Goal: Feedback & Contribution: Submit feedback/report problem

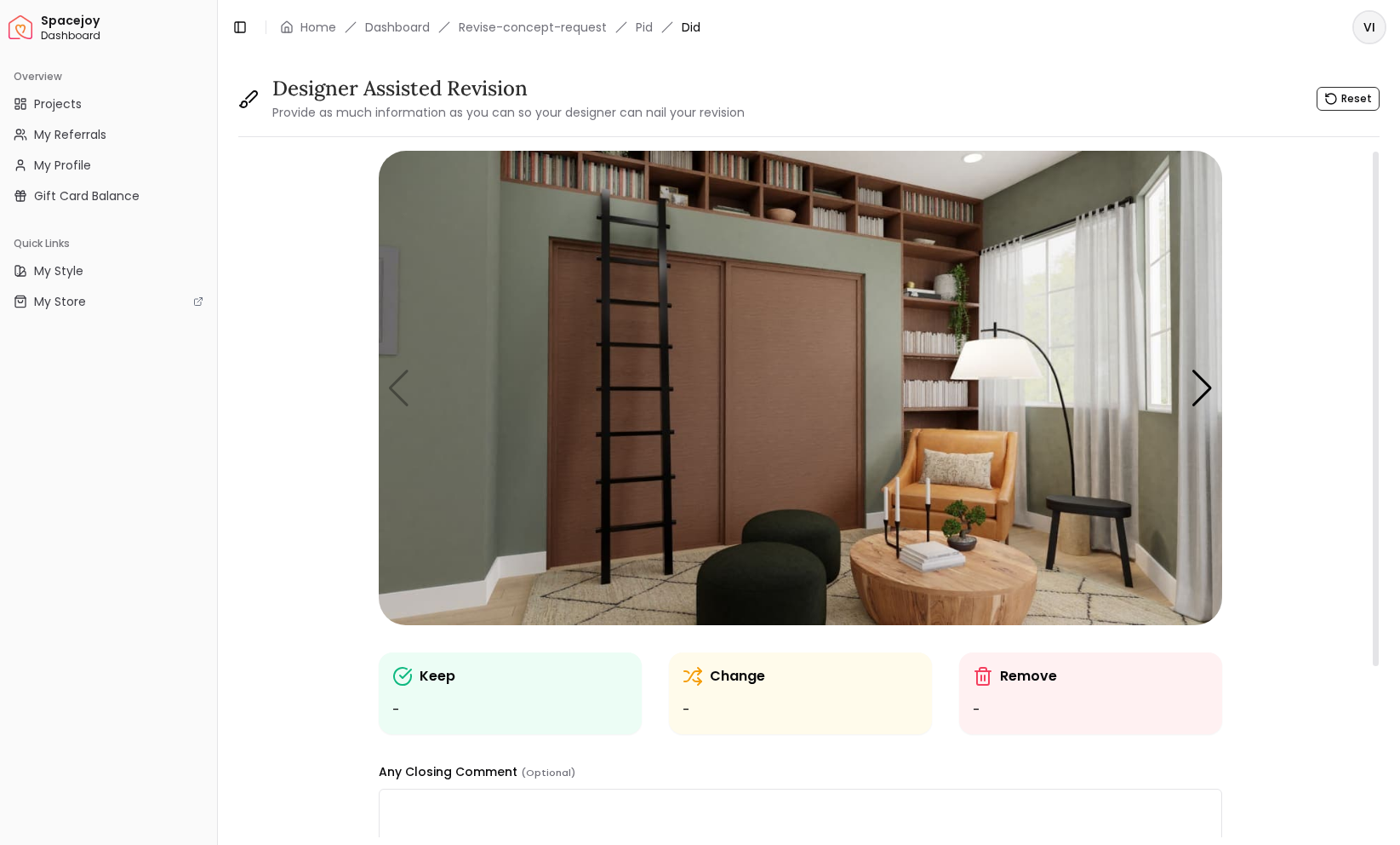
click at [766, 335] on img "1 / 5" at bounding box center [800, 388] width 844 height 474
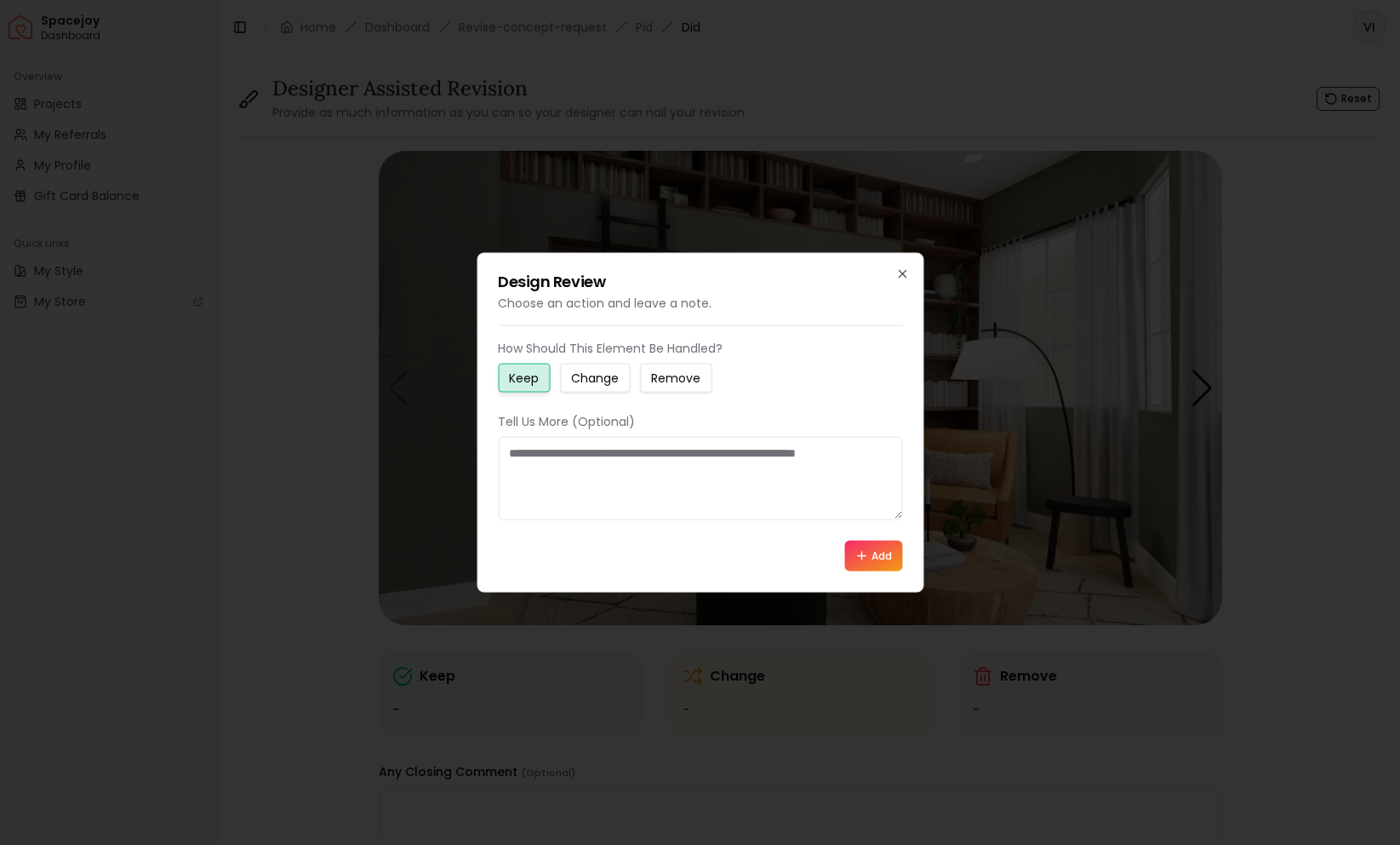
click at [564, 382] on button "Change" at bounding box center [595, 378] width 69 height 29
click at [651, 382] on small "Remove" at bounding box center [675, 379] width 49 height 17
click at [584, 382] on small "Change" at bounding box center [595, 379] width 48 height 17
click at [522, 381] on small "Keep" at bounding box center [523, 379] width 30 height 17
click at [578, 380] on small "Change" at bounding box center [595, 379] width 48 height 17
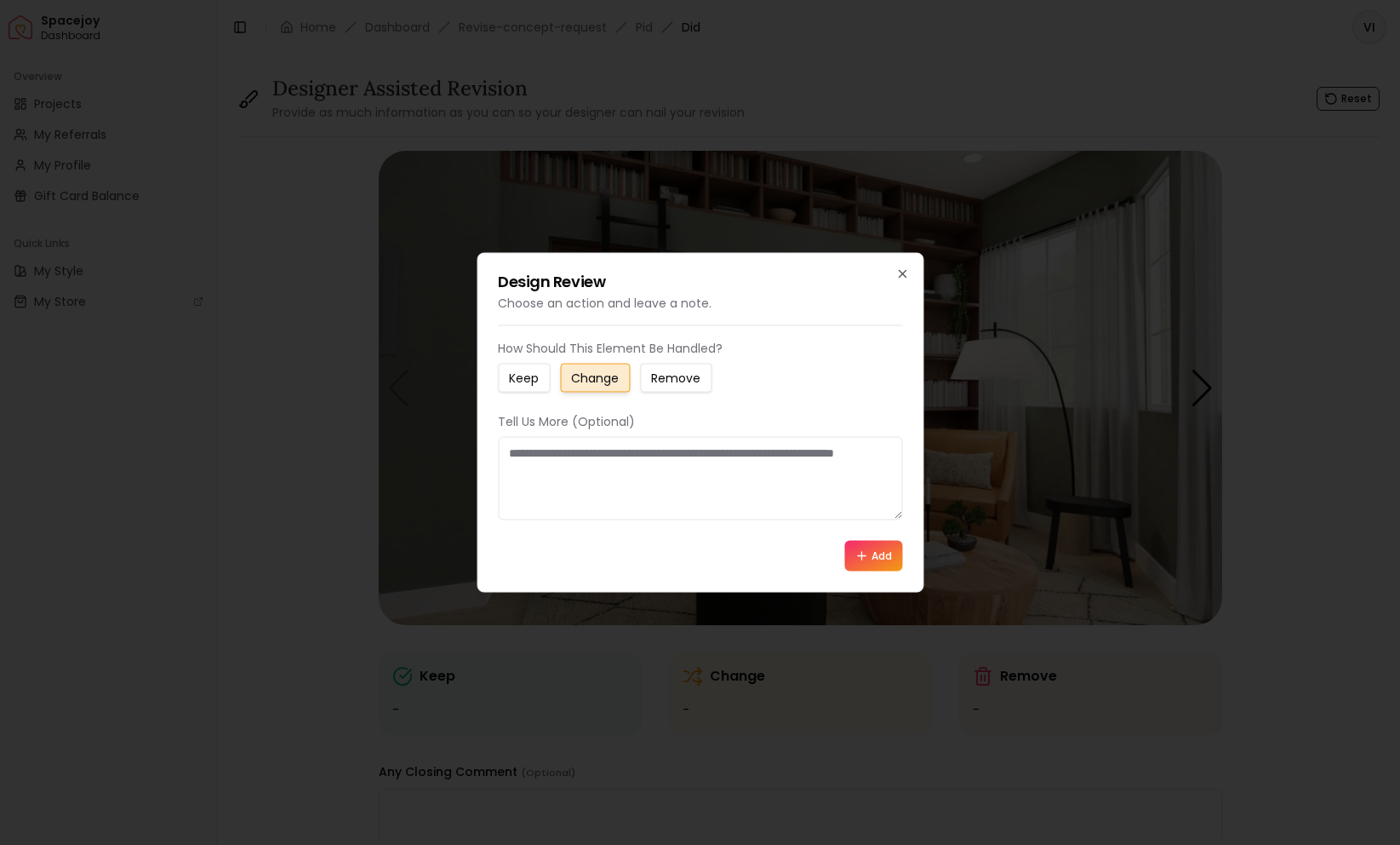
click at [578, 476] on textarea at bounding box center [700, 479] width 404 height 83
click at [609, 490] on textarea "**" at bounding box center [700, 479] width 404 height 83
type textarea "*"
paste textarea "**********"
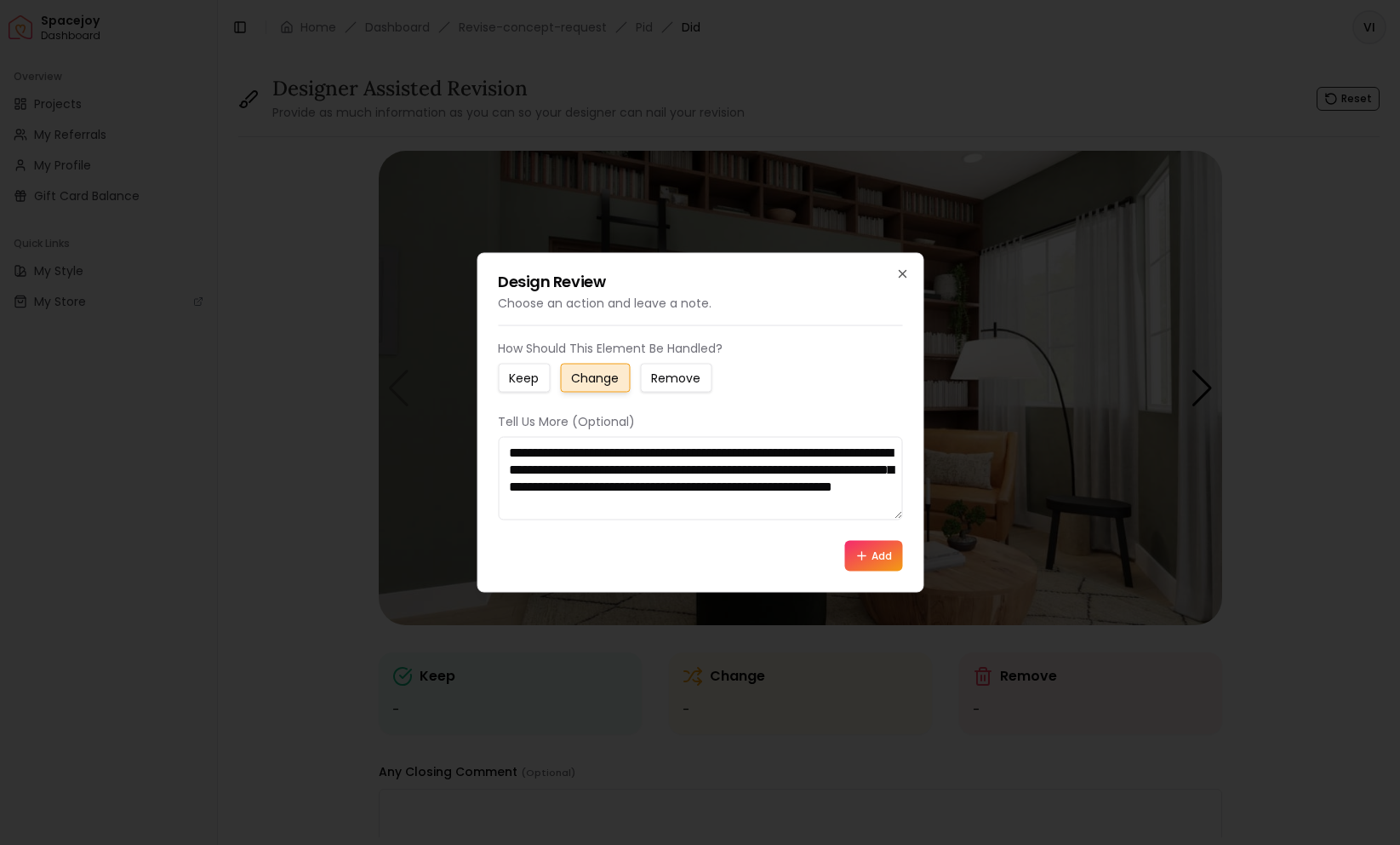
click at [876, 465] on textarea "**********" at bounding box center [700, 479] width 404 height 83
type textarea "**********"
click at [871, 551] on button "Add" at bounding box center [873, 556] width 58 height 30
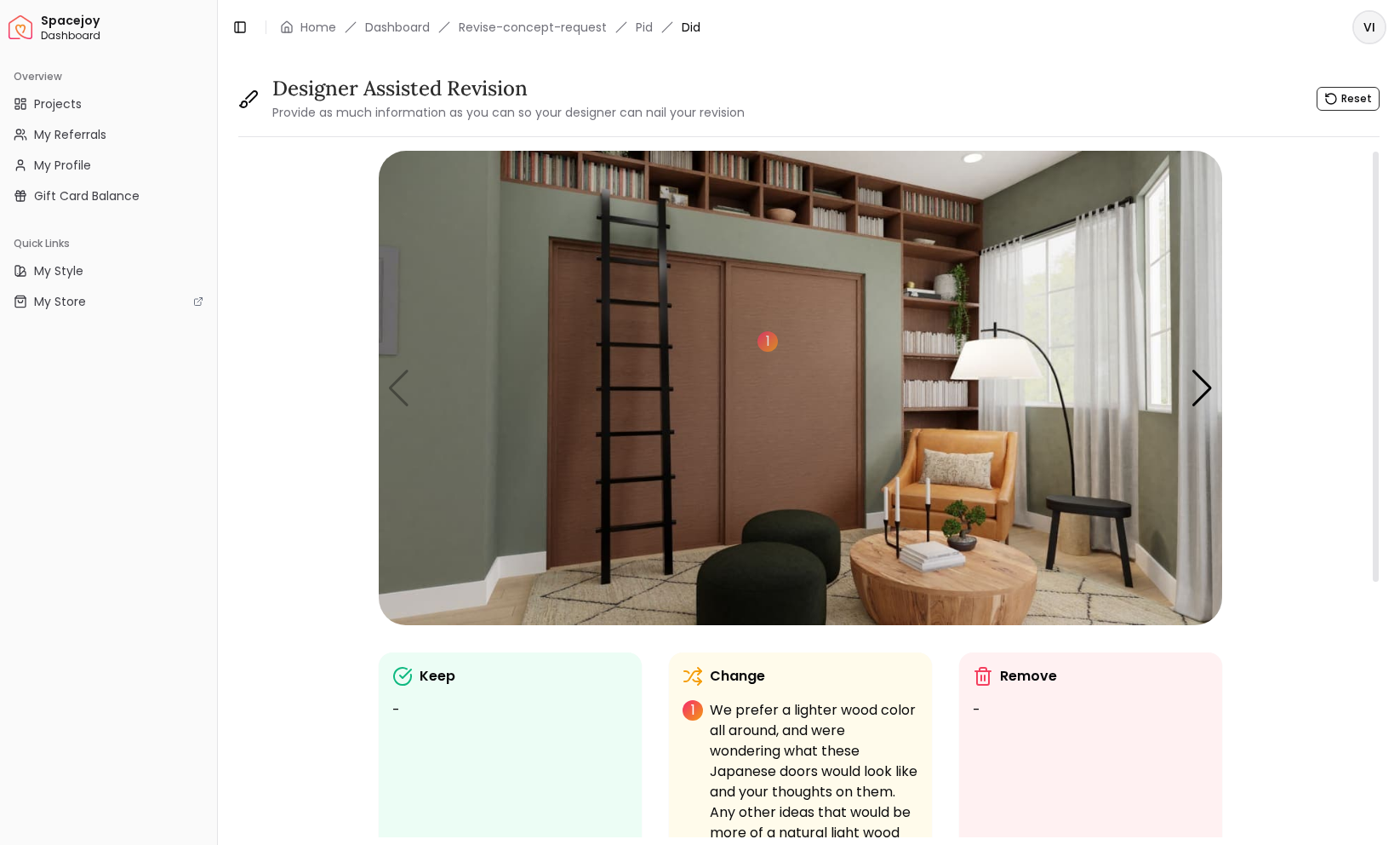
click at [918, 256] on img "1 / 5" at bounding box center [800, 388] width 844 height 474
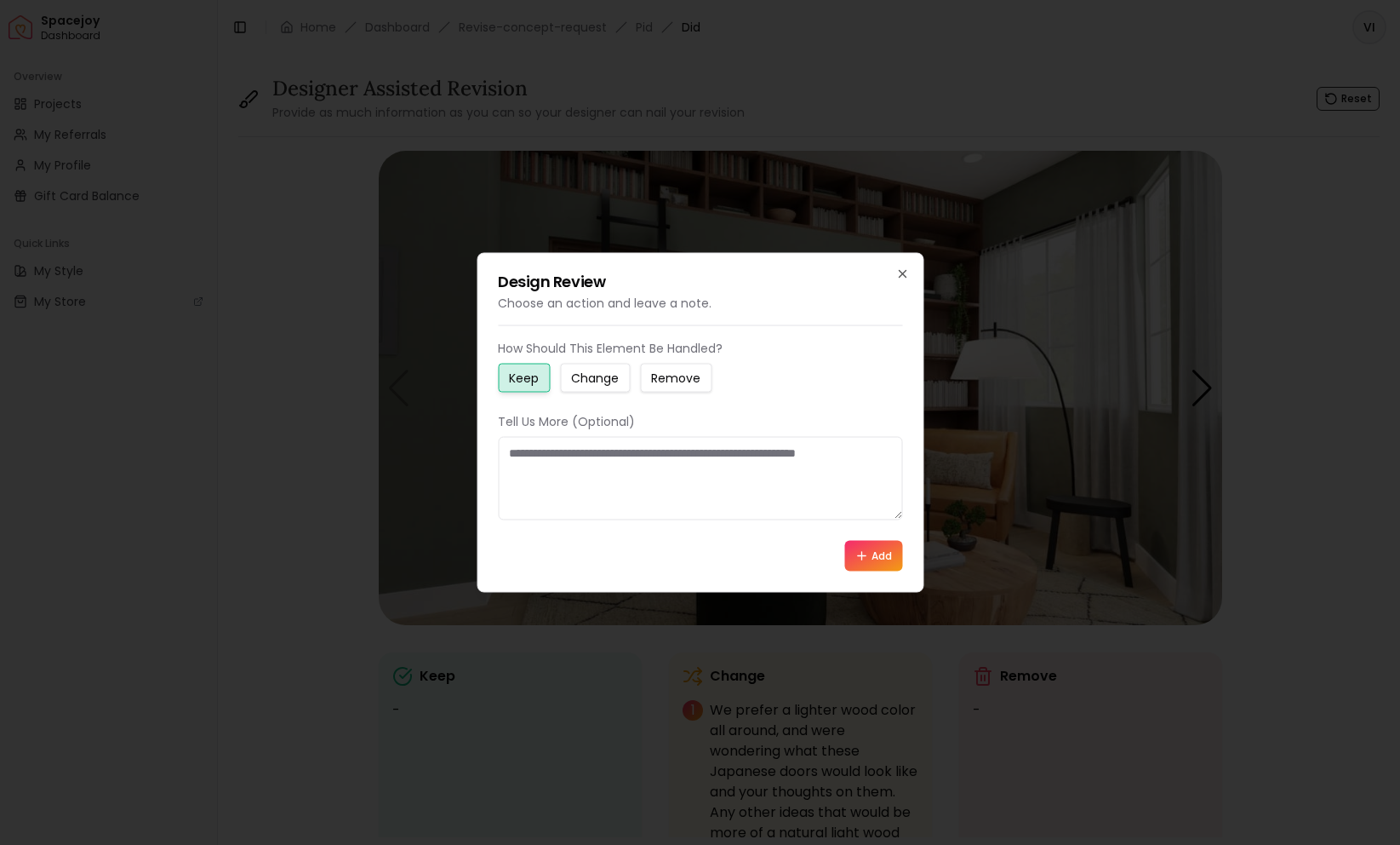
click at [618, 386] on button "Change" at bounding box center [595, 378] width 69 height 29
click at [579, 486] on textarea at bounding box center [700, 479] width 404 height 83
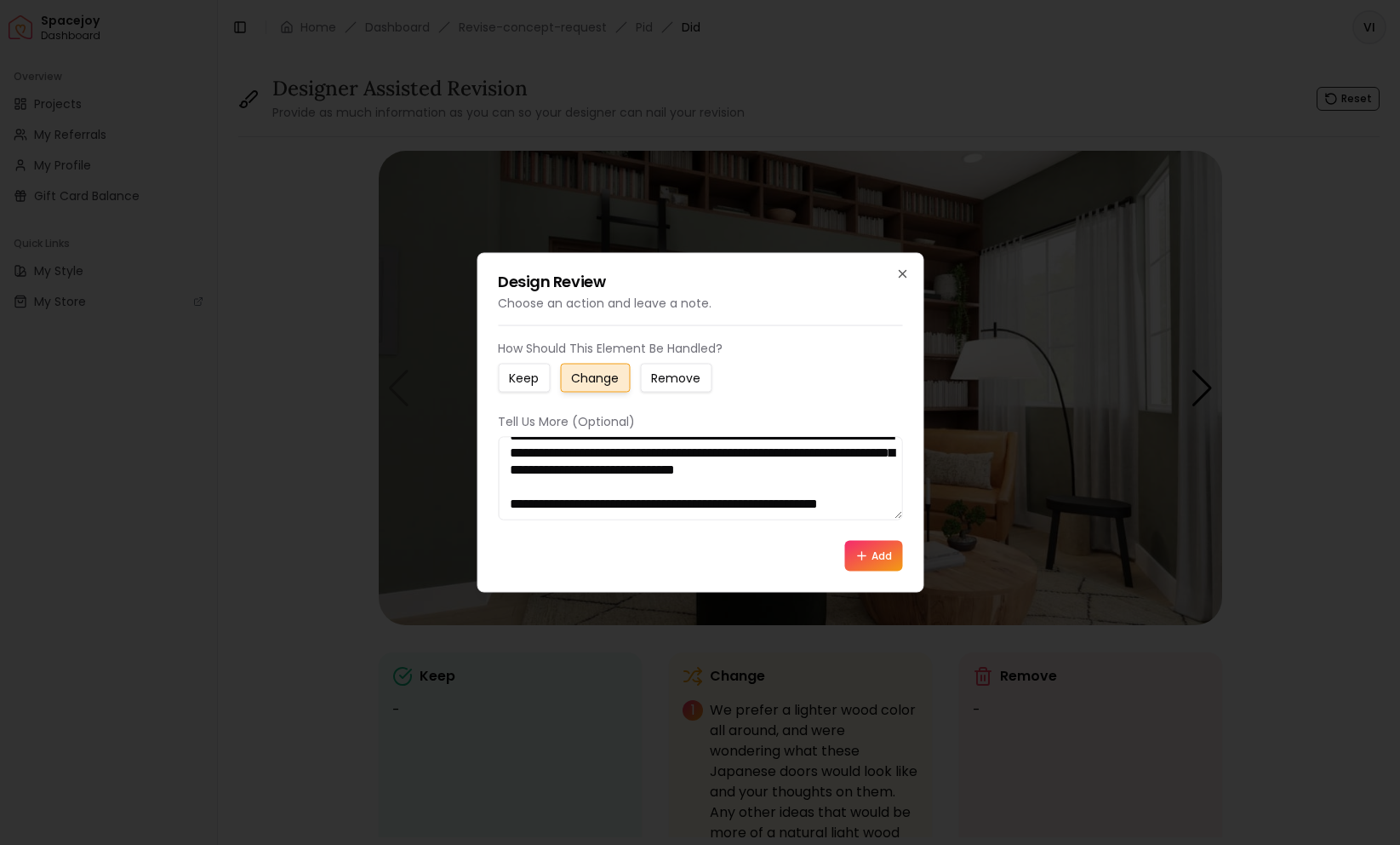
scroll to position [113, 0]
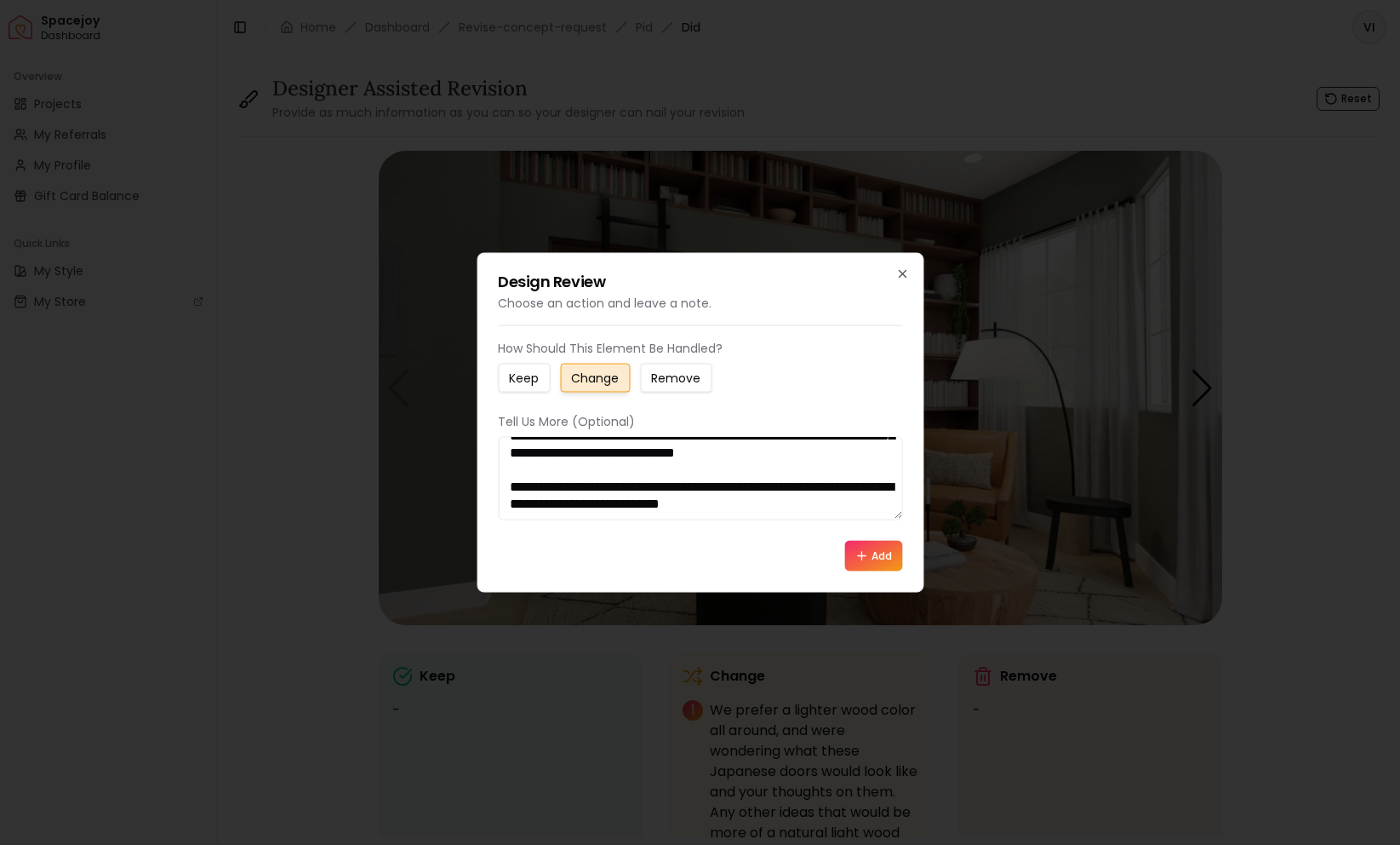
type textarea "**********"
click at [881, 563] on button "Add" at bounding box center [873, 556] width 58 height 30
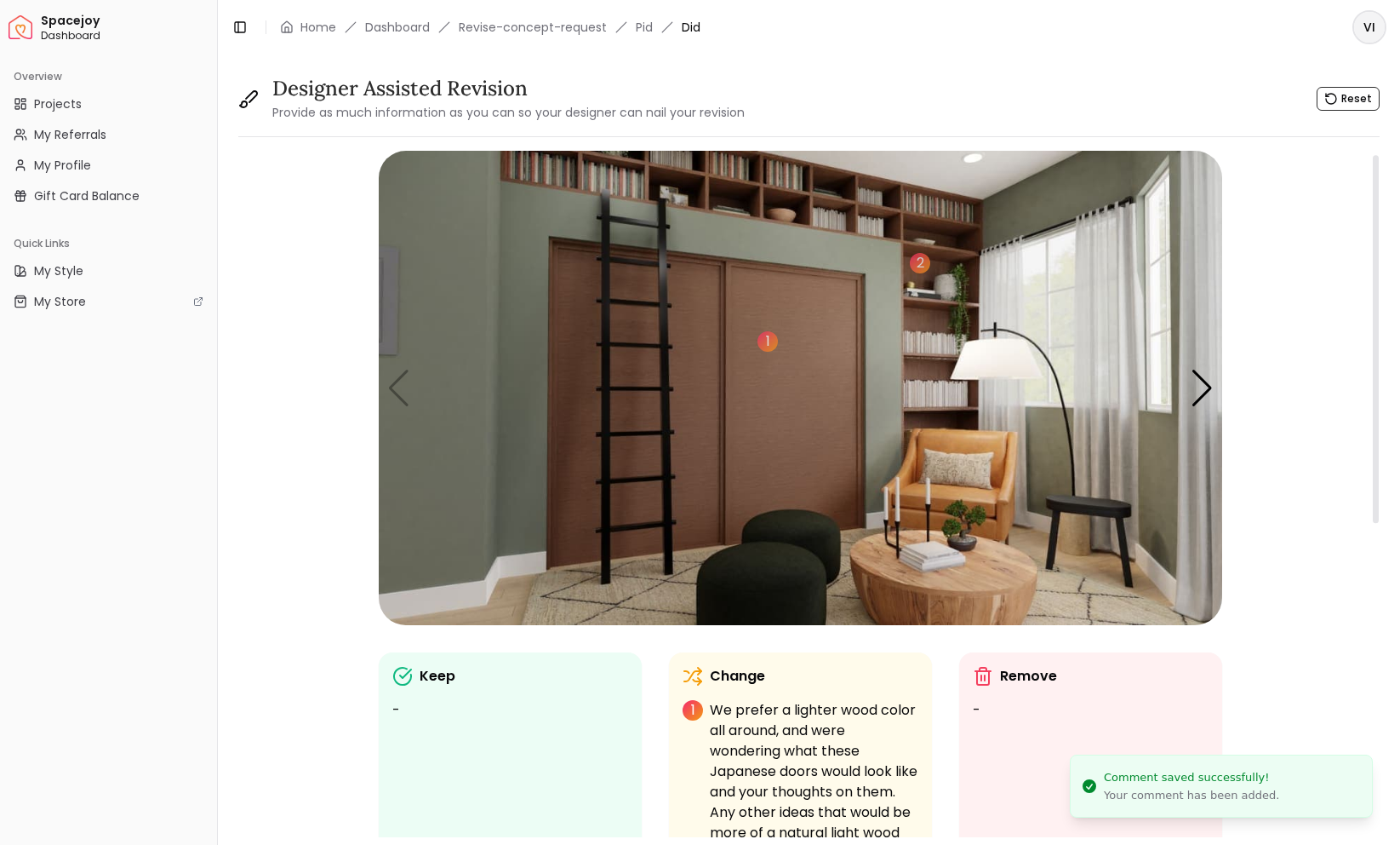
scroll to position [34, 0]
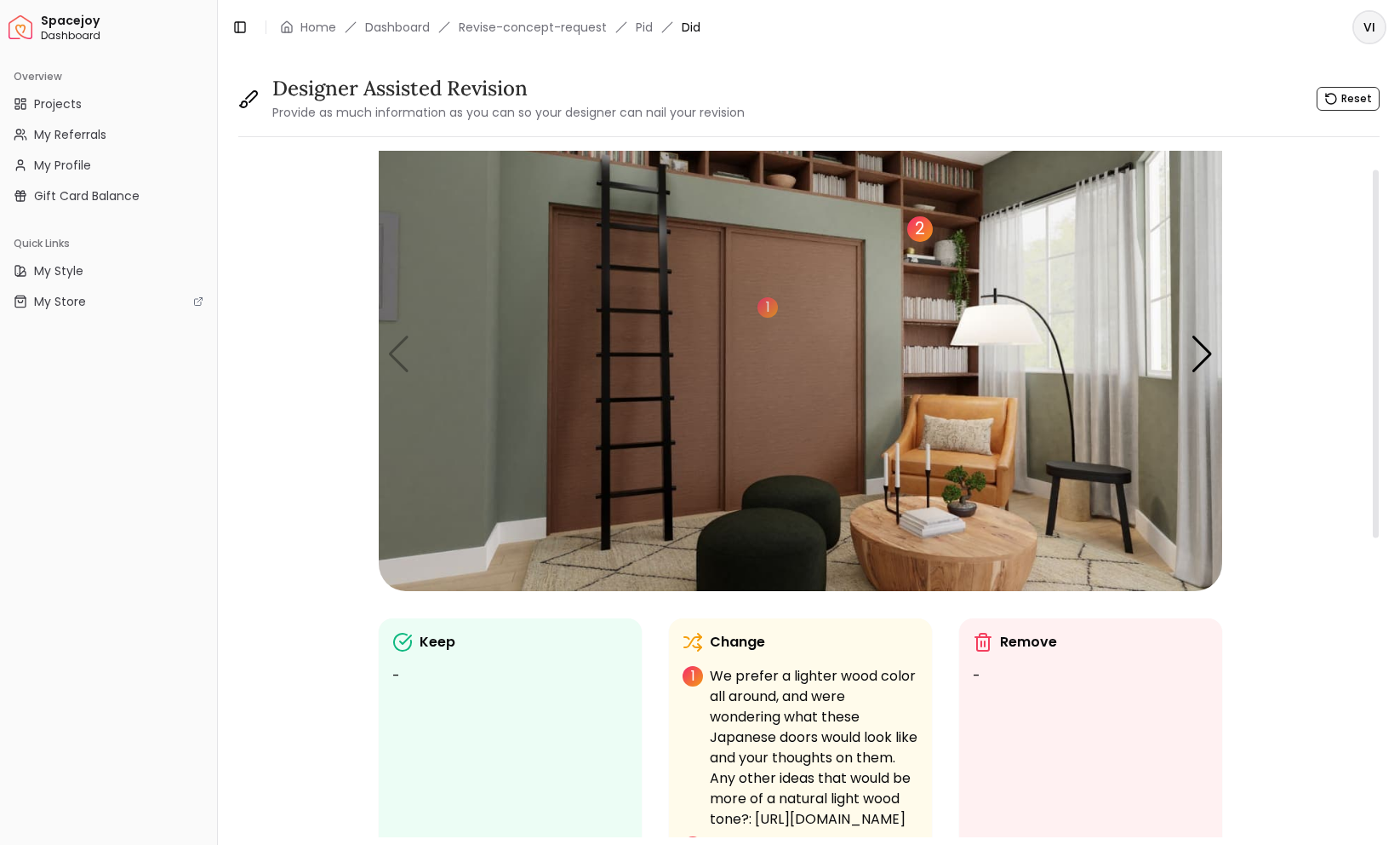
click at [922, 230] on div "2" at bounding box center [919, 228] width 25 height 25
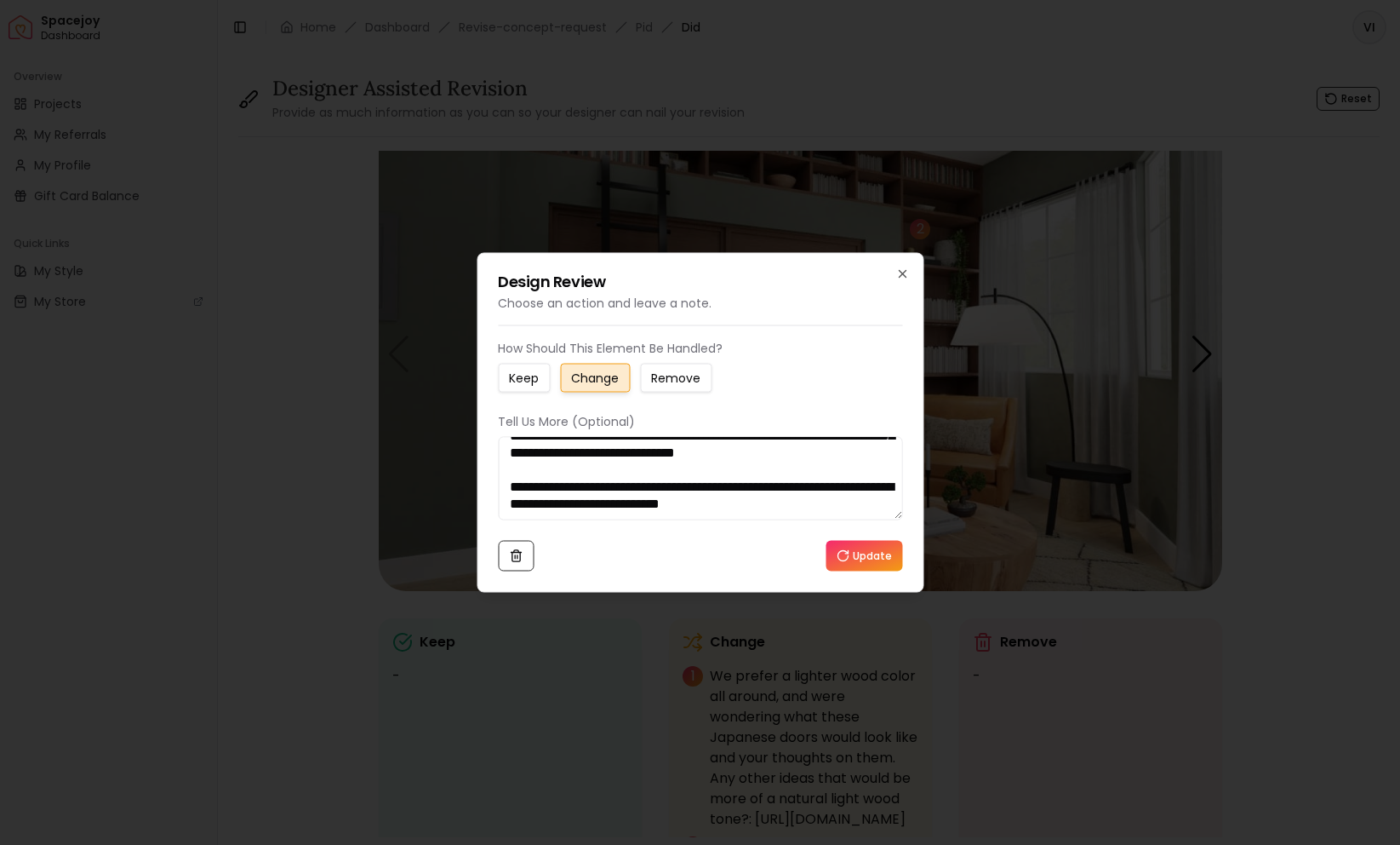
scroll to position [119, 0]
click at [875, 507] on textarea "**********" at bounding box center [700, 479] width 404 height 83
click at [847, 447] on textarea "**********" at bounding box center [700, 479] width 404 height 83
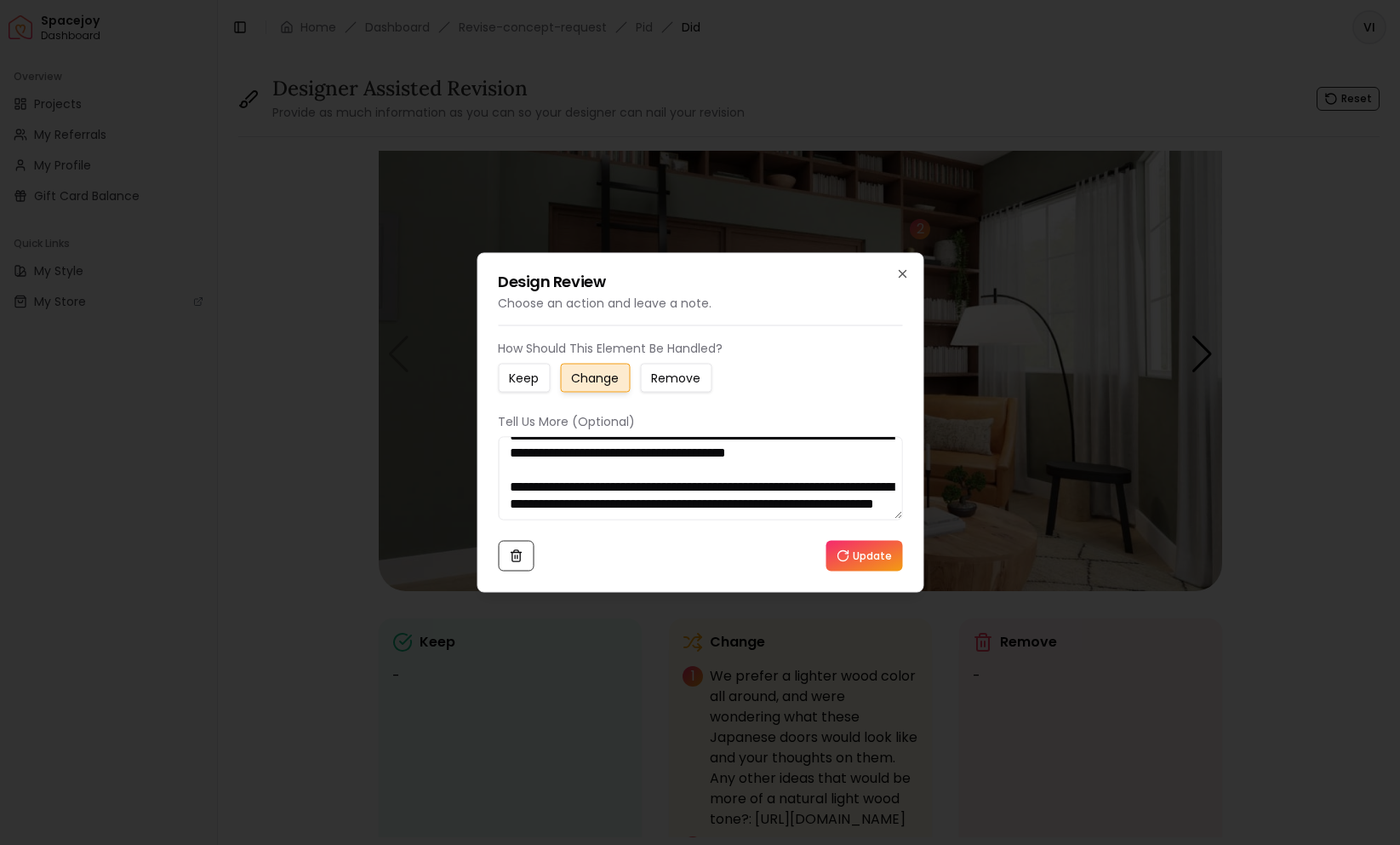
paste textarea "**********"
click at [768, 510] on textarea "**********" at bounding box center [700, 479] width 404 height 83
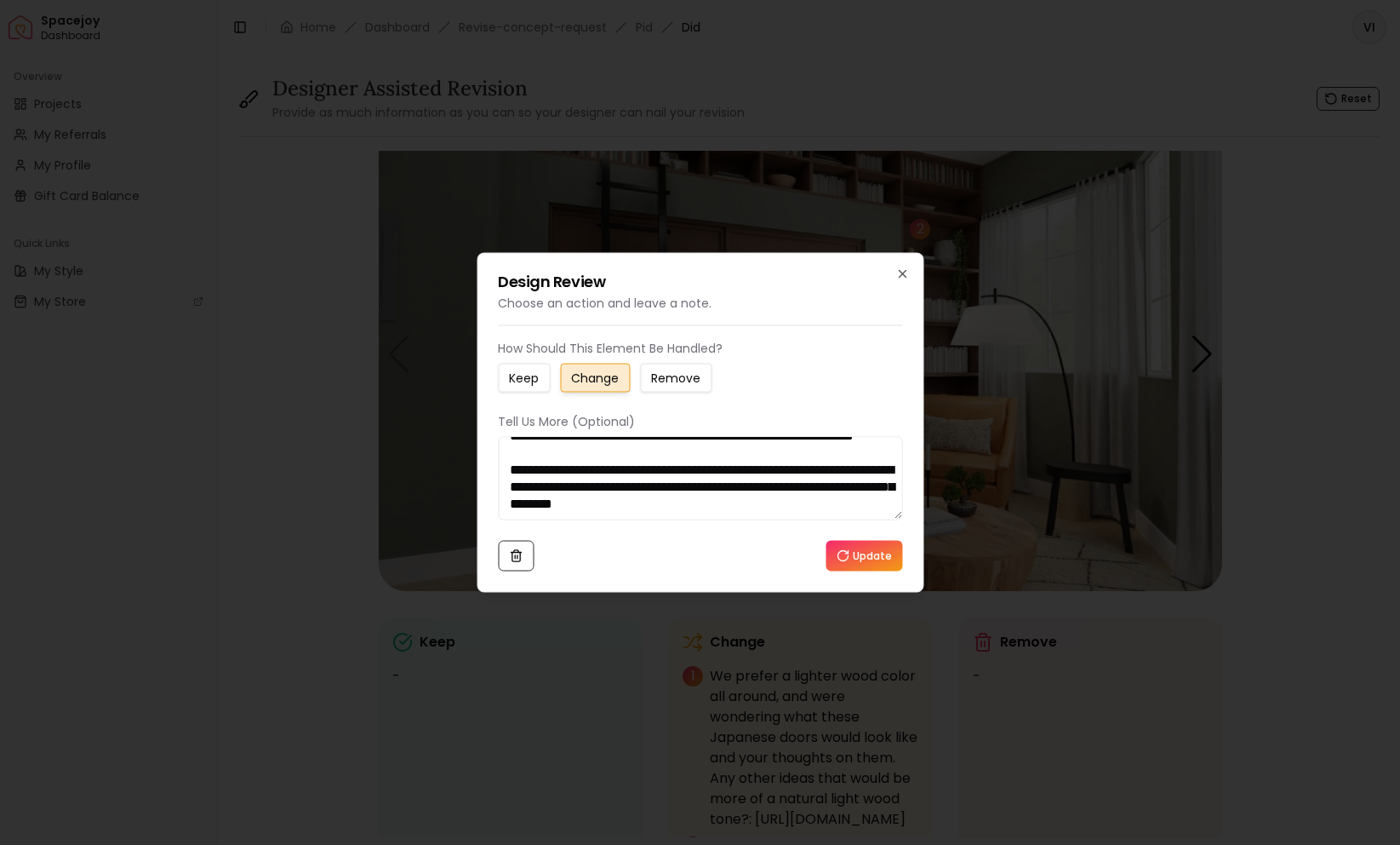
paste textarea "**********"
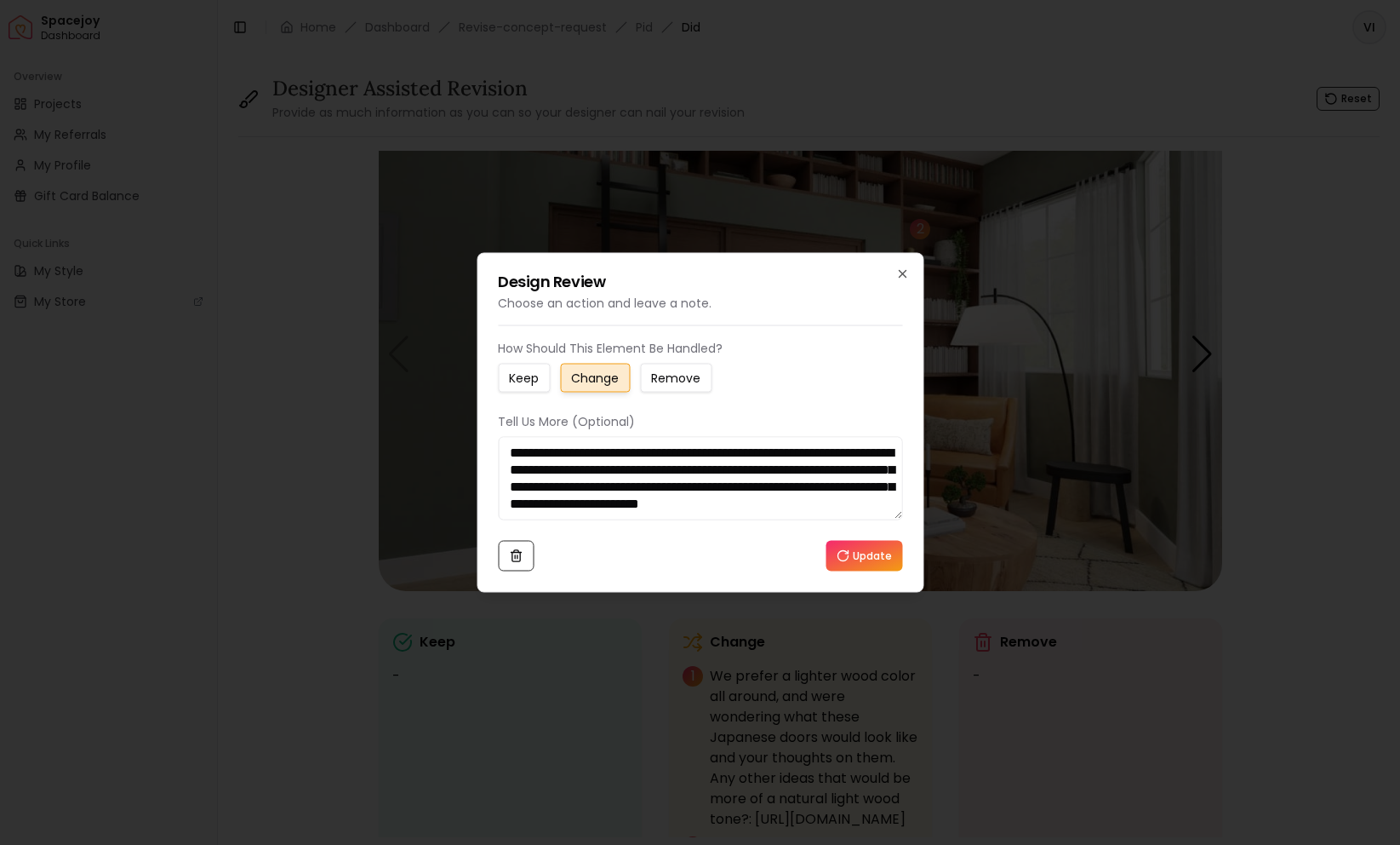
click at [674, 495] on textarea "**********" at bounding box center [700, 479] width 404 height 83
type textarea "**********"
click at [850, 550] on icon at bounding box center [843, 557] width 14 height 14
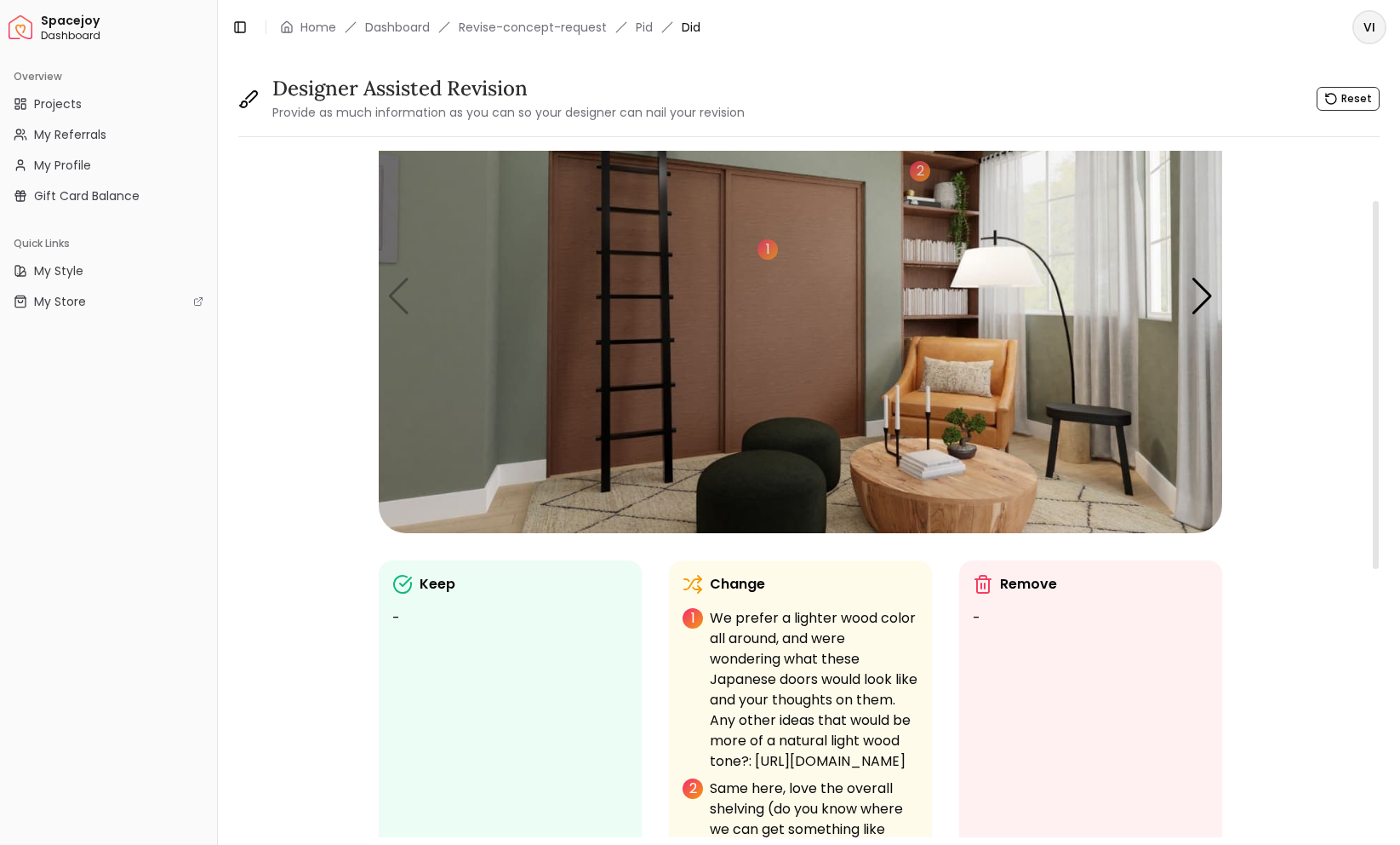
scroll to position [0, 0]
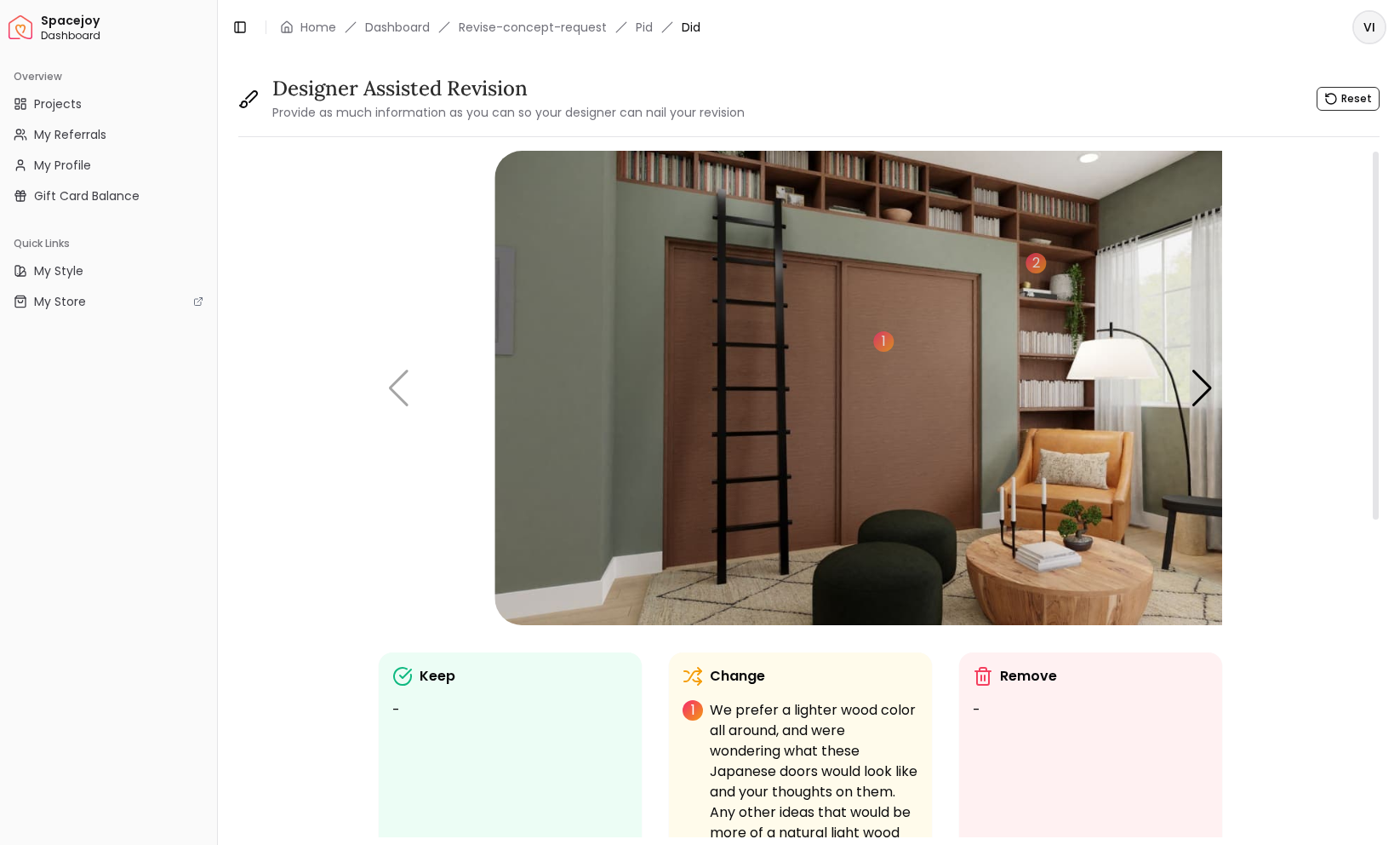
click at [960, 398] on img "1 / 5" at bounding box center [917, 388] width 844 height 474
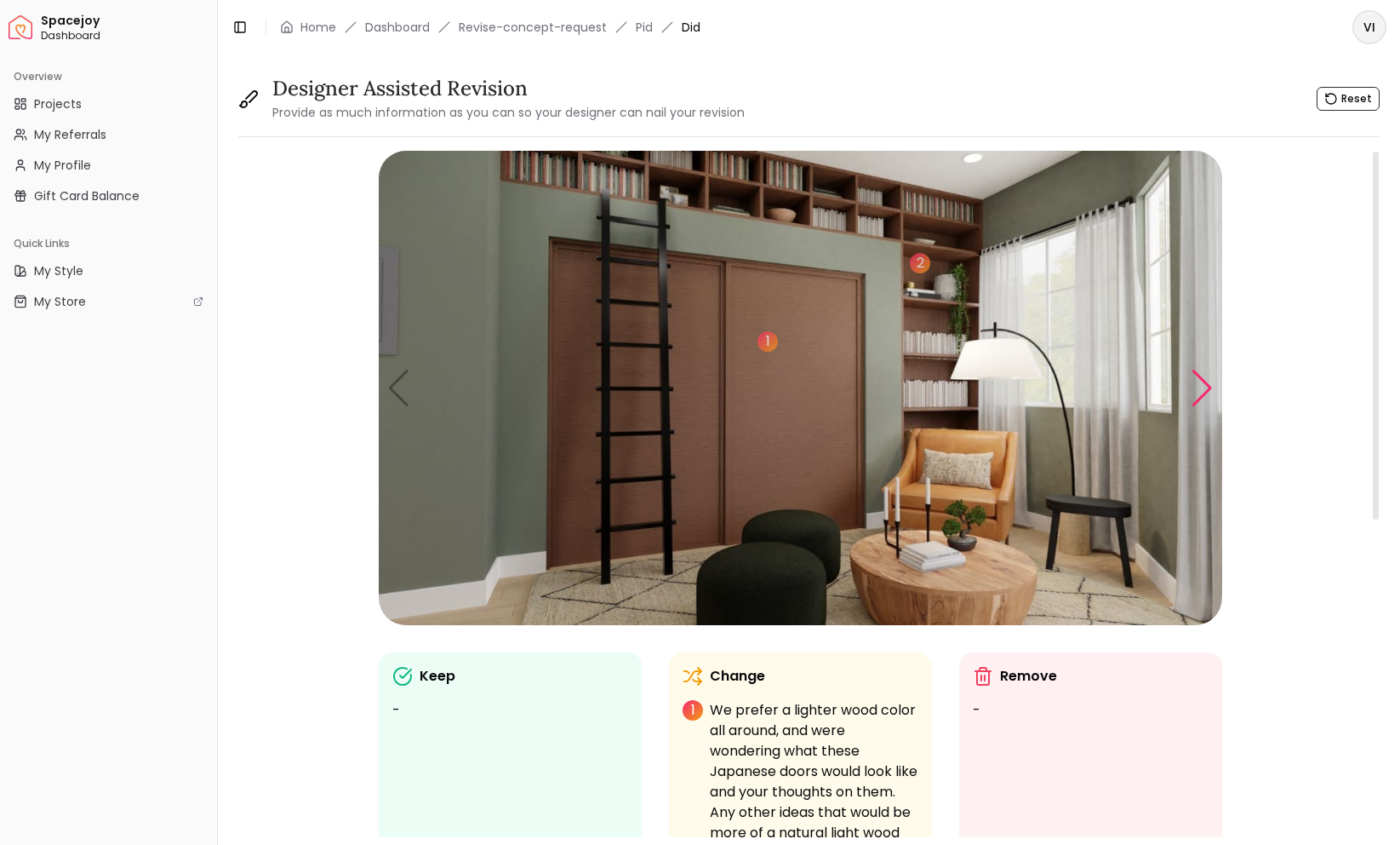
click at [1193, 372] on div "Next slide" at bounding box center [1202, 388] width 23 height 37
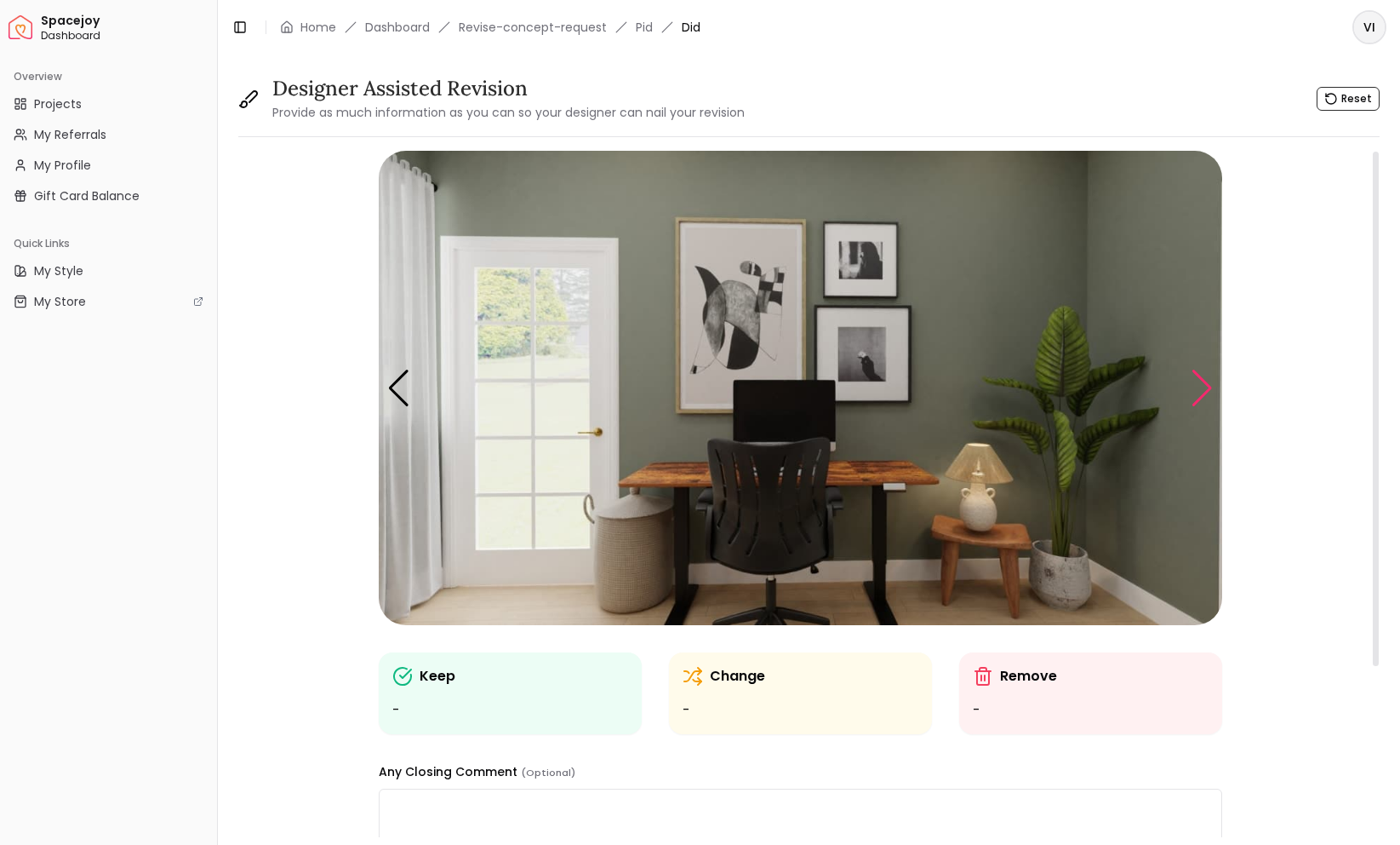
click at [1193, 372] on div "Next slide" at bounding box center [1202, 388] width 23 height 37
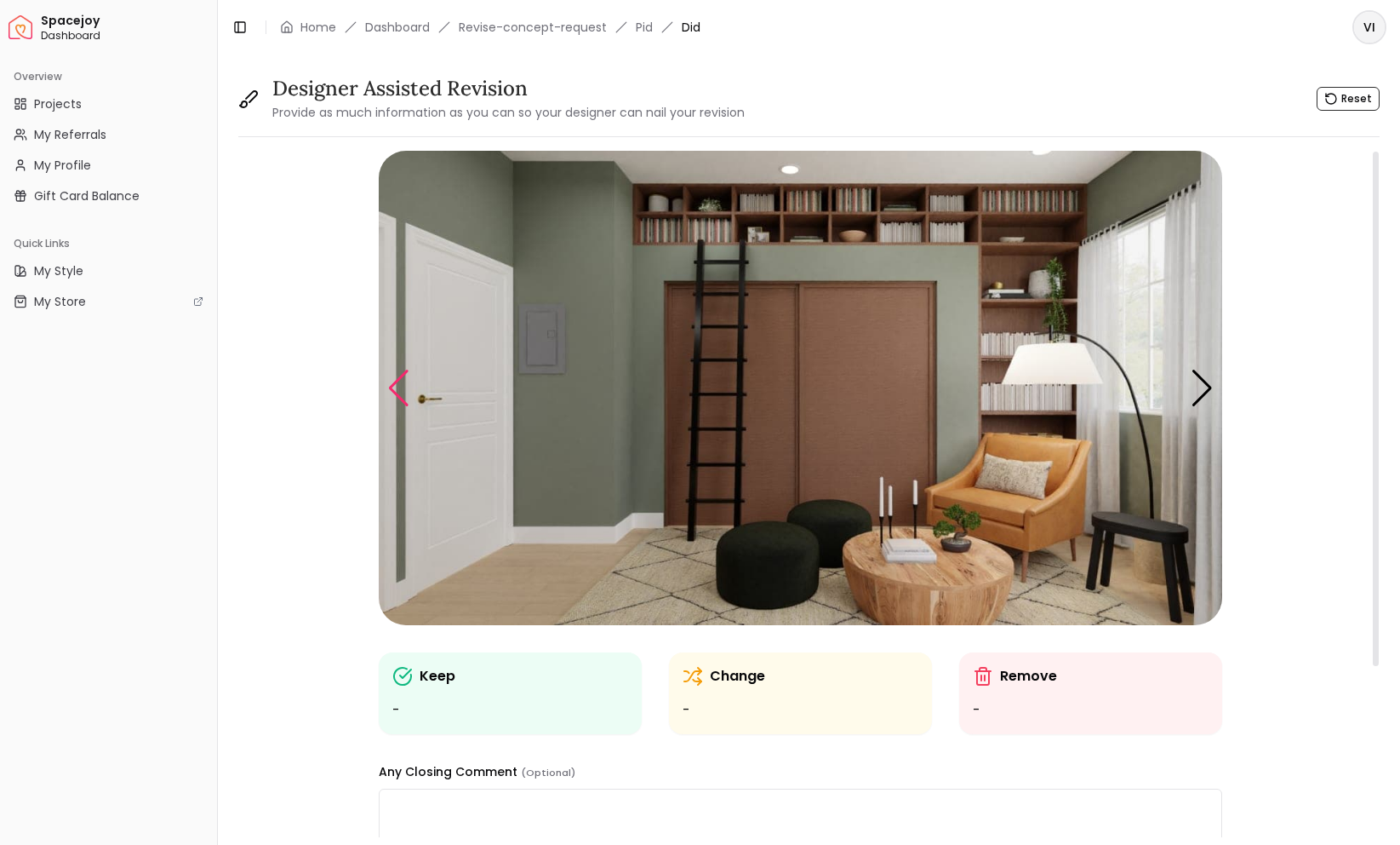
click at [388, 396] on div "Previous slide" at bounding box center [398, 388] width 23 height 37
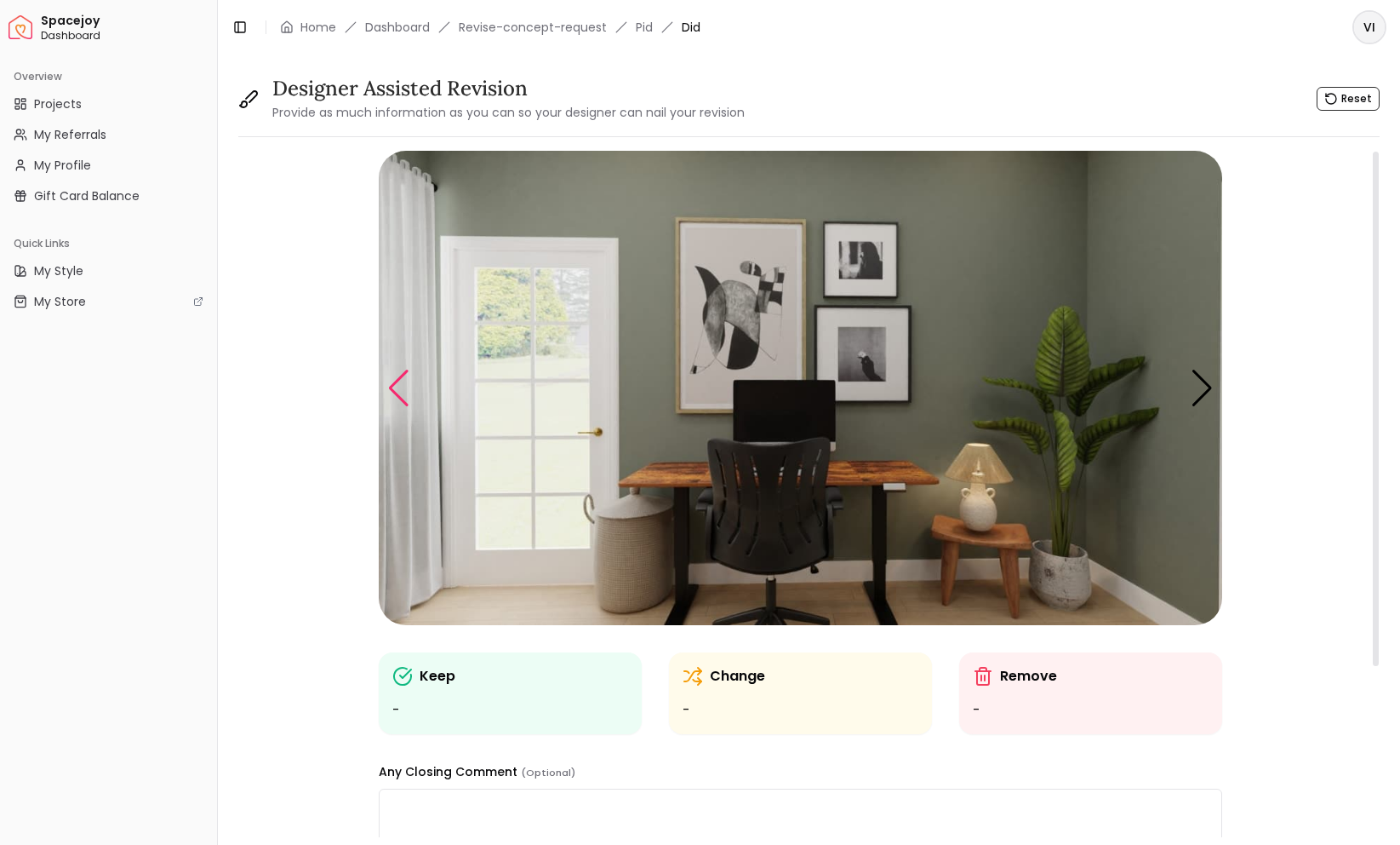
click at [388, 396] on div "Previous slide" at bounding box center [398, 388] width 23 height 37
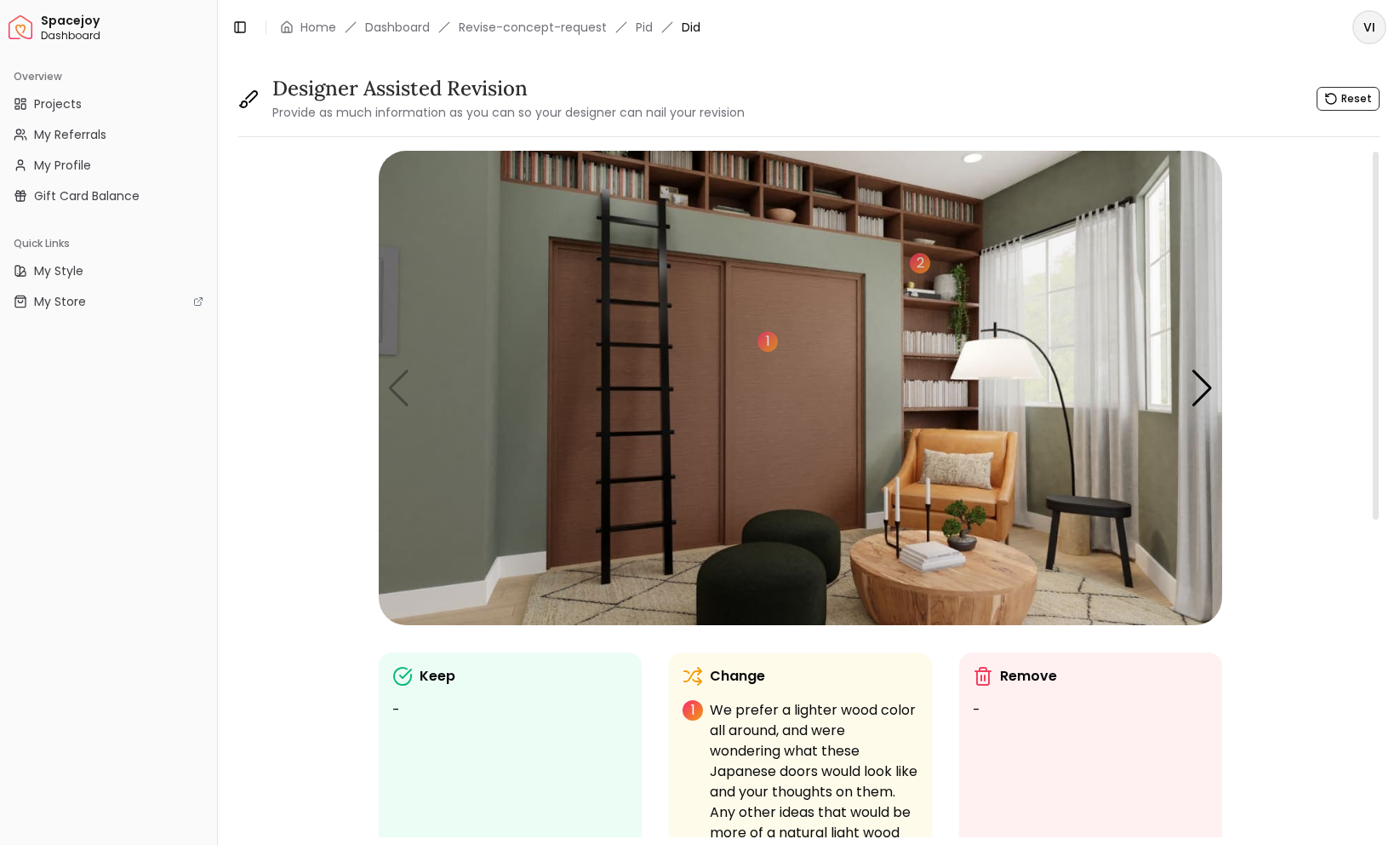
click at [785, 566] on img "1 / 5" at bounding box center [800, 388] width 844 height 474
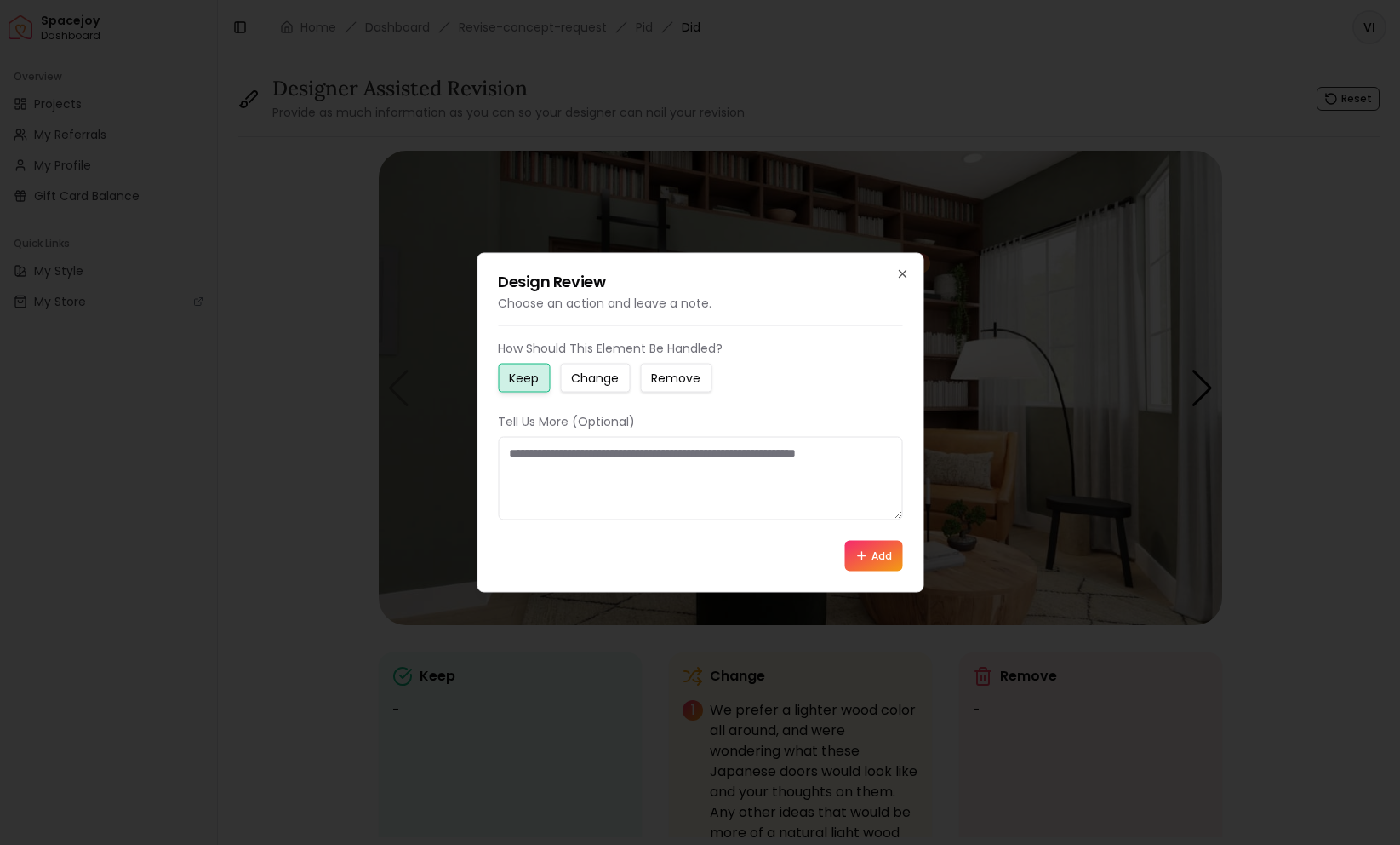
click at [678, 373] on small "Remove" at bounding box center [675, 379] width 49 height 17
click at [608, 505] on textarea at bounding box center [700, 479] width 404 height 83
type textarea "*"
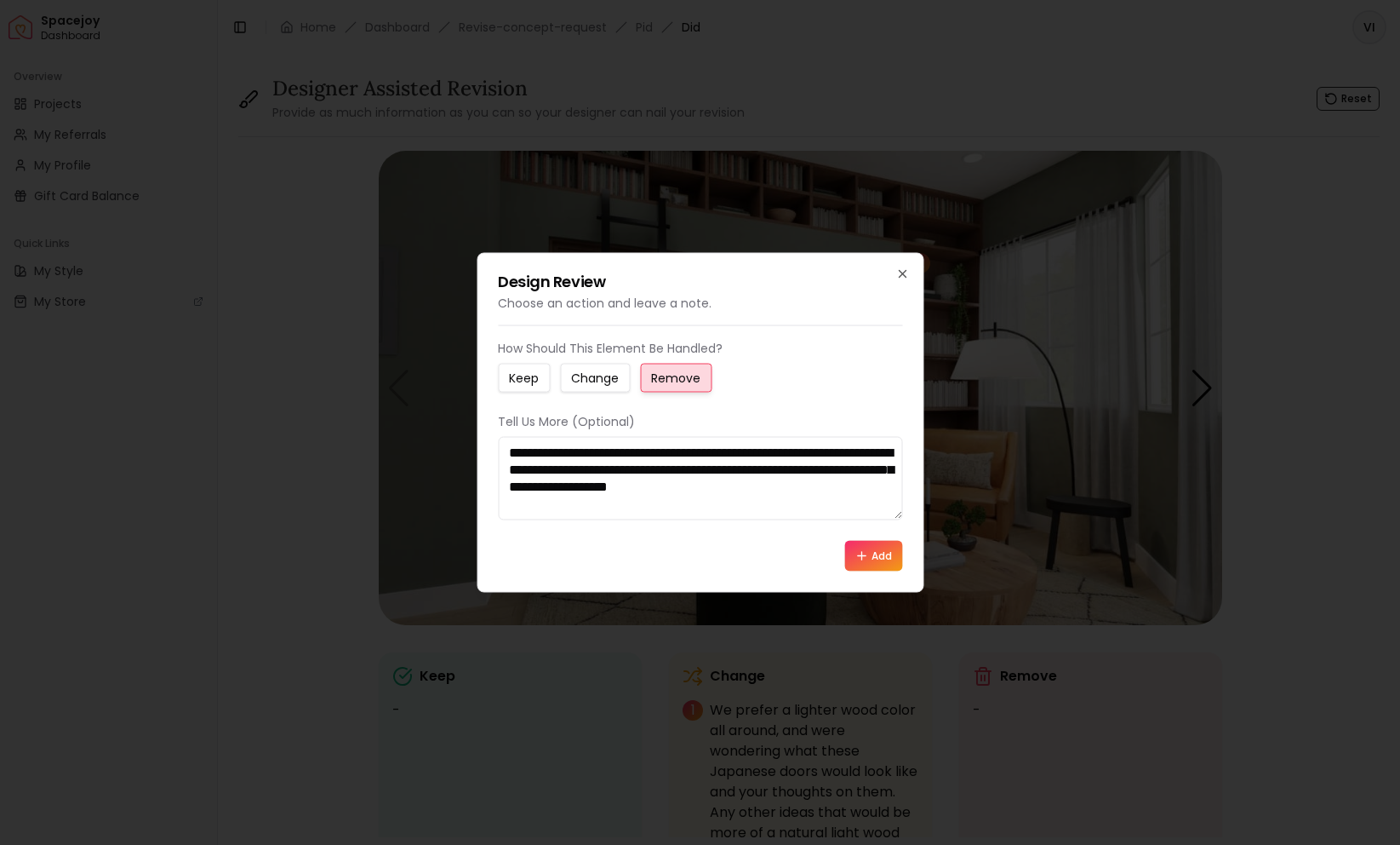
type textarea "**********"
click at [895, 564] on button "Add" at bounding box center [873, 556] width 58 height 30
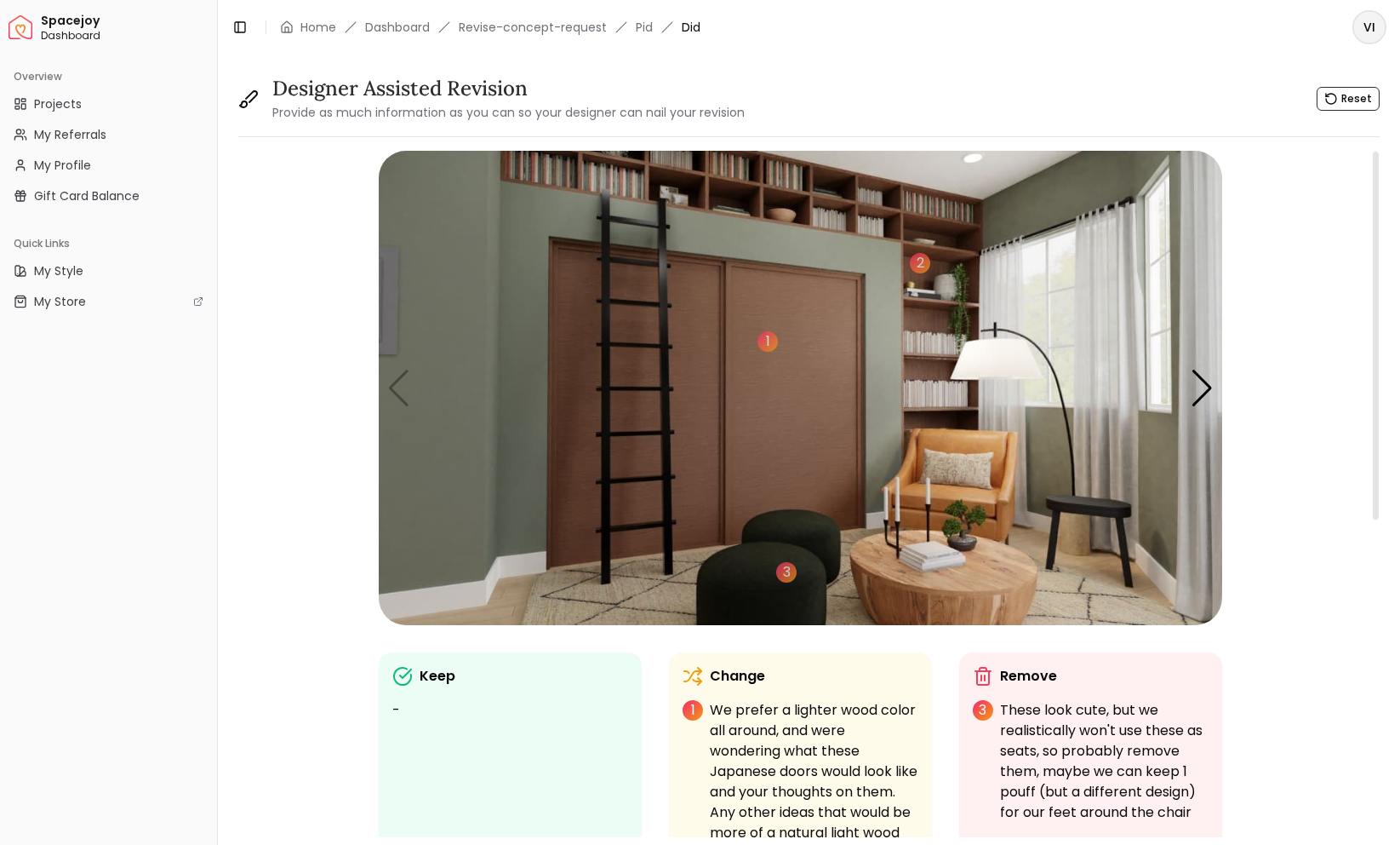
click at [957, 530] on img "1 / 5" at bounding box center [800, 388] width 844 height 474
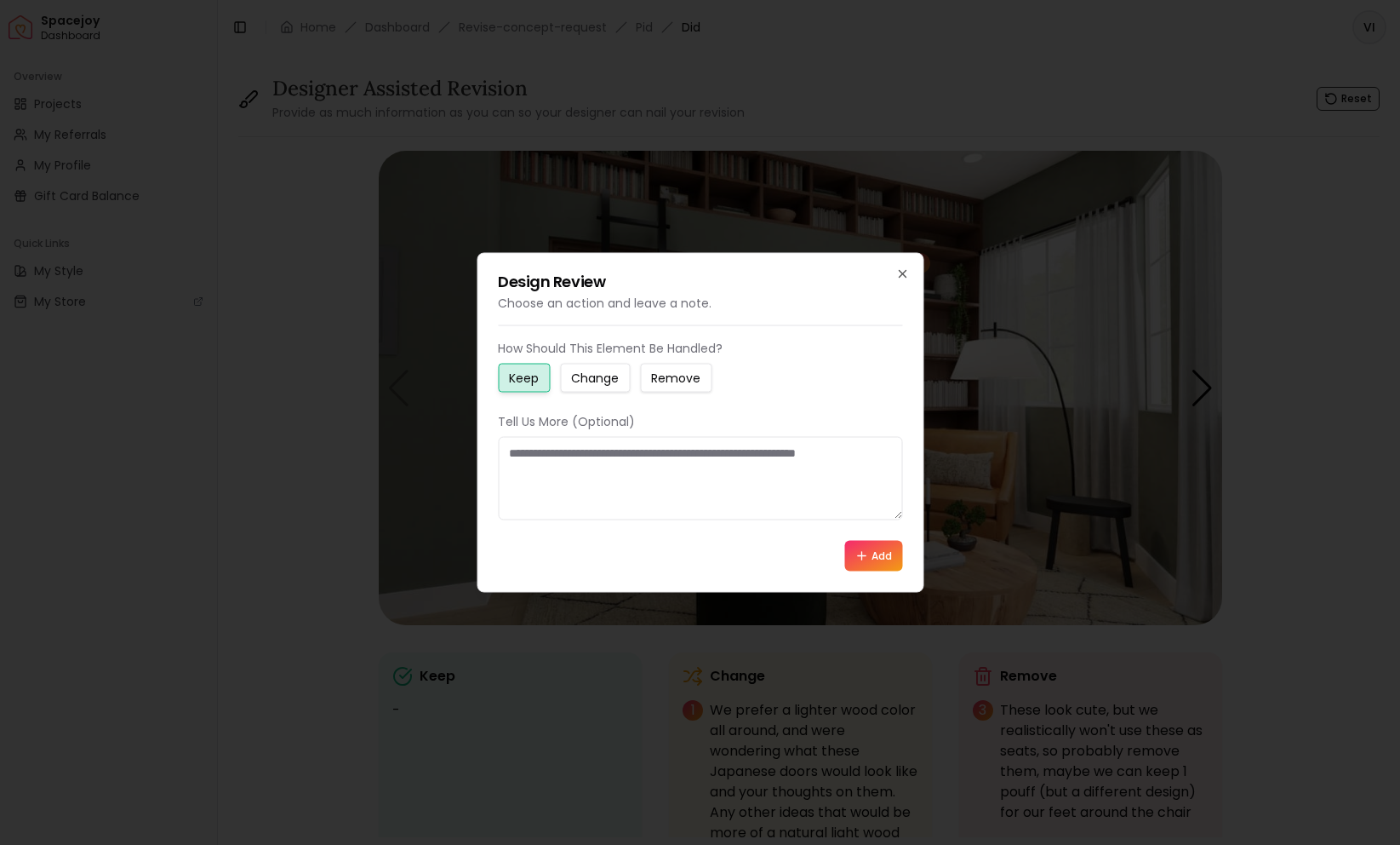
click at [828, 533] on div "How Should This Element Be Handled? Keep Change Remove Tell Us More (Optional) …" at bounding box center [700, 455] width 404 height 232
click at [813, 486] on textarea at bounding box center [700, 479] width 404 height 83
click at [690, 451] on textarea "**********" at bounding box center [700, 479] width 404 height 83
type textarea "**********"
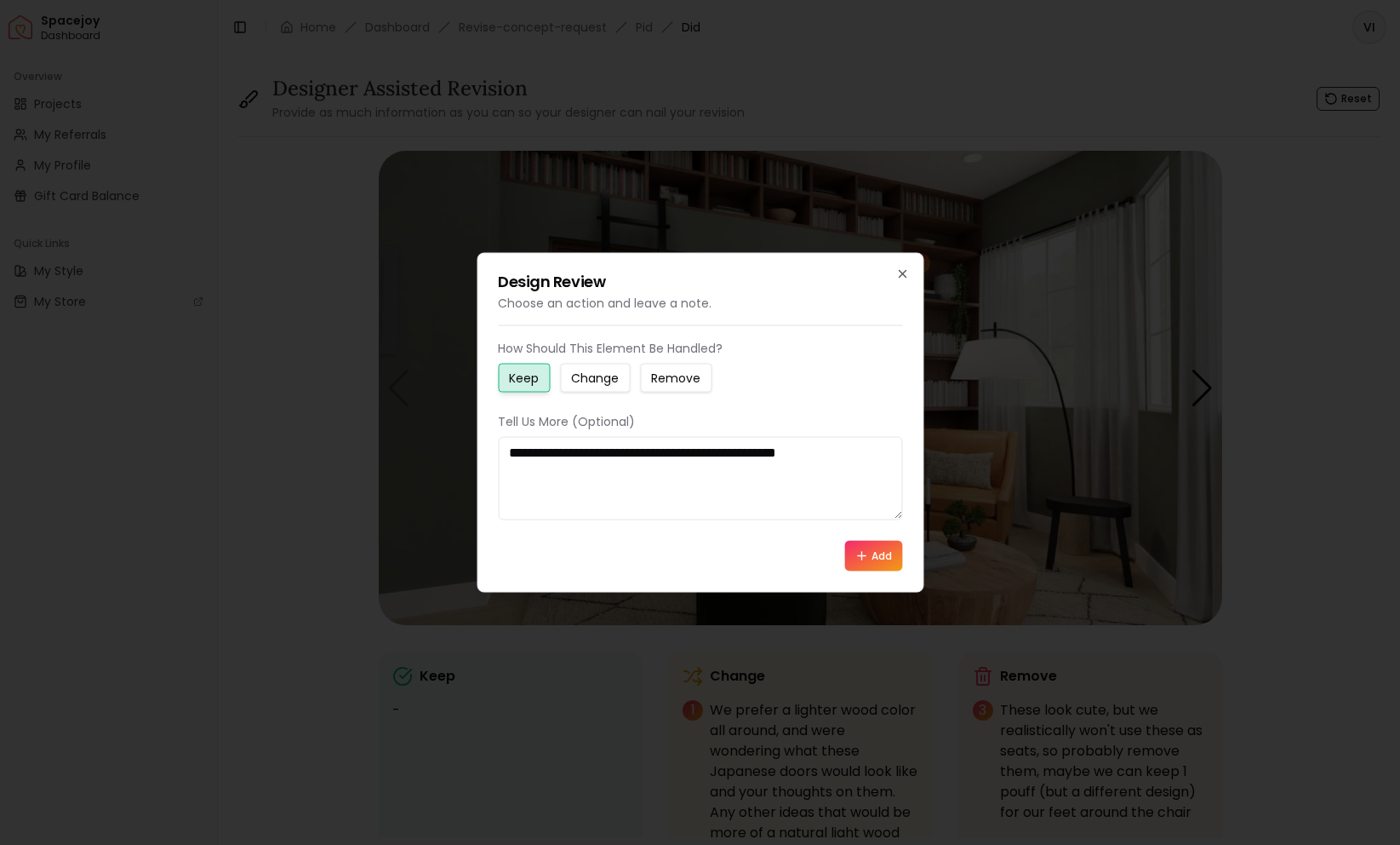
click at [868, 551] on button "Add" at bounding box center [873, 556] width 58 height 30
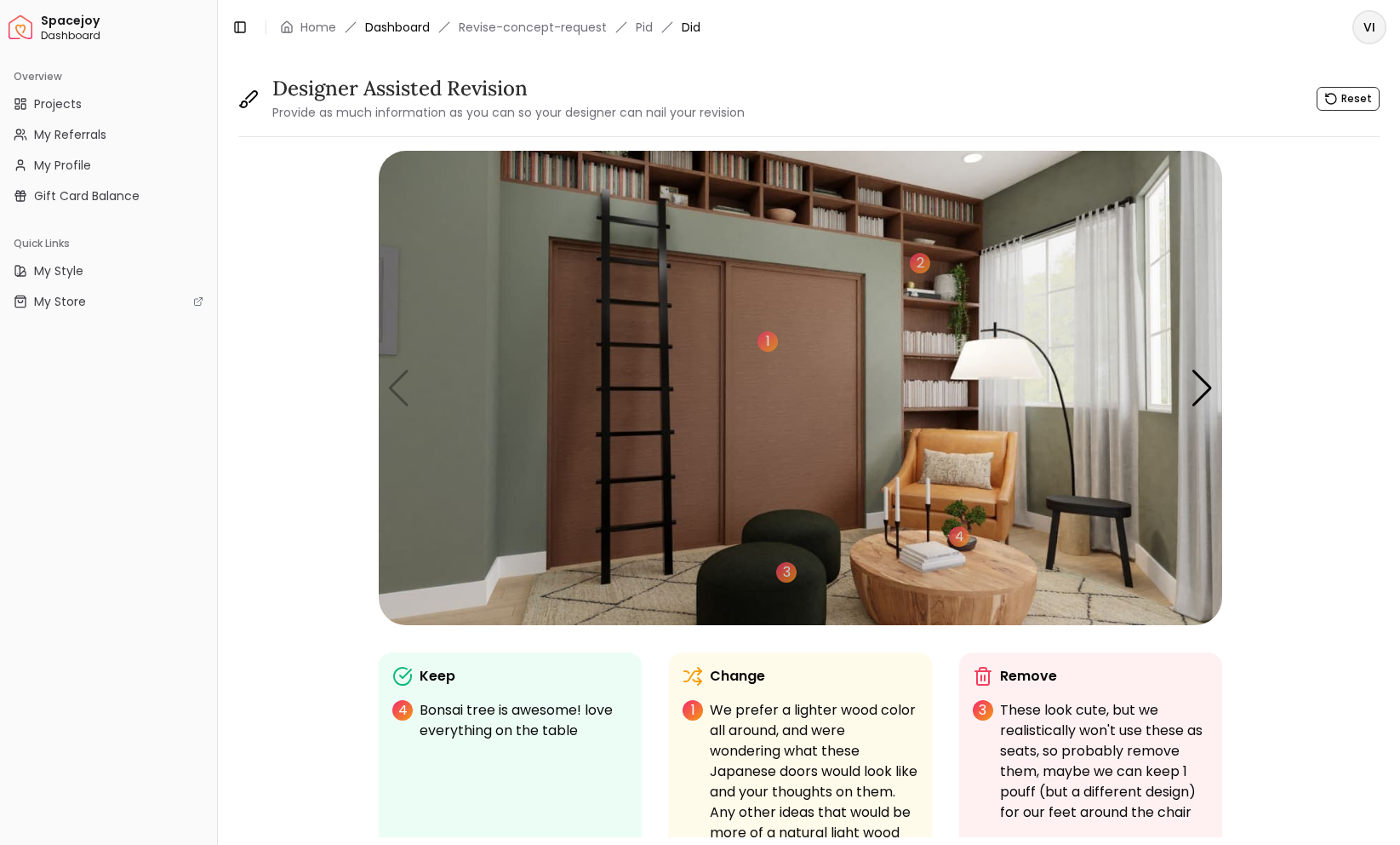
click at [404, 22] on link "Dashboard" at bounding box center [398, 28] width 65 height 17
click at [1207, 404] on div "Next slide" at bounding box center [1202, 388] width 23 height 37
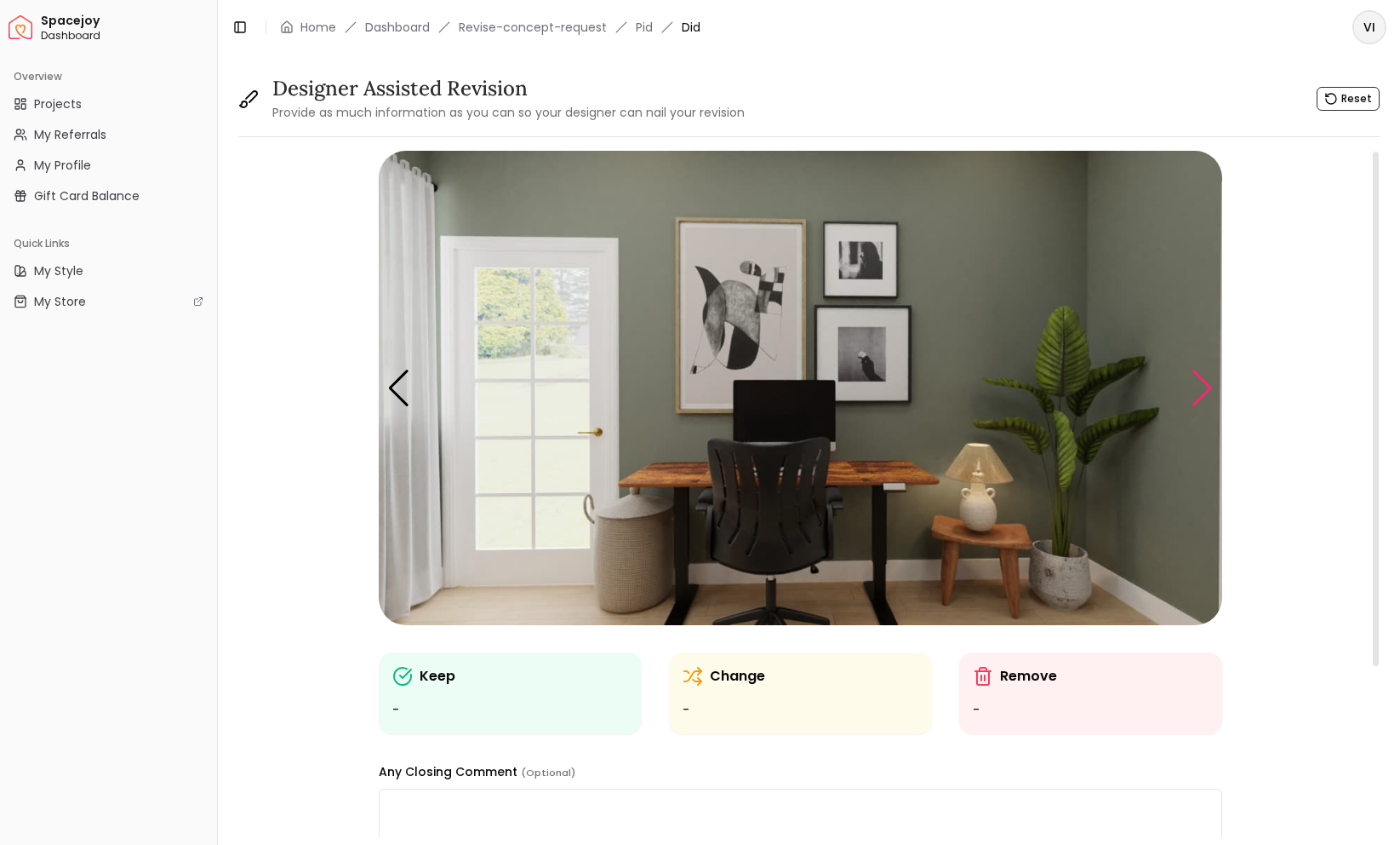
click at [1212, 393] on div "Next slide" at bounding box center [1202, 388] width 23 height 37
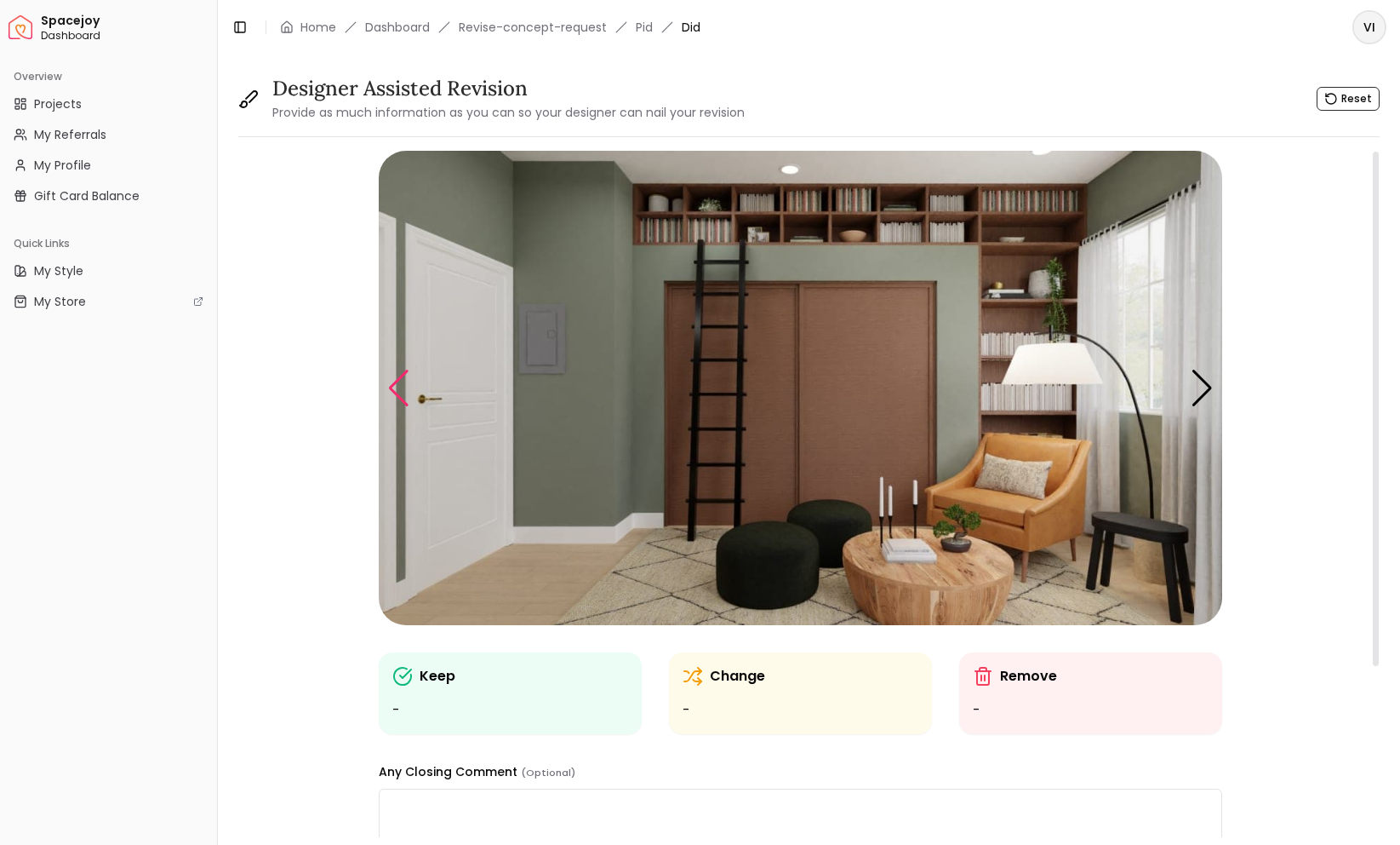
click at [400, 401] on div "Previous slide" at bounding box center [398, 388] width 23 height 37
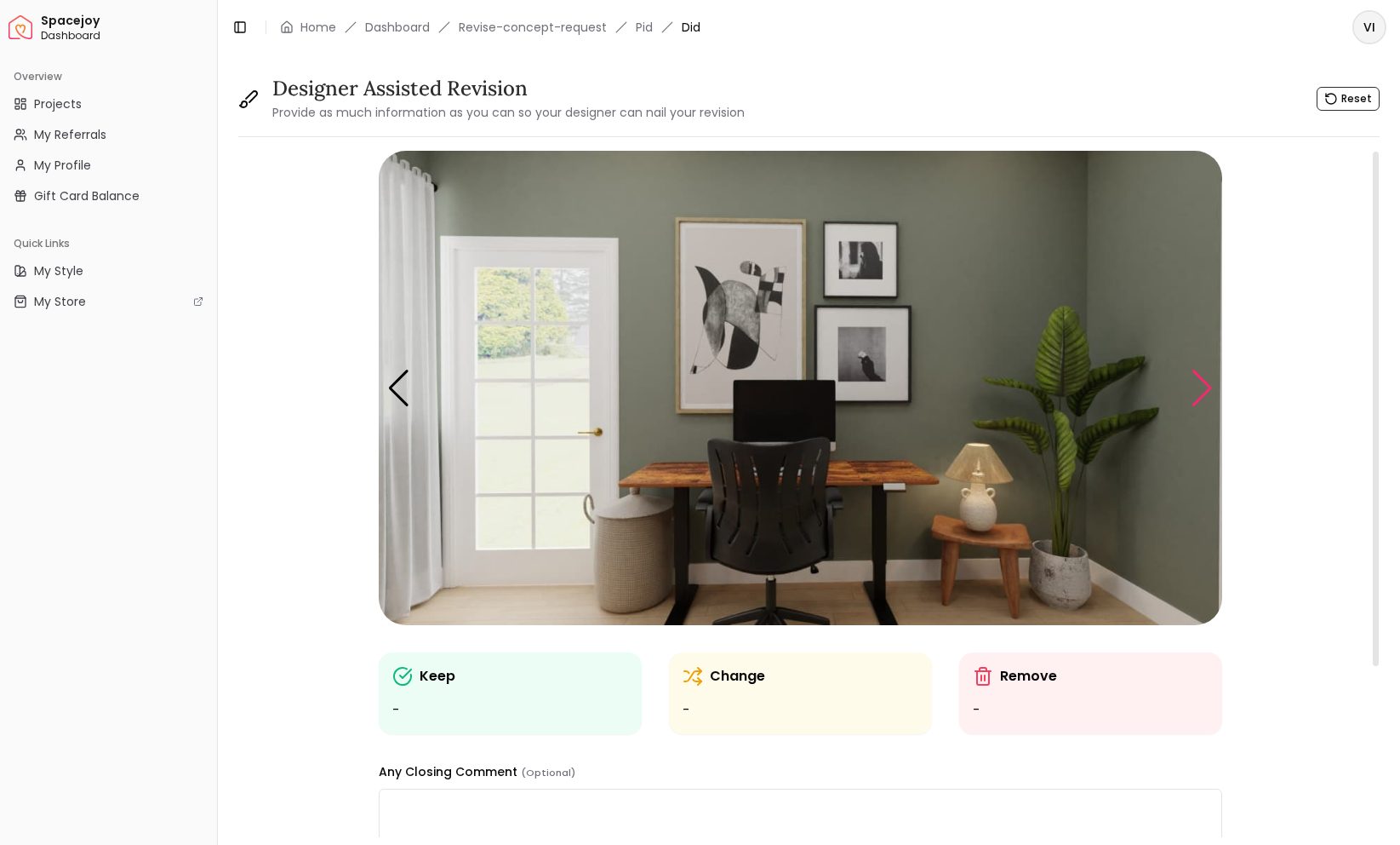
click at [1200, 393] on div "Next slide" at bounding box center [1202, 388] width 23 height 37
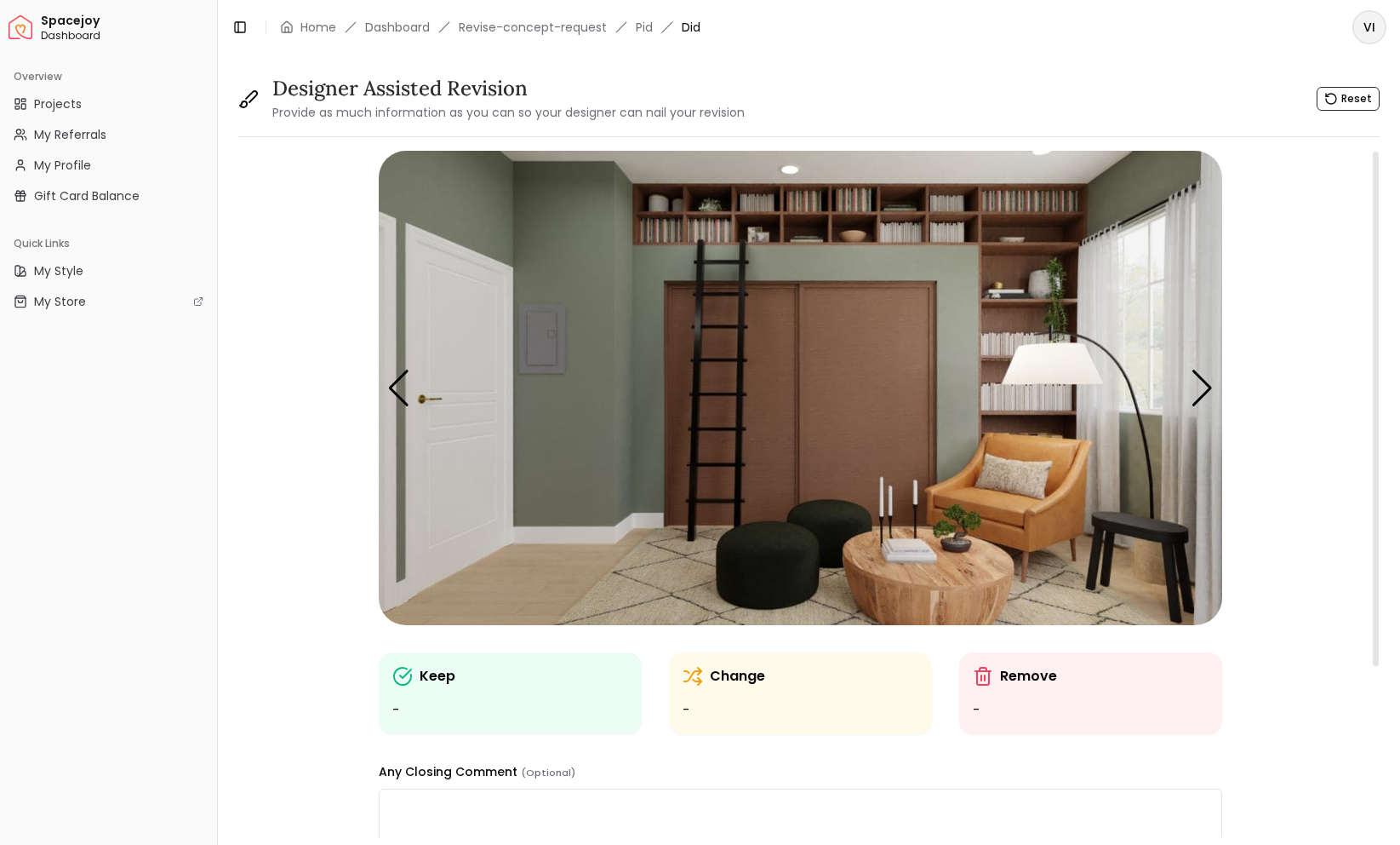
click at [1103, 260] on img "3 / 5" at bounding box center [800, 388] width 844 height 474
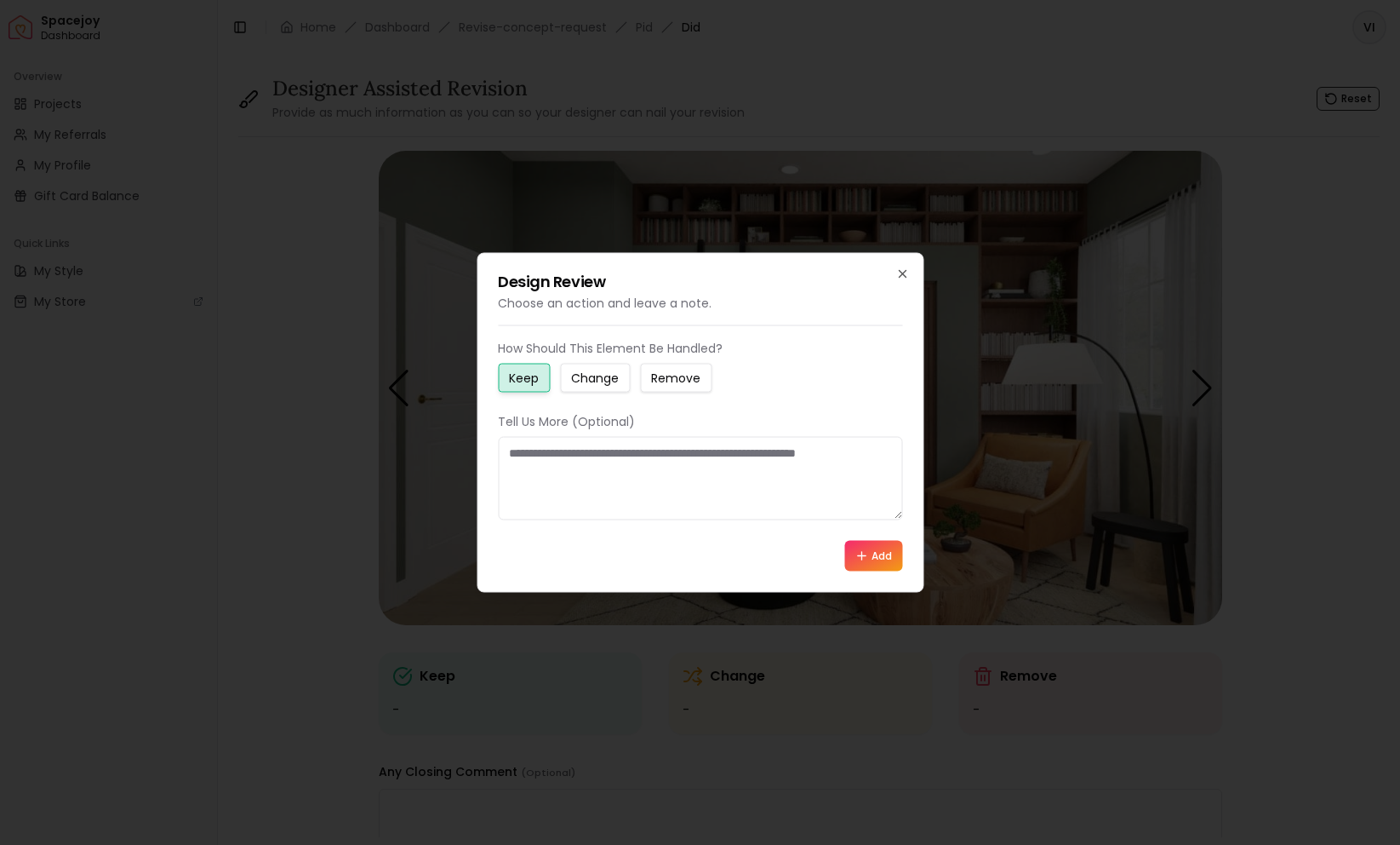
click at [599, 482] on textarea at bounding box center [700, 479] width 404 height 83
type textarea "*"
type textarea "*******"
type textarea "**********"
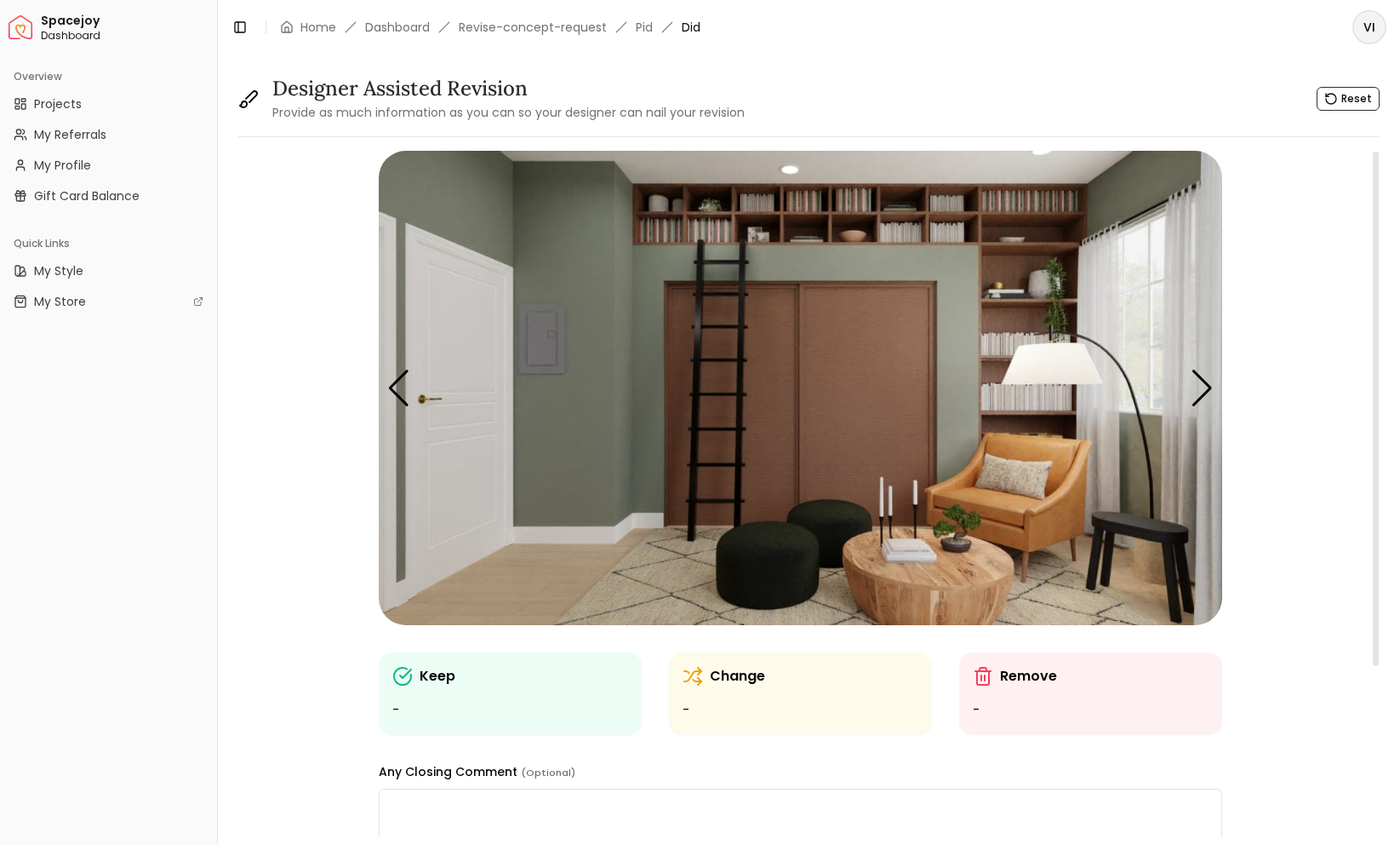
click at [1114, 241] on img "3 / 5" at bounding box center [800, 388] width 844 height 474
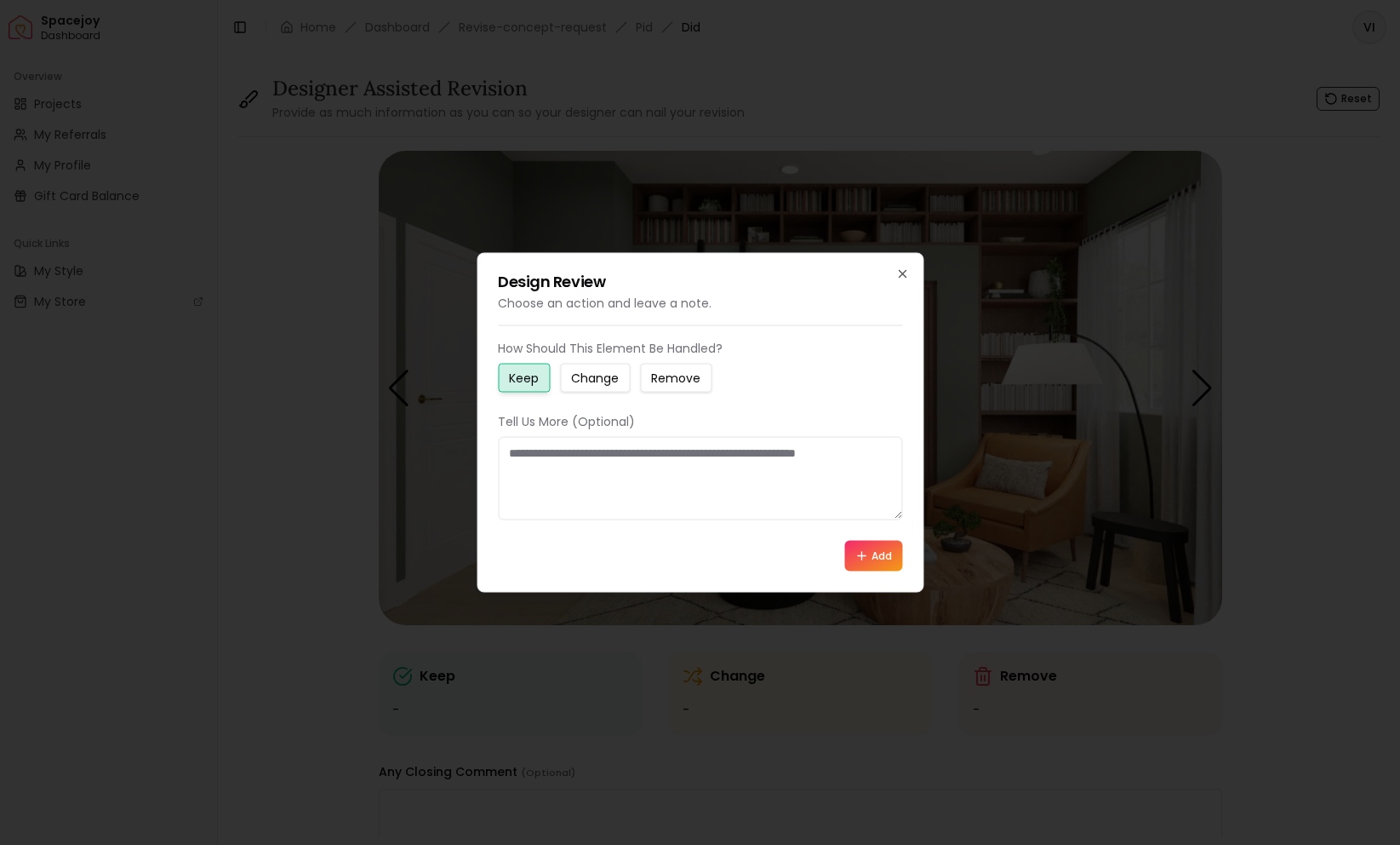
click at [743, 505] on textarea at bounding box center [700, 479] width 404 height 83
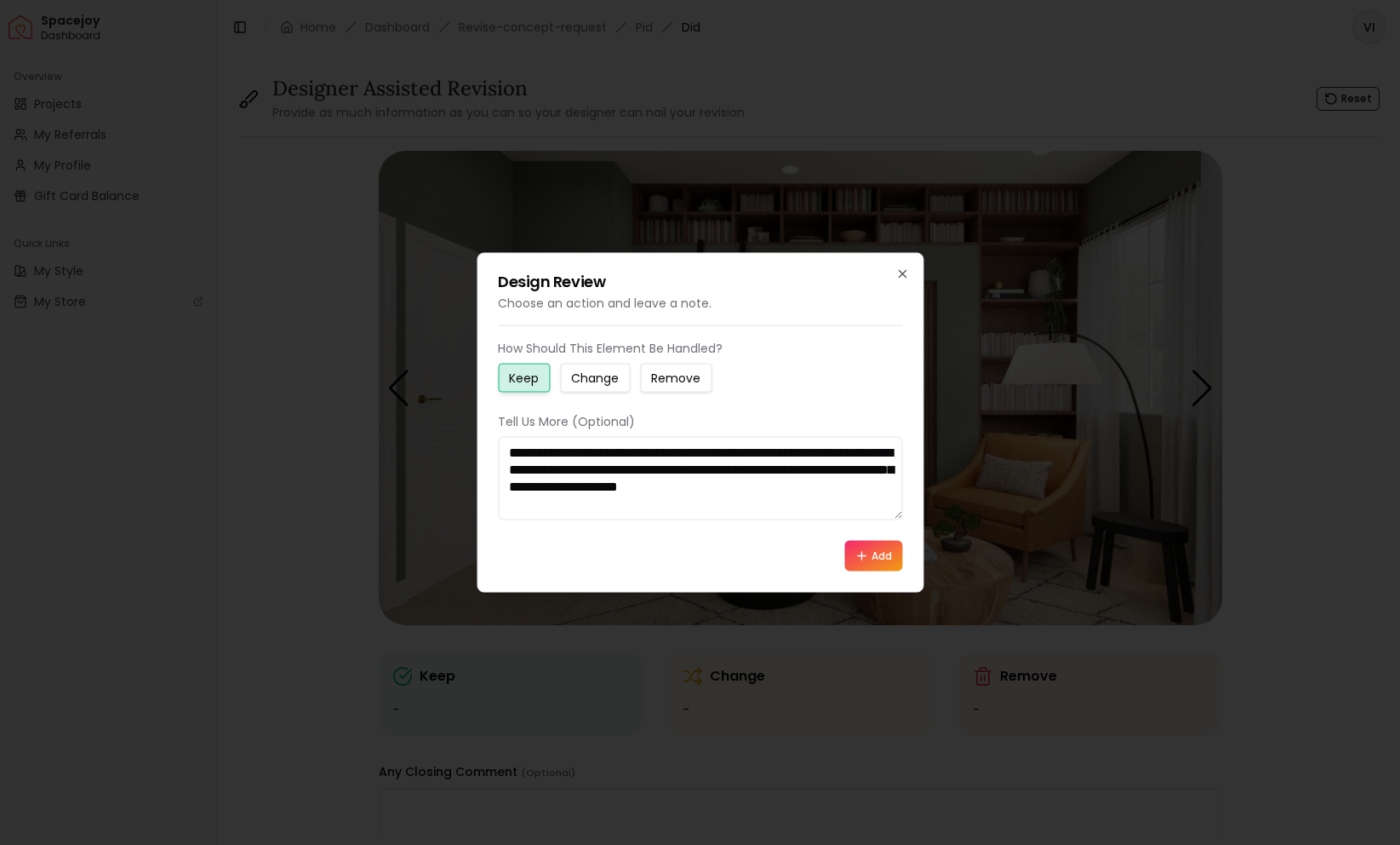
click at [574, 488] on textarea "**********" at bounding box center [700, 479] width 404 height 83
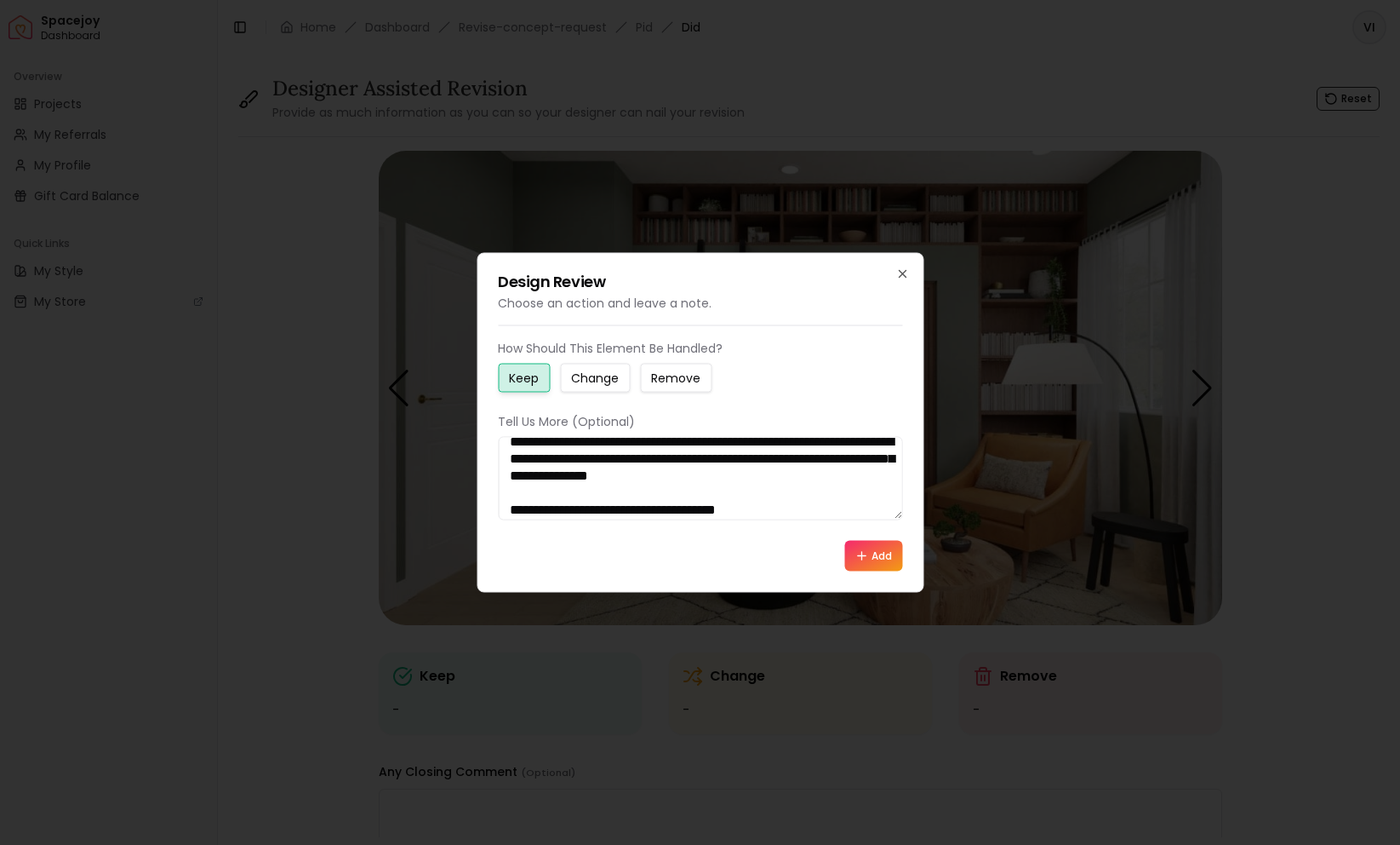
paste textarea "**********"
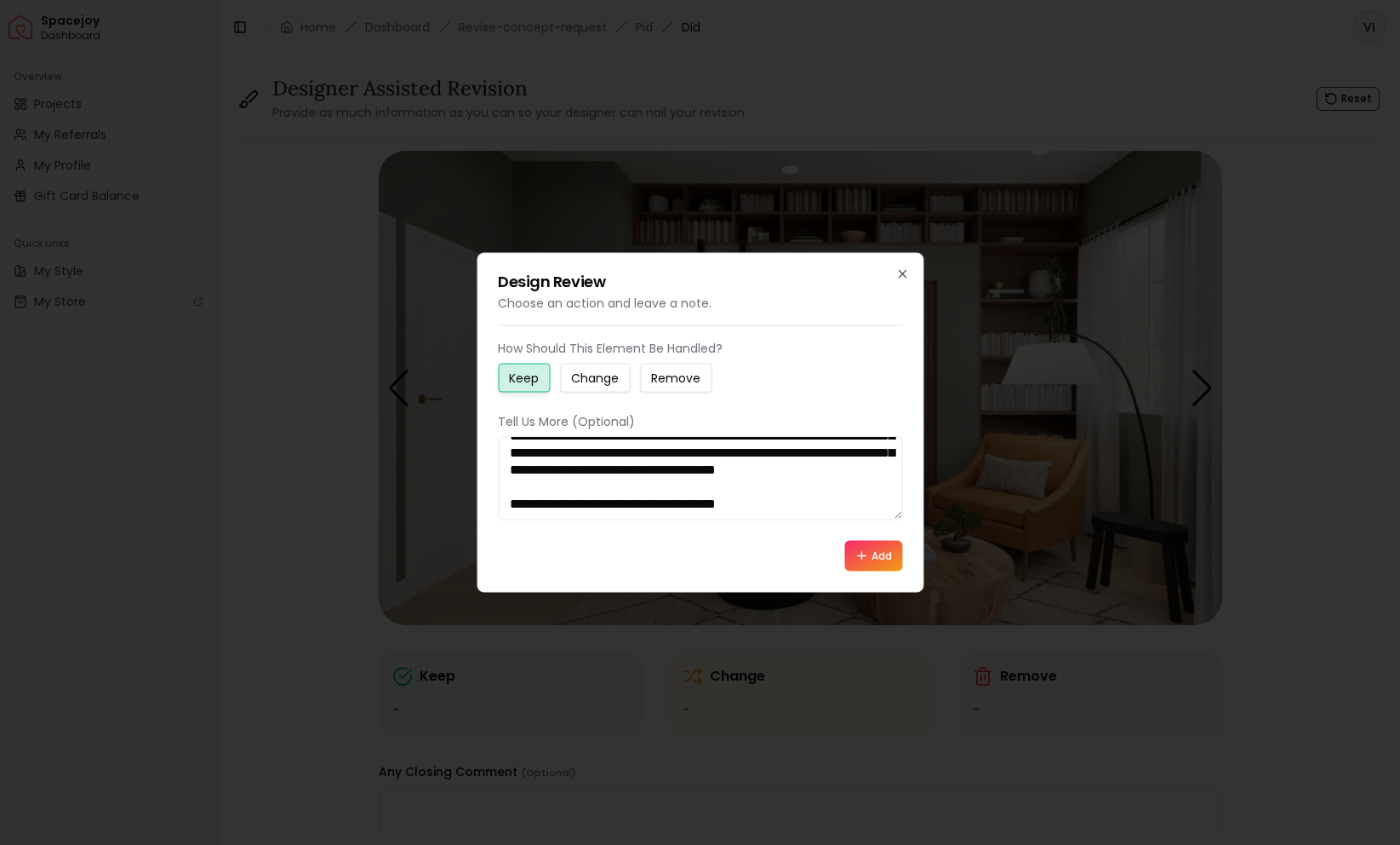
scroll to position [188, 0]
click at [826, 506] on textarea "**********" at bounding box center [700, 479] width 404 height 83
type textarea "**********"
click at [875, 569] on button "Add" at bounding box center [873, 556] width 58 height 30
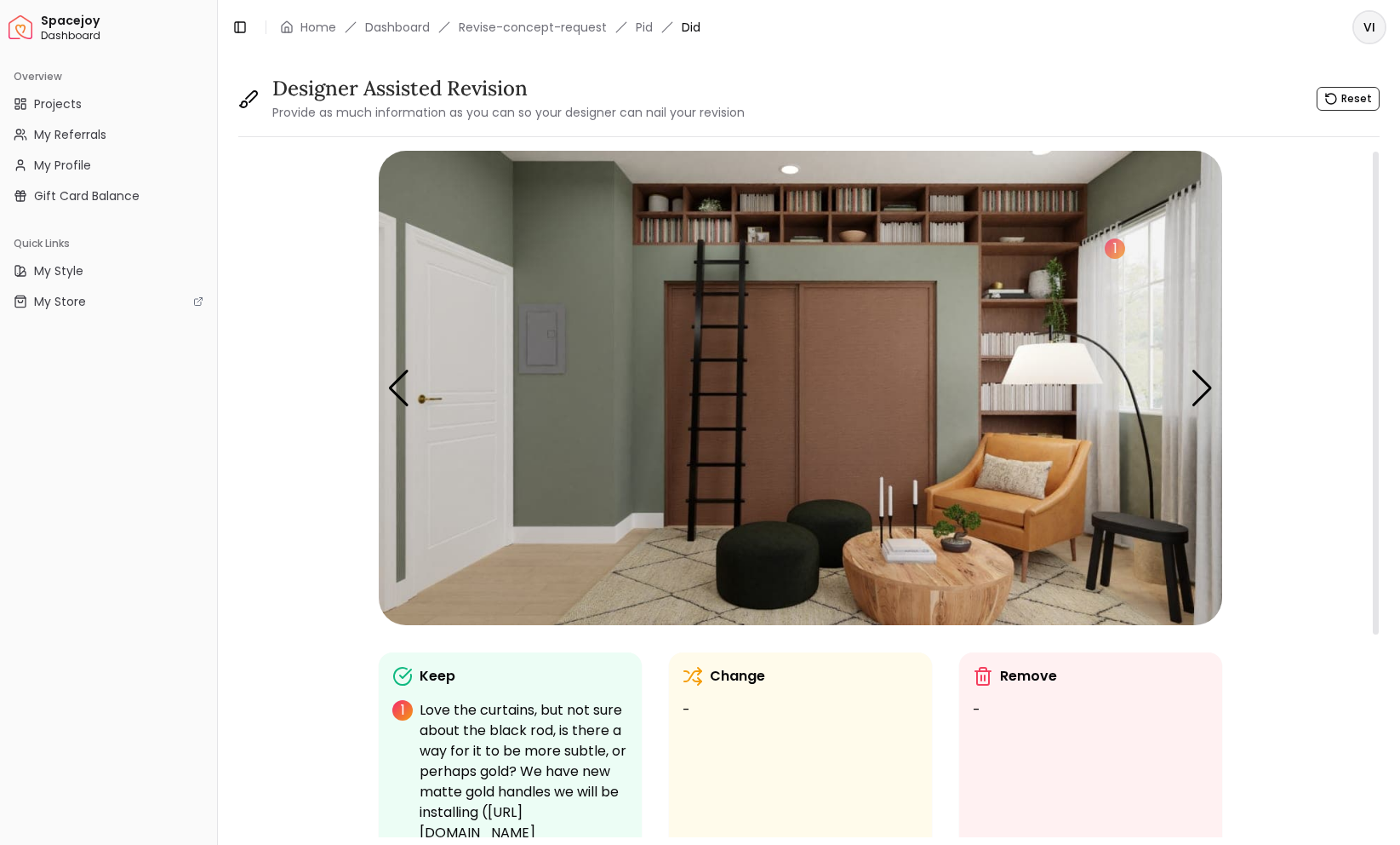
click at [717, 687] on div "Change -" at bounding box center [800, 693] width 236 height 55
click at [1203, 386] on div "Next slide" at bounding box center [1202, 388] width 23 height 37
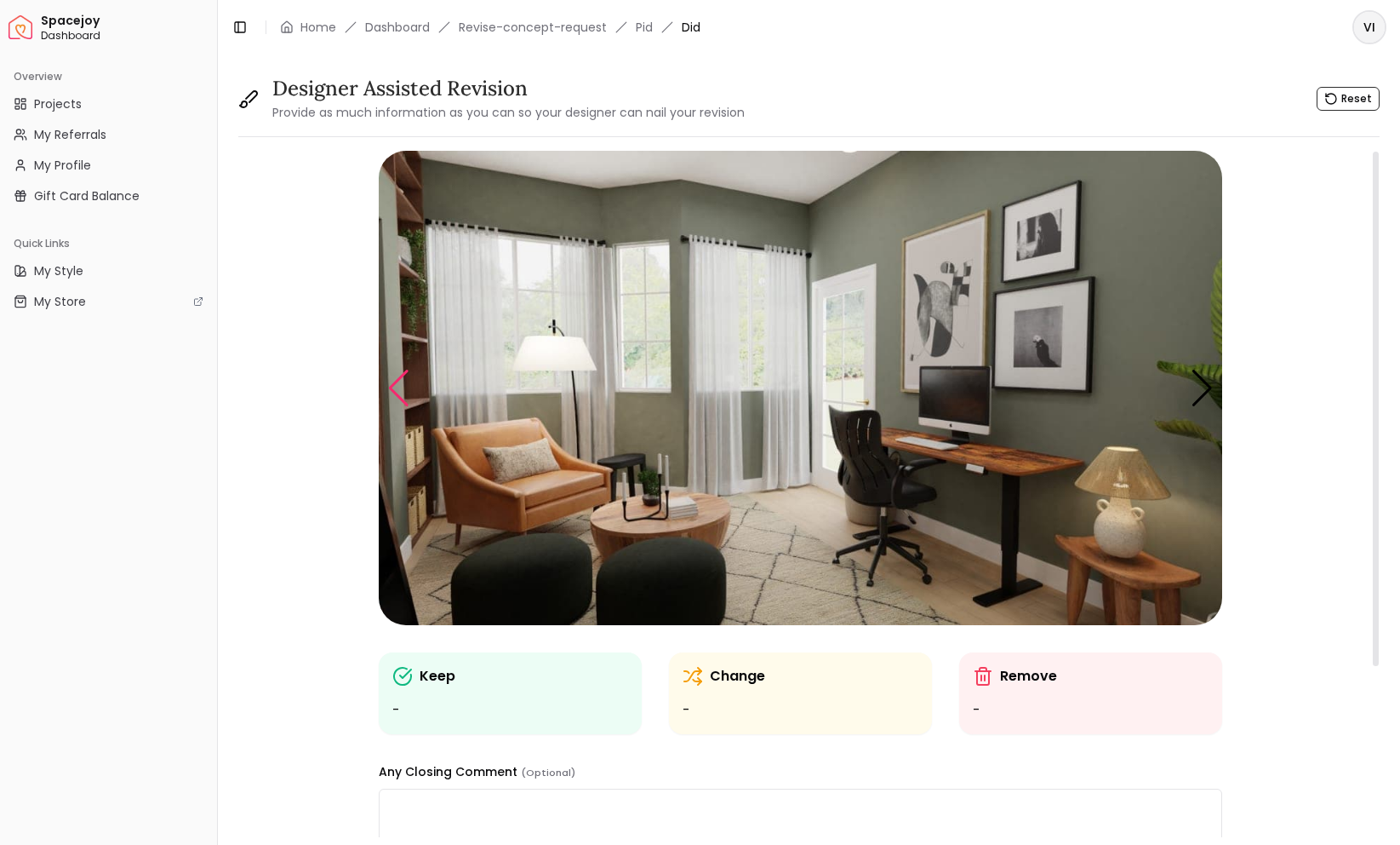
click at [394, 393] on div "Previous slide" at bounding box center [398, 388] width 23 height 37
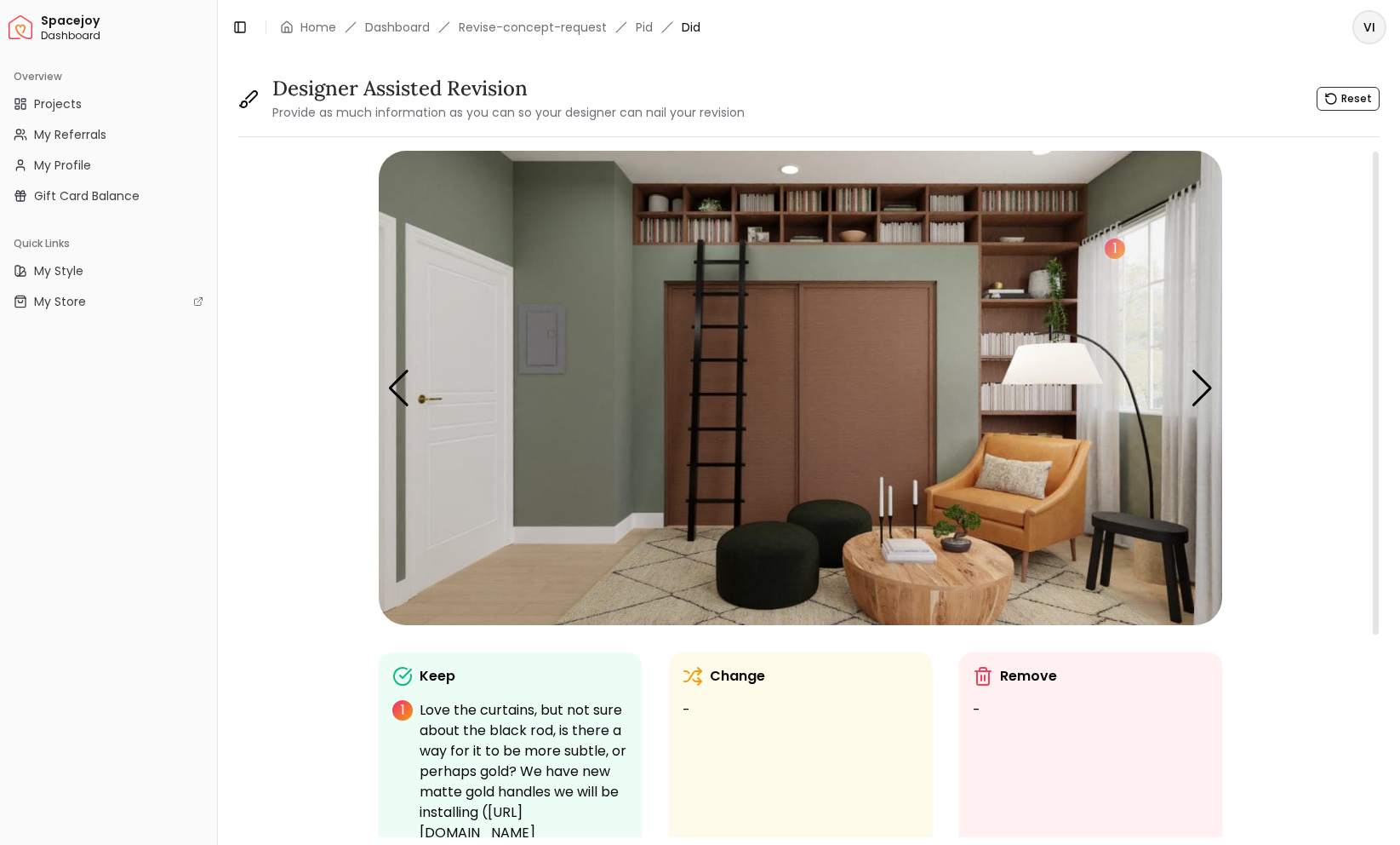
click at [753, 687] on div "Change -" at bounding box center [800, 693] width 236 height 55
click at [1130, 514] on img "3 / 5" at bounding box center [800, 388] width 844 height 474
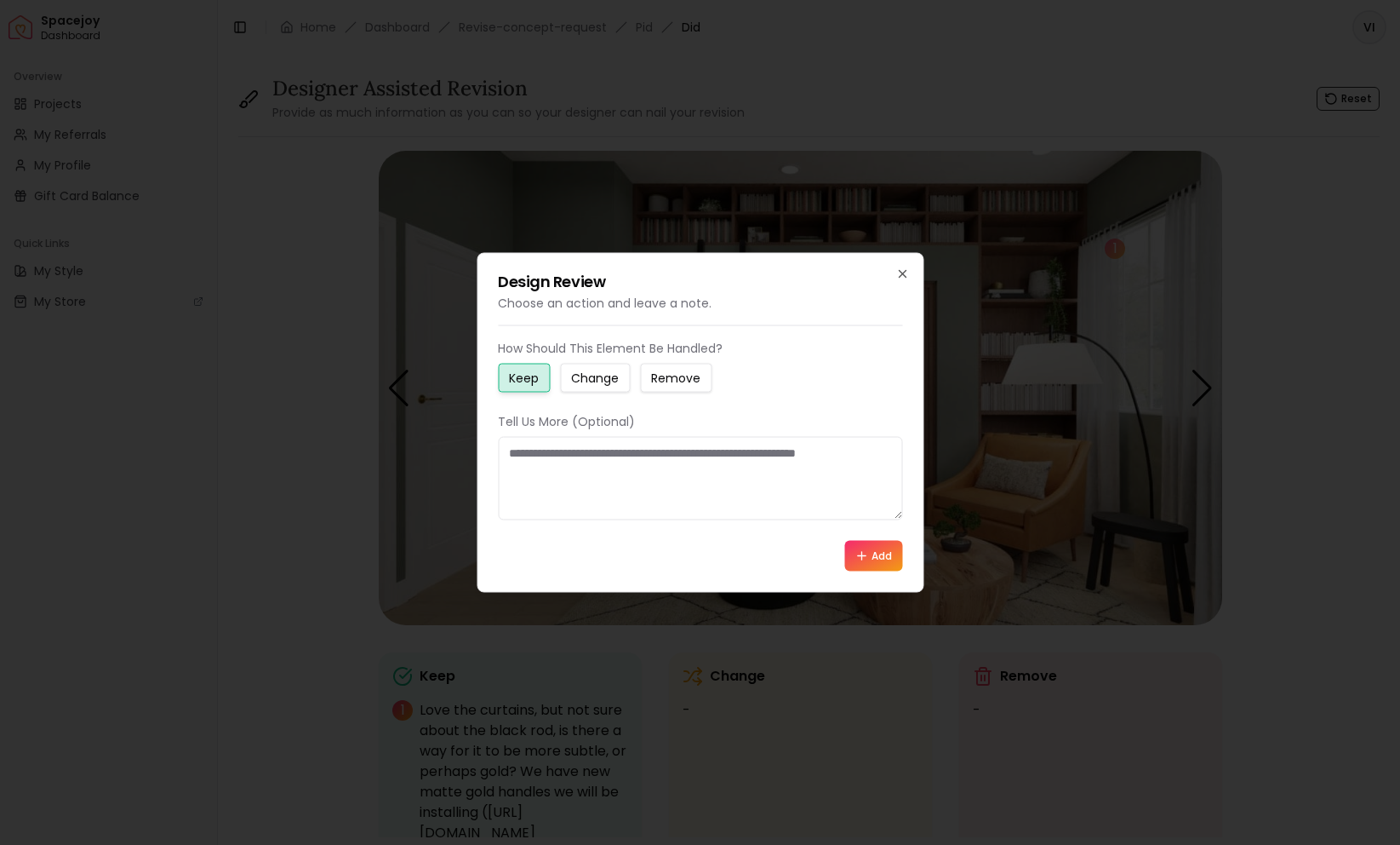
click at [595, 375] on small "Change" at bounding box center [595, 379] width 48 height 17
click at [597, 464] on textarea at bounding box center [700, 479] width 404 height 83
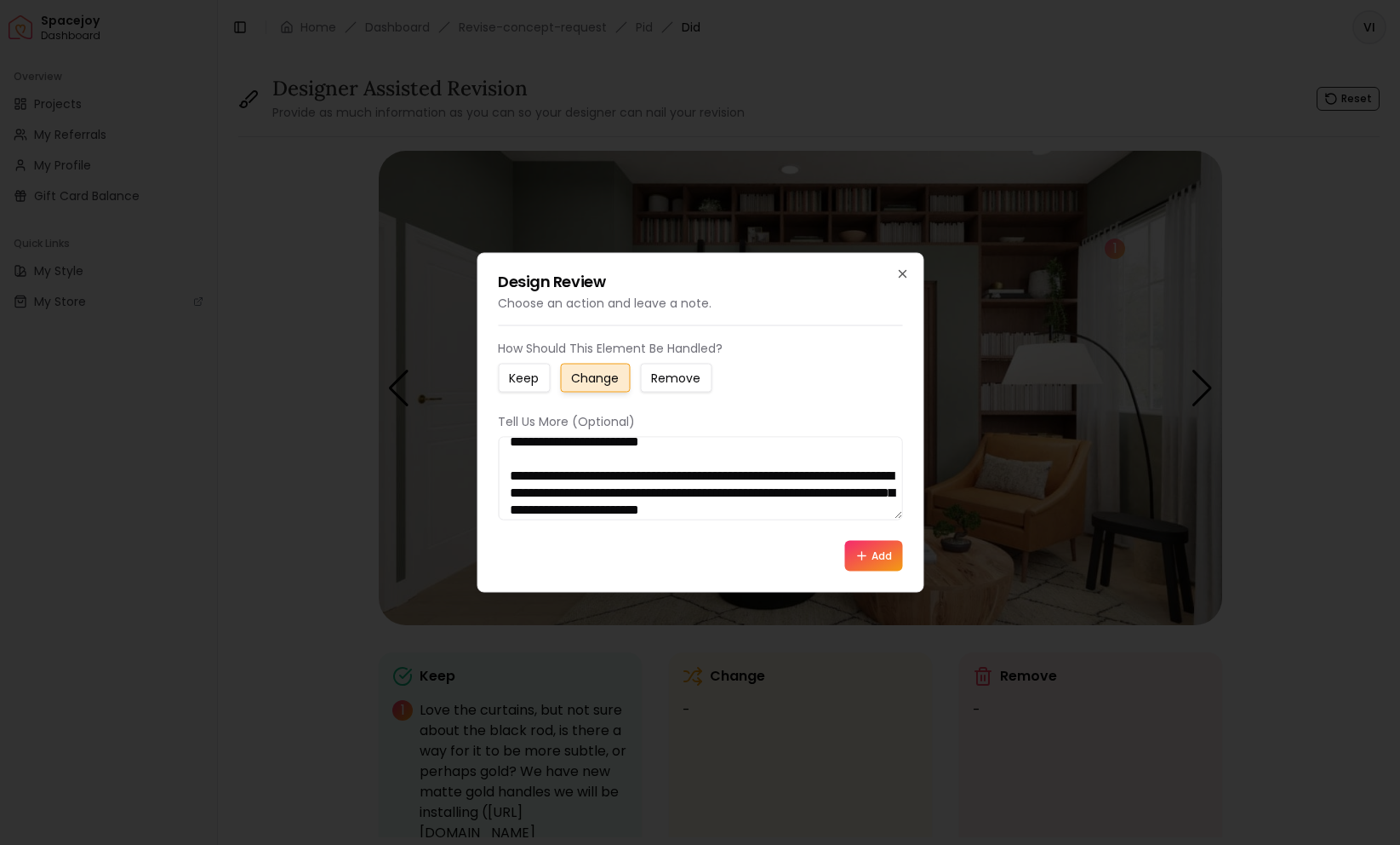
scroll to position [45, 0]
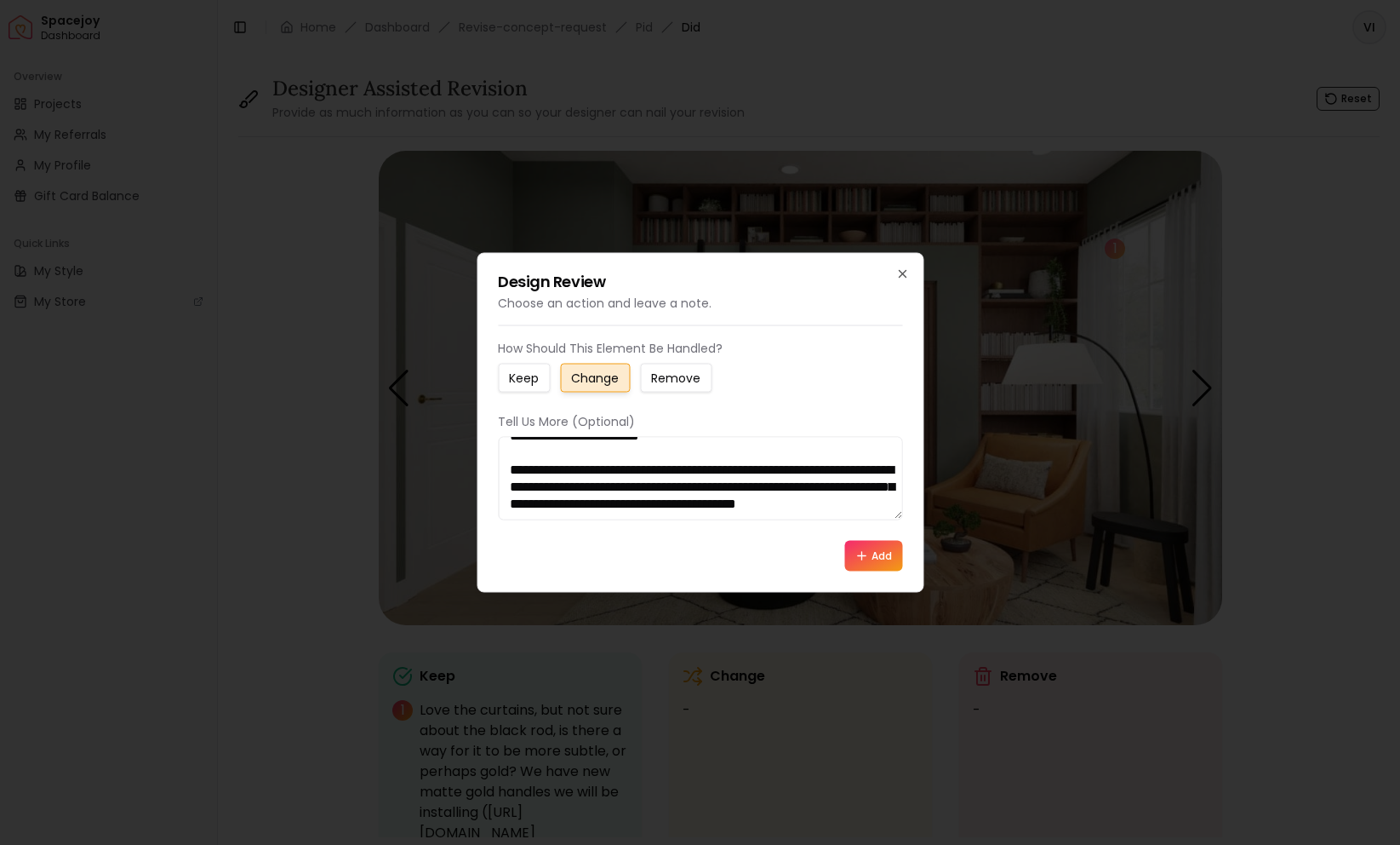
paste textarea "**********"
type textarea "**********"
click at [881, 547] on button "Add" at bounding box center [873, 556] width 58 height 30
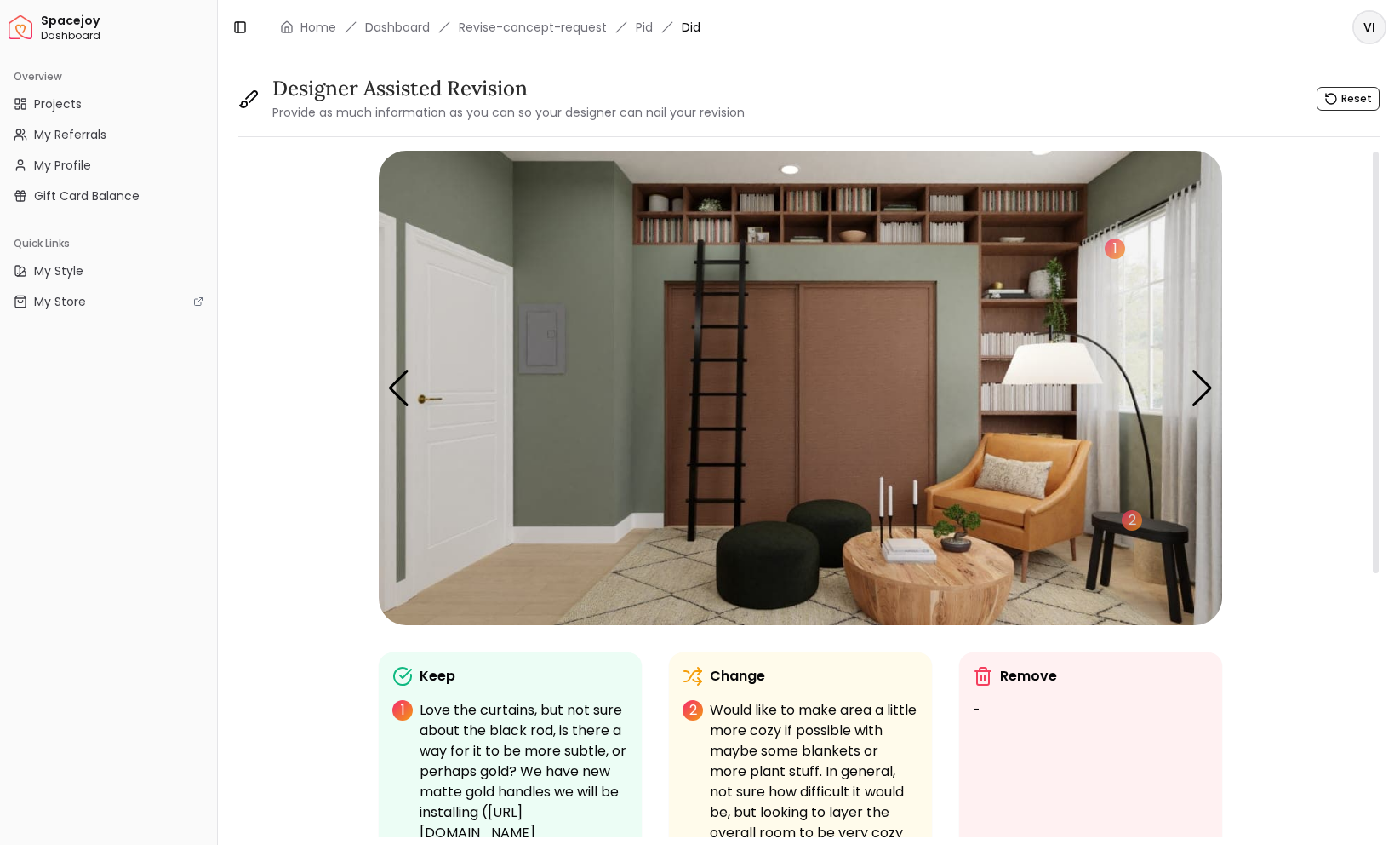
click at [586, 382] on img "3 / 5" at bounding box center [800, 388] width 844 height 474
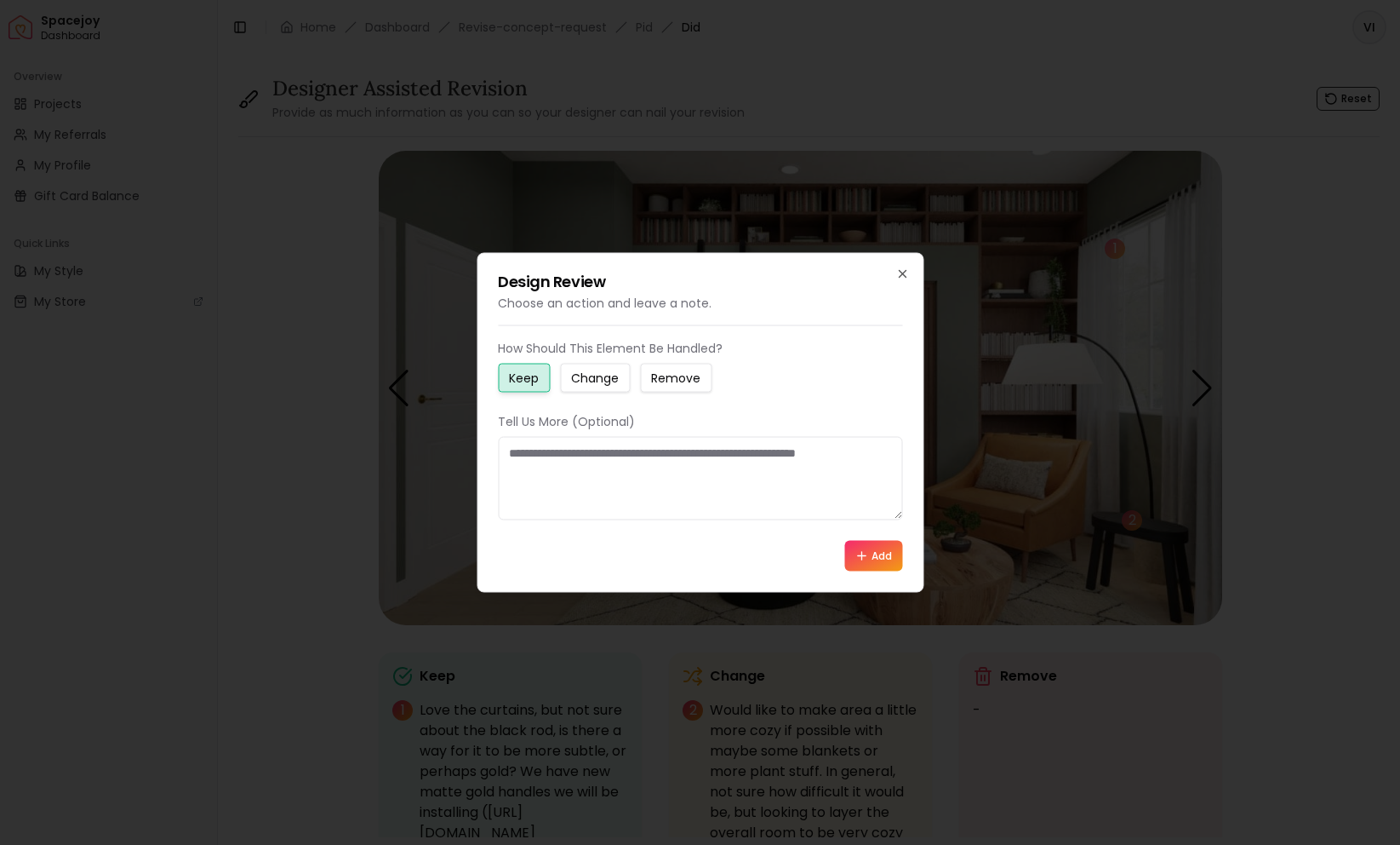
click at [601, 383] on small "Change" at bounding box center [595, 379] width 48 height 17
click at [914, 288] on div "Design Review Choose an action and leave a note. How Should This Element Be Han…" at bounding box center [700, 422] width 447 height 340
click at [913, 271] on div "Design Review Choose an action and leave a note. How Should This Element Be Han…" at bounding box center [700, 422] width 447 height 340
click at [891, 270] on div "Design Review Choose an action and leave a note. How Should This Element Be Han…" at bounding box center [700, 422] width 447 height 340
click at [903, 269] on icon "button" at bounding box center [903, 274] width 14 height 14
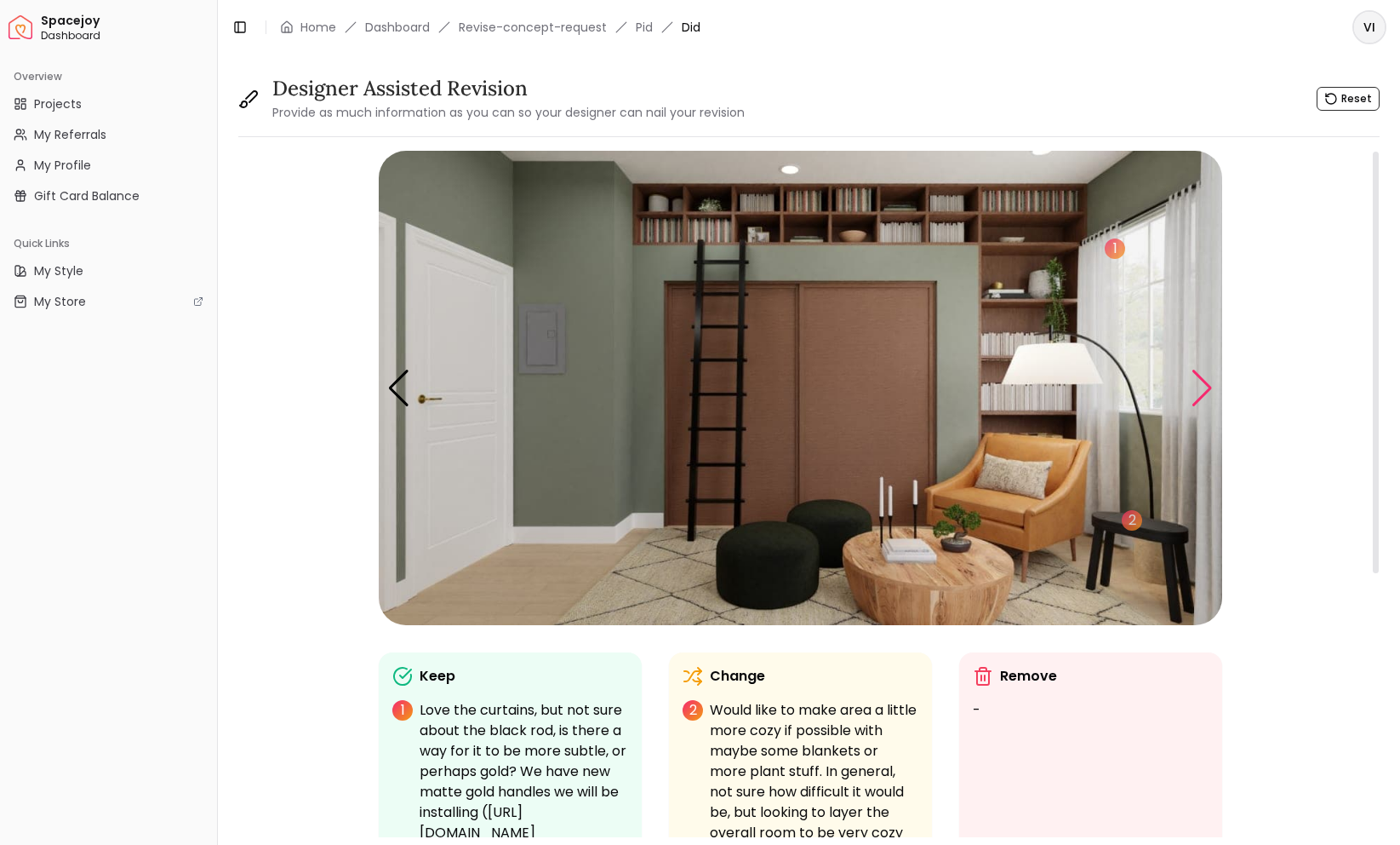
click at [1195, 381] on div "Next slide" at bounding box center [1202, 388] width 23 height 37
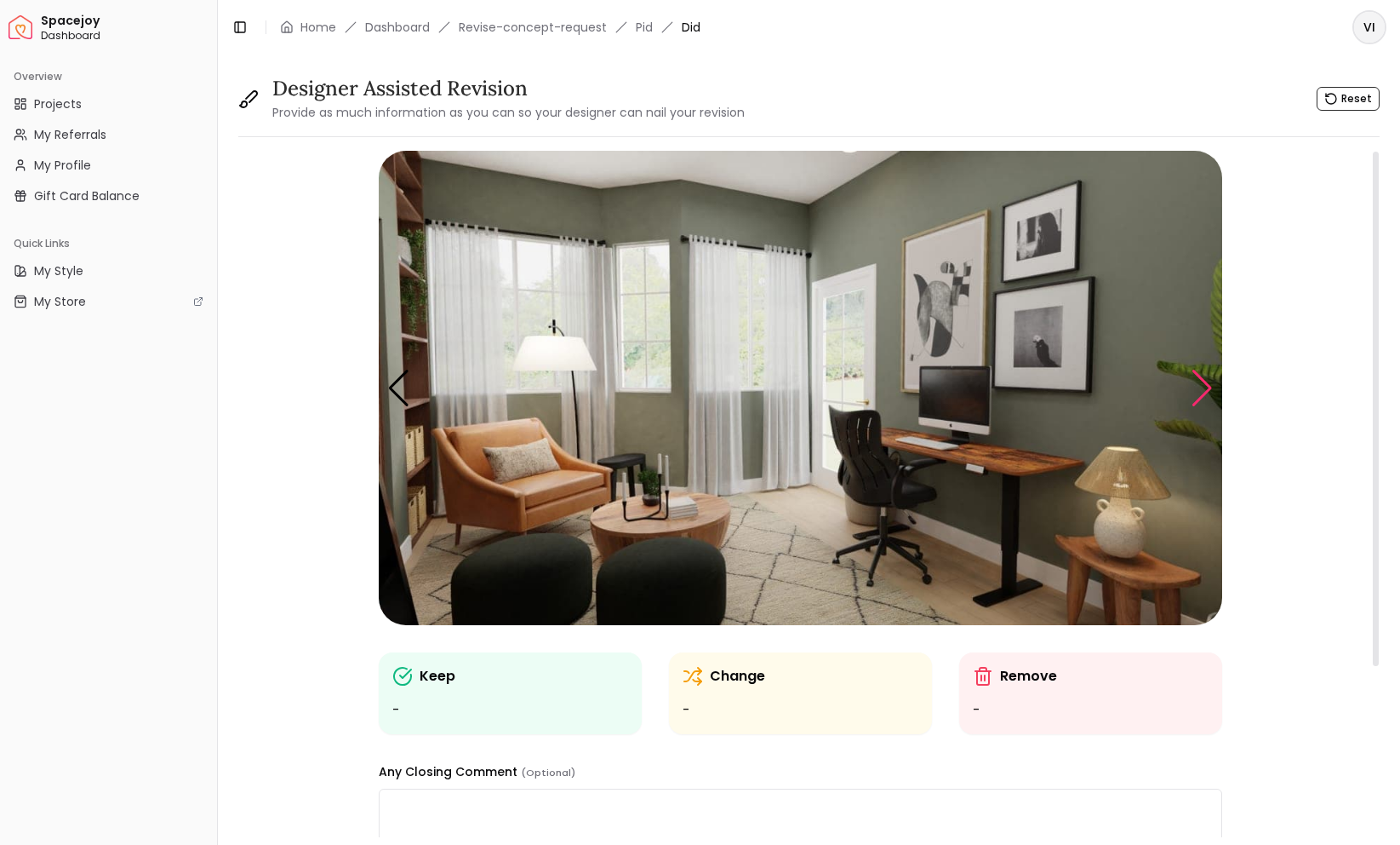
click at [1206, 389] on div "Next slide" at bounding box center [1202, 388] width 23 height 37
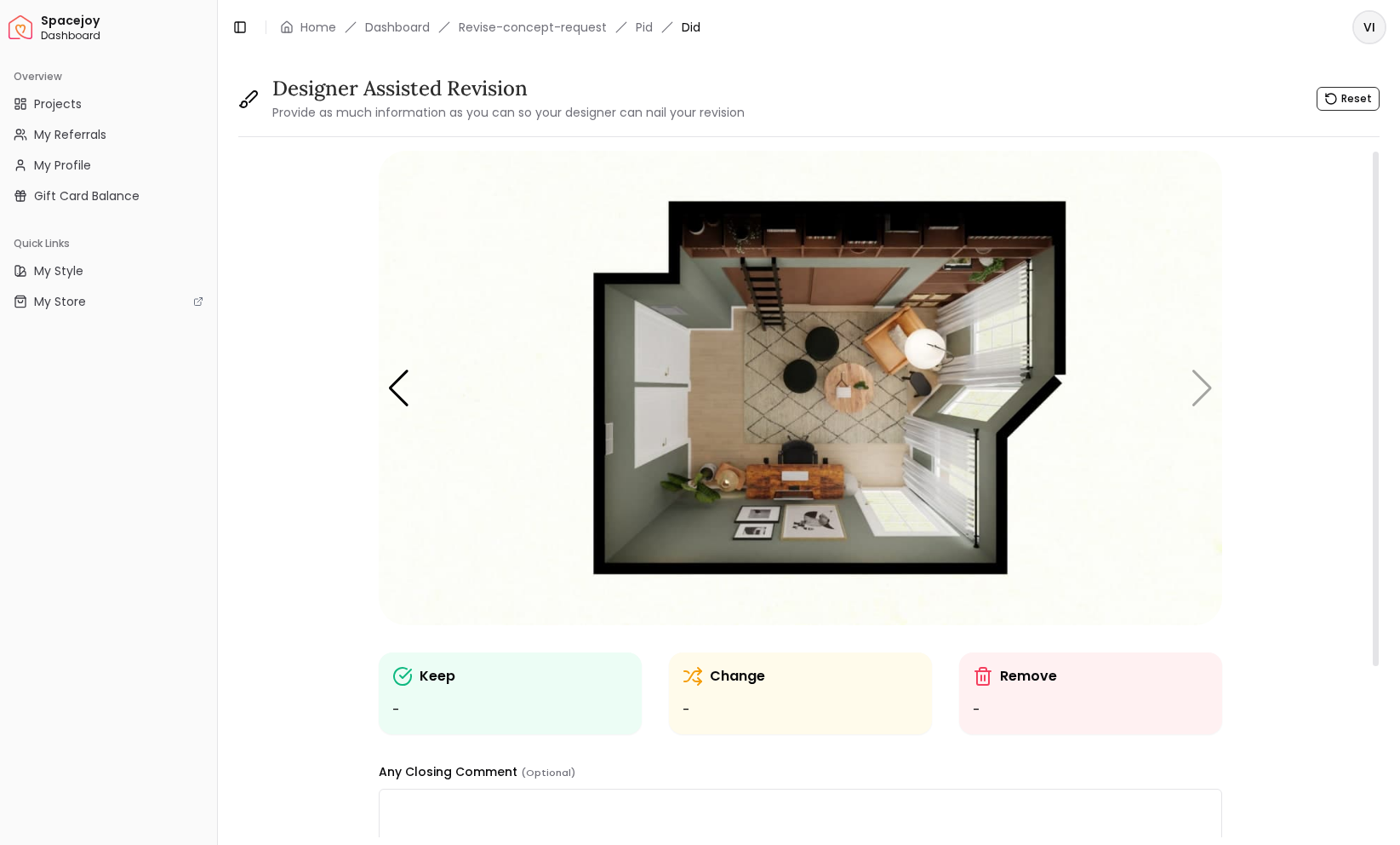
click at [1208, 385] on img "5 / 5" at bounding box center [800, 388] width 844 height 474
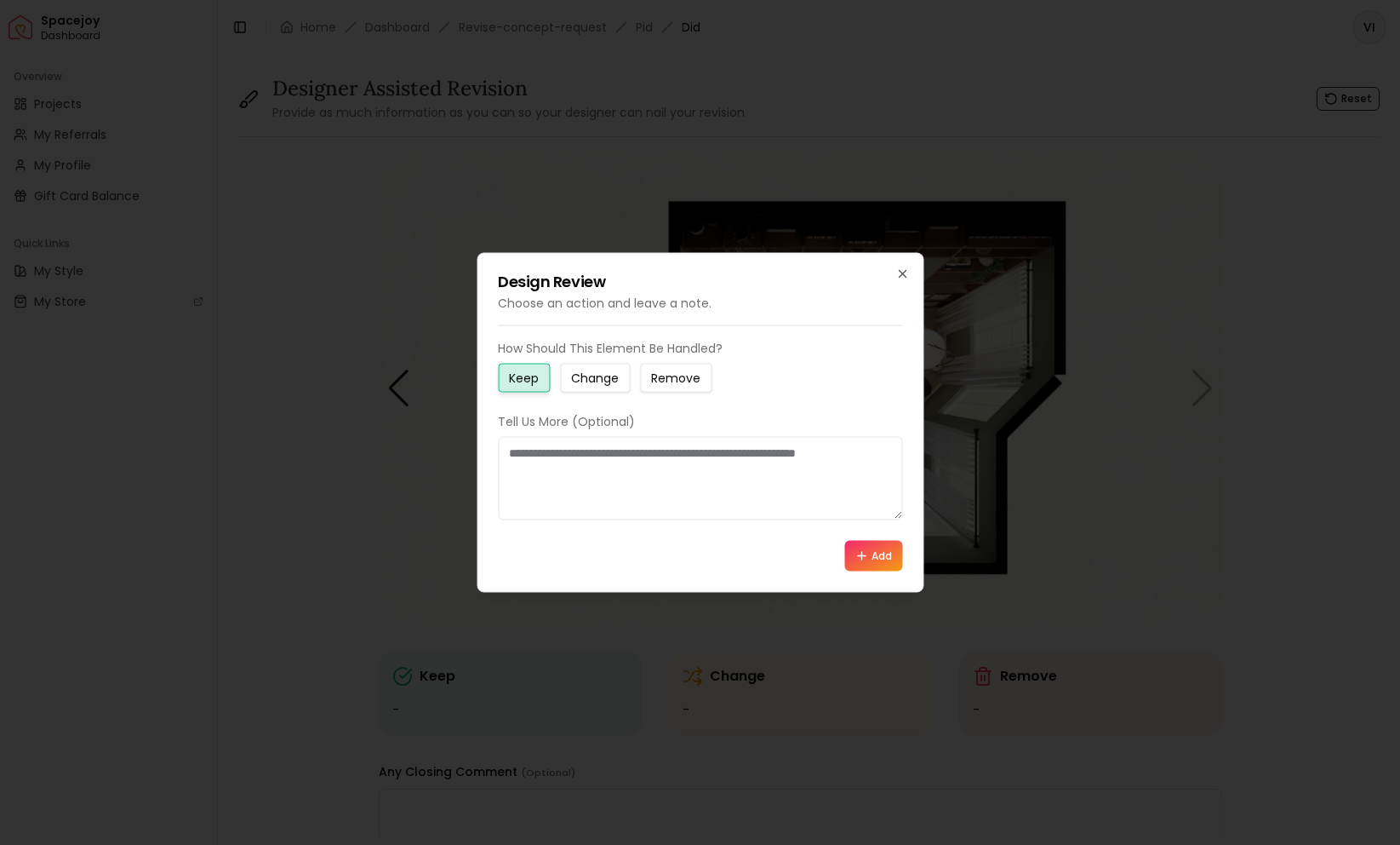
click at [897, 266] on div "Design Review Choose an action and leave a note. How Should This Element Be Han…" at bounding box center [700, 422] width 447 height 340
click at [901, 274] on icon "button" at bounding box center [903, 274] width 7 height 7
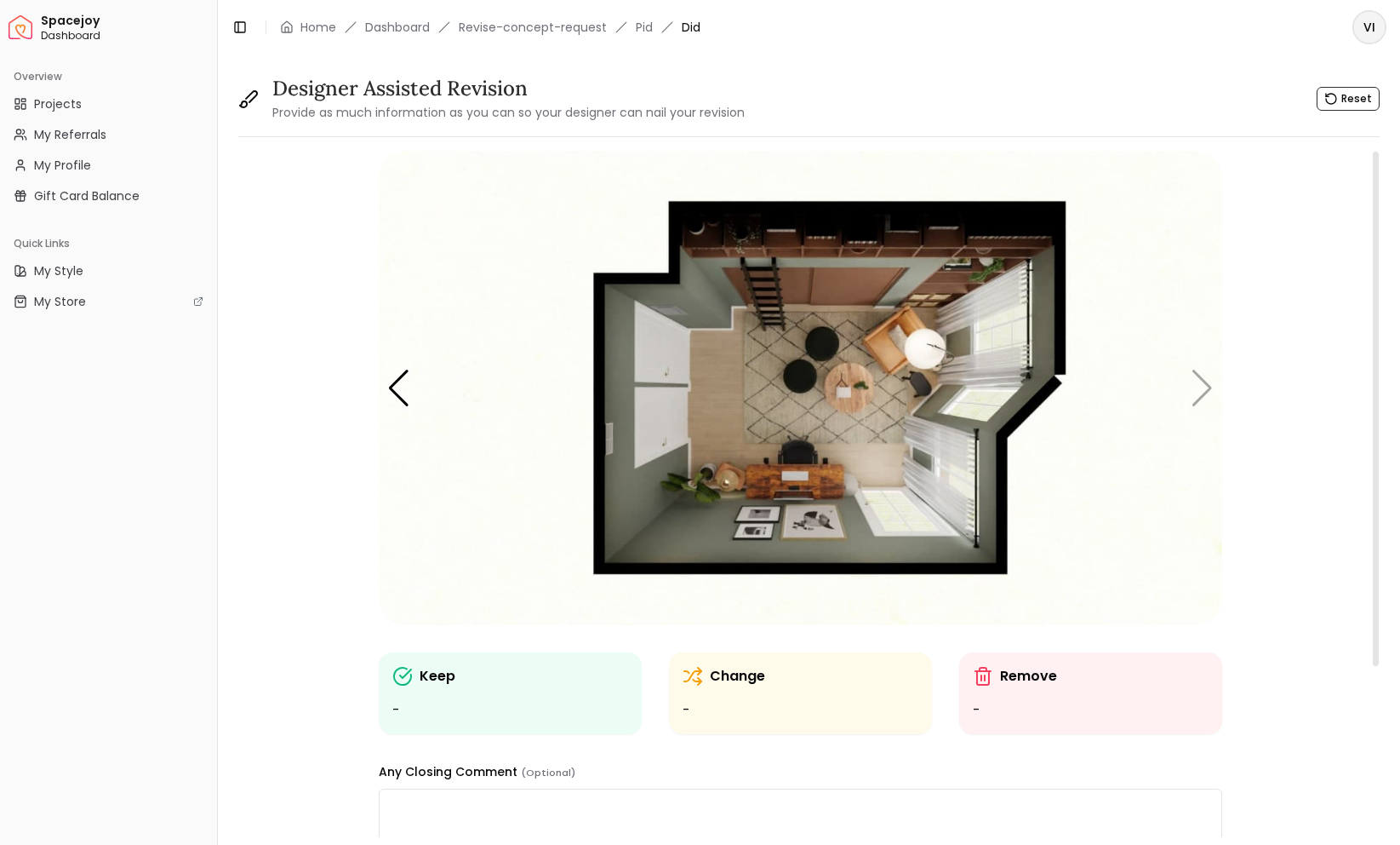
click at [413, 373] on img "5 / 5" at bounding box center [800, 388] width 844 height 474
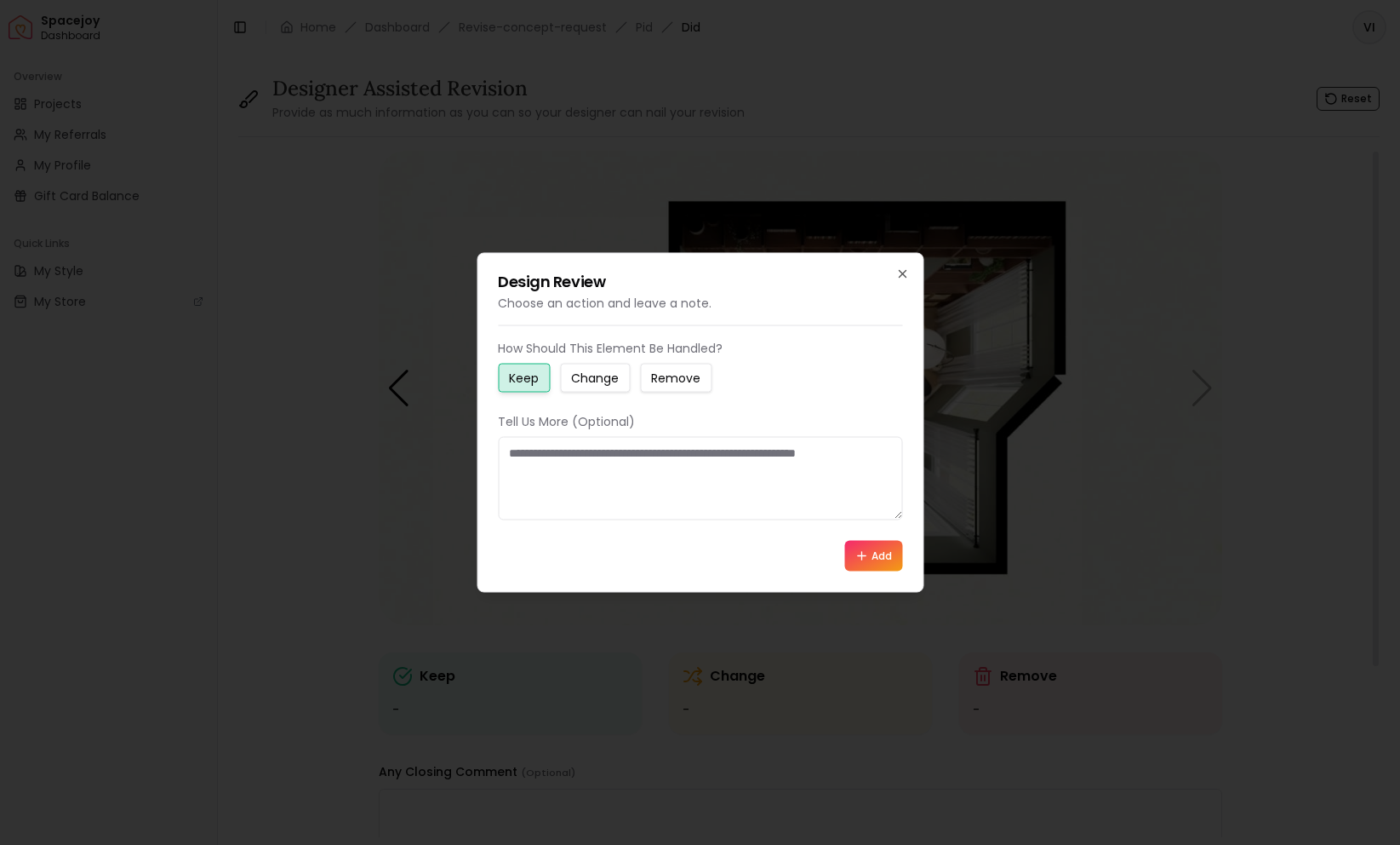
click at [404, 373] on div at bounding box center [700, 422] width 1400 height 845
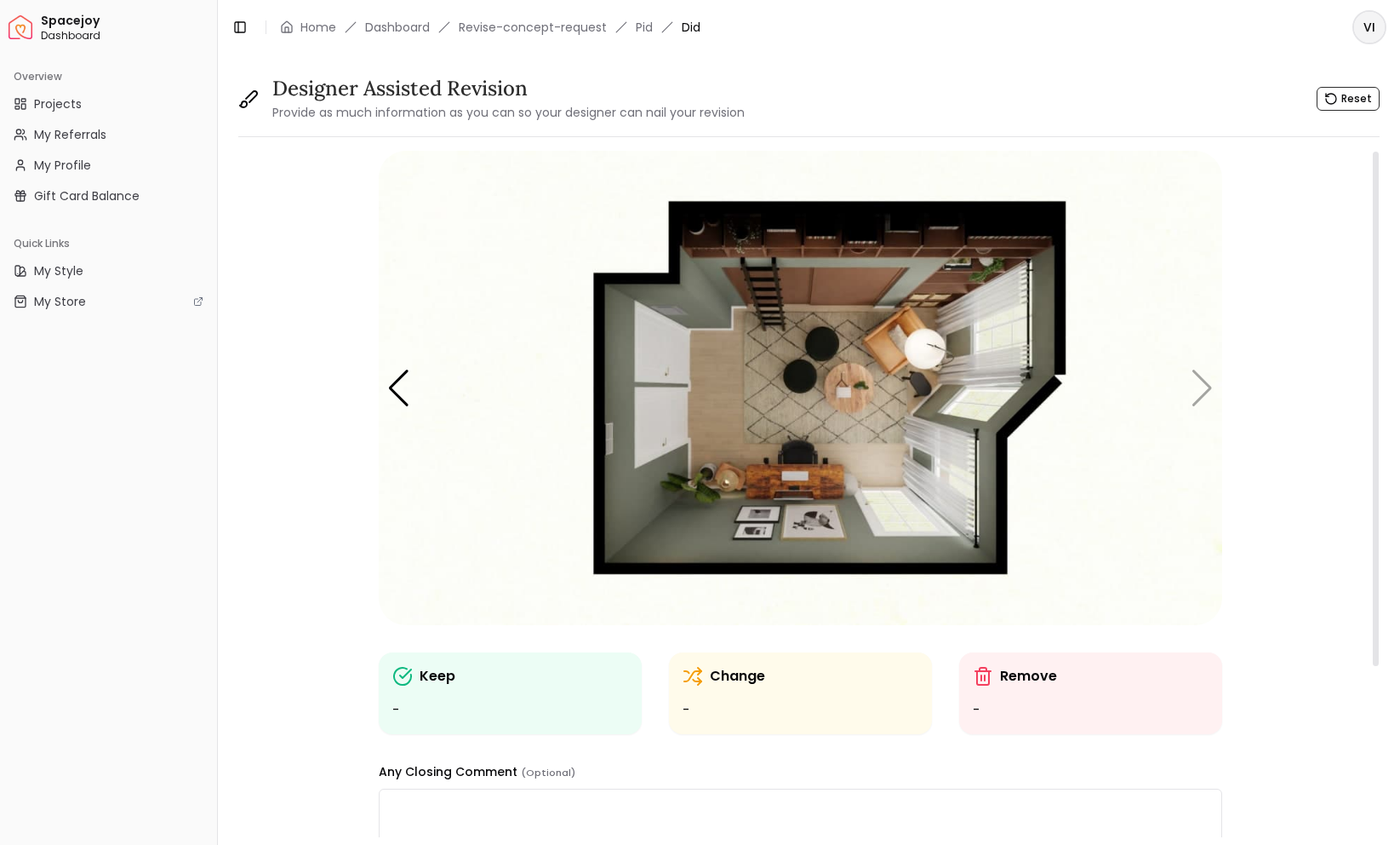
click at [404, 373] on div "Previous slide" at bounding box center [398, 388] width 23 height 37
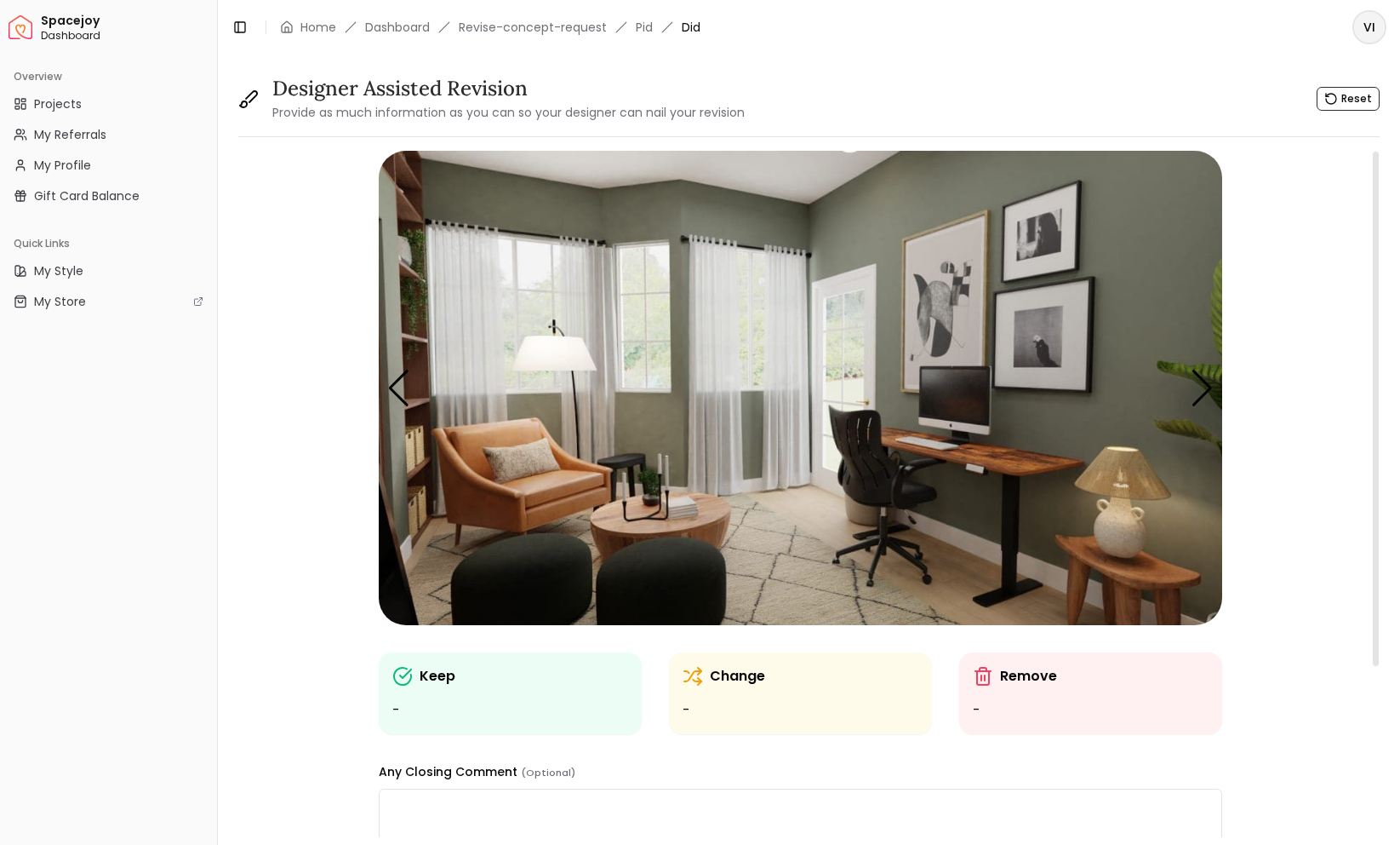
click at [404, 373] on div "Previous slide" at bounding box center [398, 388] width 23 height 37
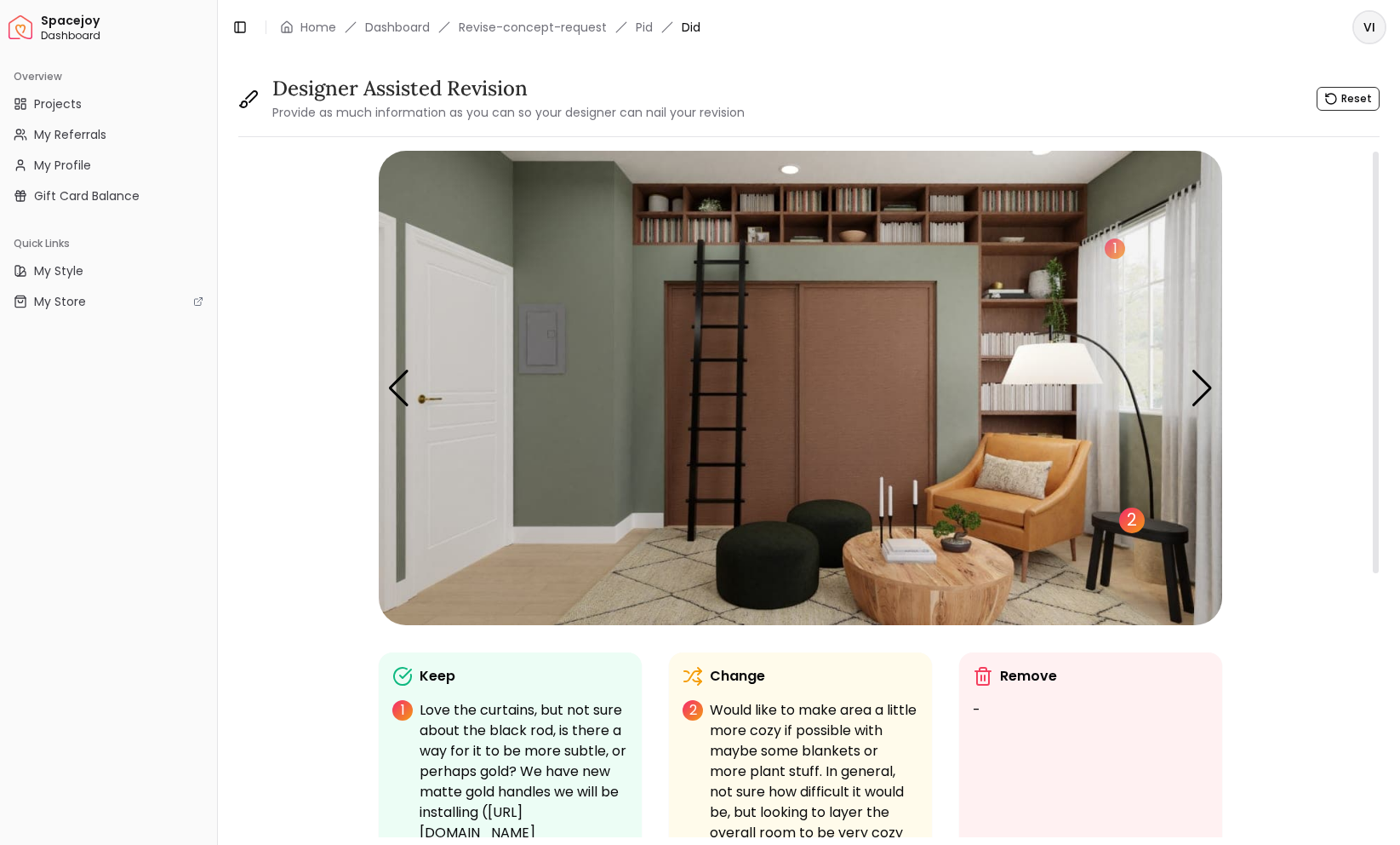
click at [1127, 516] on div "2" at bounding box center [1132, 519] width 25 height 25
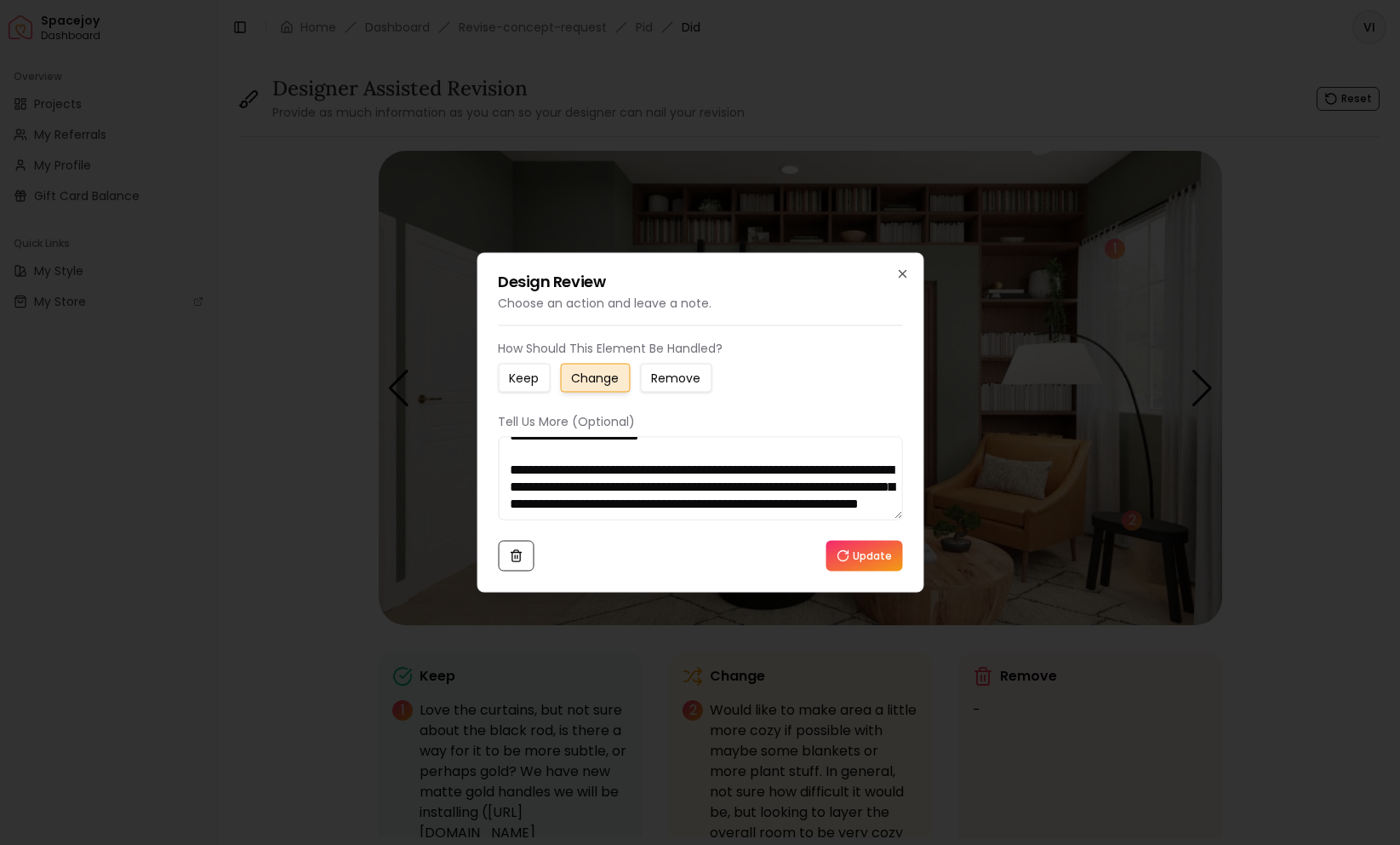
scroll to position [51, 0]
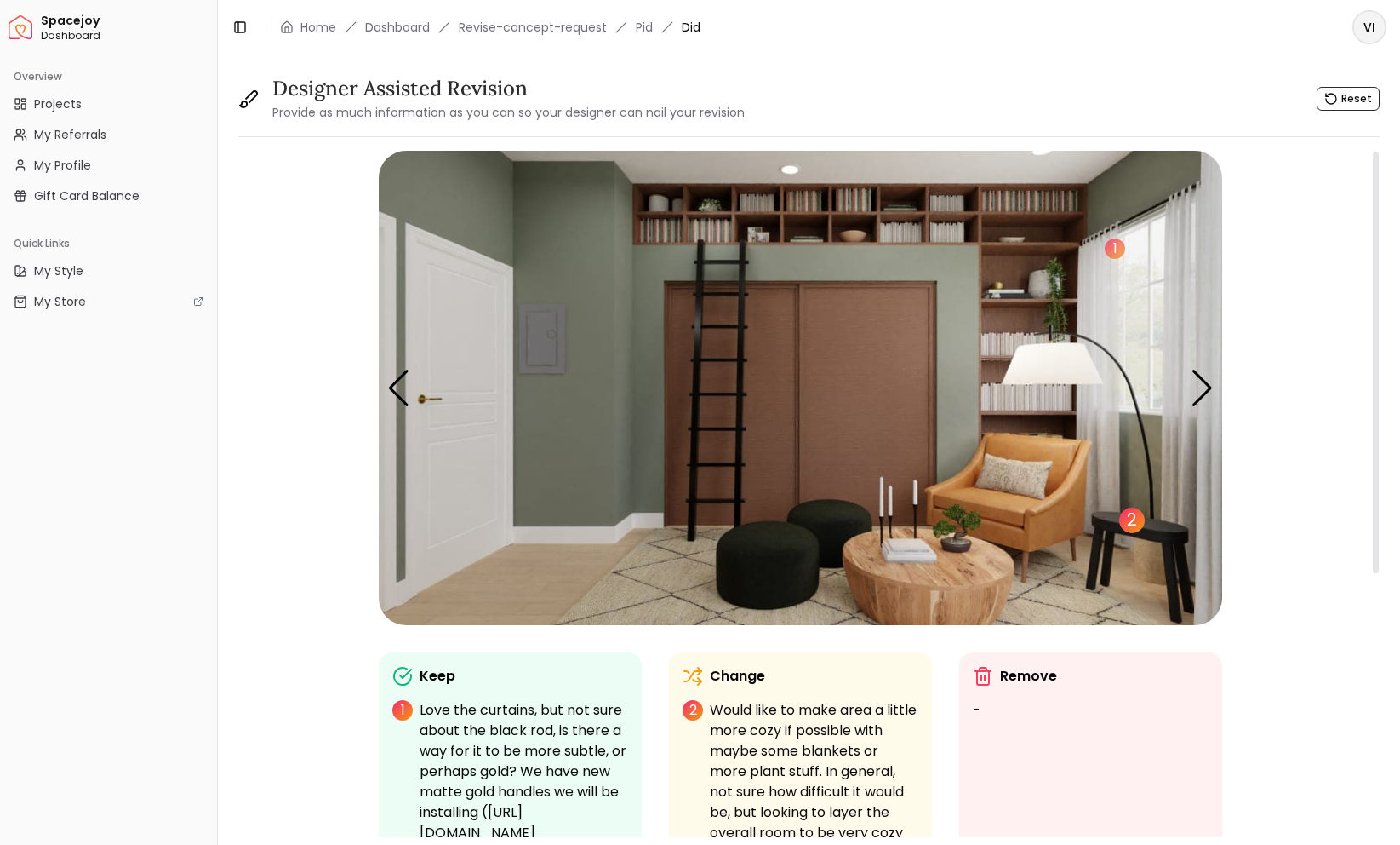
click at [1122, 513] on div "2" at bounding box center [1132, 519] width 25 height 25
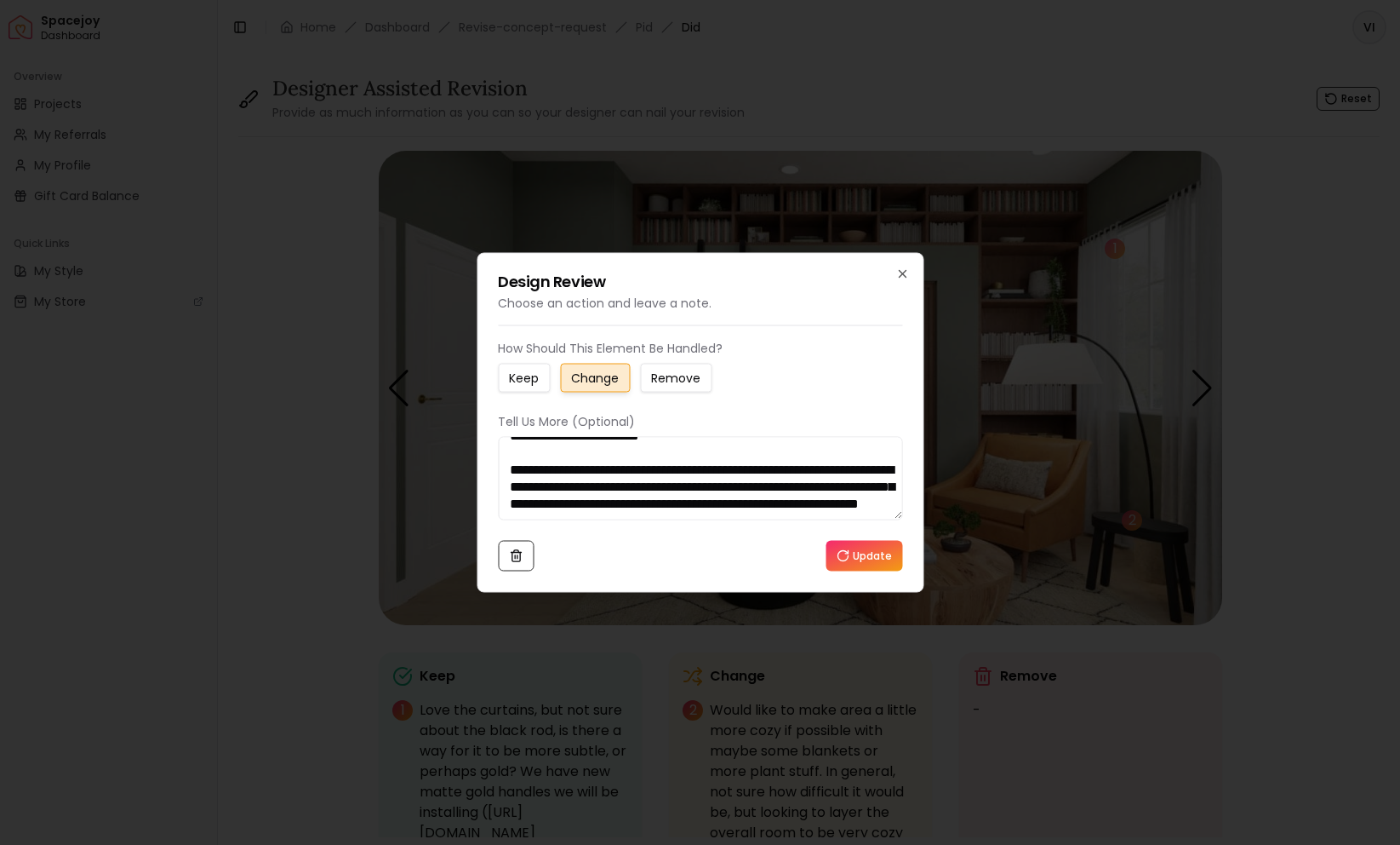
click at [832, 497] on textarea "**********" at bounding box center [700, 479] width 404 height 83
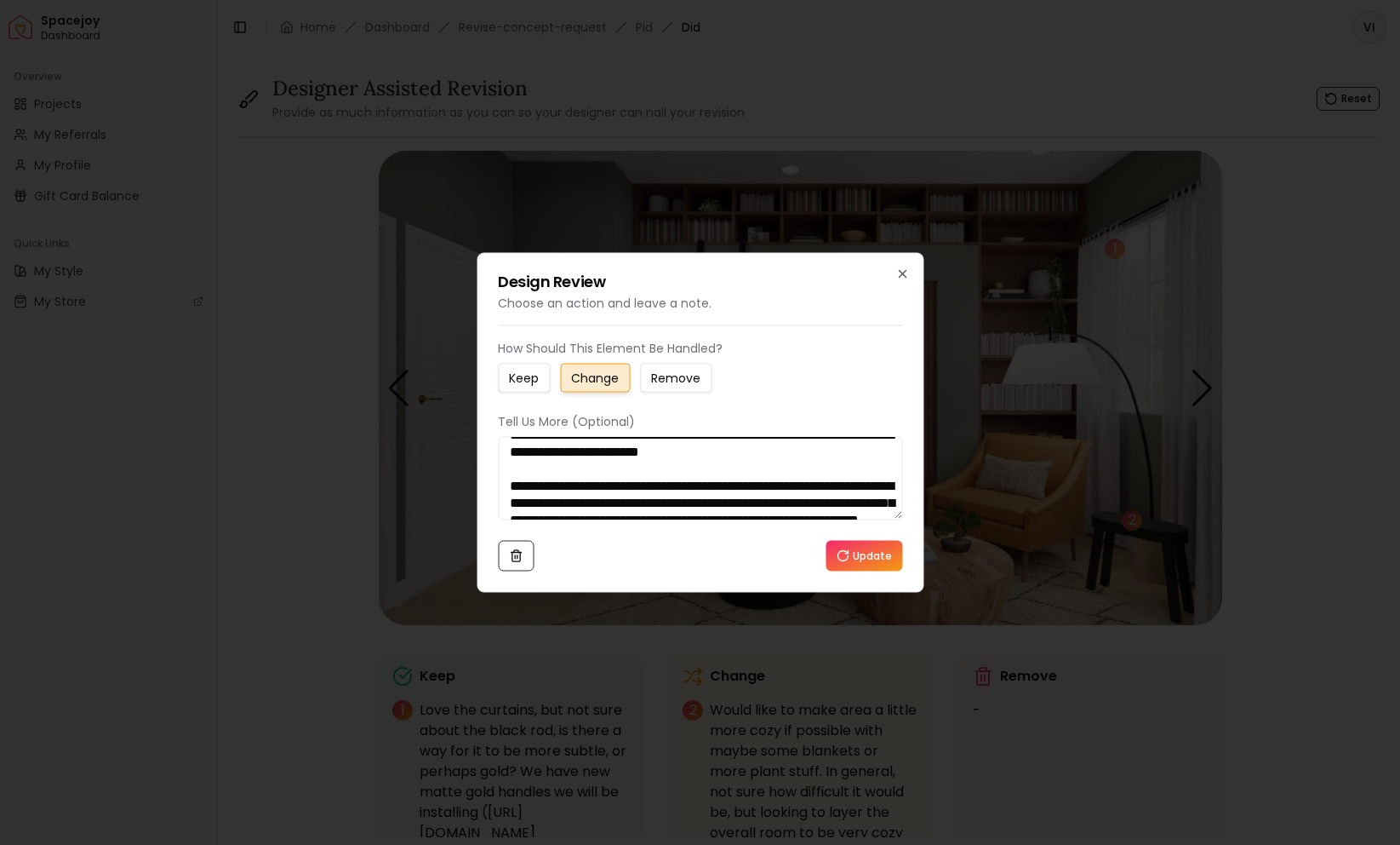
scroll to position [41, 0]
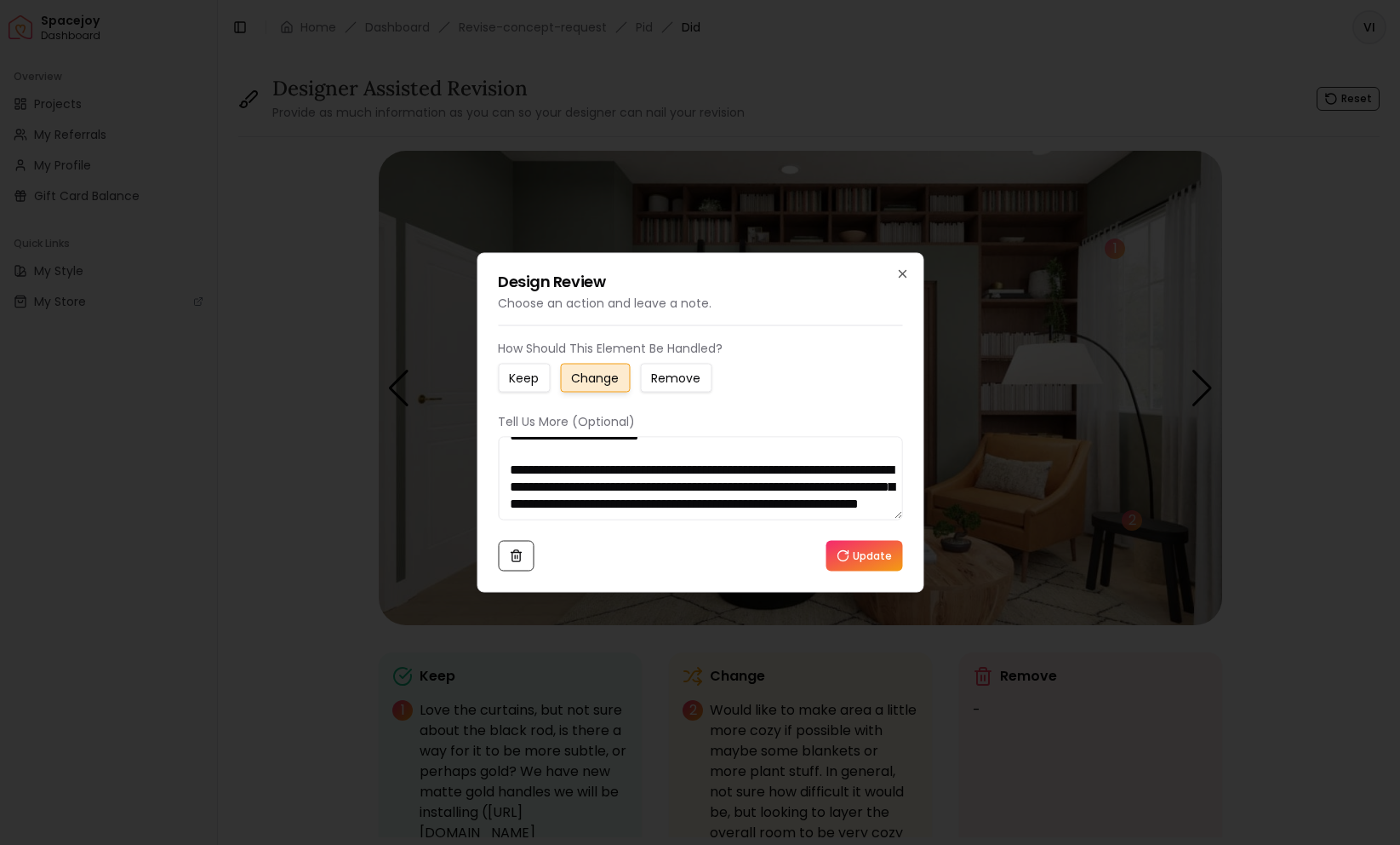
click at [803, 479] on textarea "**********" at bounding box center [700, 479] width 404 height 83
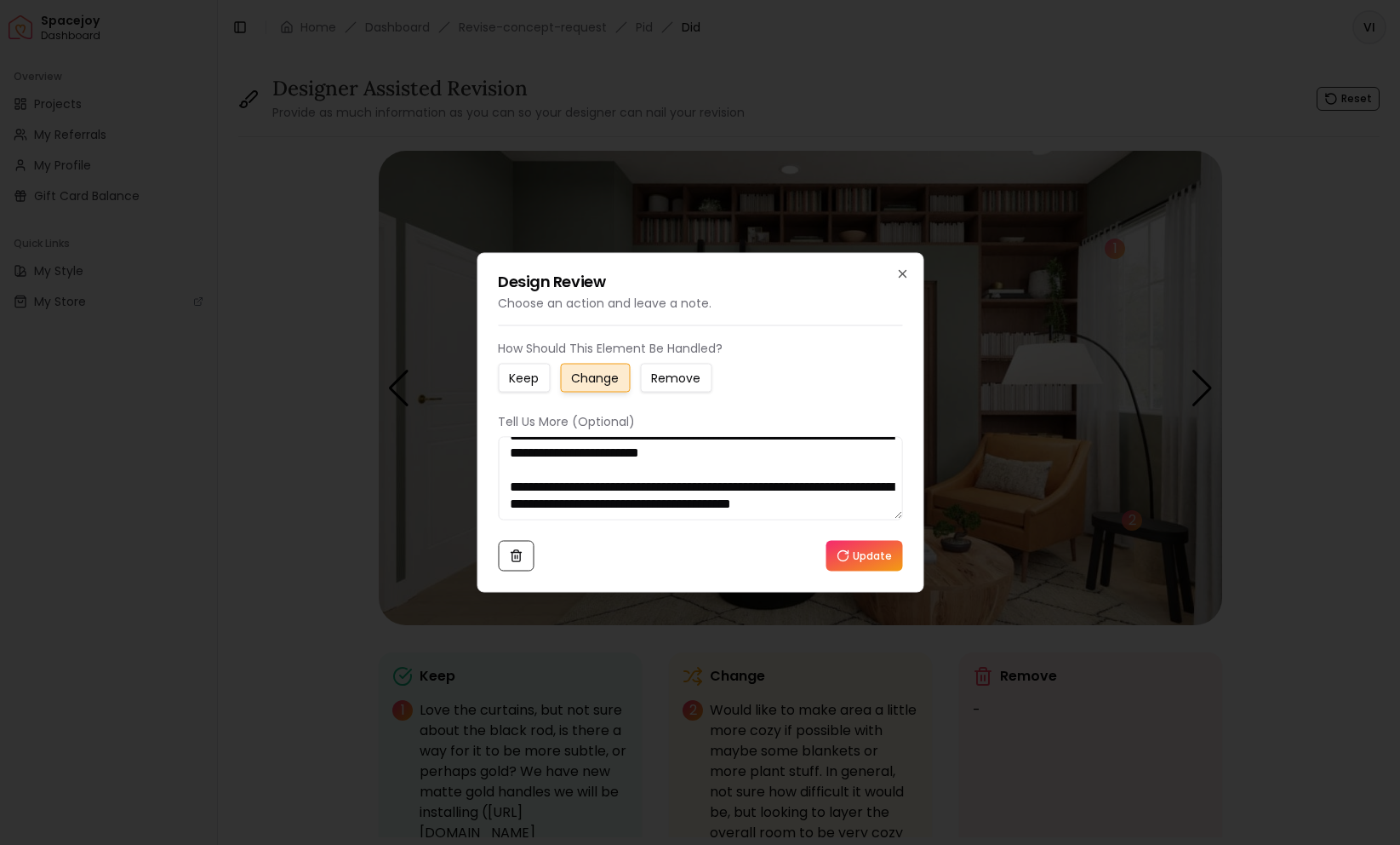
scroll to position [34, 0]
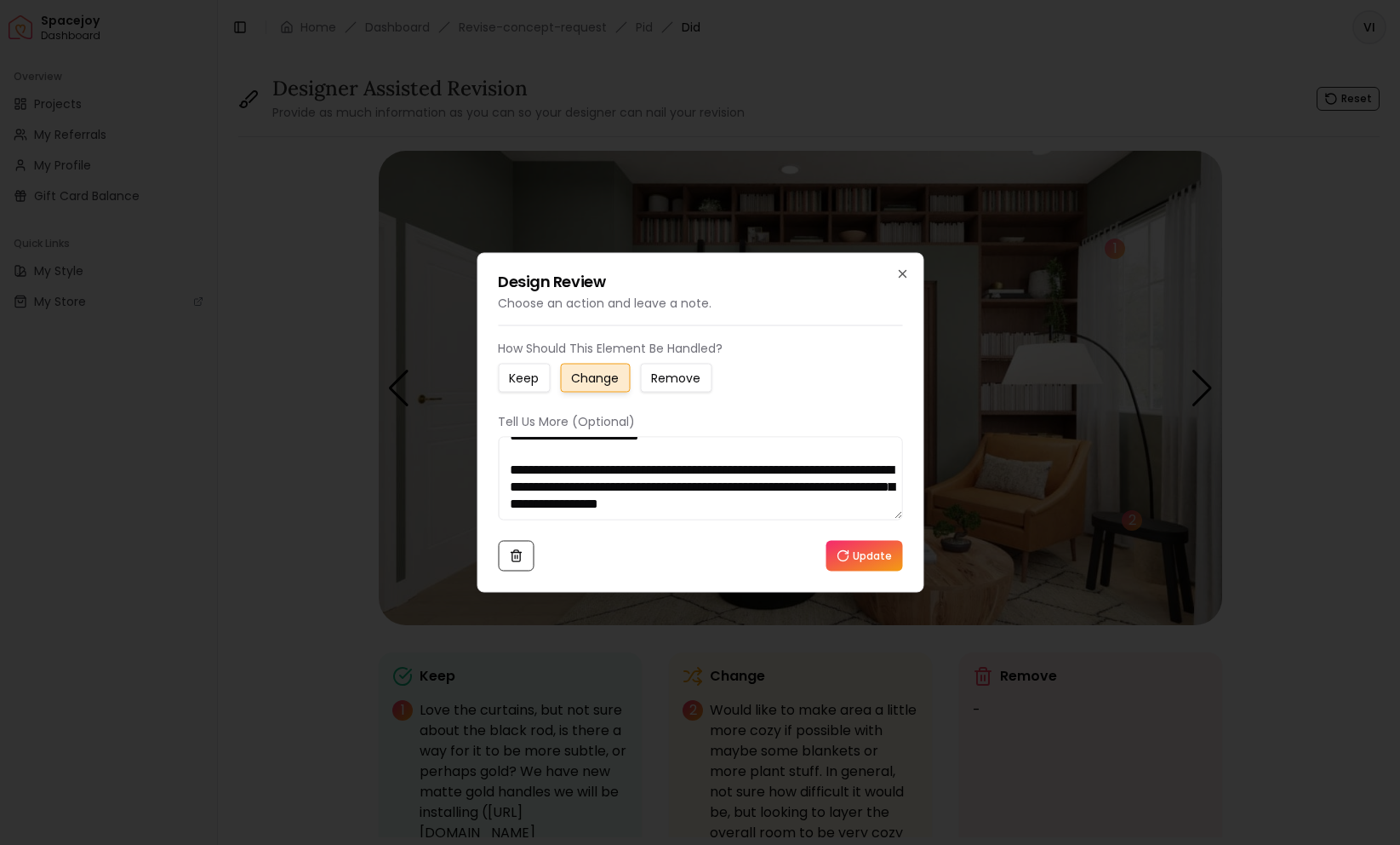
paste textarea "**********"
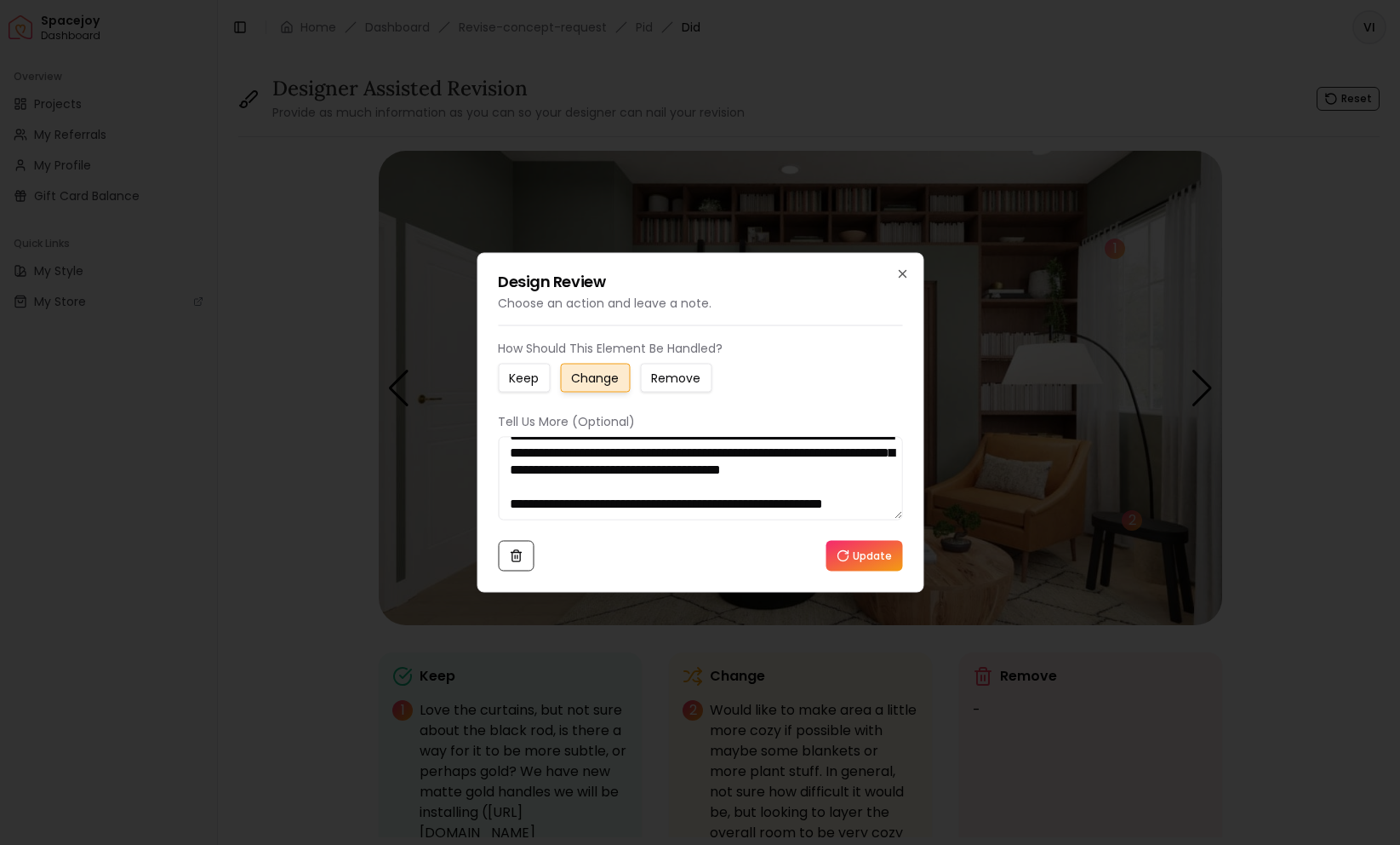
scroll to position [96, 0]
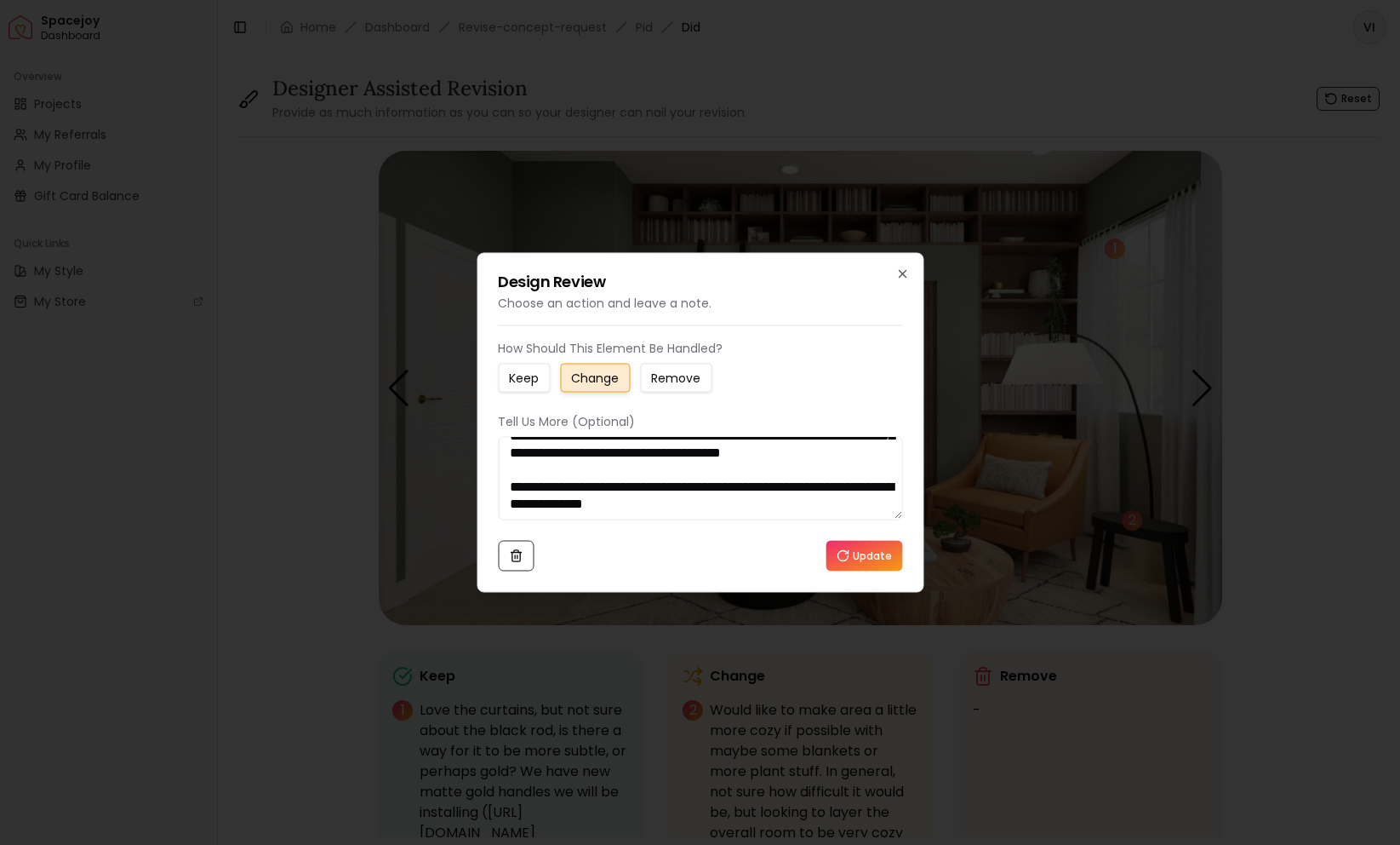
type textarea "**********"
click at [868, 556] on button "Update" at bounding box center [864, 556] width 76 height 30
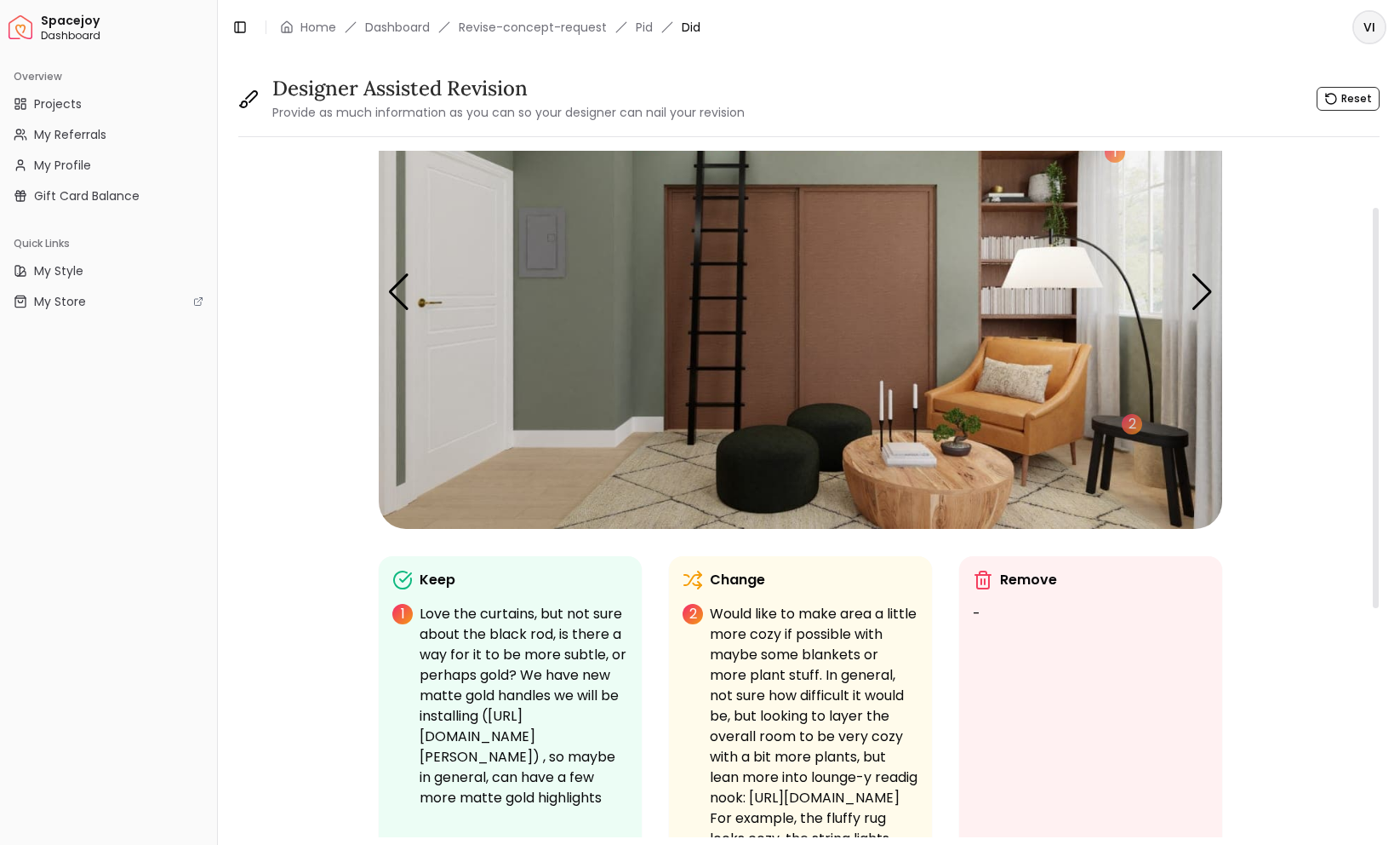
click at [674, 493] on img "3 / 5" at bounding box center [800, 292] width 844 height 474
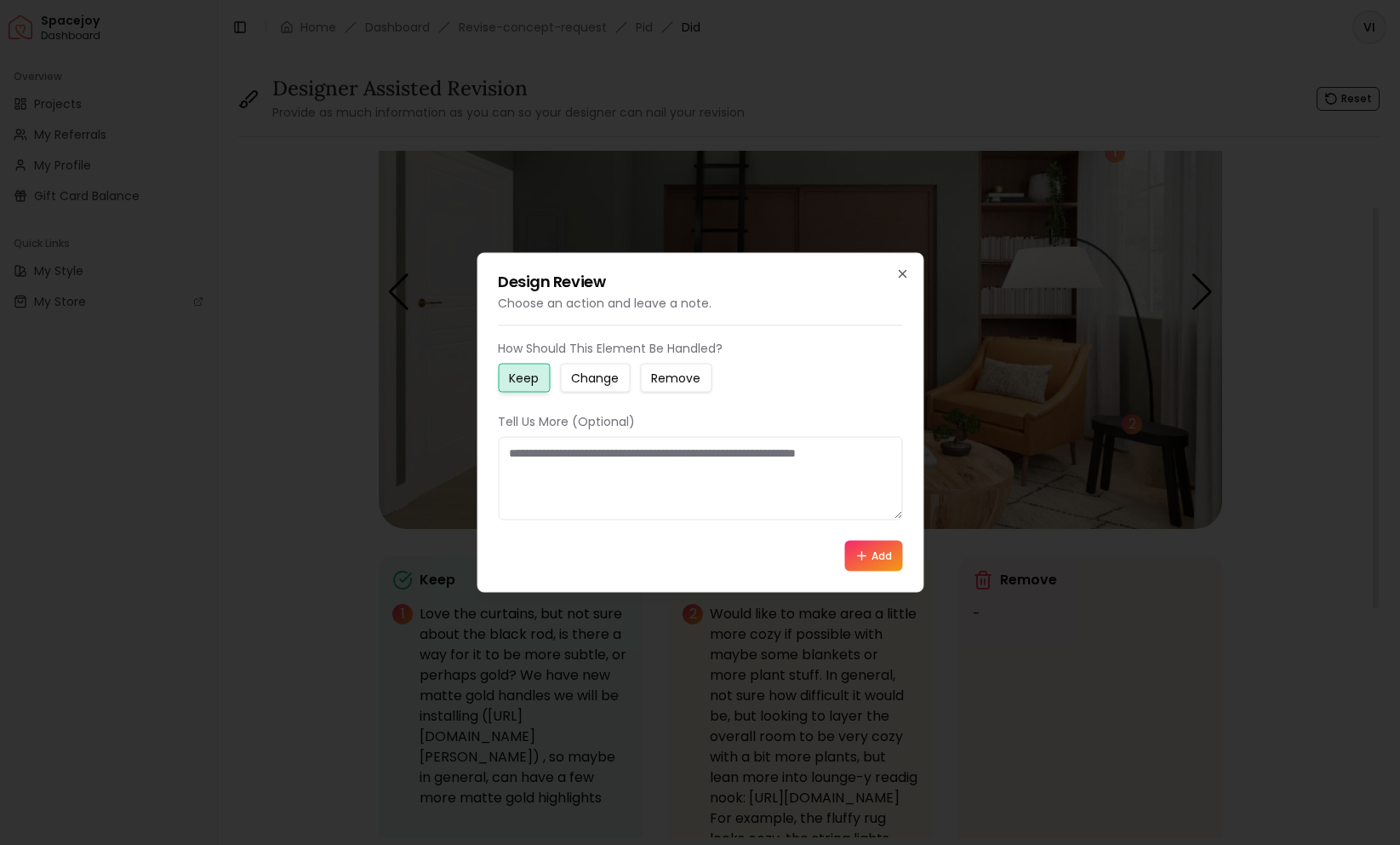
click at [656, 475] on textarea at bounding box center [700, 479] width 404 height 83
click at [601, 369] on button "Change" at bounding box center [595, 378] width 69 height 29
click at [568, 510] on textarea at bounding box center [700, 479] width 404 height 83
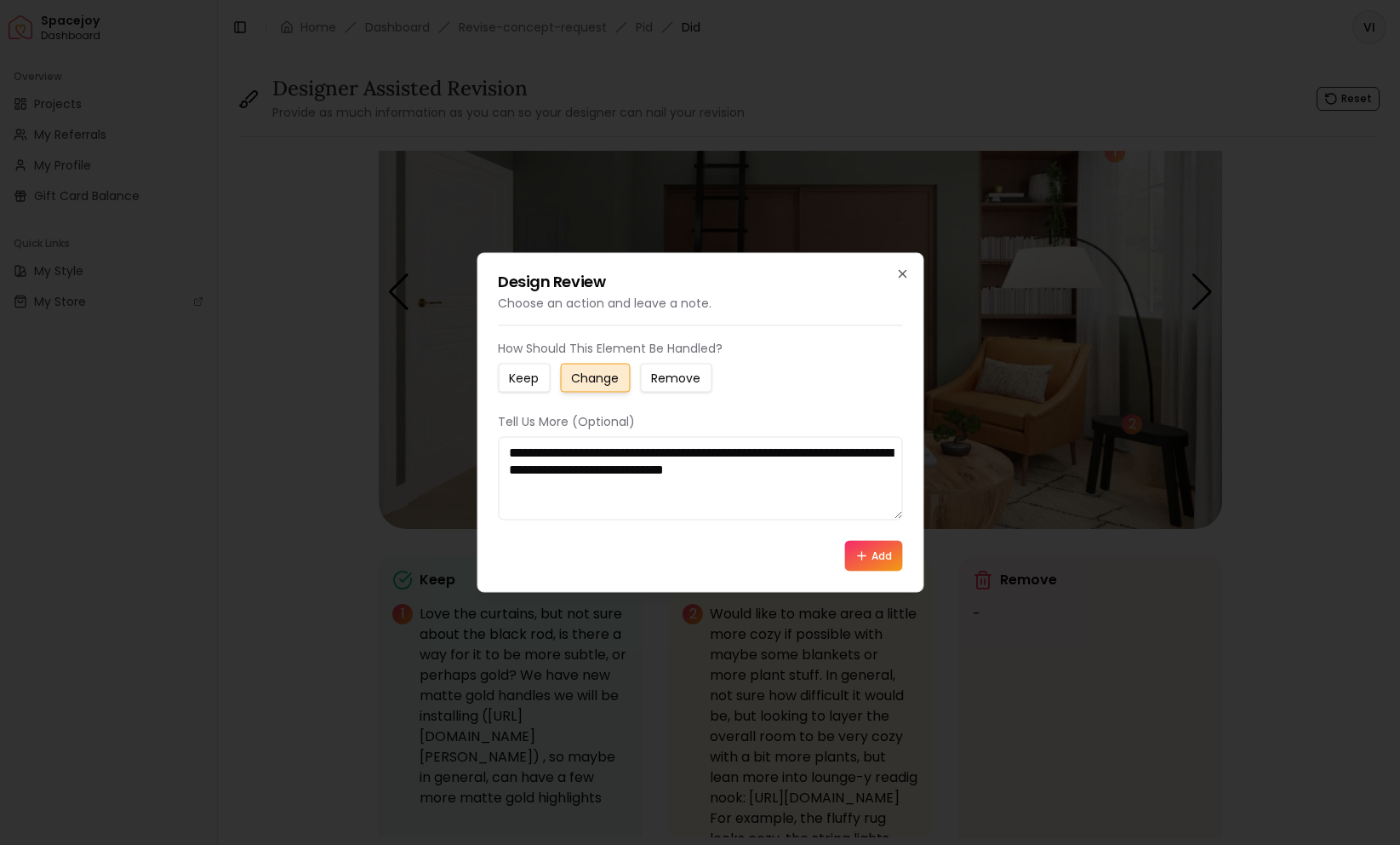
type textarea "**********"
click at [889, 558] on button "Add" at bounding box center [873, 556] width 58 height 30
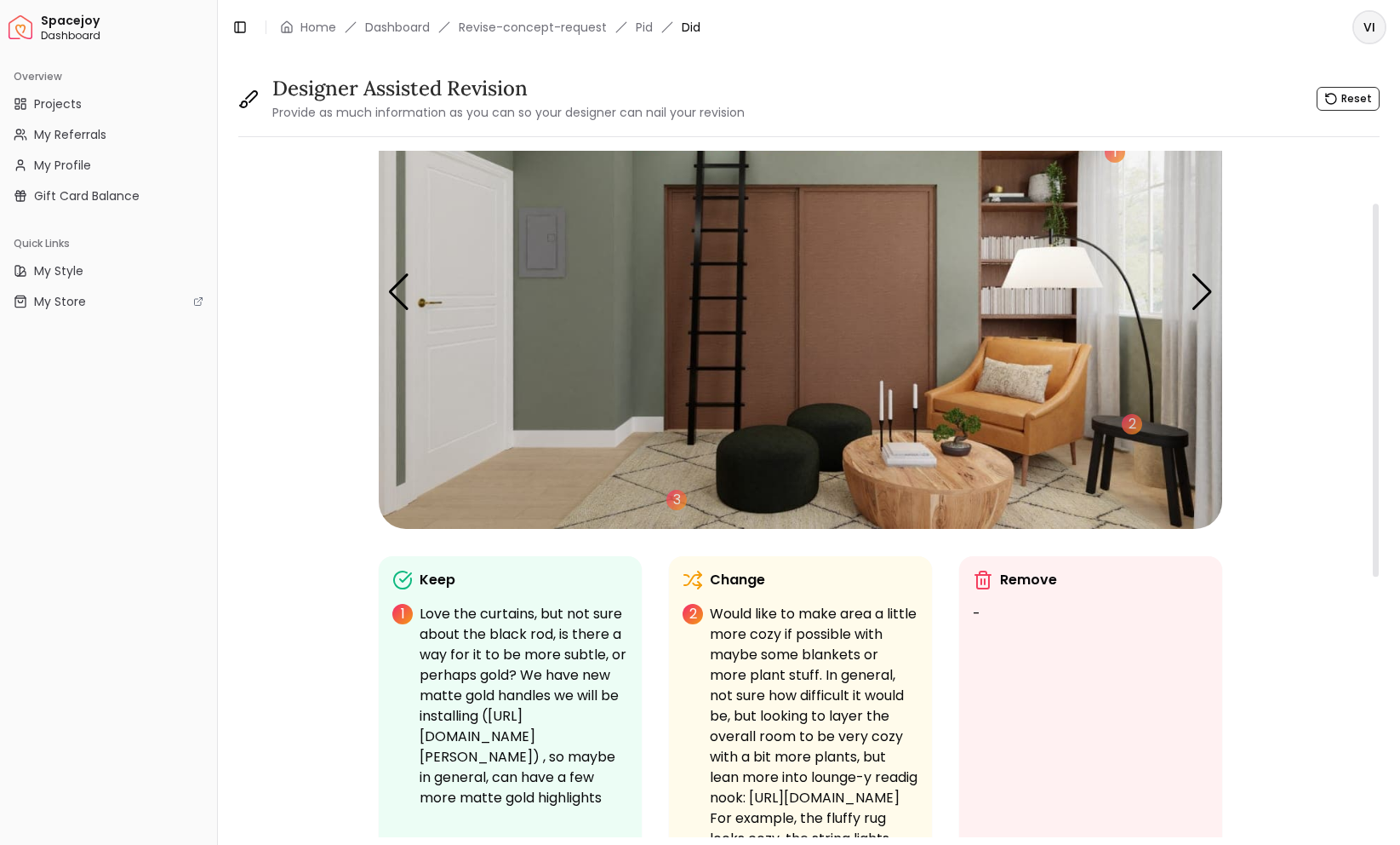
click at [573, 325] on img "3 / 5" at bounding box center [800, 292] width 844 height 474
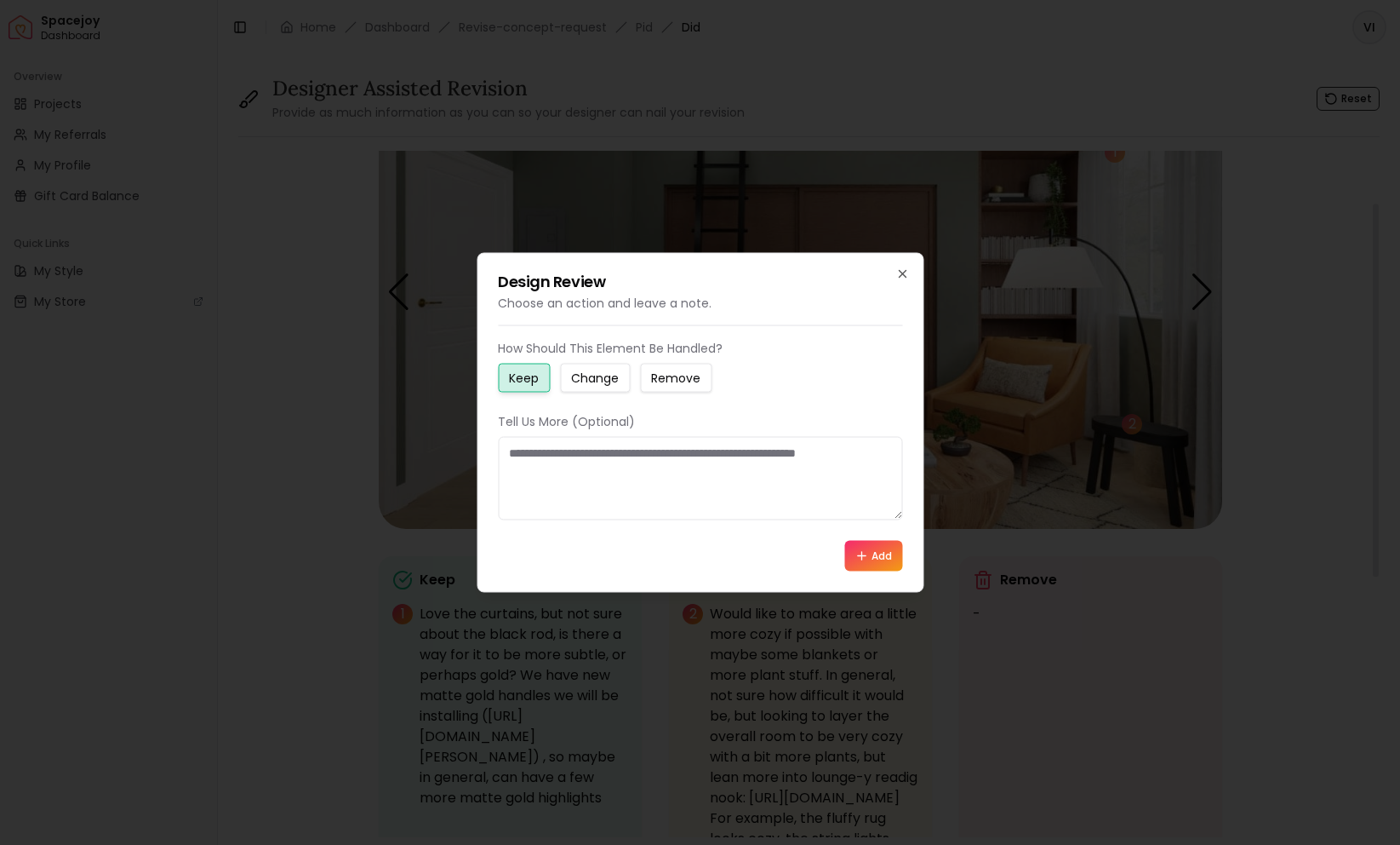
click at [558, 462] on textarea at bounding box center [700, 479] width 404 height 83
click at [567, 370] on button "Change" at bounding box center [595, 378] width 69 height 29
click at [573, 498] on textarea at bounding box center [700, 479] width 404 height 83
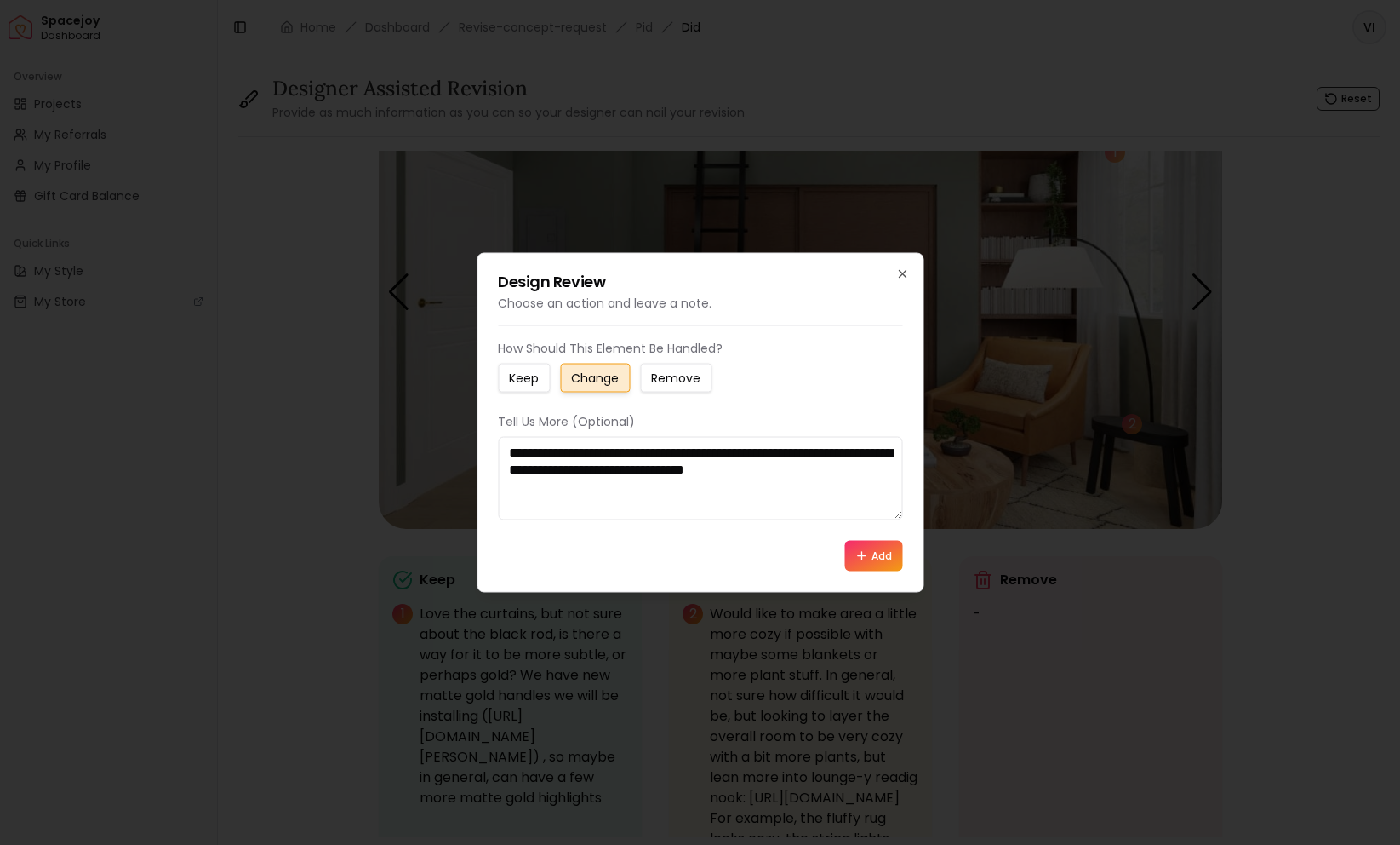
paste textarea "**********"
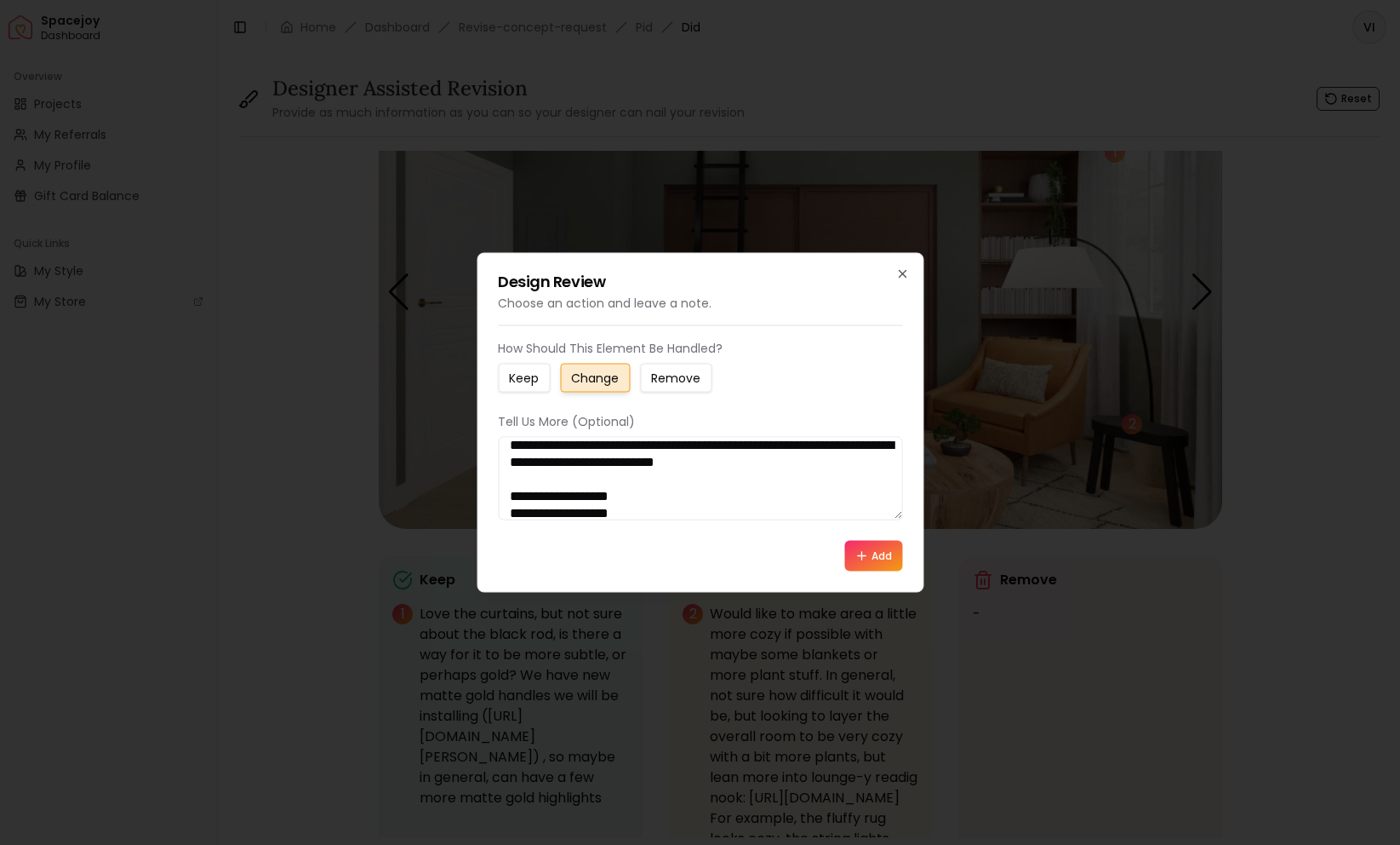
scroll to position [99, 0]
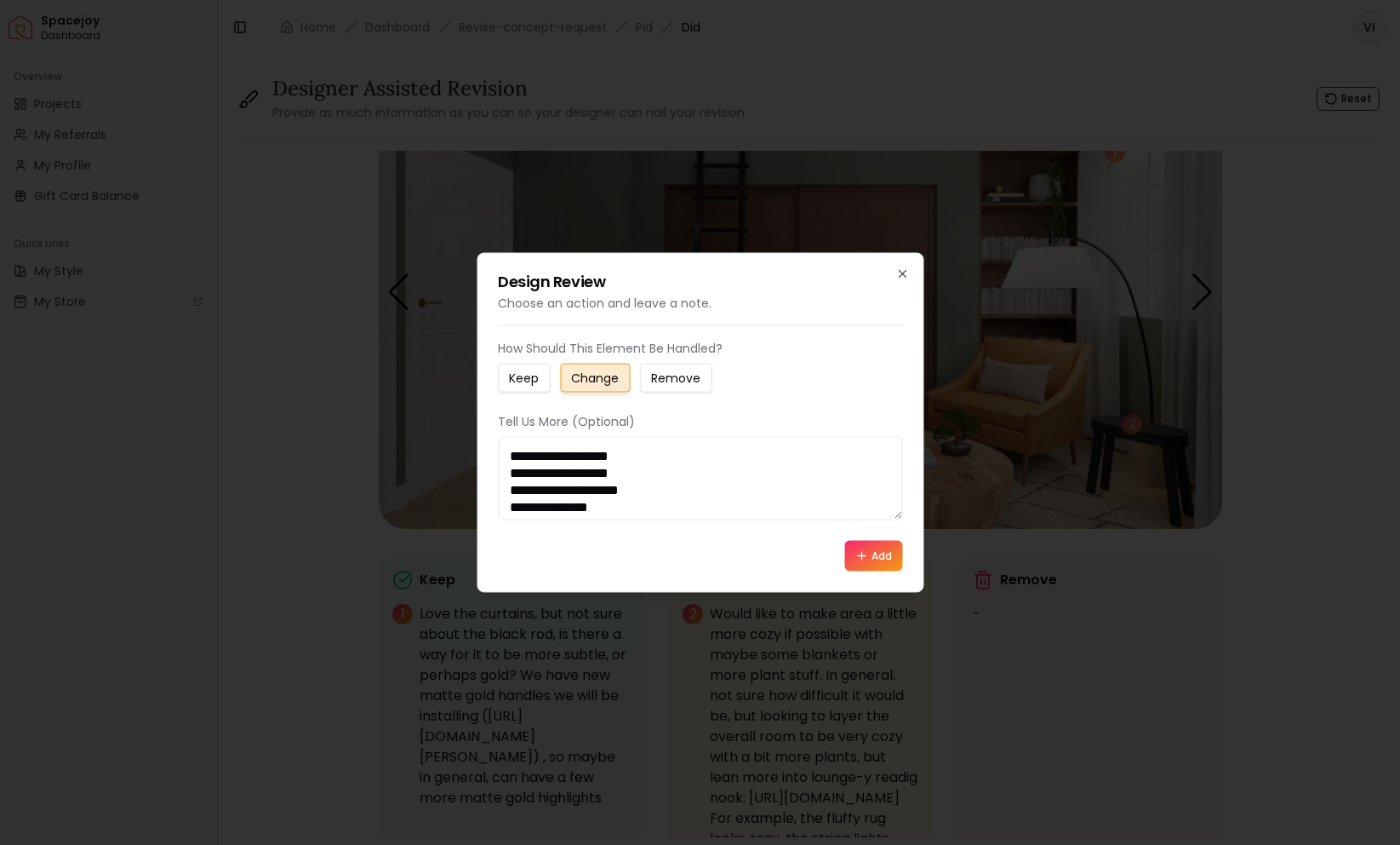
click at [503, 468] on textarea "**********" at bounding box center [700, 479] width 404 height 83
click at [592, 492] on textarea "**********" at bounding box center [700, 479] width 404 height 83
click at [676, 484] on textarea "**********" at bounding box center [700, 479] width 404 height 83
click at [681, 463] on textarea "**********" at bounding box center [700, 479] width 404 height 83
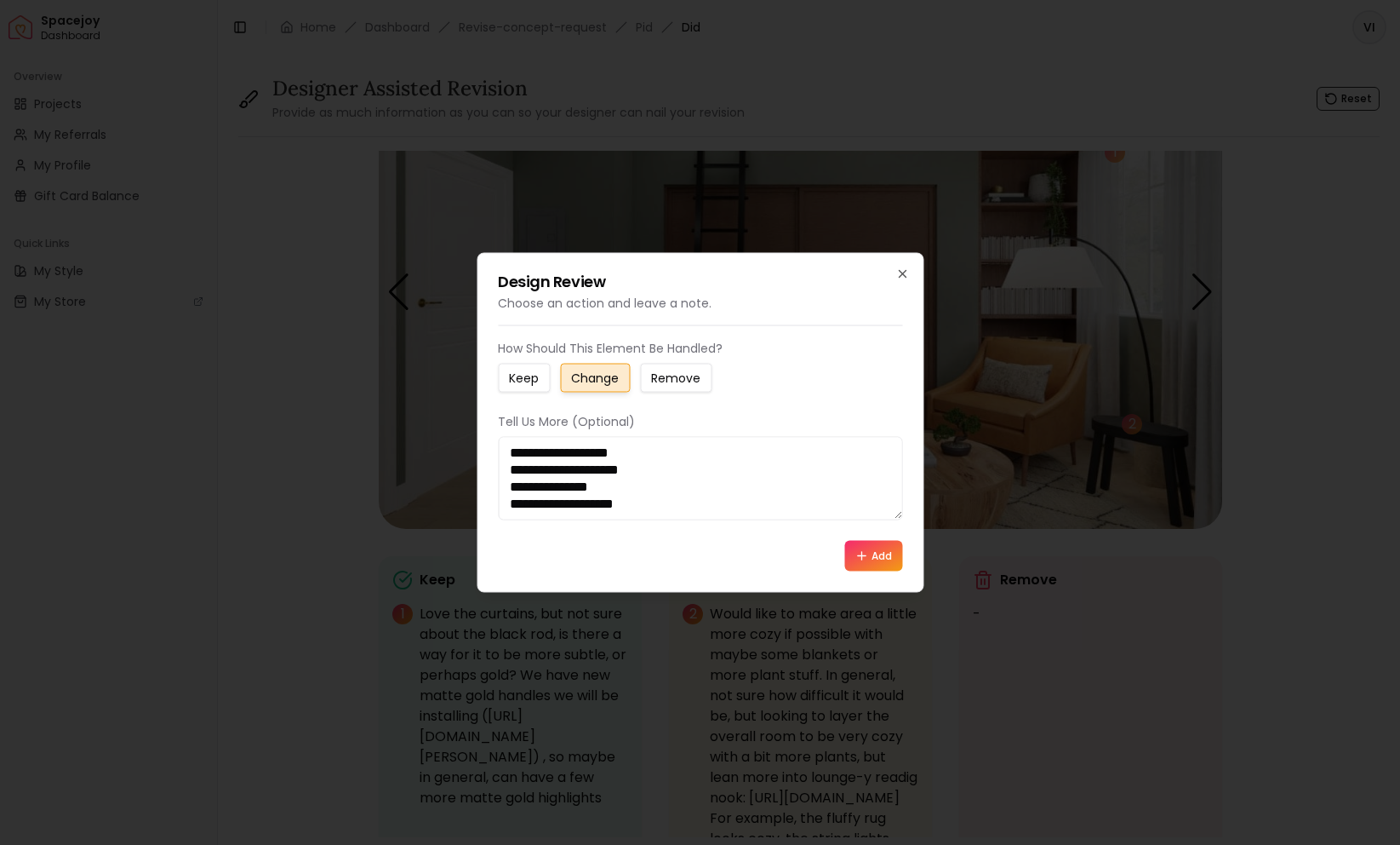
scroll to position [97, 0]
click at [693, 496] on textarea "**********" at bounding box center [700, 479] width 404 height 83
click at [674, 485] on textarea "**********" at bounding box center [700, 479] width 404 height 83
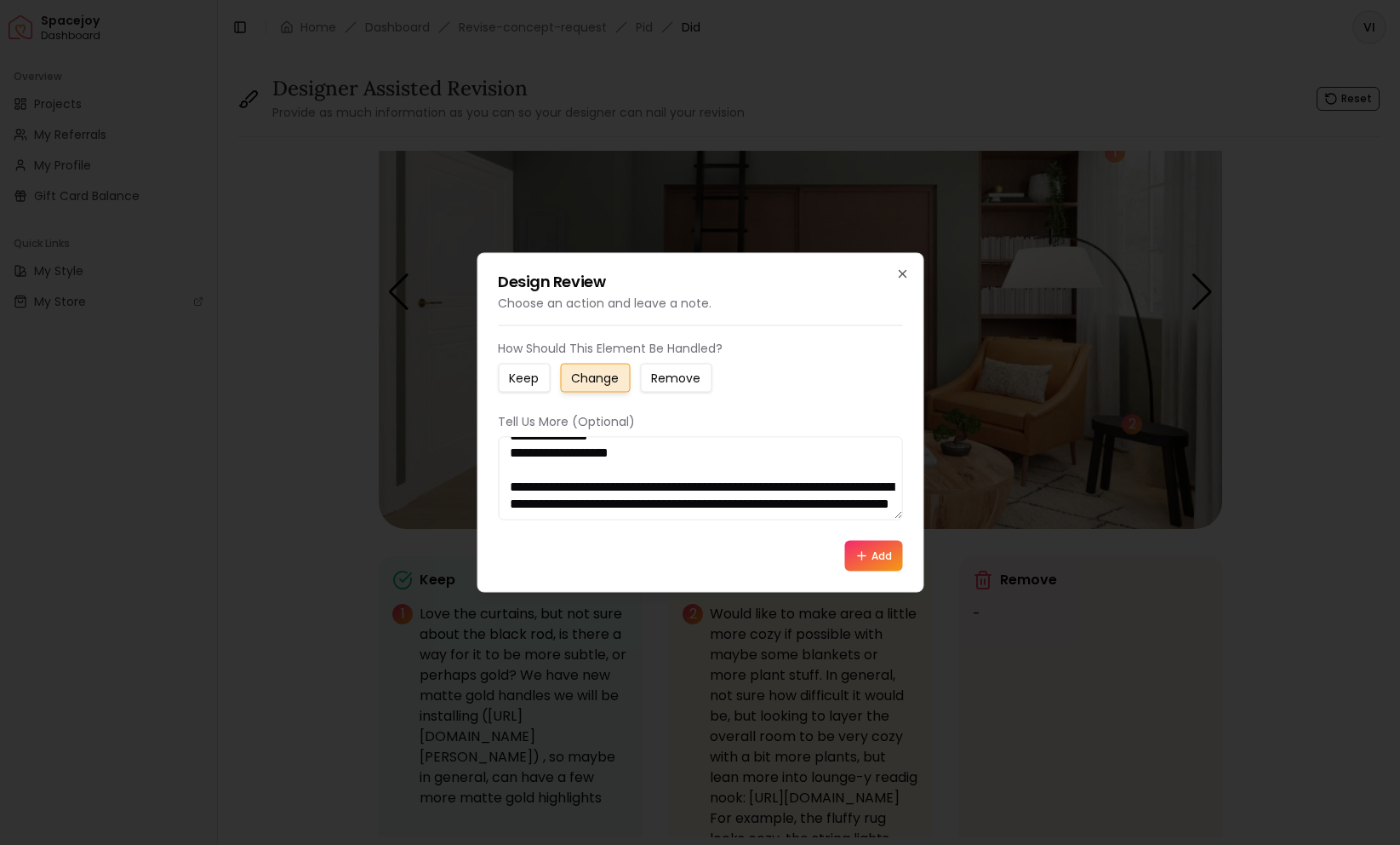
scroll to position [198, 0]
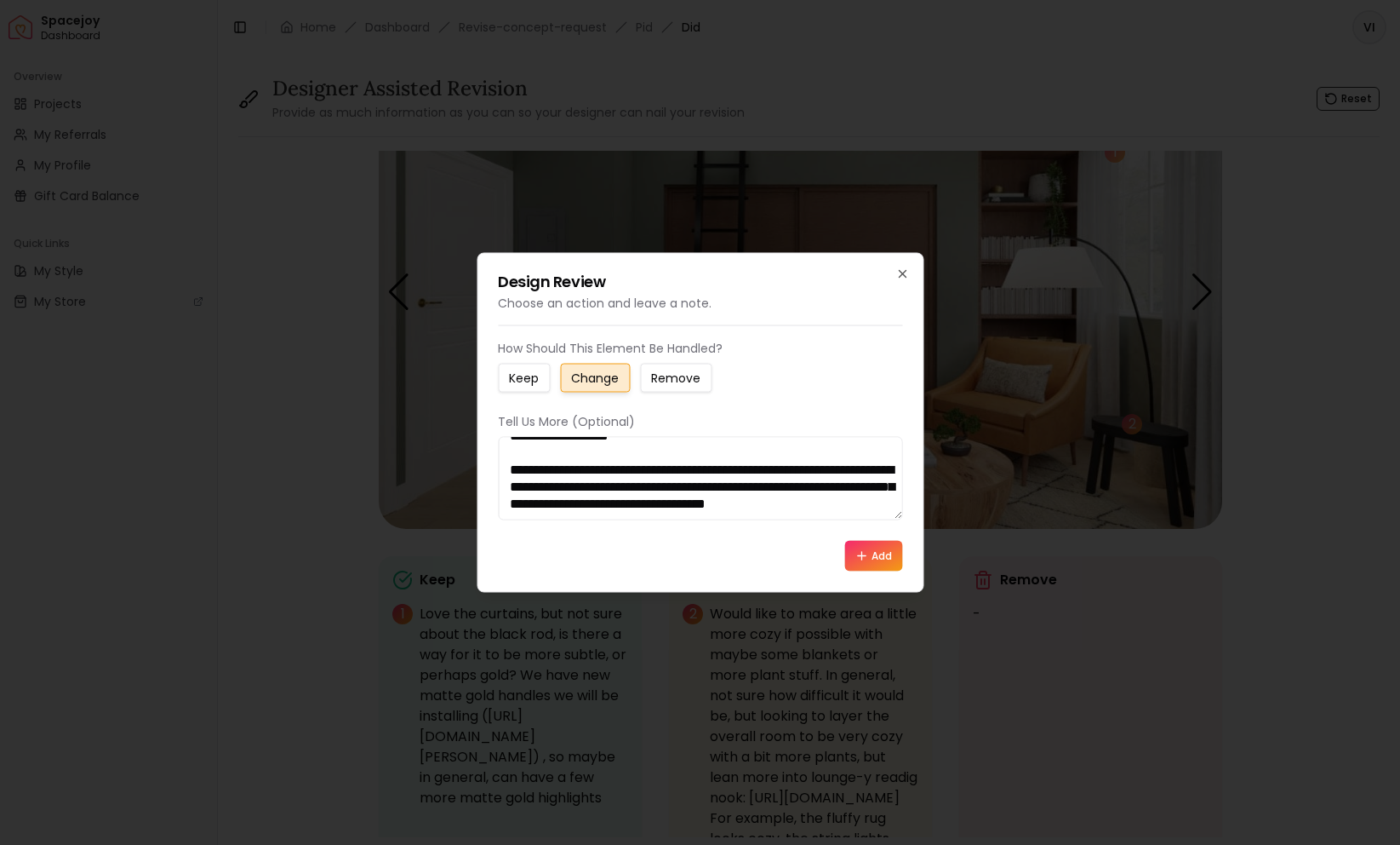
type textarea "**********"
click at [862, 552] on icon at bounding box center [862, 557] width 14 height 14
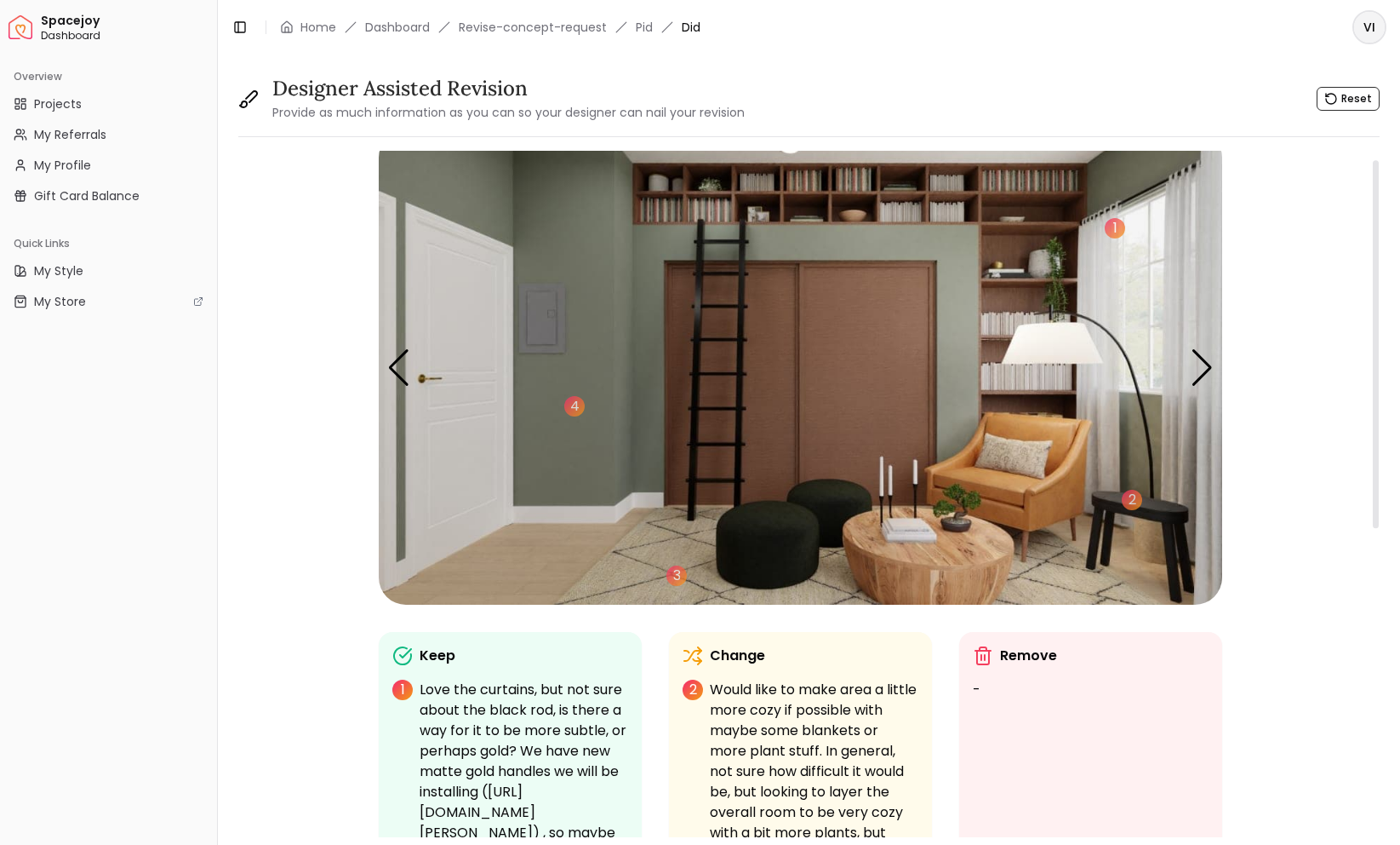
scroll to position [0, 0]
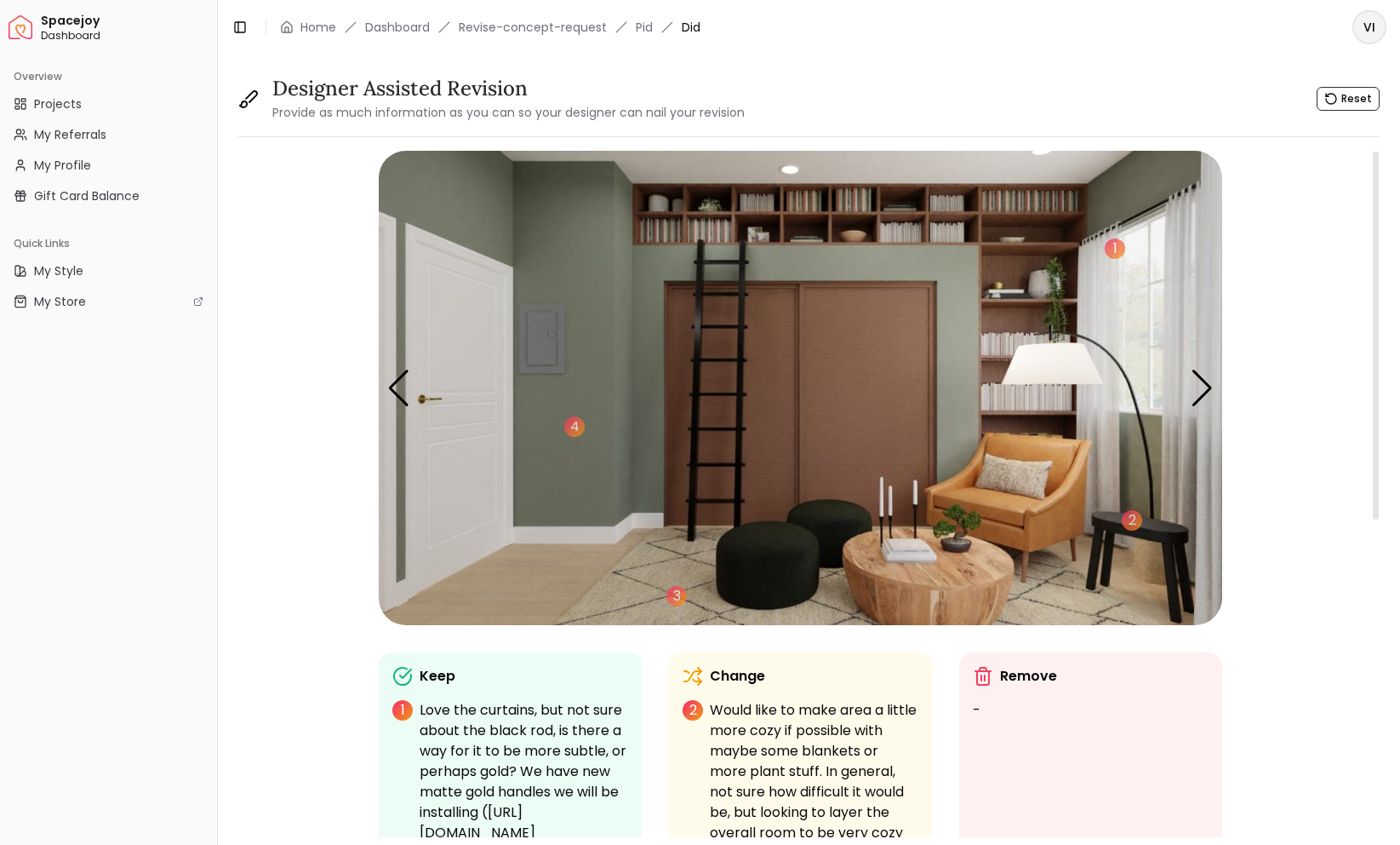
click at [672, 168] on img "3 / 5" at bounding box center [800, 388] width 844 height 474
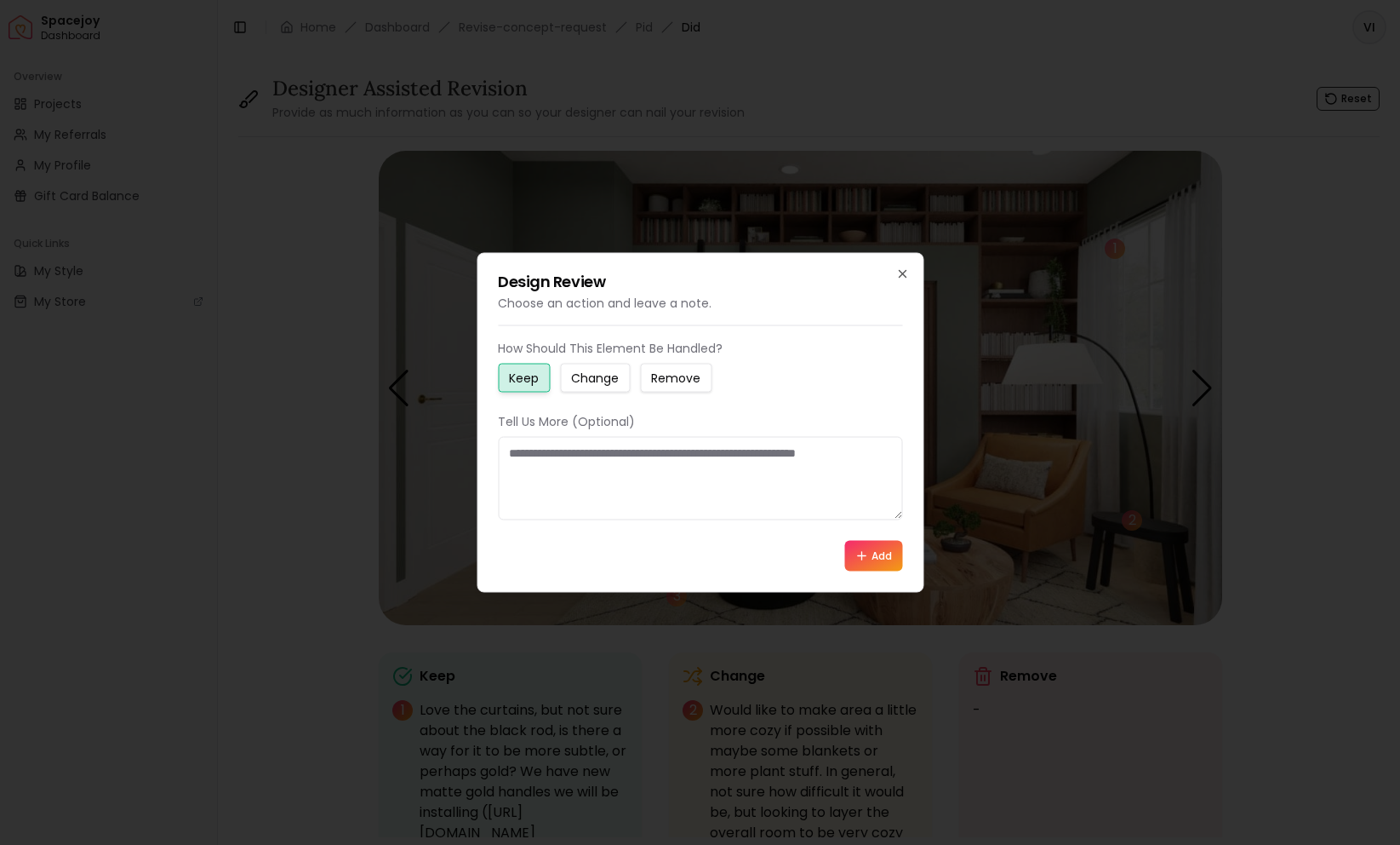
click at [584, 376] on small "Change" at bounding box center [595, 379] width 48 height 17
click at [548, 486] on textarea at bounding box center [700, 479] width 404 height 83
type textarea "*"
type textarea "**********"
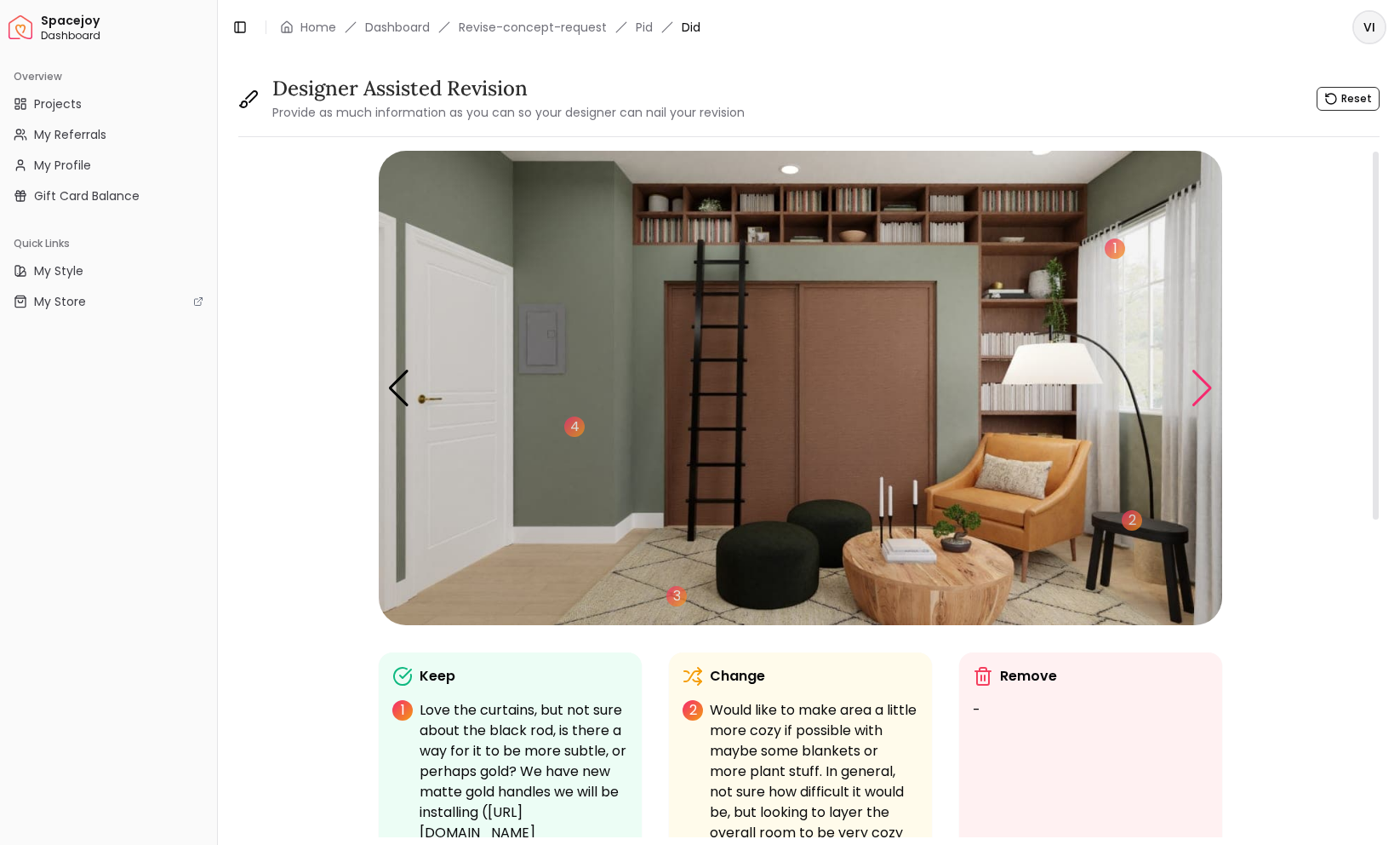
click at [1203, 392] on div "Next slide" at bounding box center [1202, 388] width 23 height 37
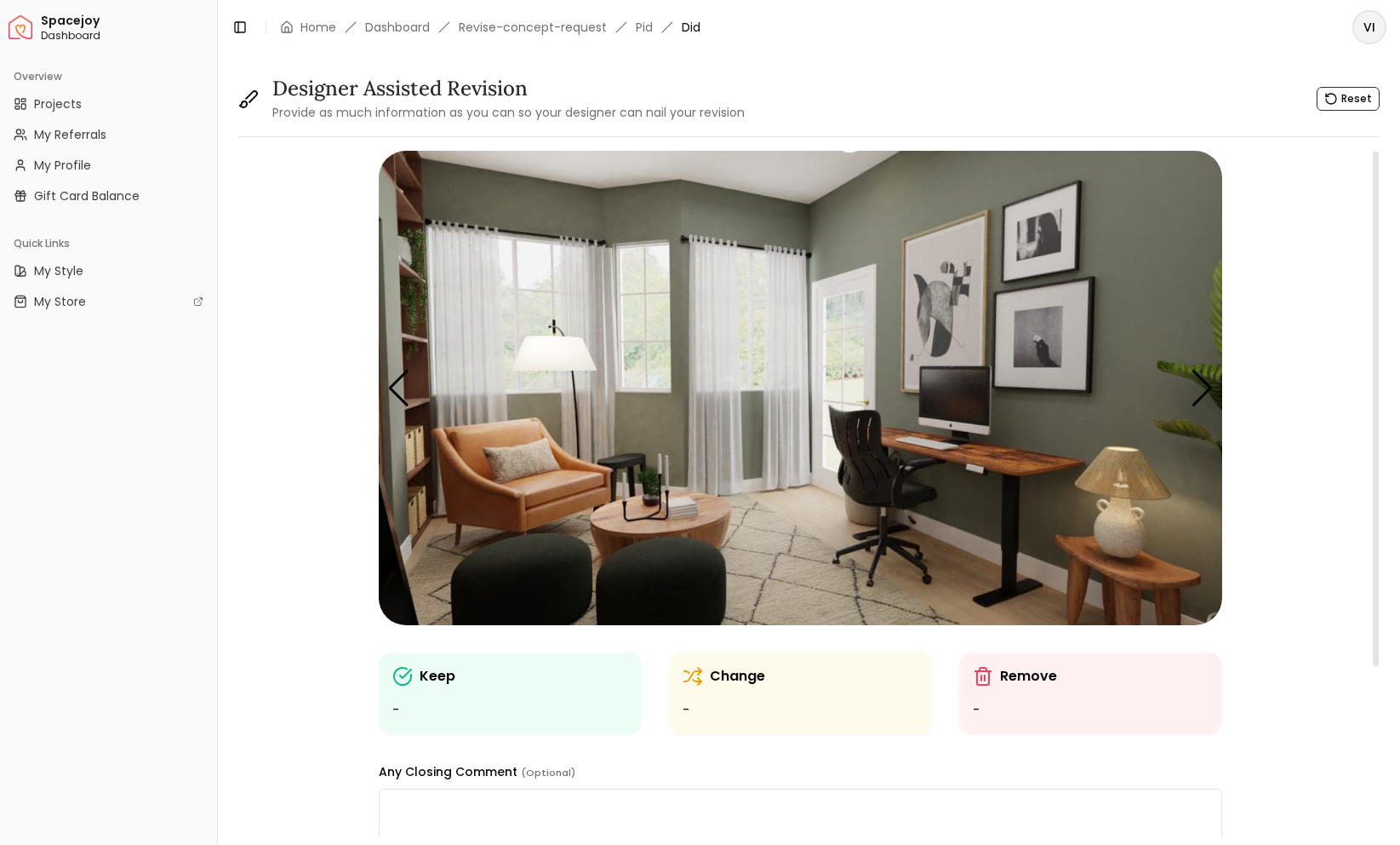
click at [565, 346] on img "4 / 5" at bounding box center [800, 388] width 844 height 474
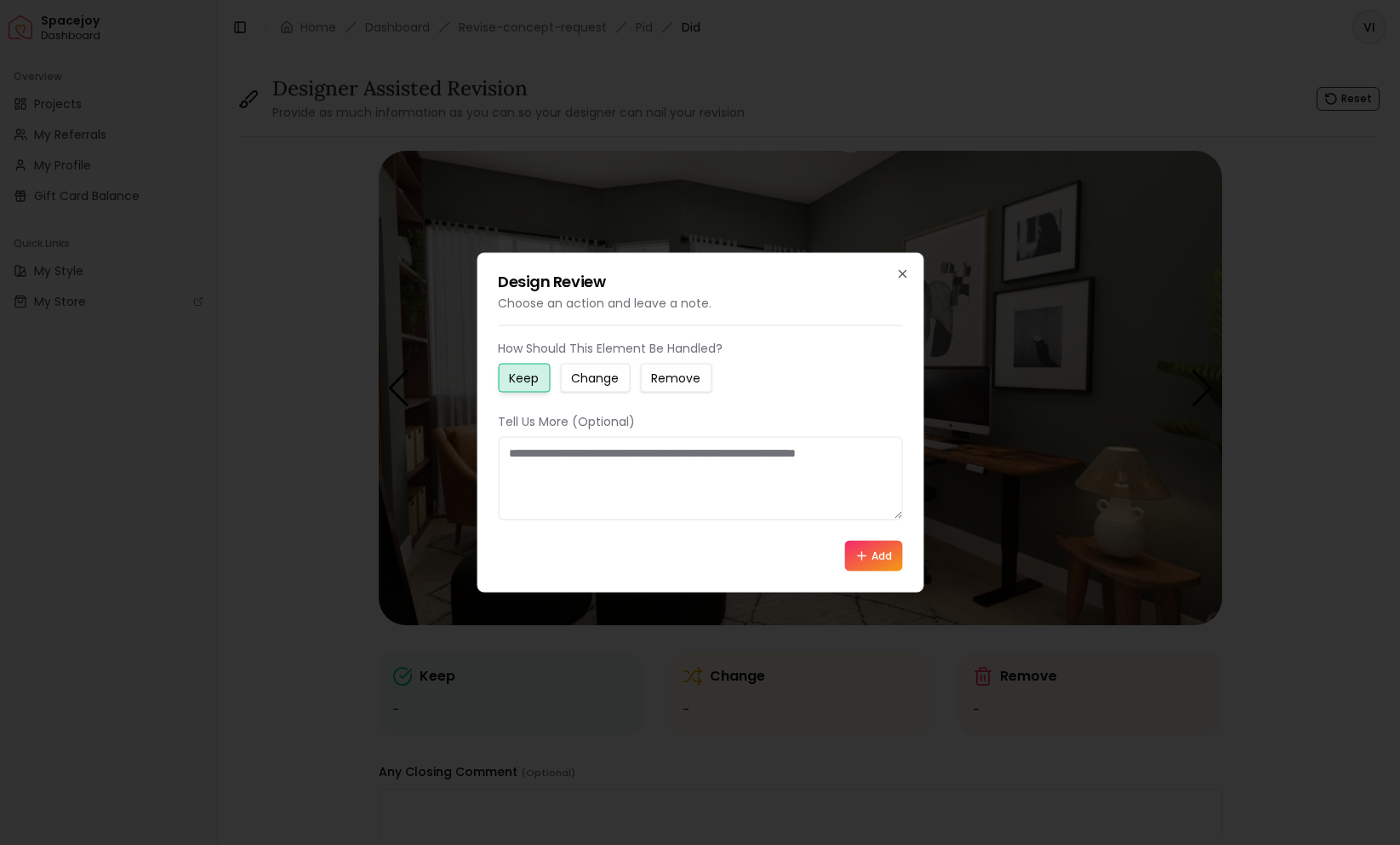
click at [864, 553] on icon at bounding box center [862, 557] width 14 height 14
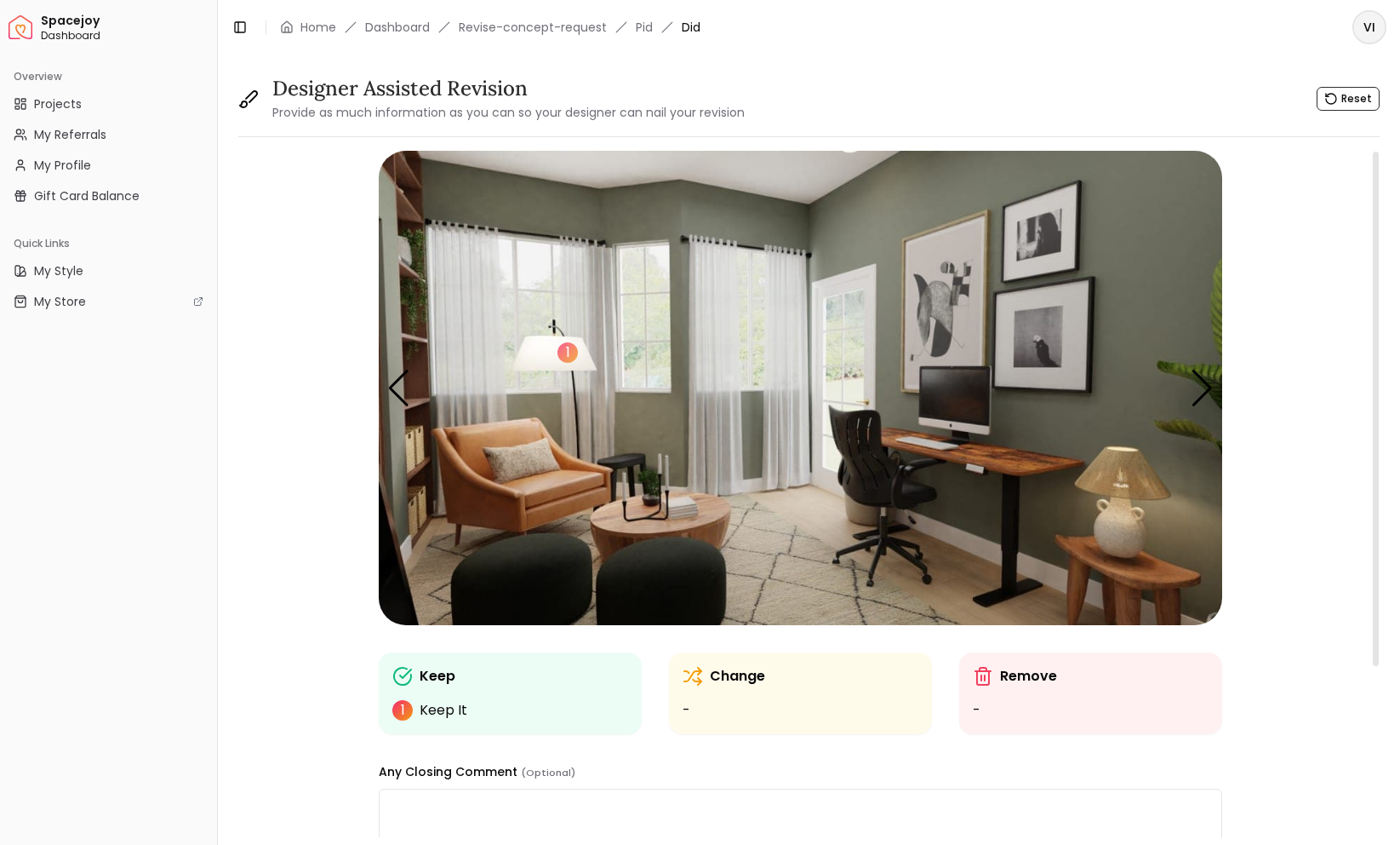
click at [872, 195] on img "4 / 5" at bounding box center [800, 388] width 844 height 474
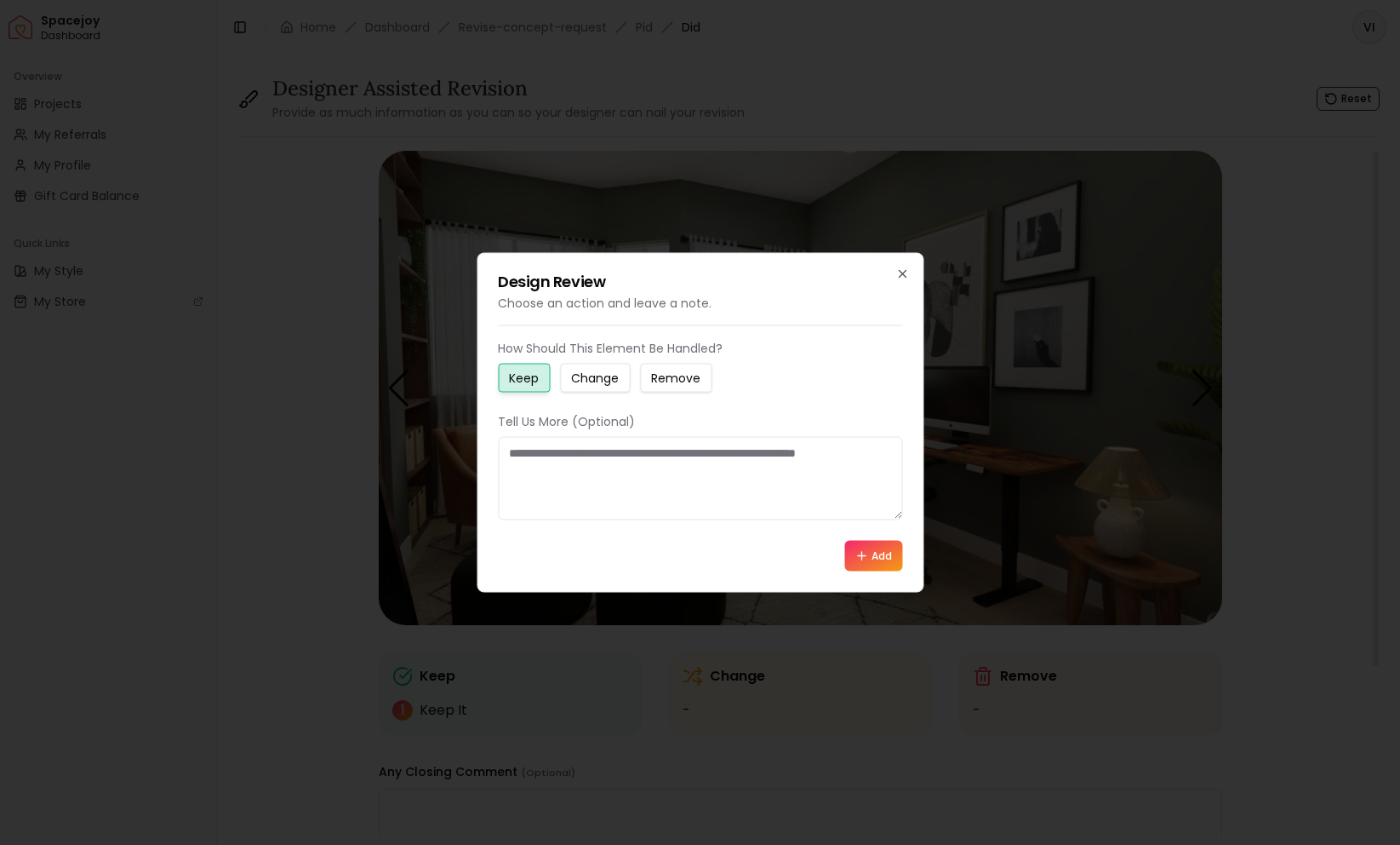
click at [594, 371] on small "Change" at bounding box center [595, 379] width 48 height 17
click at [594, 462] on textarea at bounding box center [700, 479] width 404 height 83
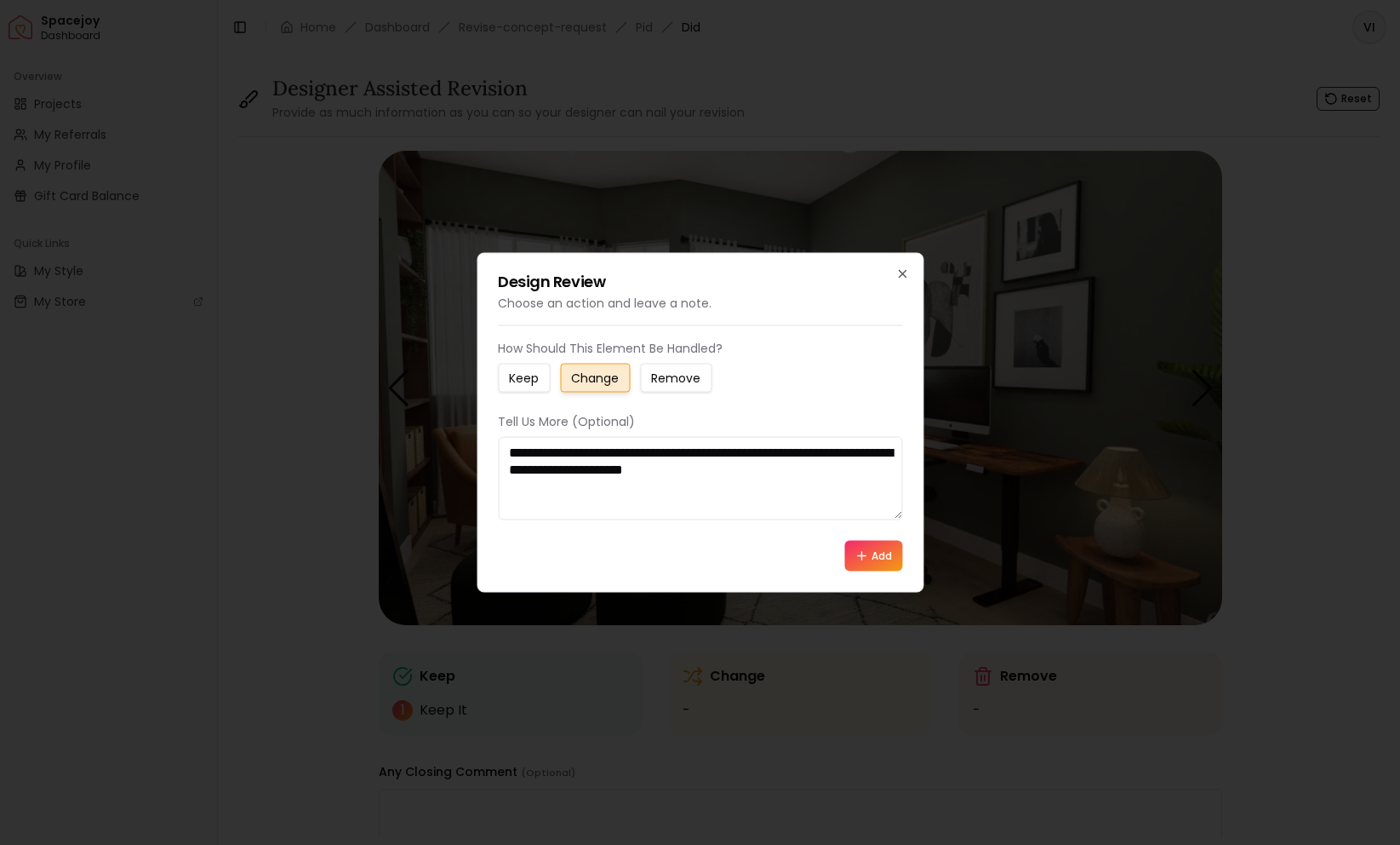
type textarea "**********"
click at [865, 557] on icon at bounding box center [862, 557] width 14 height 14
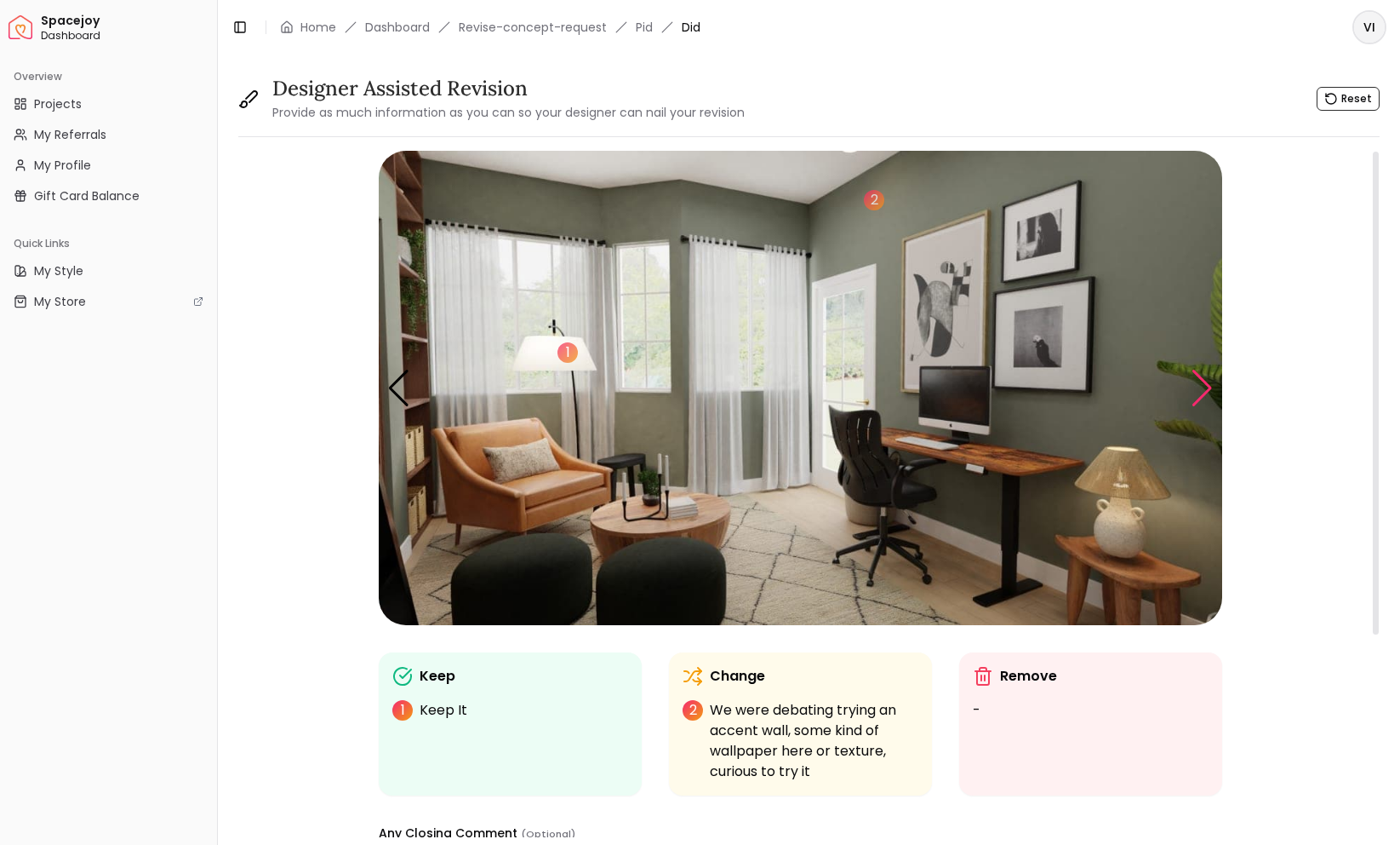
click at [1203, 388] on div "Next slide" at bounding box center [1202, 388] width 23 height 37
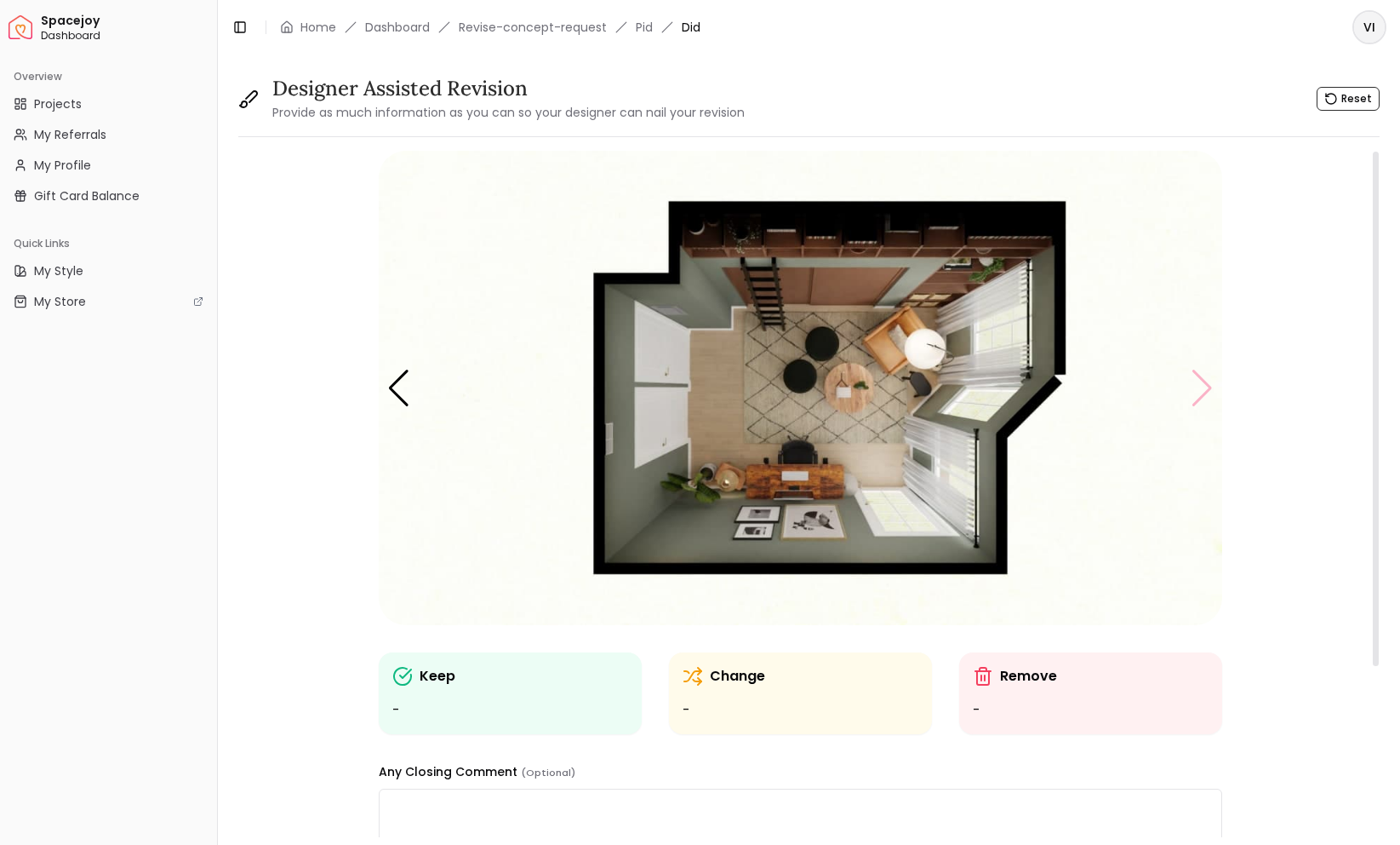
click at [1203, 388] on img "5 / 5" at bounding box center [800, 388] width 844 height 474
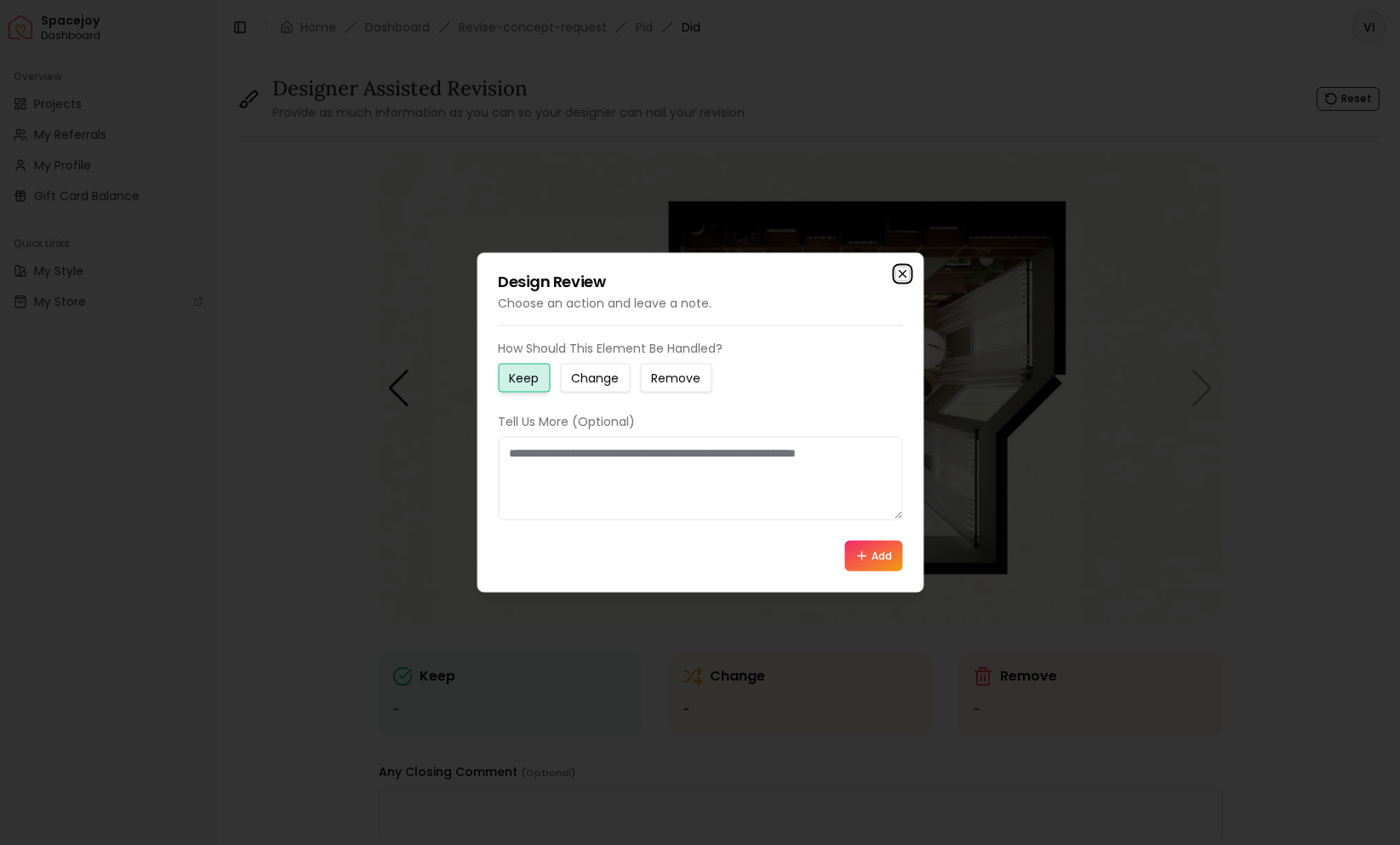
click at [904, 276] on icon "button" at bounding box center [903, 274] width 7 height 7
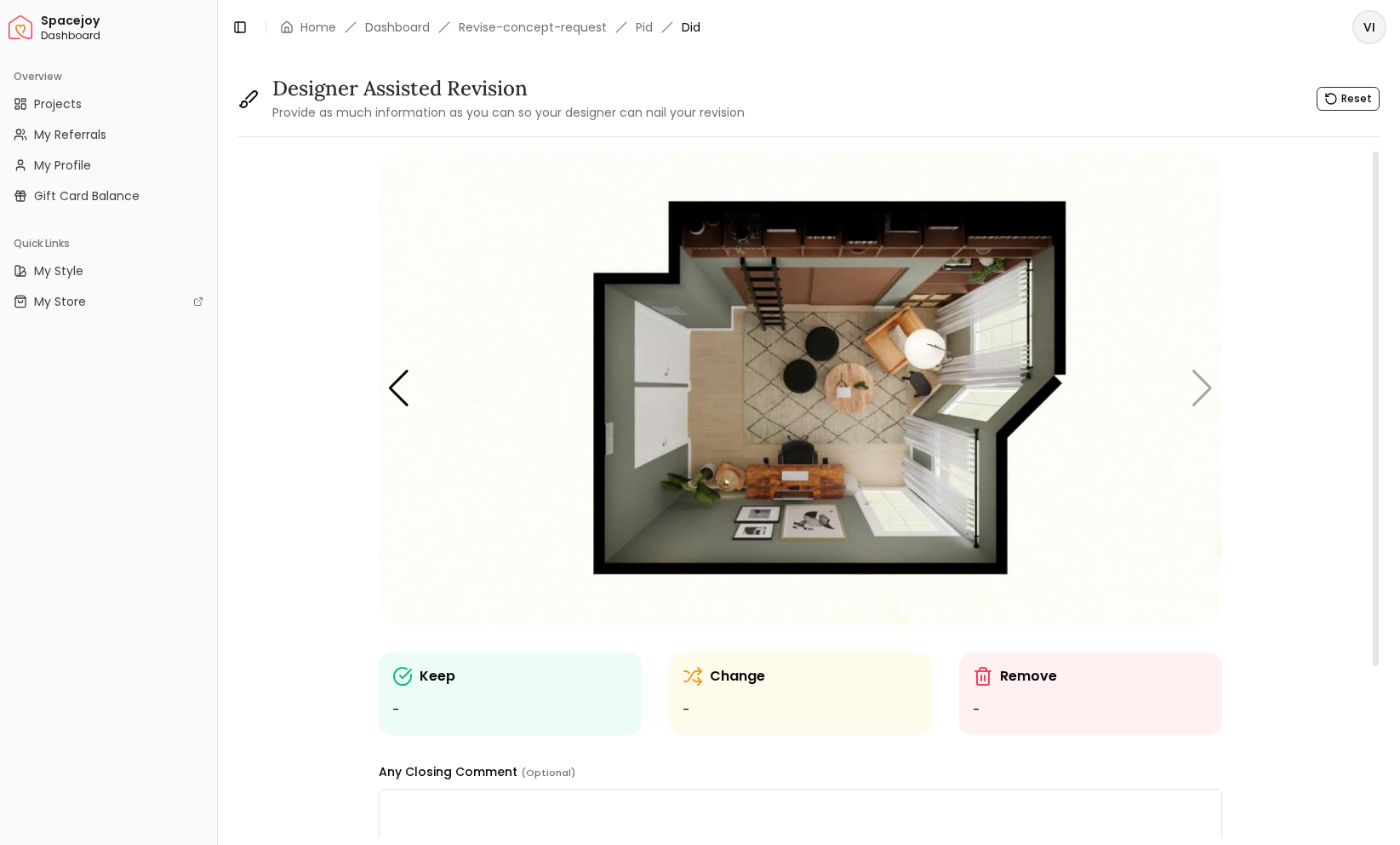
click at [1202, 375] on img "5 / 5" at bounding box center [800, 388] width 844 height 474
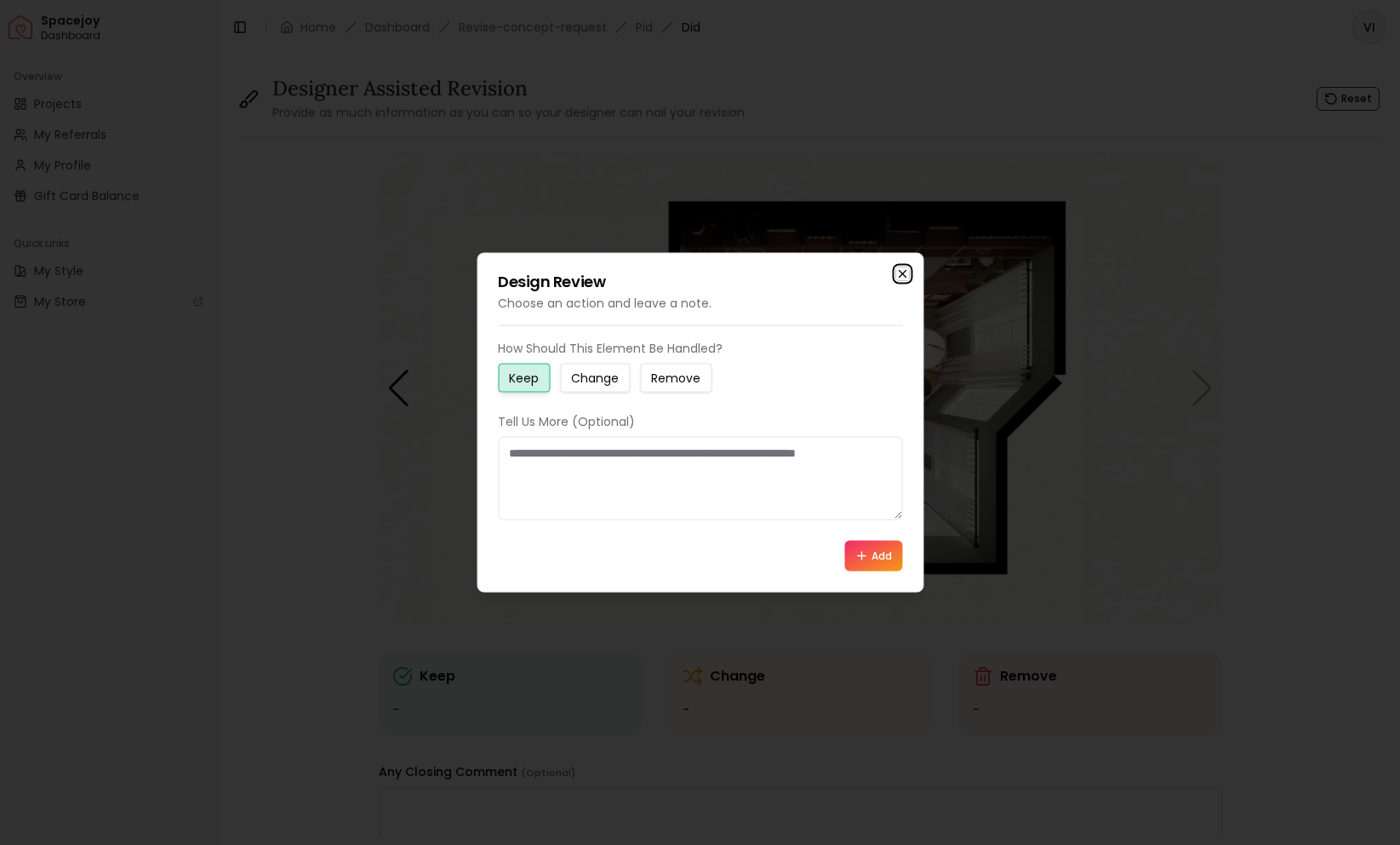
click at [901, 273] on icon "button" at bounding box center [903, 274] width 7 height 7
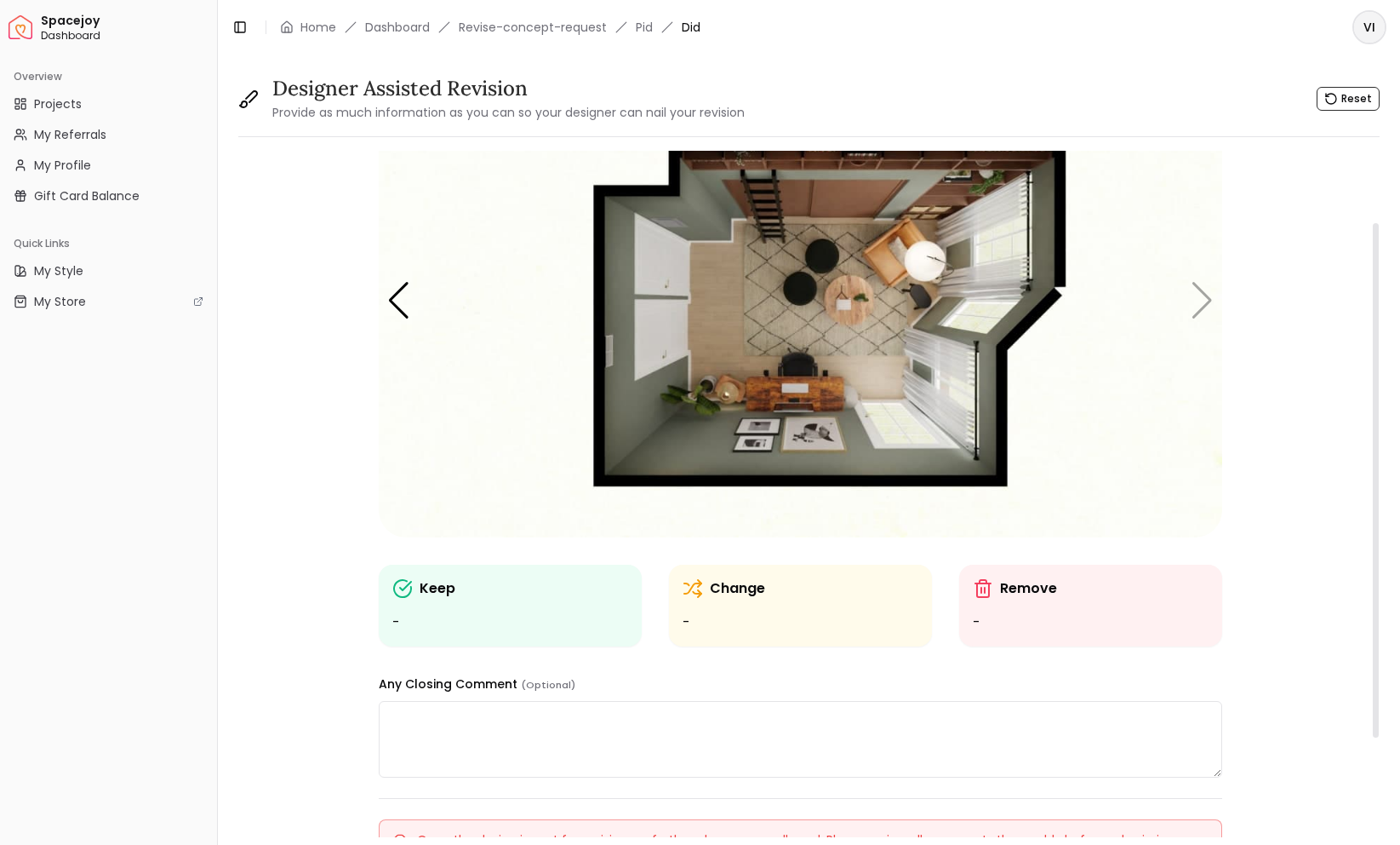
scroll to position [96, 0]
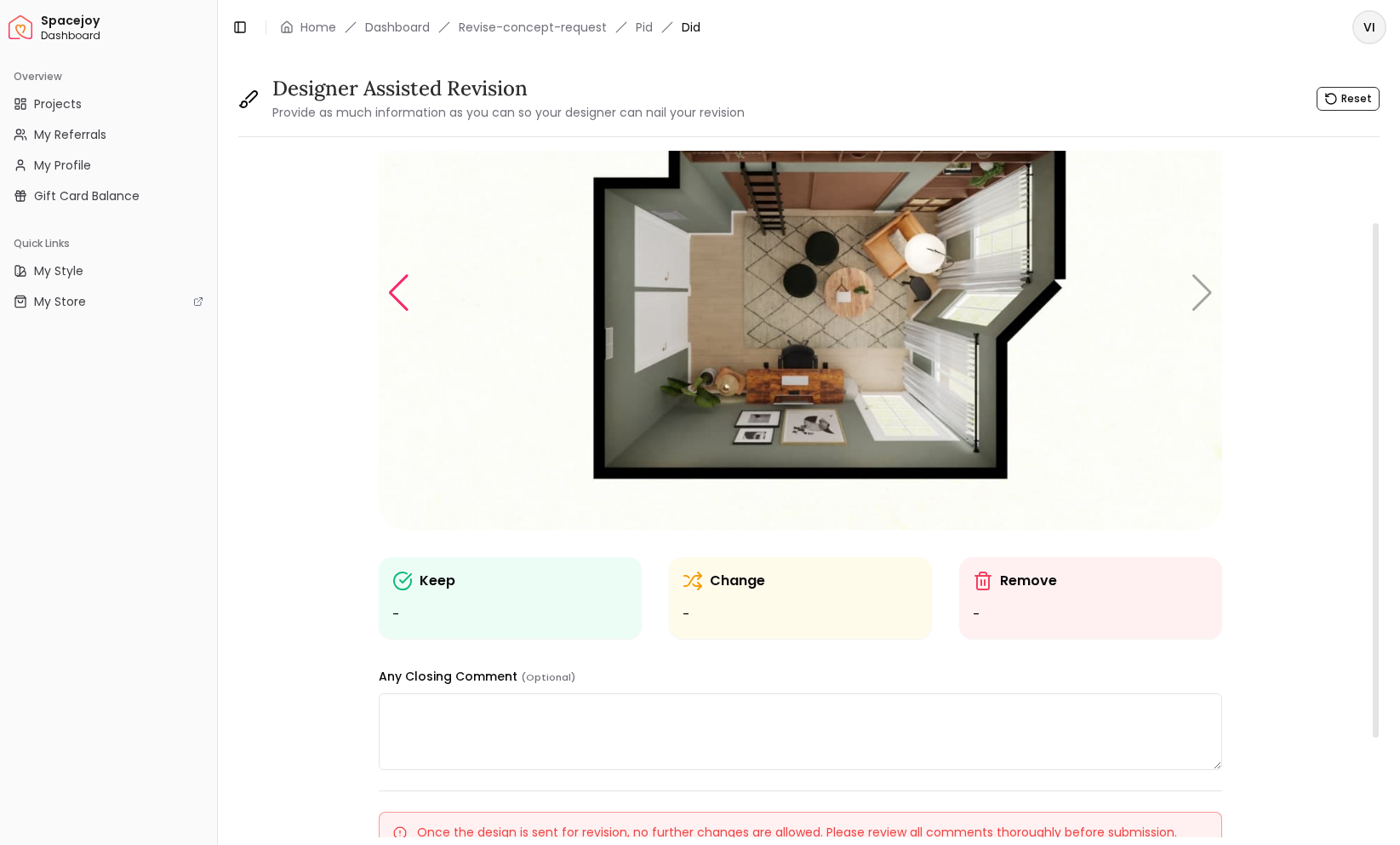
click at [406, 304] on div "Previous slide" at bounding box center [398, 293] width 23 height 37
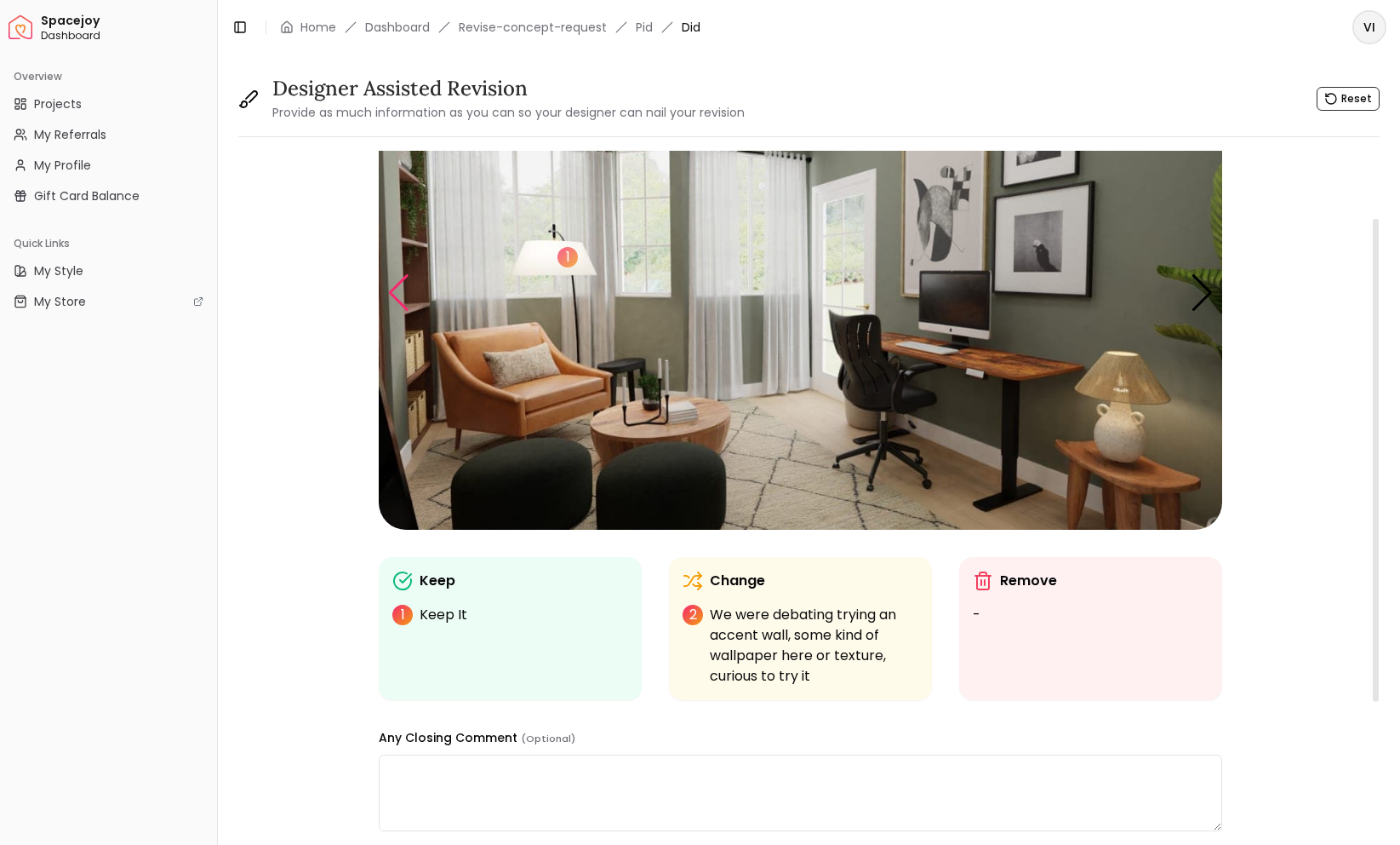
click at [406, 302] on div "Previous slide" at bounding box center [398, 293] width 23 height 37
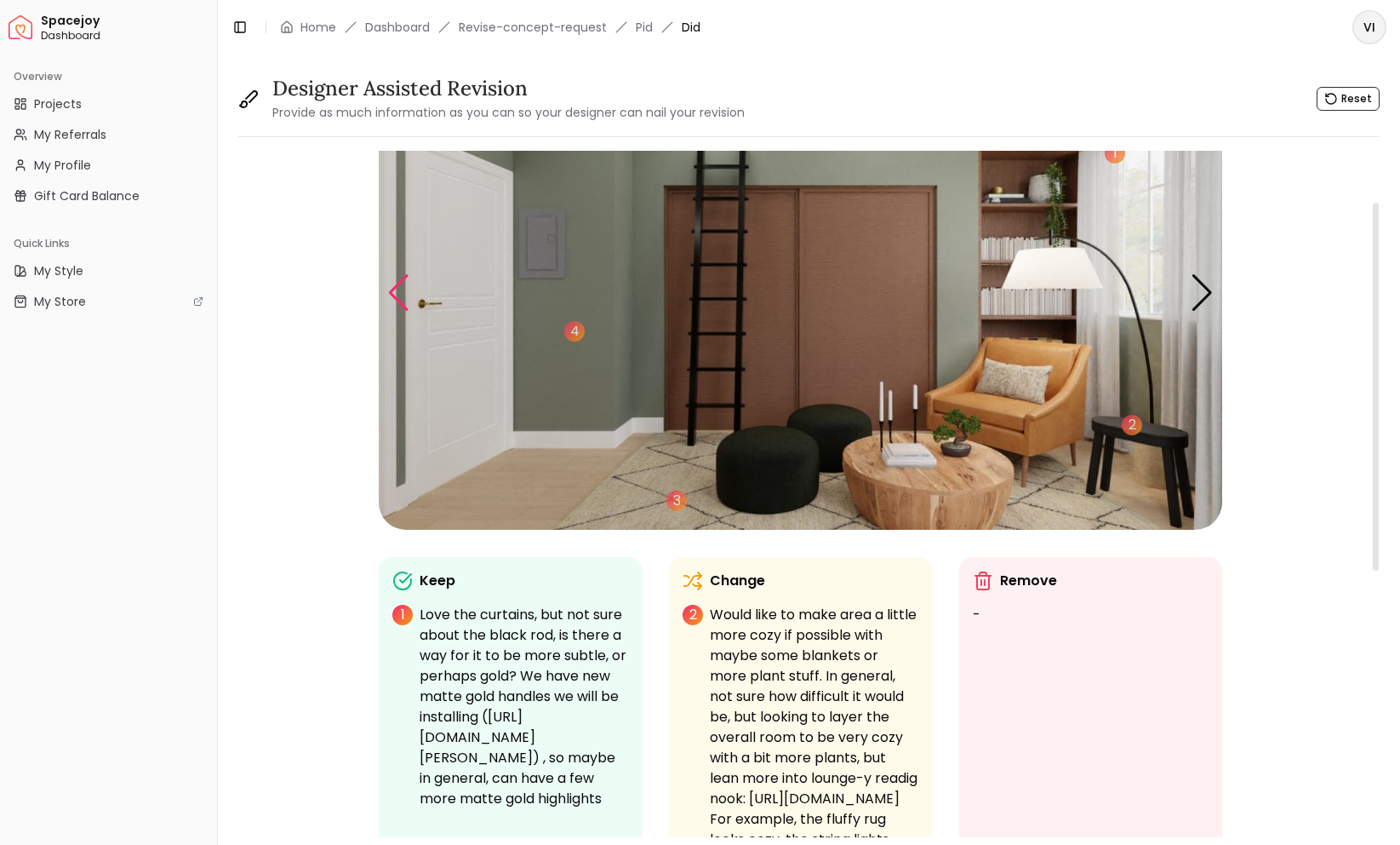
scroll to position [0, 0]
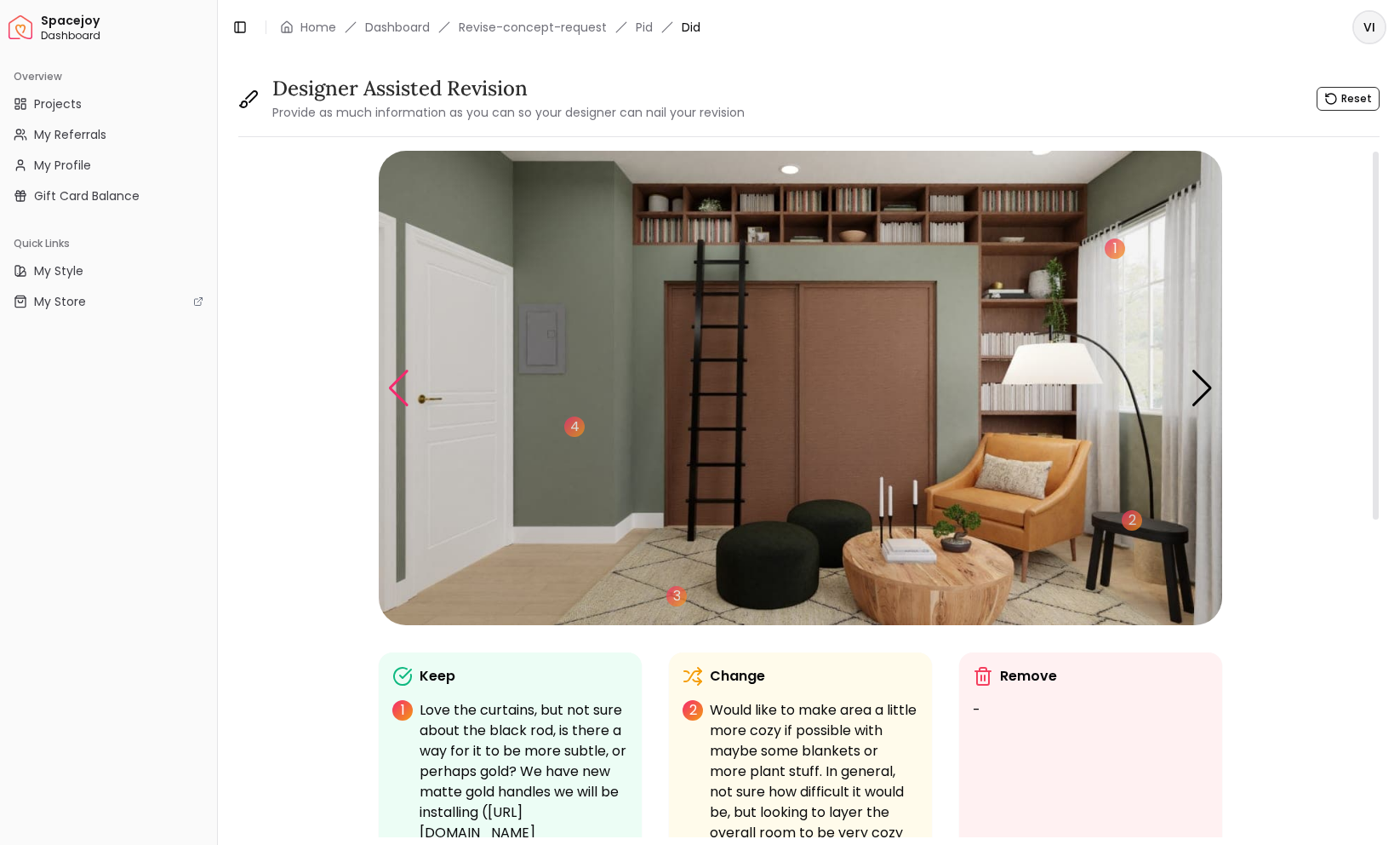
click at [402, 397] on div "Previous slide" at bounding box center [398, 388] width 23 height 37
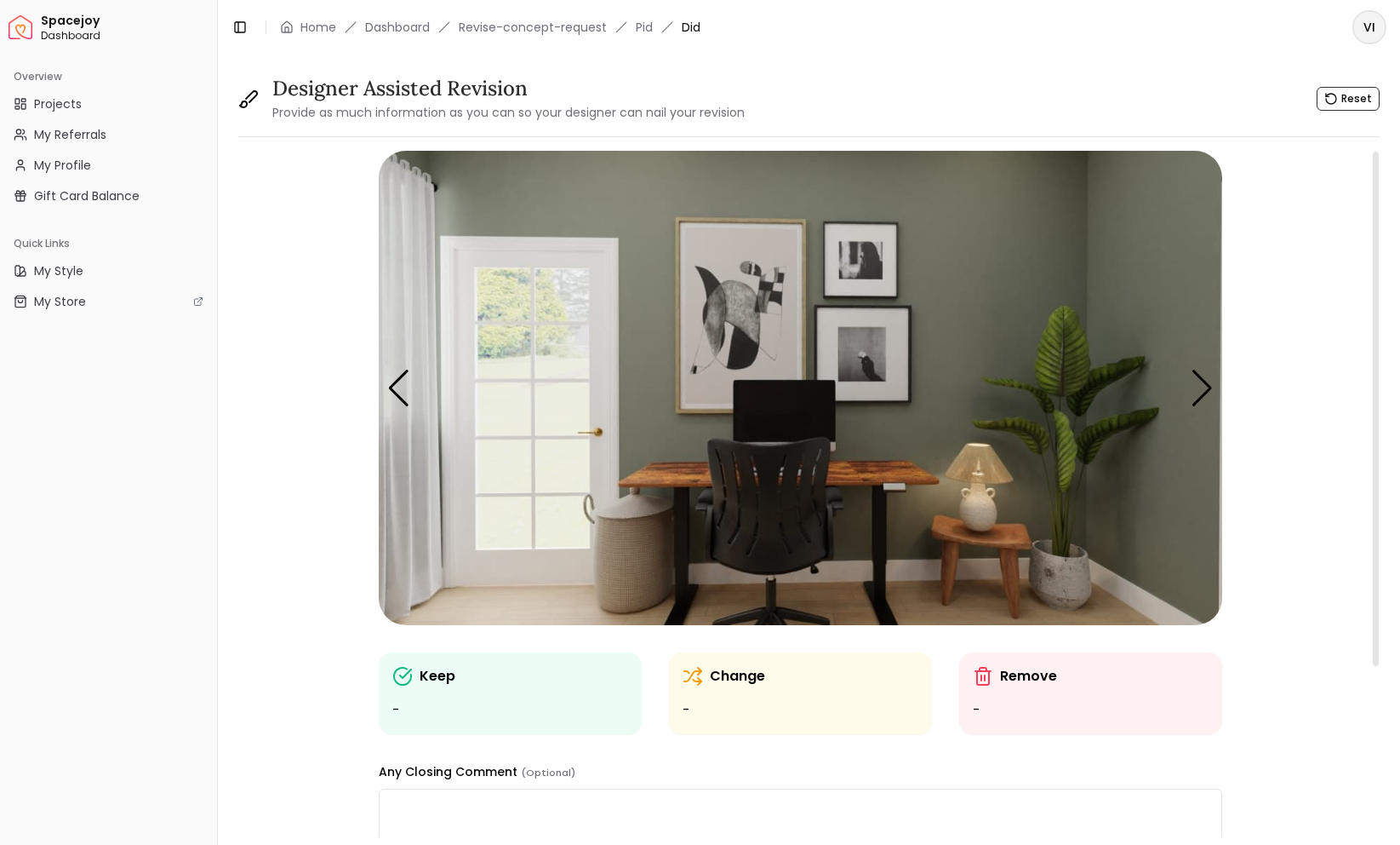
click at [1019, 302] on img "2 / 5" at bounding box center [800, 388] width 844 height 474
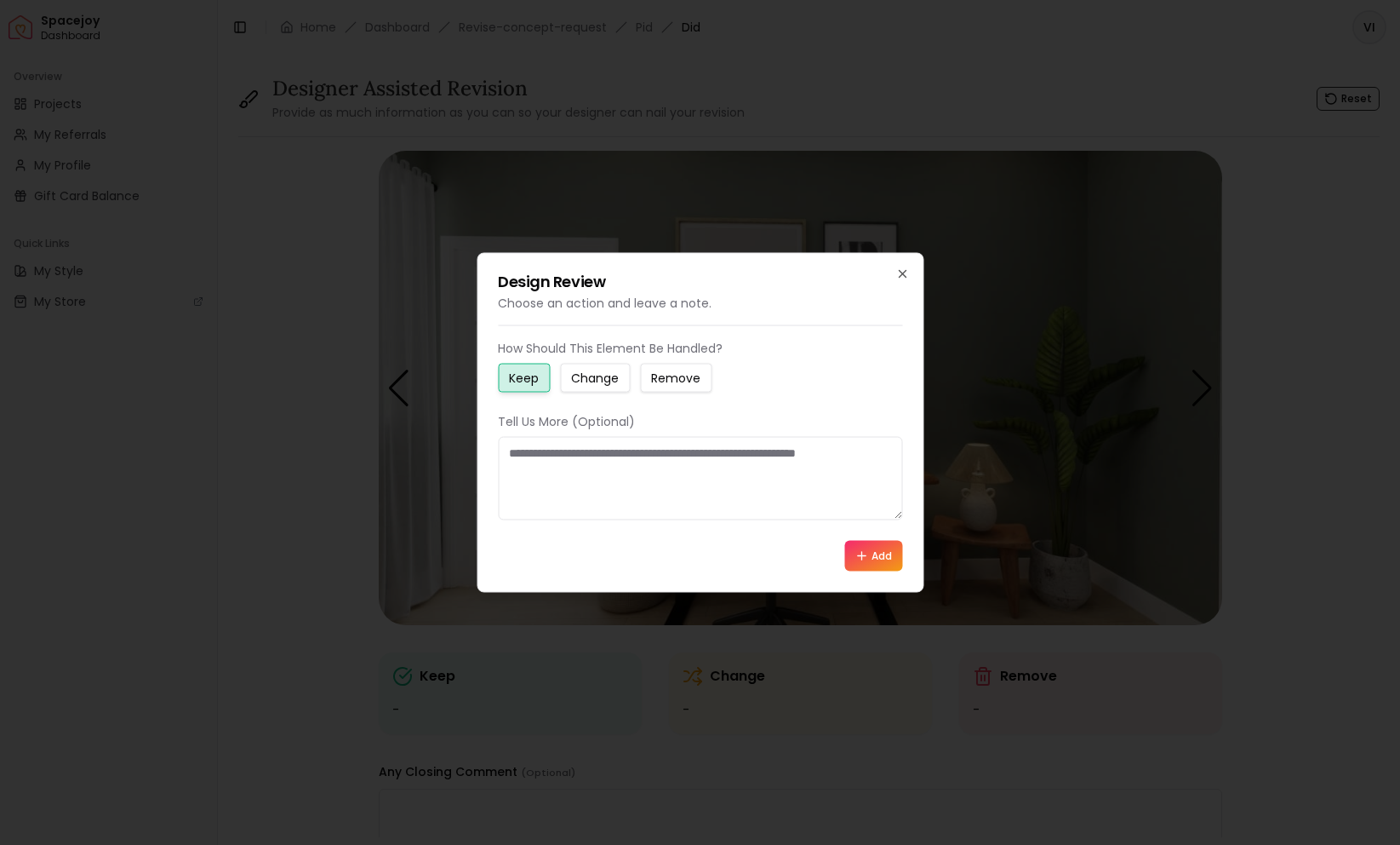
click at [678, 480] on textarea at bounding box center [700, 479] width 404 height 83
click at [621, 379] on button "Change" at bounding box center [595, 378] width 69 height 29
click at [634, 450] on textarea at bounding box center [700, 479] width 404 height 83
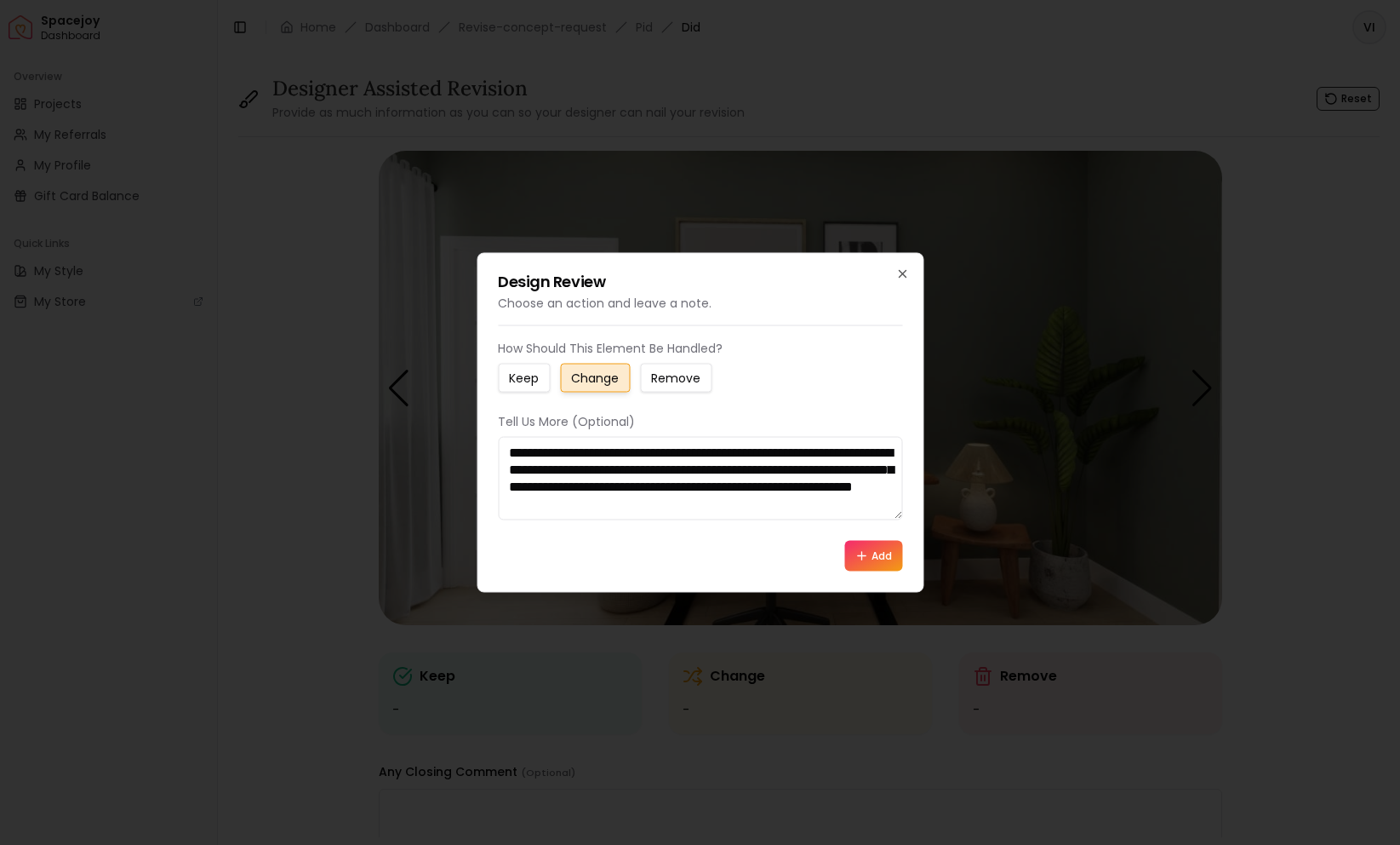
scroll to position [11, 0]
type textarea "**********"
click at [864, 548] on button "Add" at bounding box center [873, 556] width 58 height 30
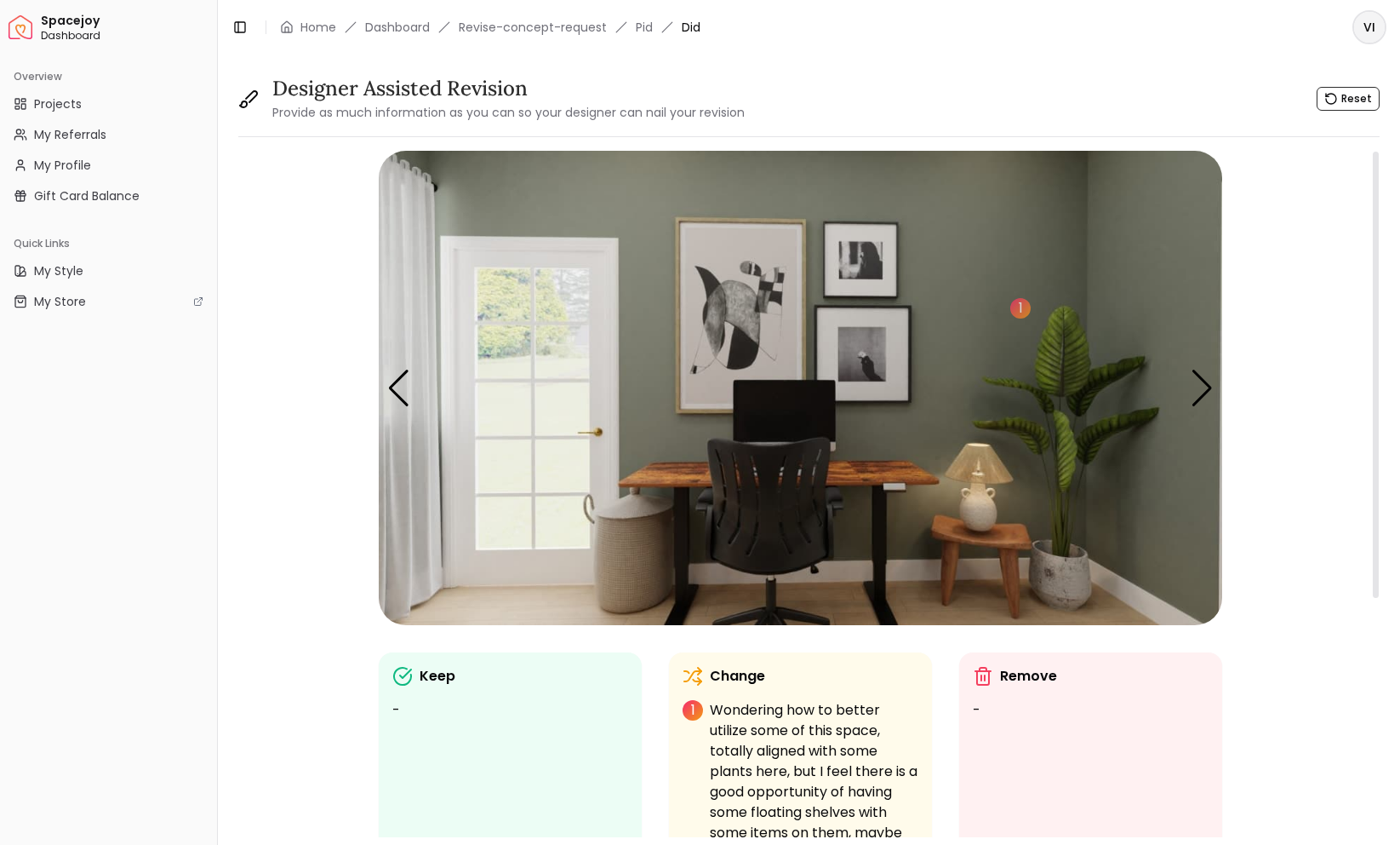
click at [1167, 320] on img "2 / 5" at bounding box center [800, 388] width 844 height 474
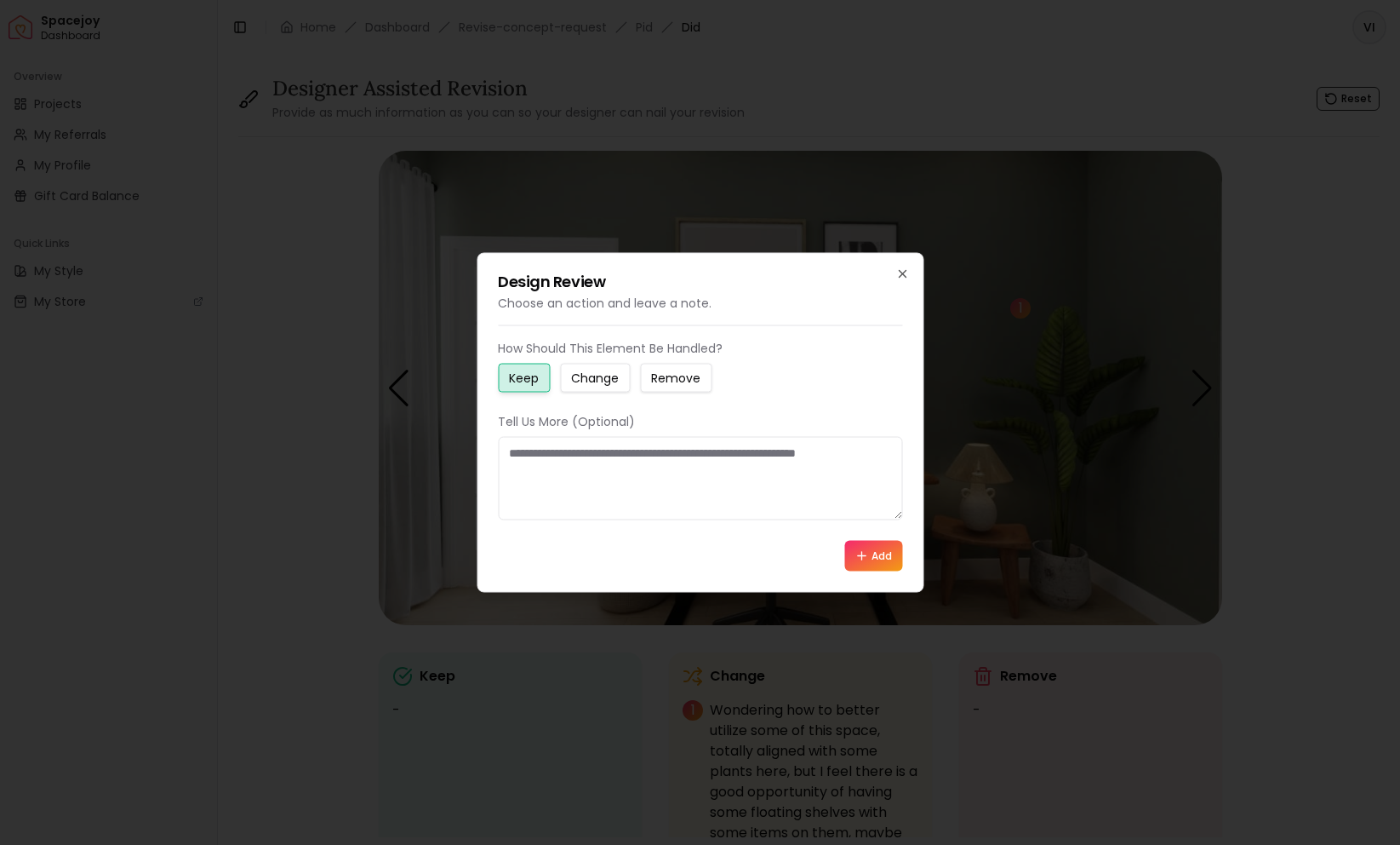
click at [583, 371] on small "Change" at bounding box center [595, 379] width 48 height 17
click at [574, 478] on textarea at bounding box center [700, 479] width 404 height 83
type textarea "**********"
click at [859, 564] on button "Add" at bounding box center [873, 556] width 58 height 30
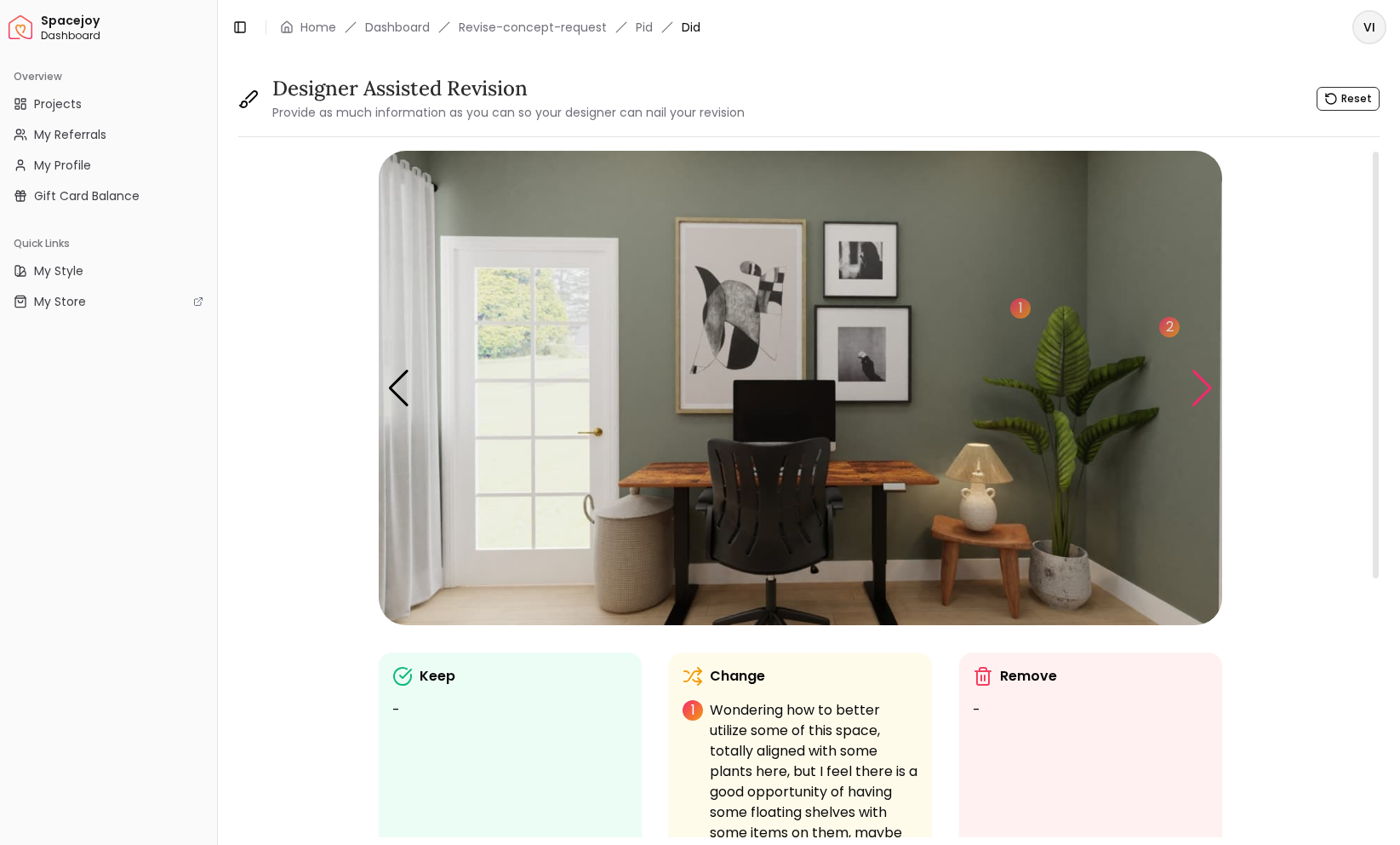
click at [1208, 401] on div "Next slide" at bounding box center [1202, 388] width 23 height 37
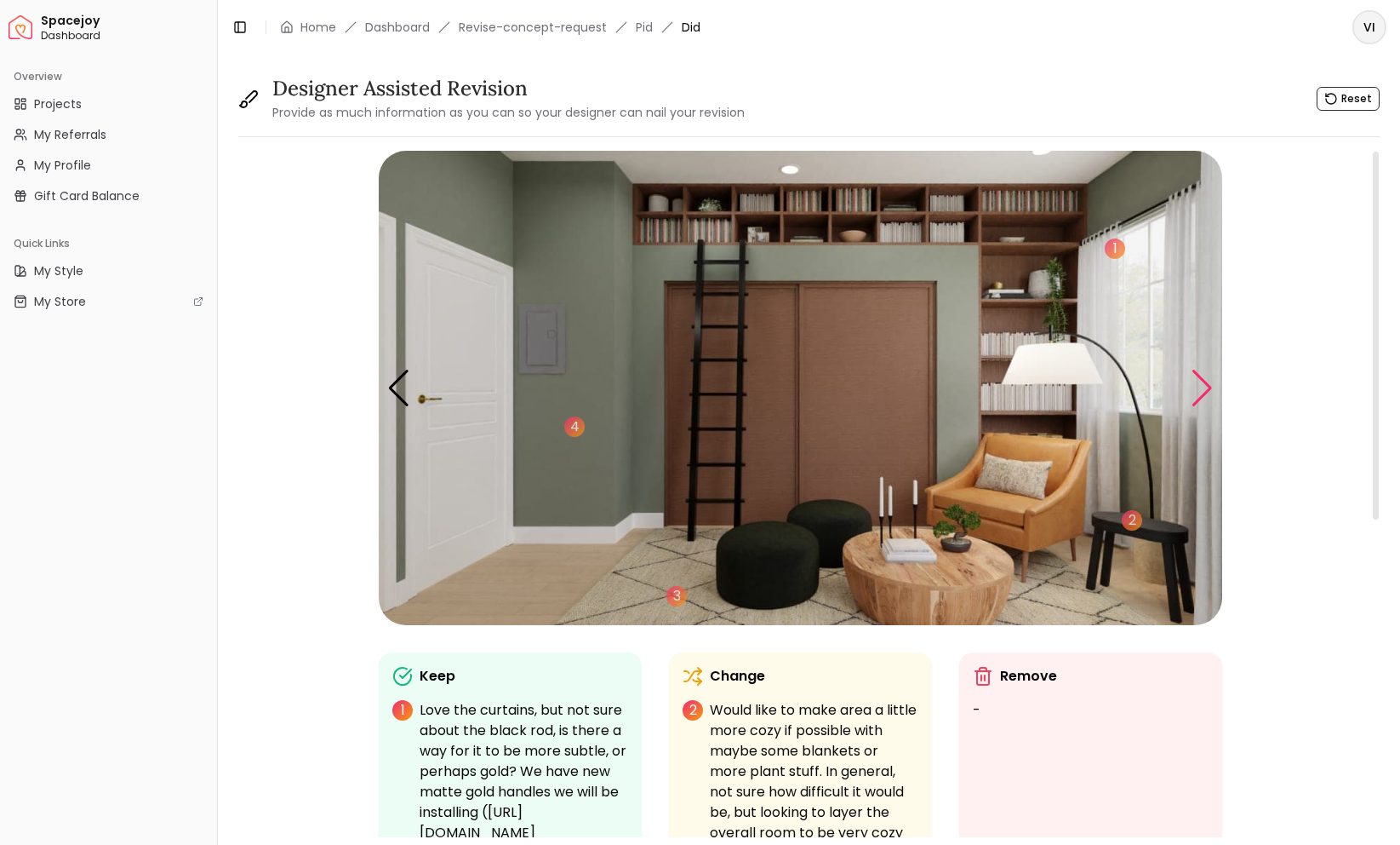
click at [1200, 387] on div "Next slide" at bounding box center [1202, 388] width 23 height 37
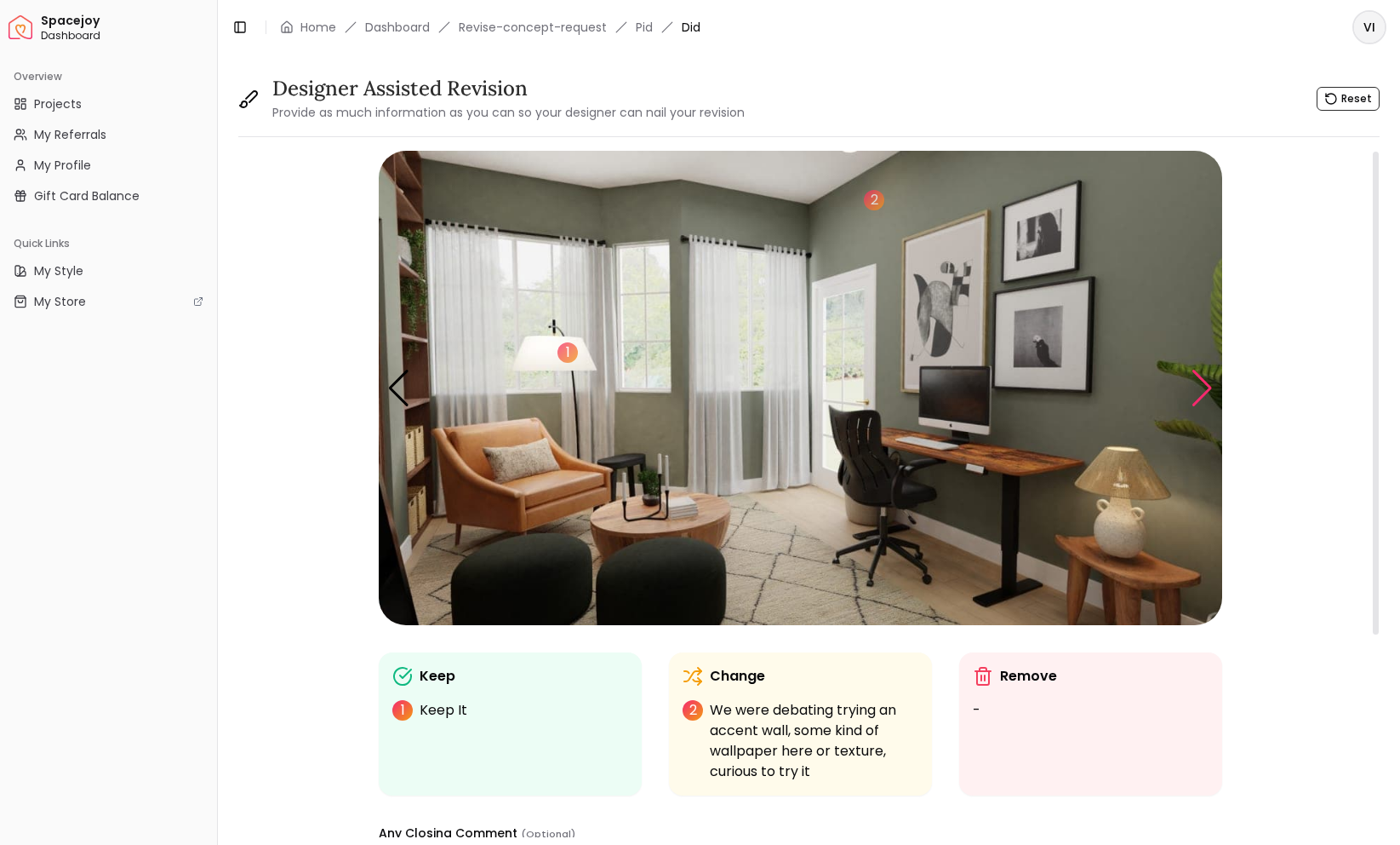
click at [1200, 387] on div "Next slide" at bounding box center [1202, 388] width 23 height 37
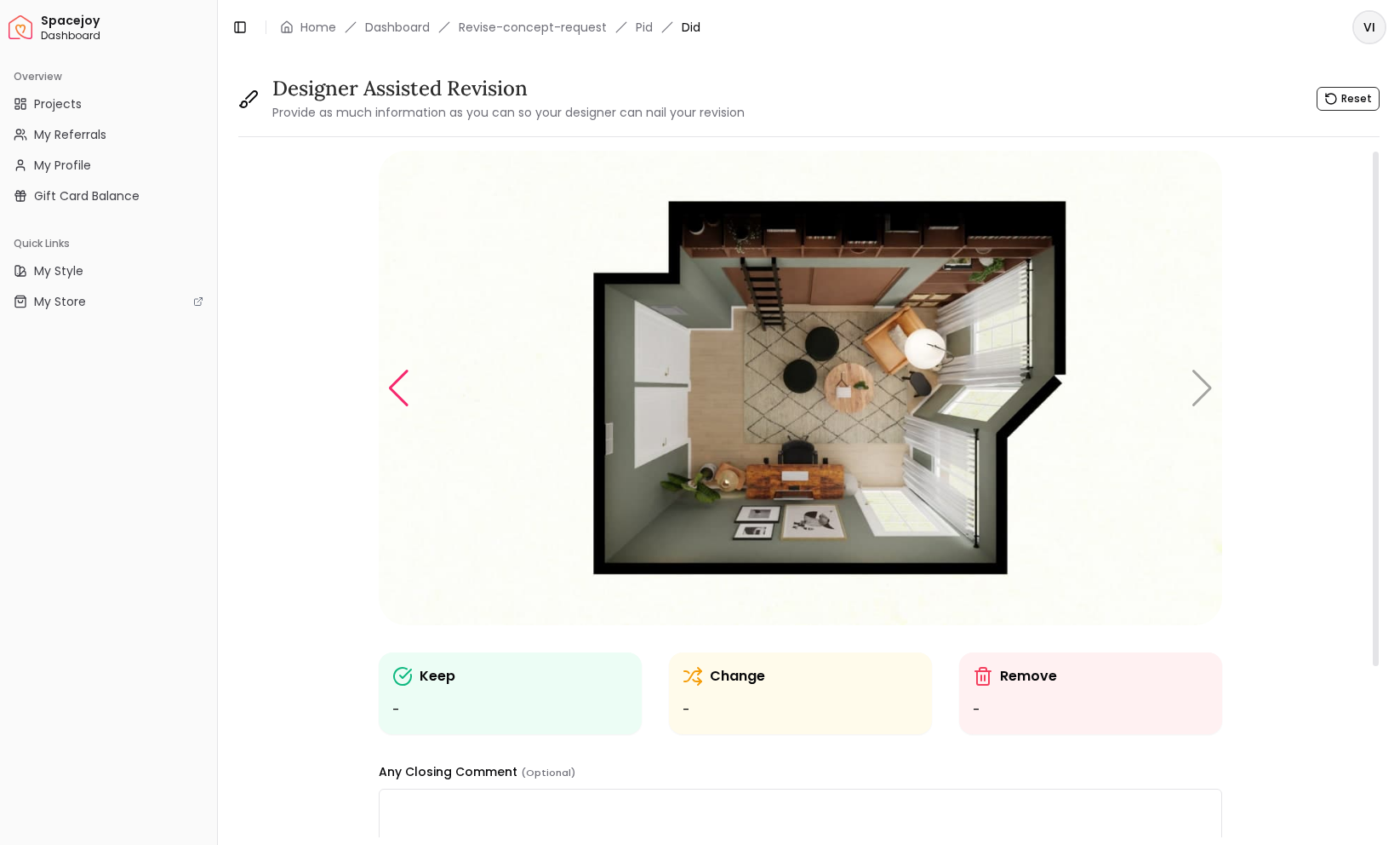
click at [397, 394] on div "Previous slide" at bounding box center [398, 388] width 23 height 37
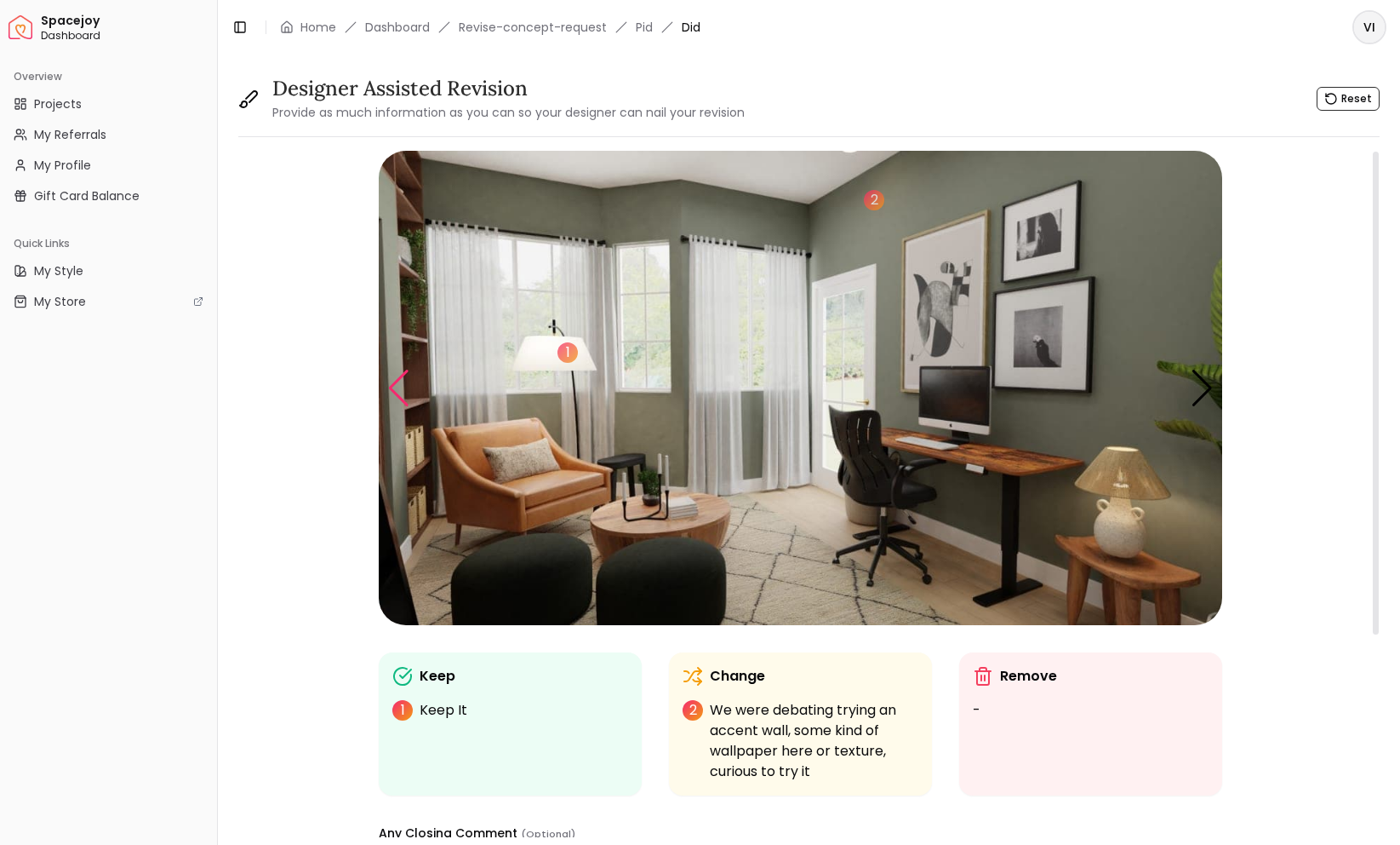
click at [397, 394] on div "Previous slide" at bounding box center [398, 388] width 23 height 37
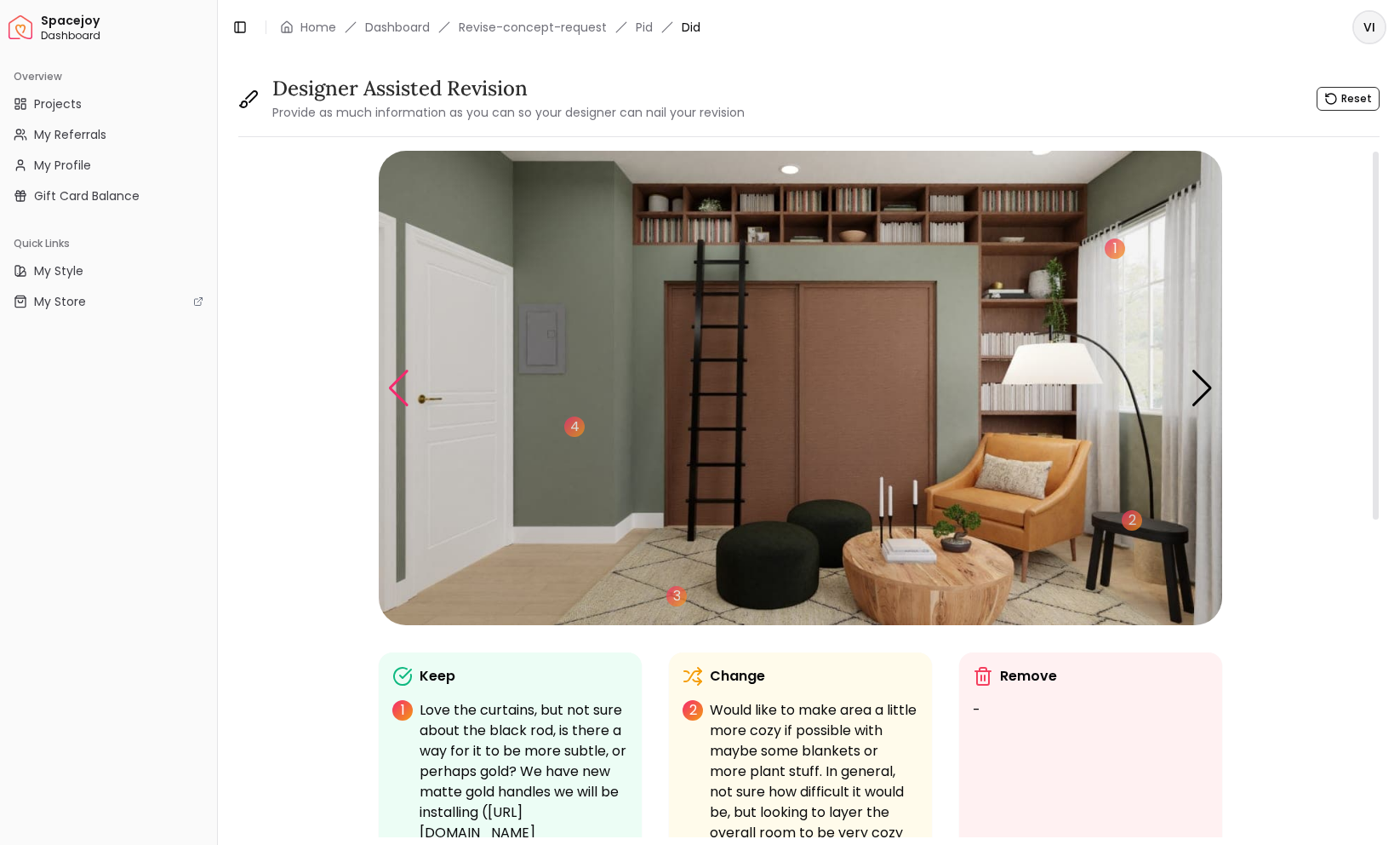
click at [406, 403] on div "Previous slide" at bounding box center [398, 388] width 23 height 37
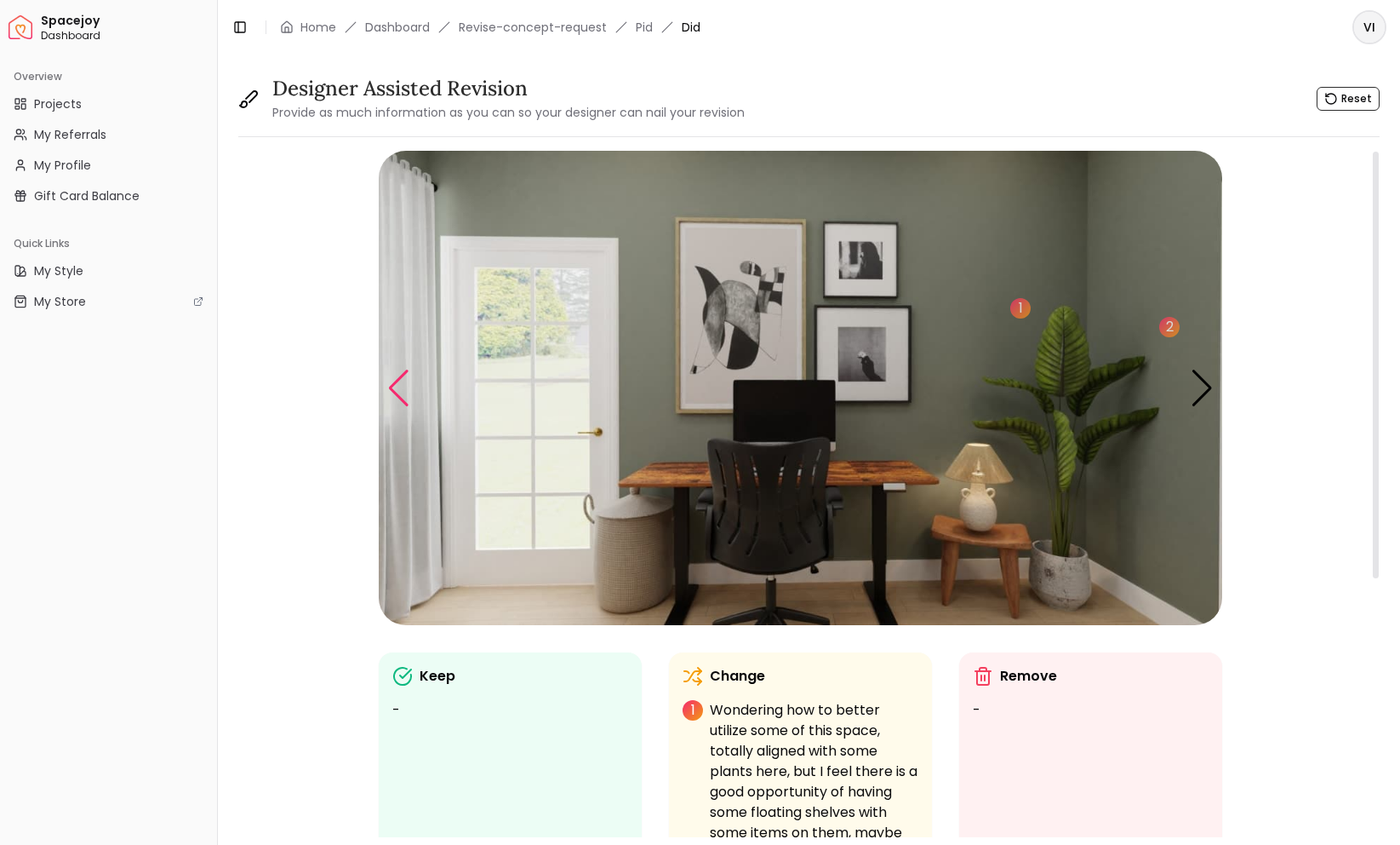
click at [406, 403] on div "Previous slide" at bounding box center [398, 388] width 23 height 37
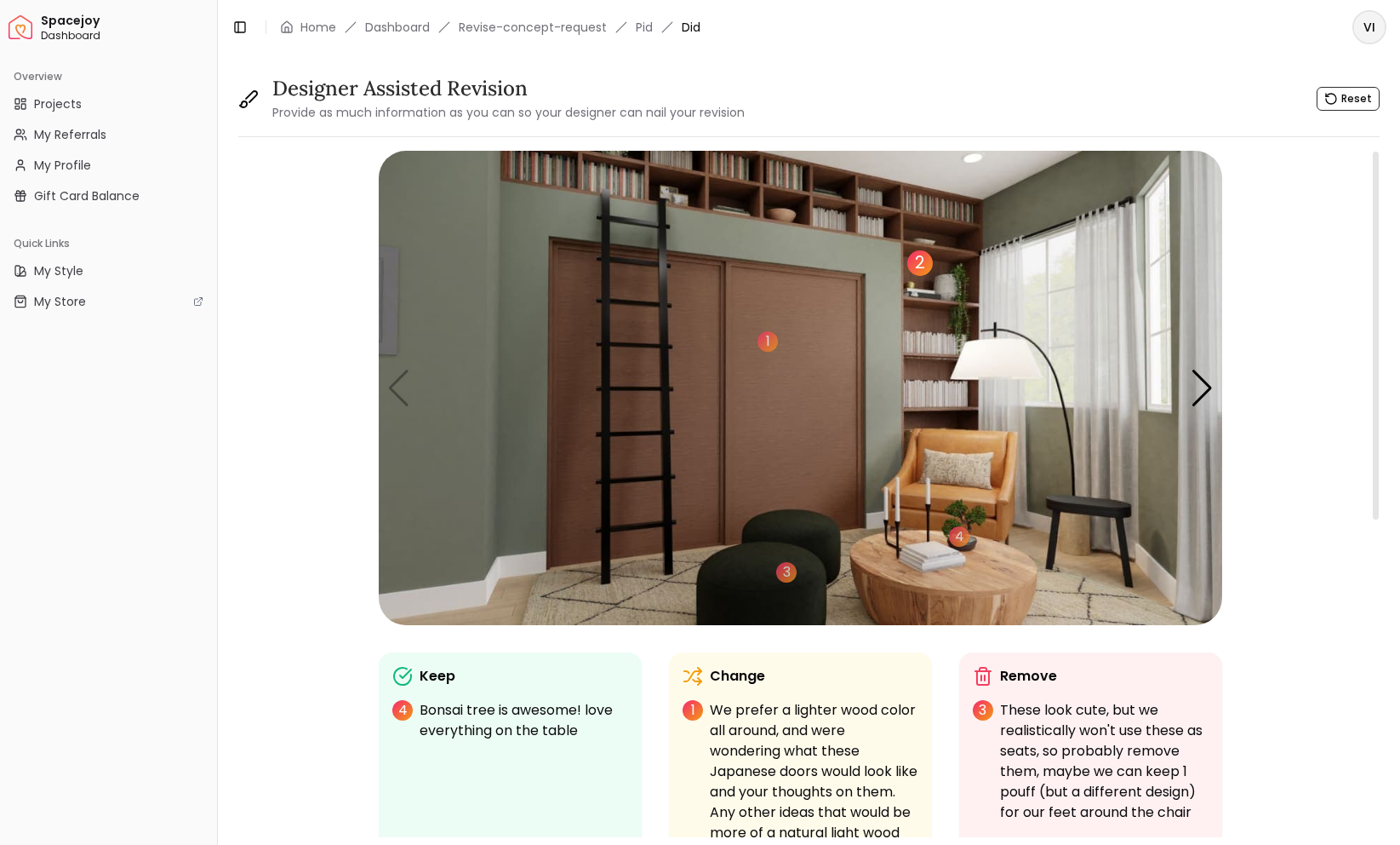
click at [913, 266] on div "2" at bounding box center [919, 262] width 25 height 25
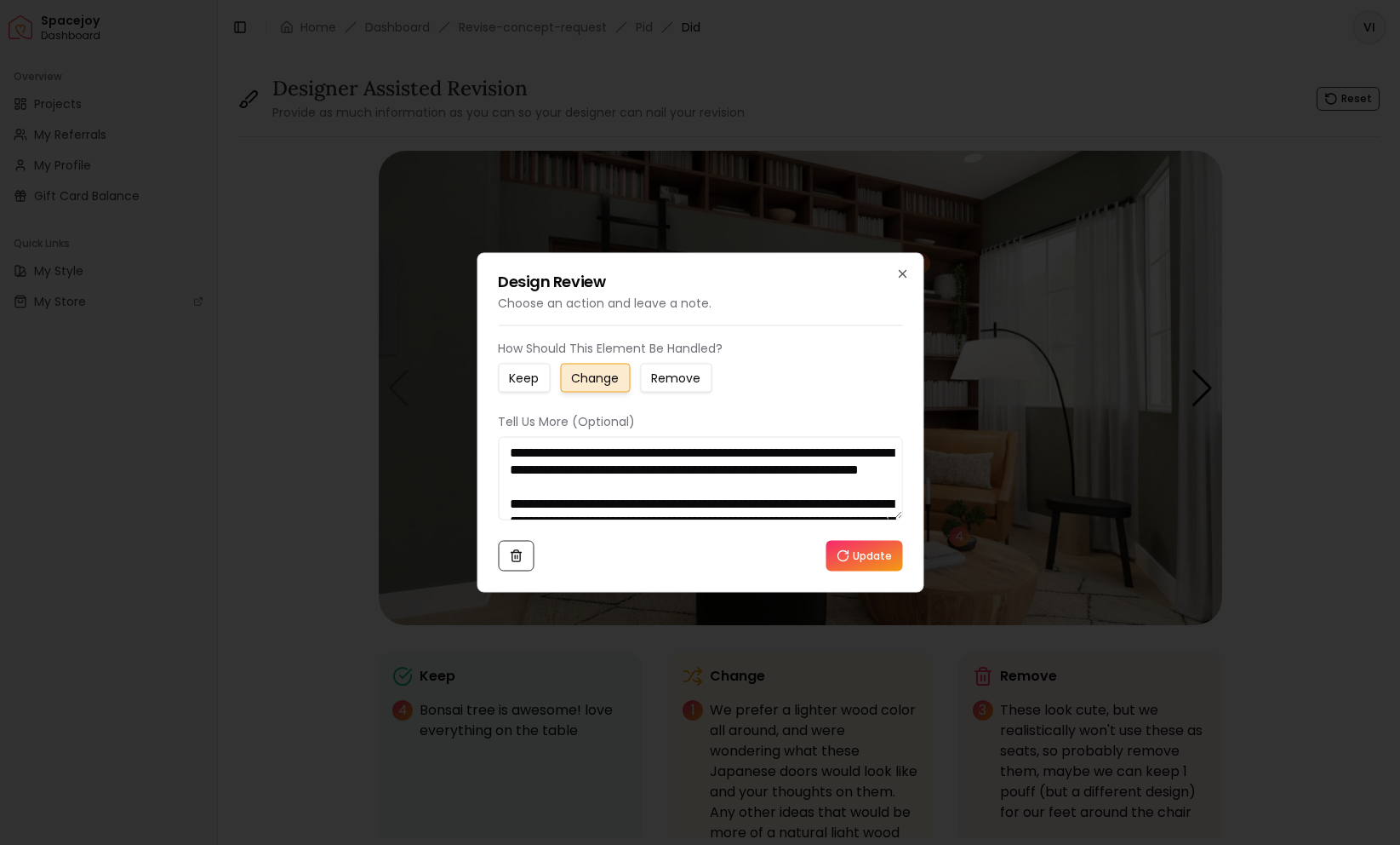
click at [816, 498] on textarea "**********" at bounding box center [700, 479] width 404 height 83
click at [816, 497] on textarea "**********" at bounding box center [700, 479] width 404 height 83
click at [815, 493] on textarea "**********" at bounding box center [700, 479] width 404 height 83
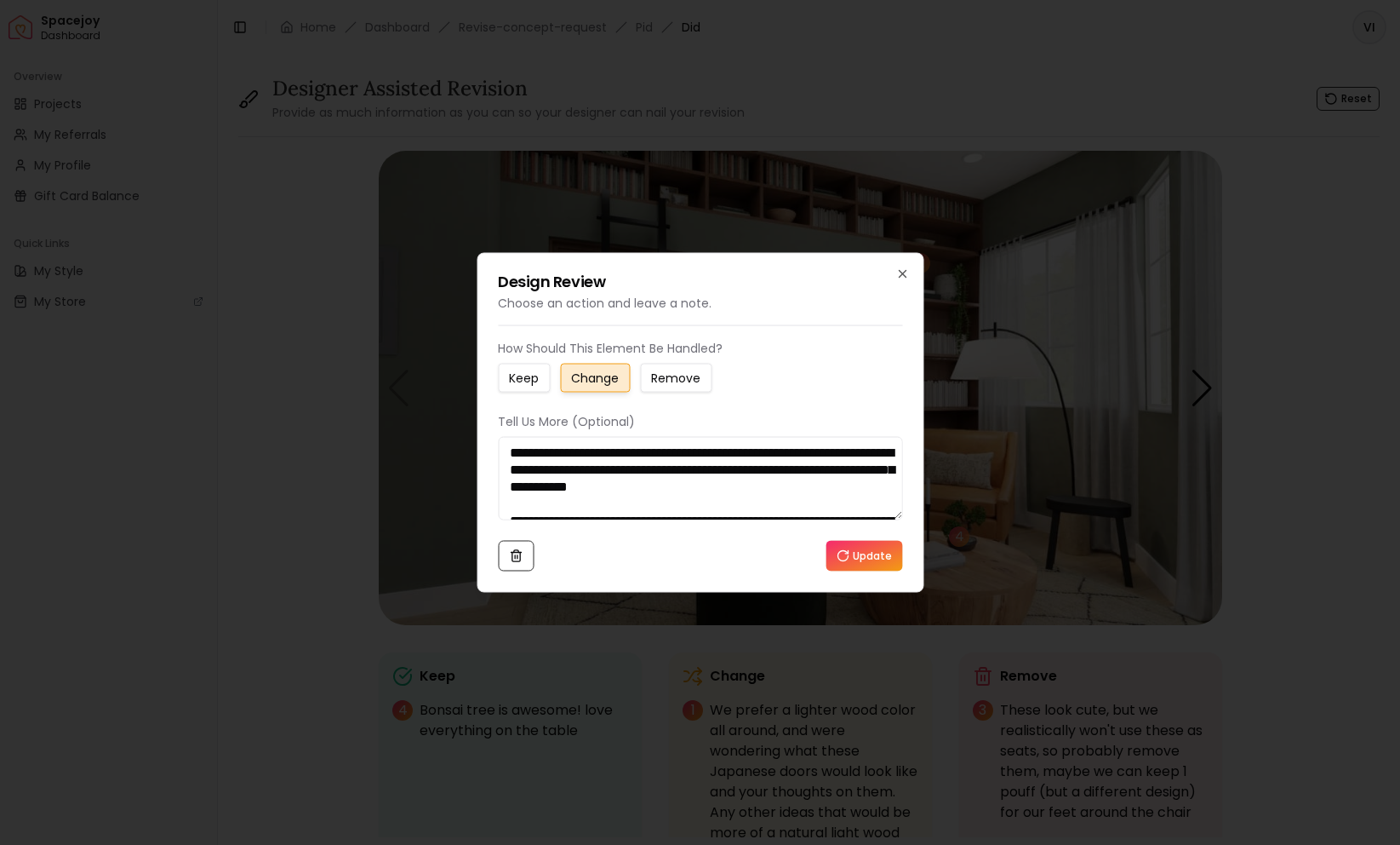
type textarea "**********"
click at [875, 559] on button "Update" at bounding box center [864, 556] width 76 height 30
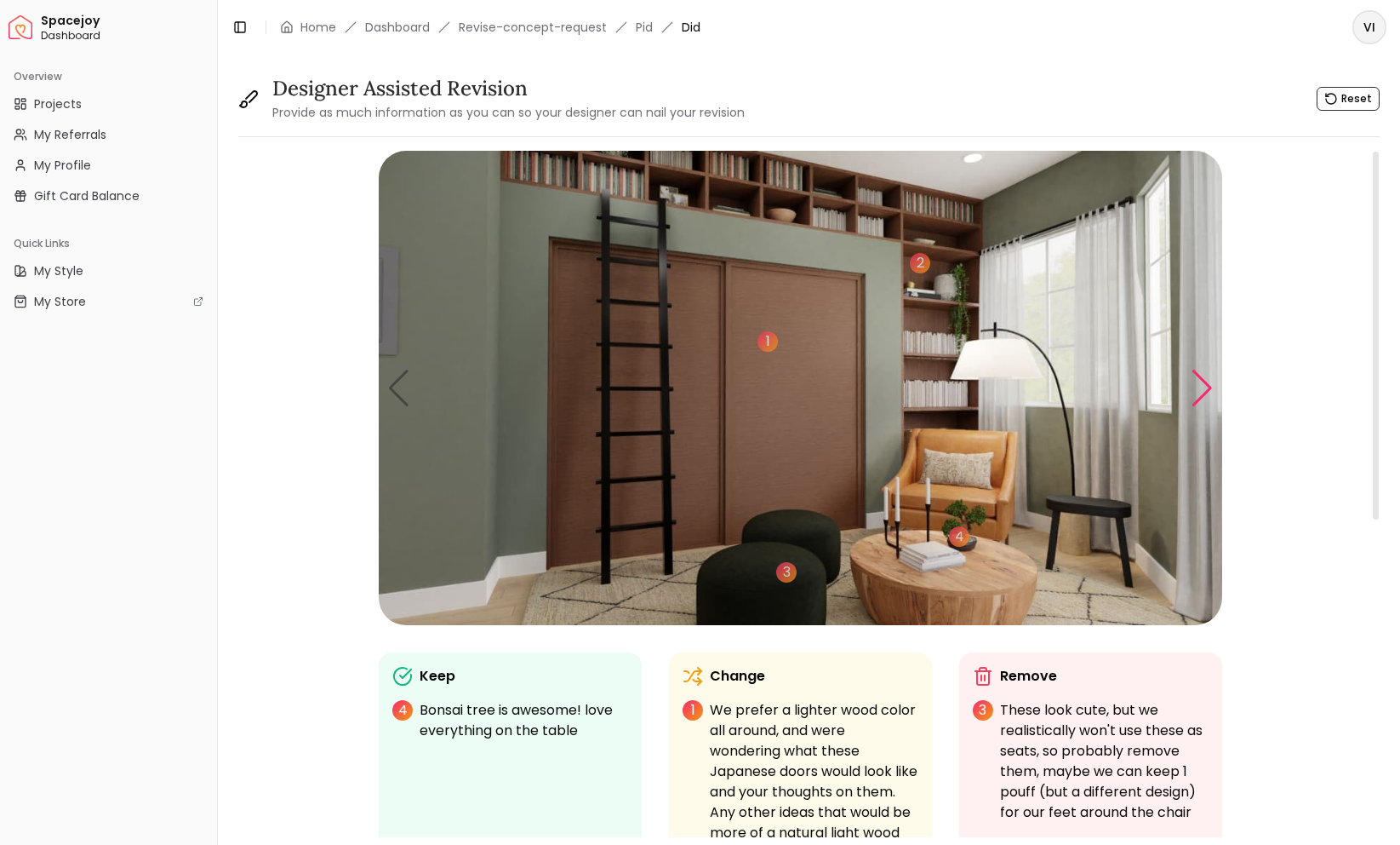
click at [1199, 389] on div "Next slide" at bounding box center [1202, 388] width 23 height 37
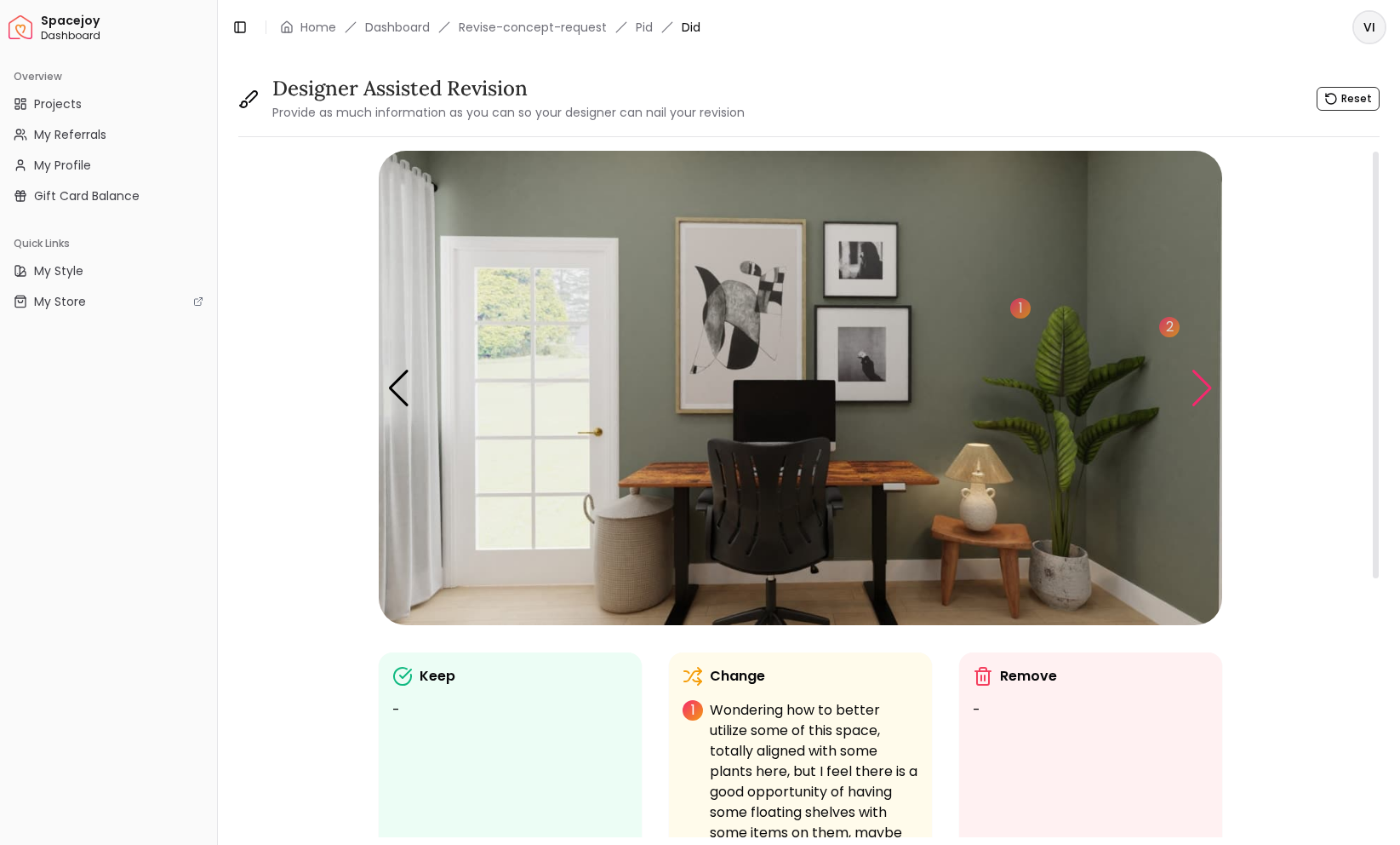
click at [1199, 389] on div "Next slide" at bounding box center [1202, 388] width 23 height 37
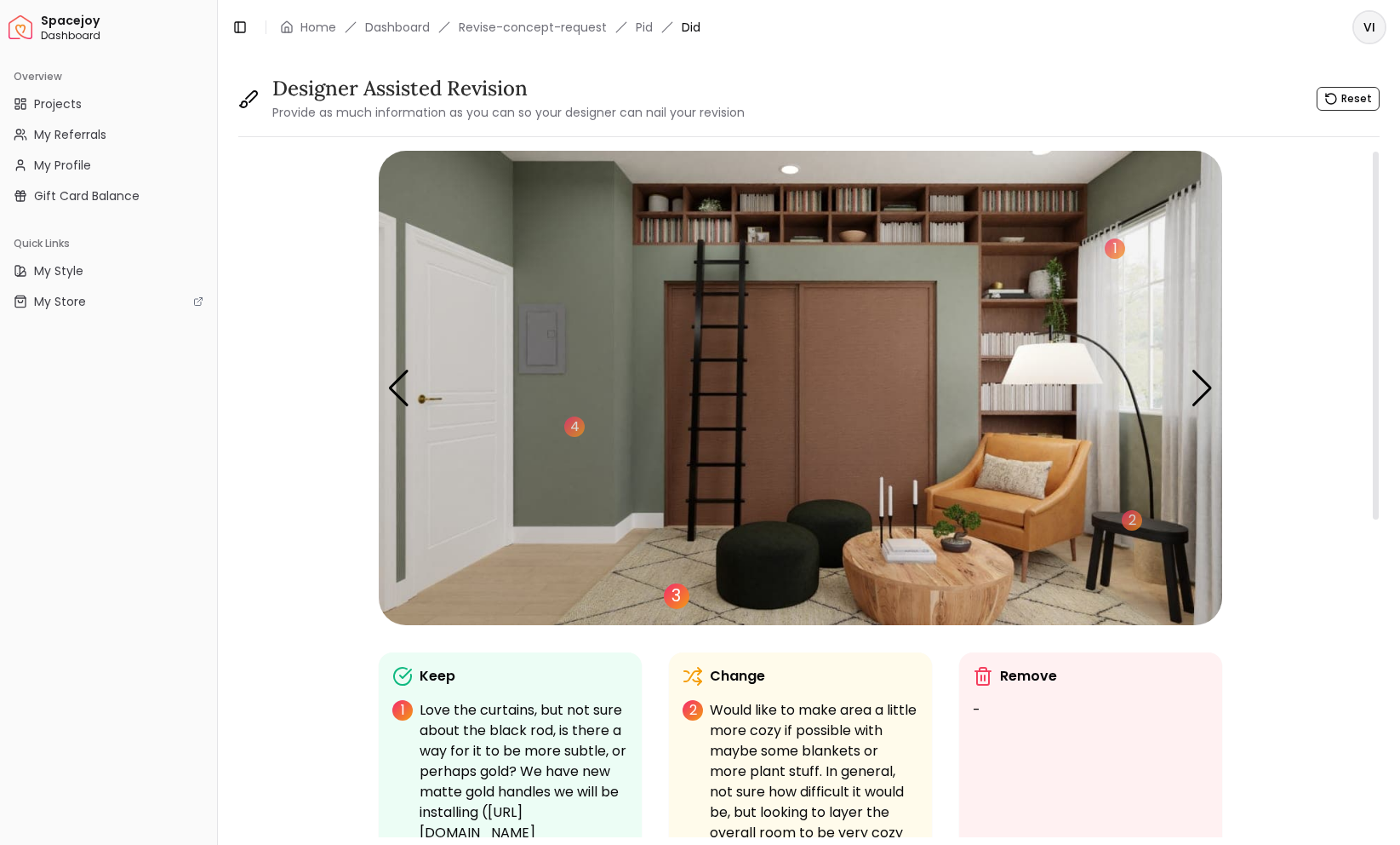
click at [667, 598] on div "3" at bounding box center [676, 596] width 25 height 25
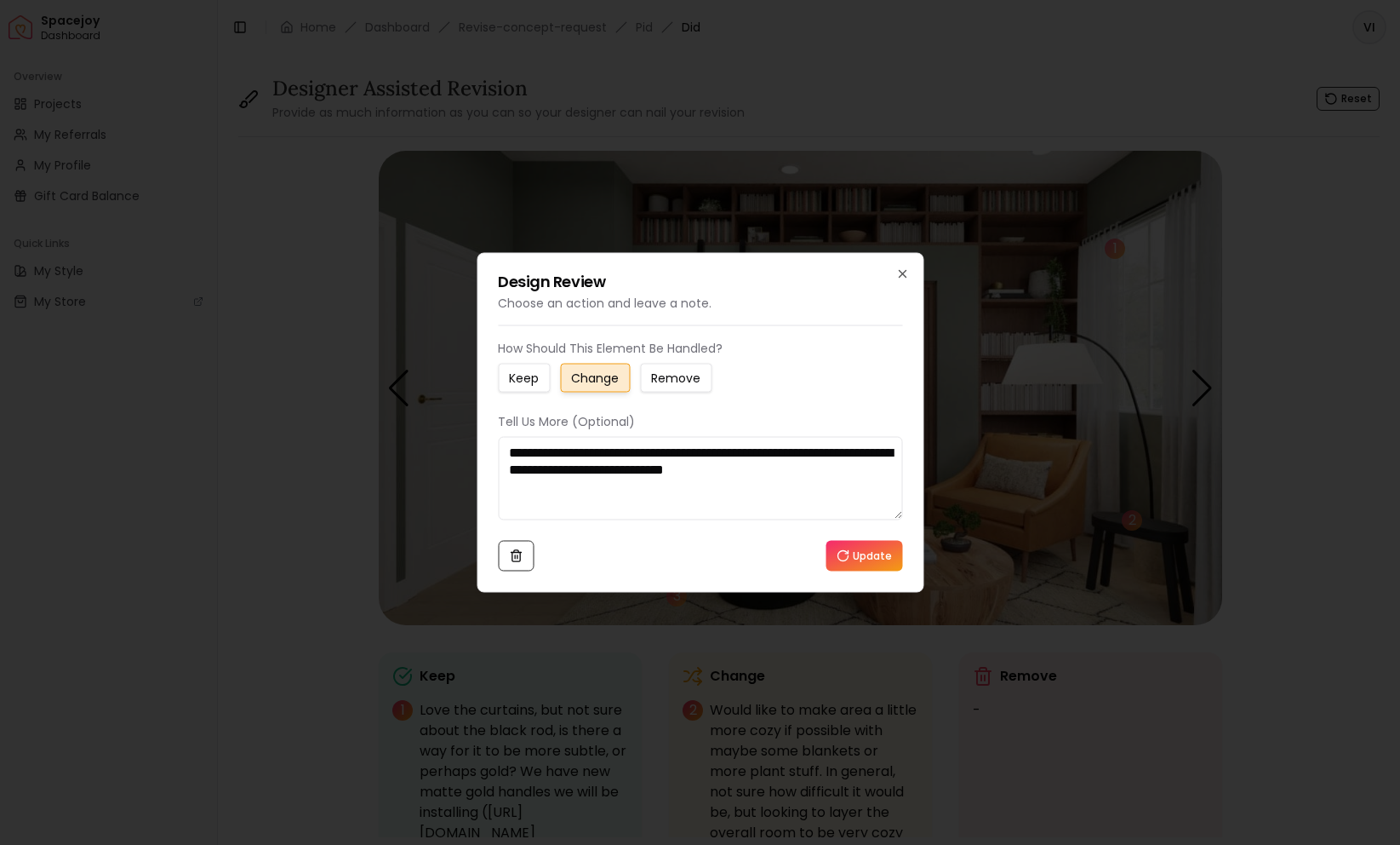
click at [887, 483] on textarea "**********" at bounding box center [700, 479] width 404 height 83
click at [860, 563] on button "Update" at bounding box center [864, 556] width 76 height 30
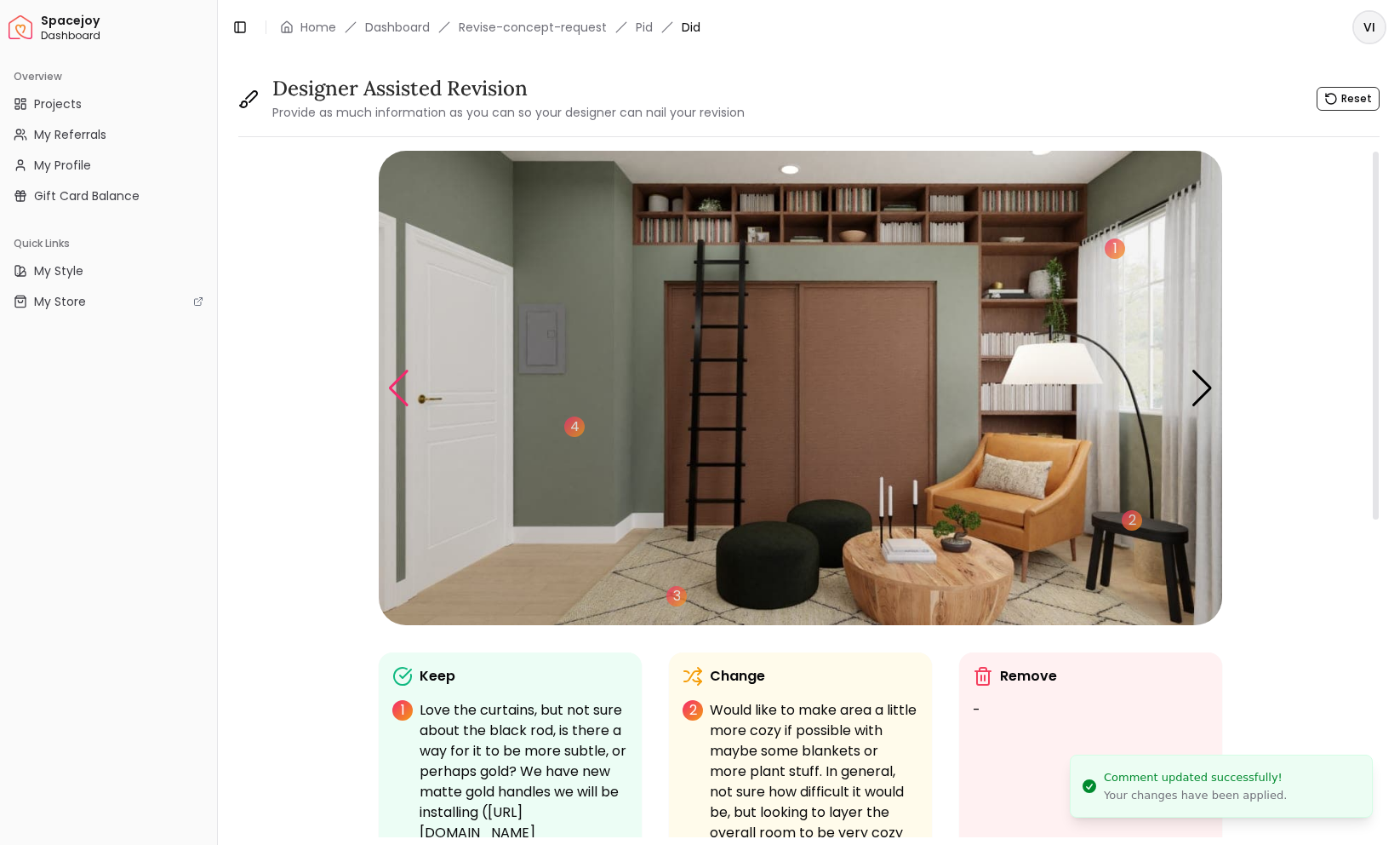
click at [394, 393] on div "Previous slide" at bounding box center [398, 388] width 23 height 37
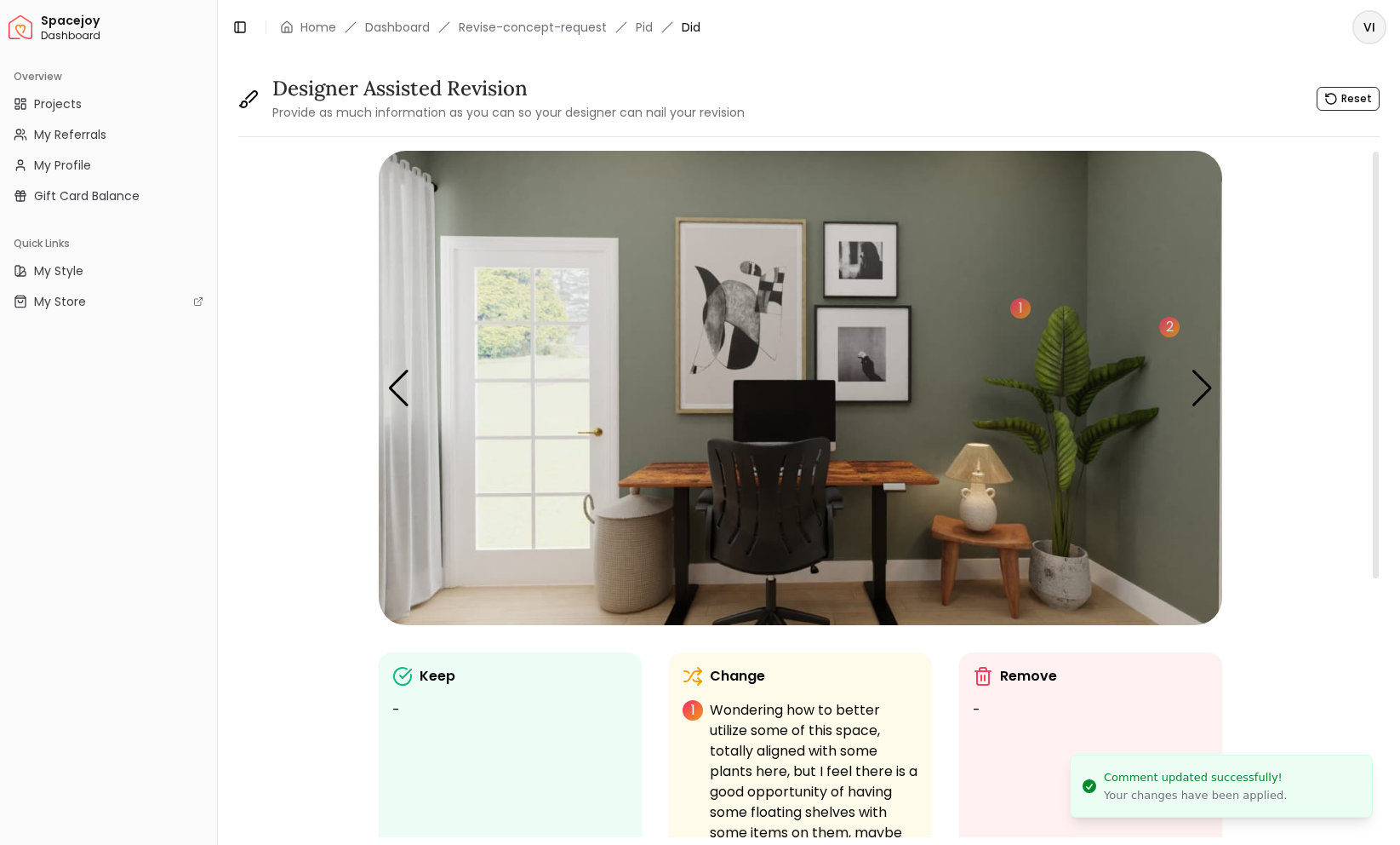
click at [1193, 369] on img "2 / 5" at bounding box center [800, 388] width 844 height 474
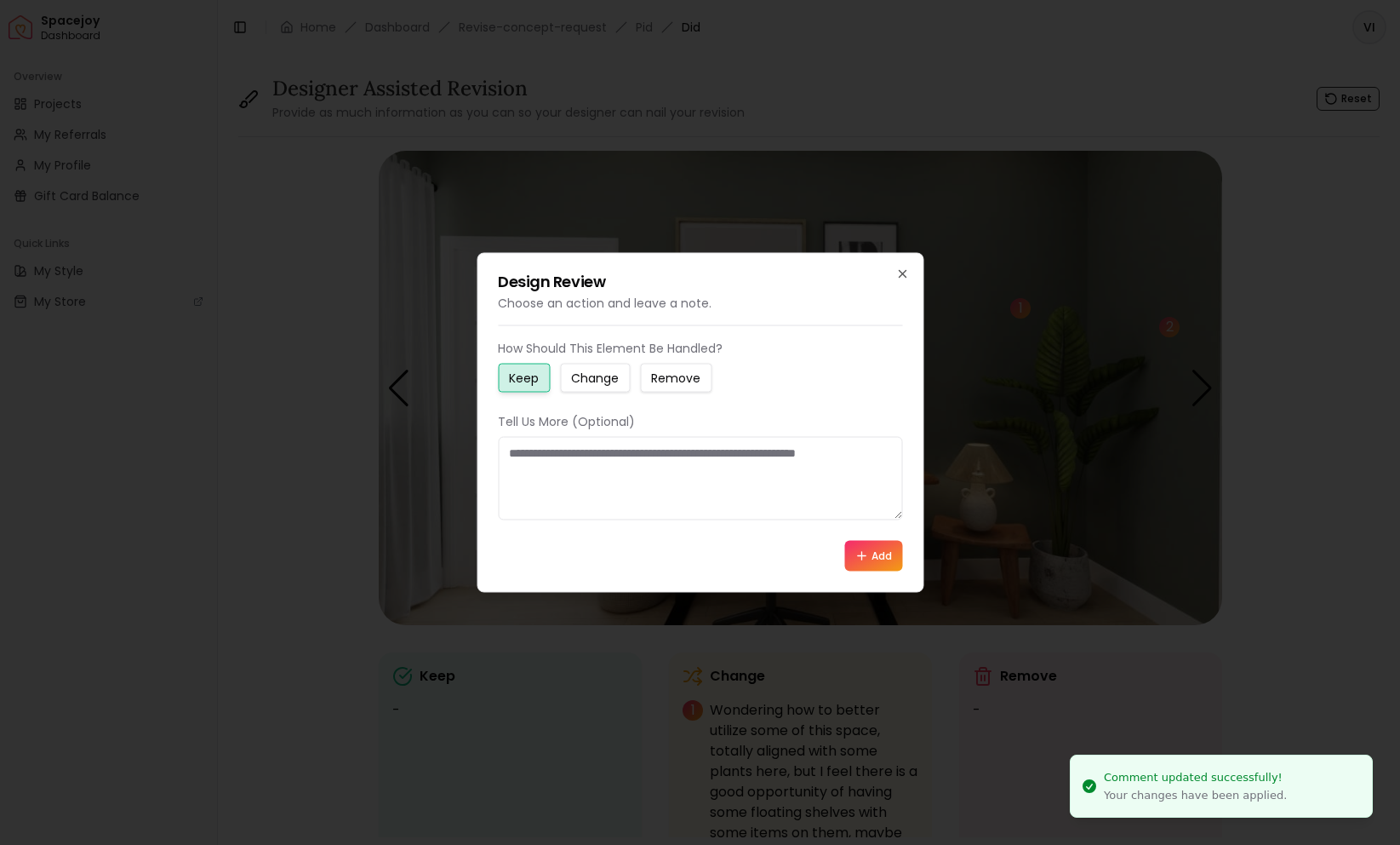
click at [1062, 419] on div at bounding box center [700, 422] width 1400 height 845
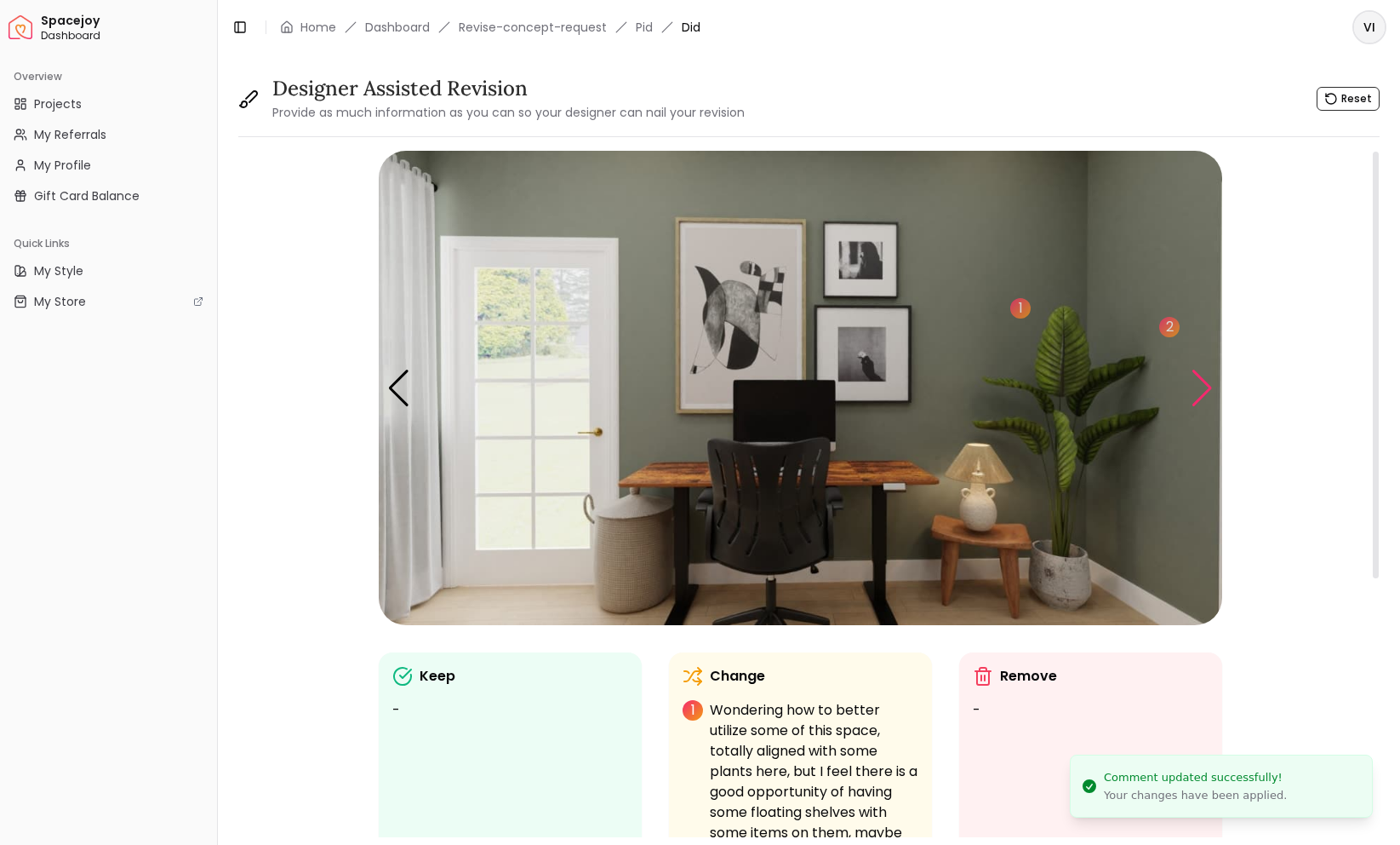
click at [1208, 378] on div "Next slide" at bounding box center [1202, 388] width 23 height 37
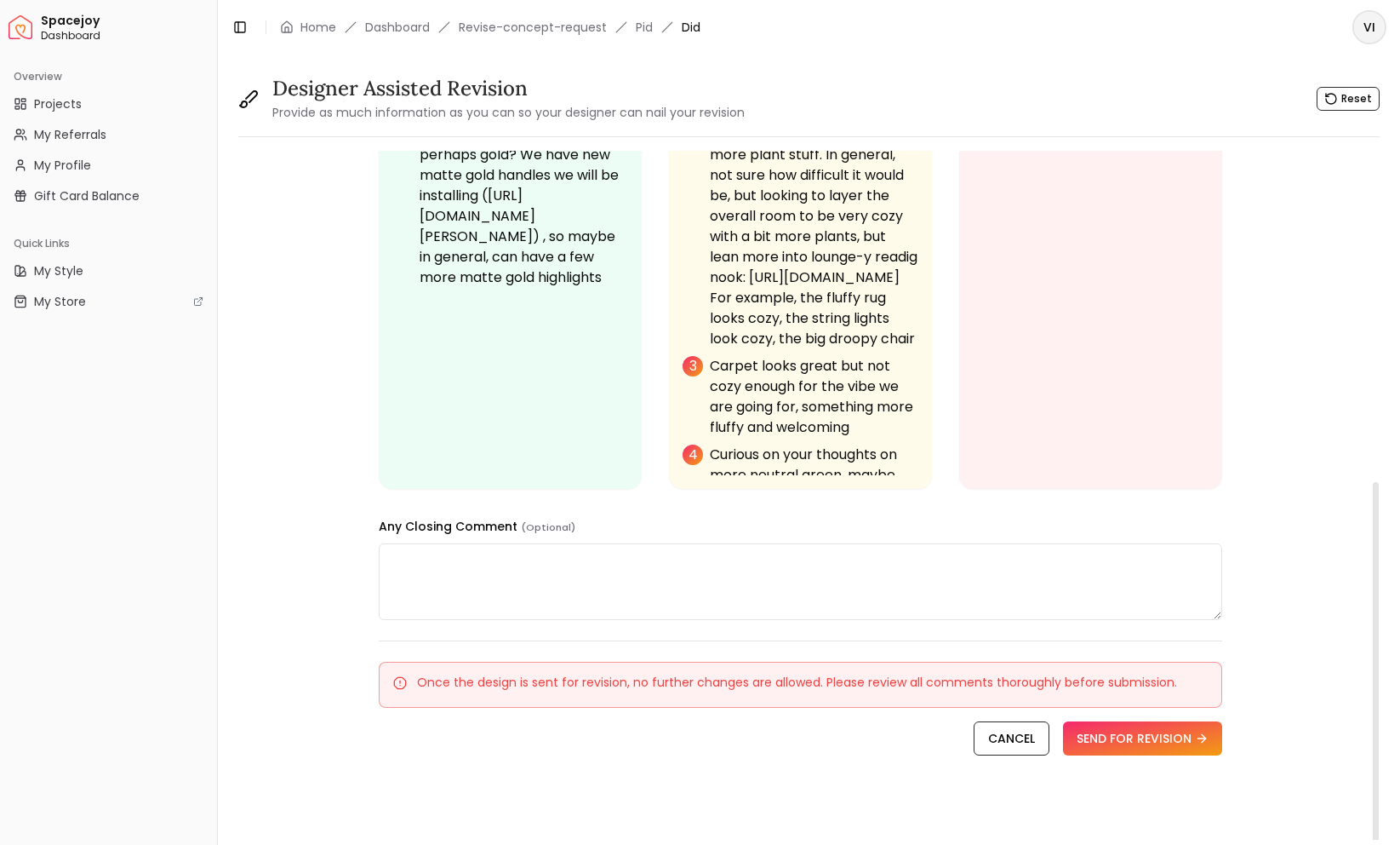
scroll to position [0, 0]
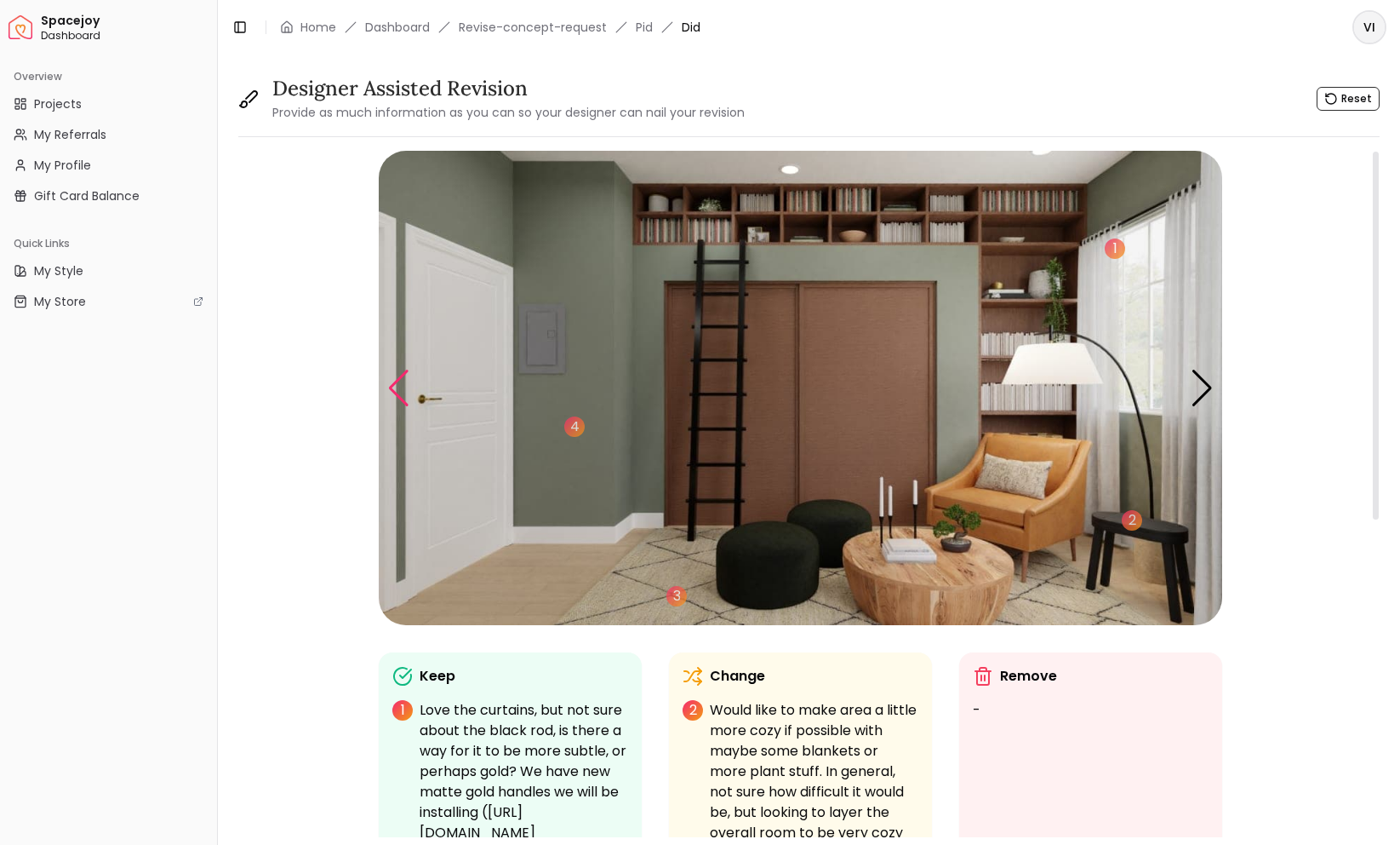
click at [392, 391] on div "Previous slide" at bounding box center [398, 388] width 23 height 37
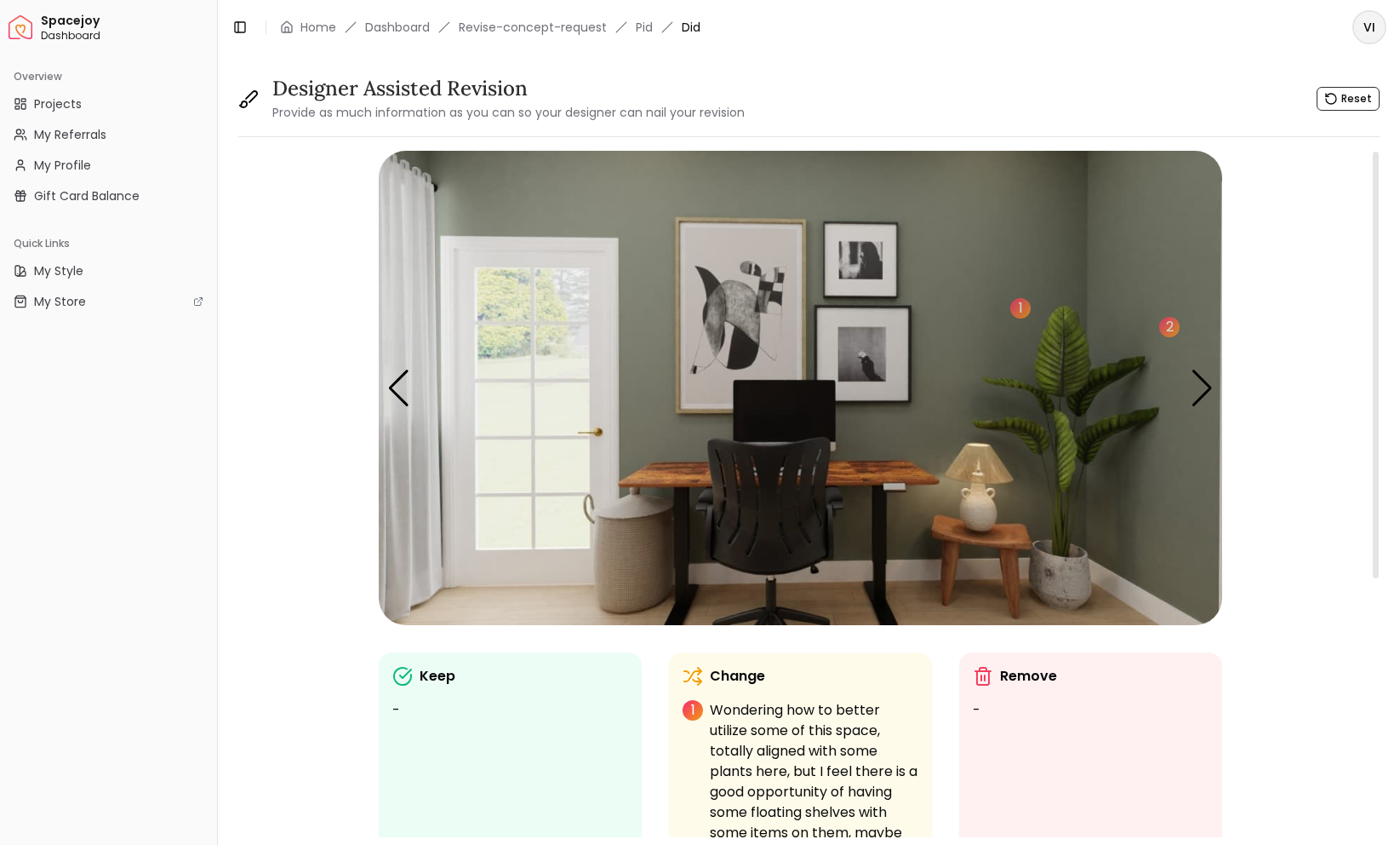
click at [760, 285] on img "2 / 5" at bounding box center [800, 388] width 844 height 474
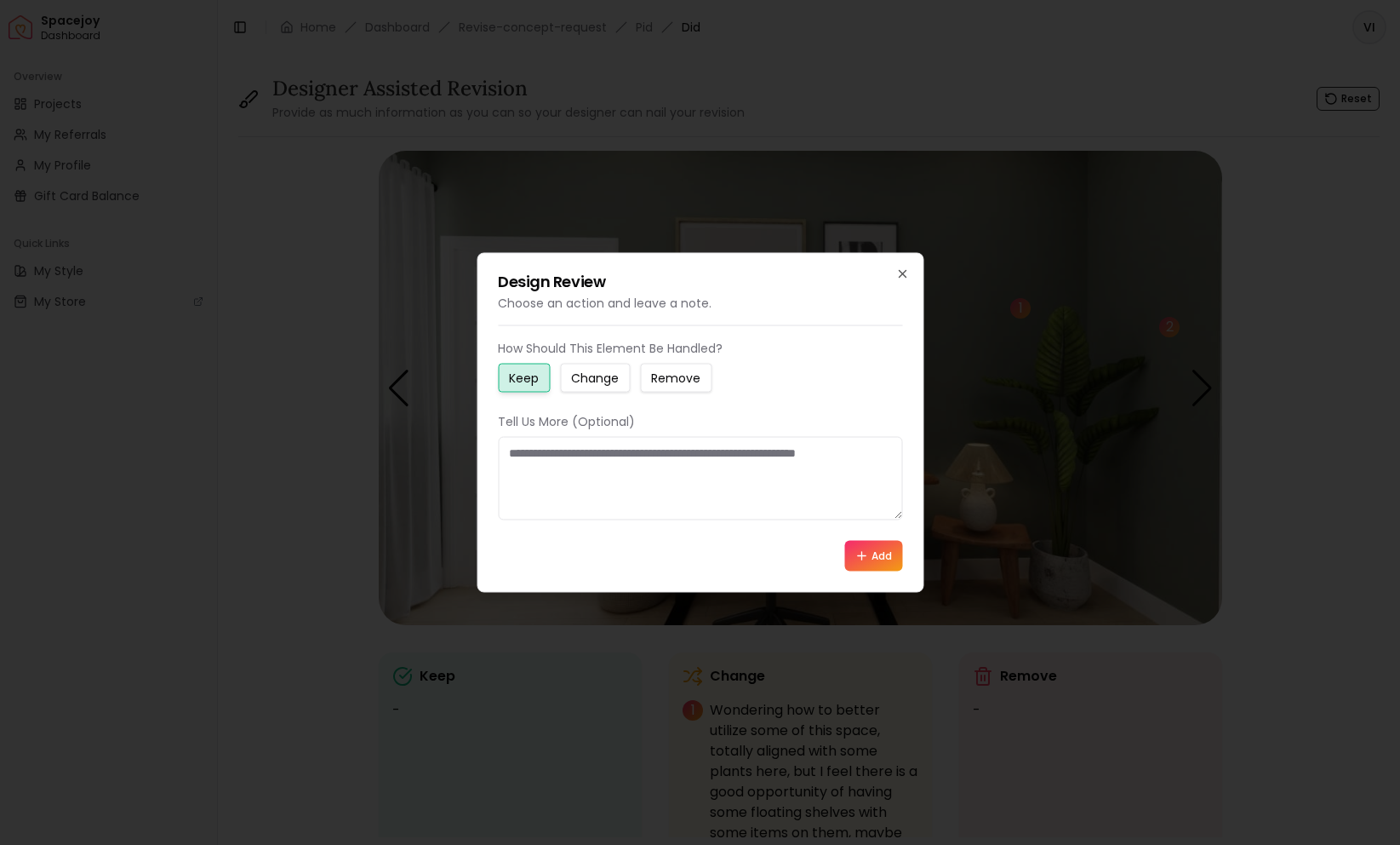
click at [603, 386] on button "Change" at bounding box center [595, 378] width 69 height 29
click at [601, 475] on textarea at bounding box center [700, 479] width 404 height 83
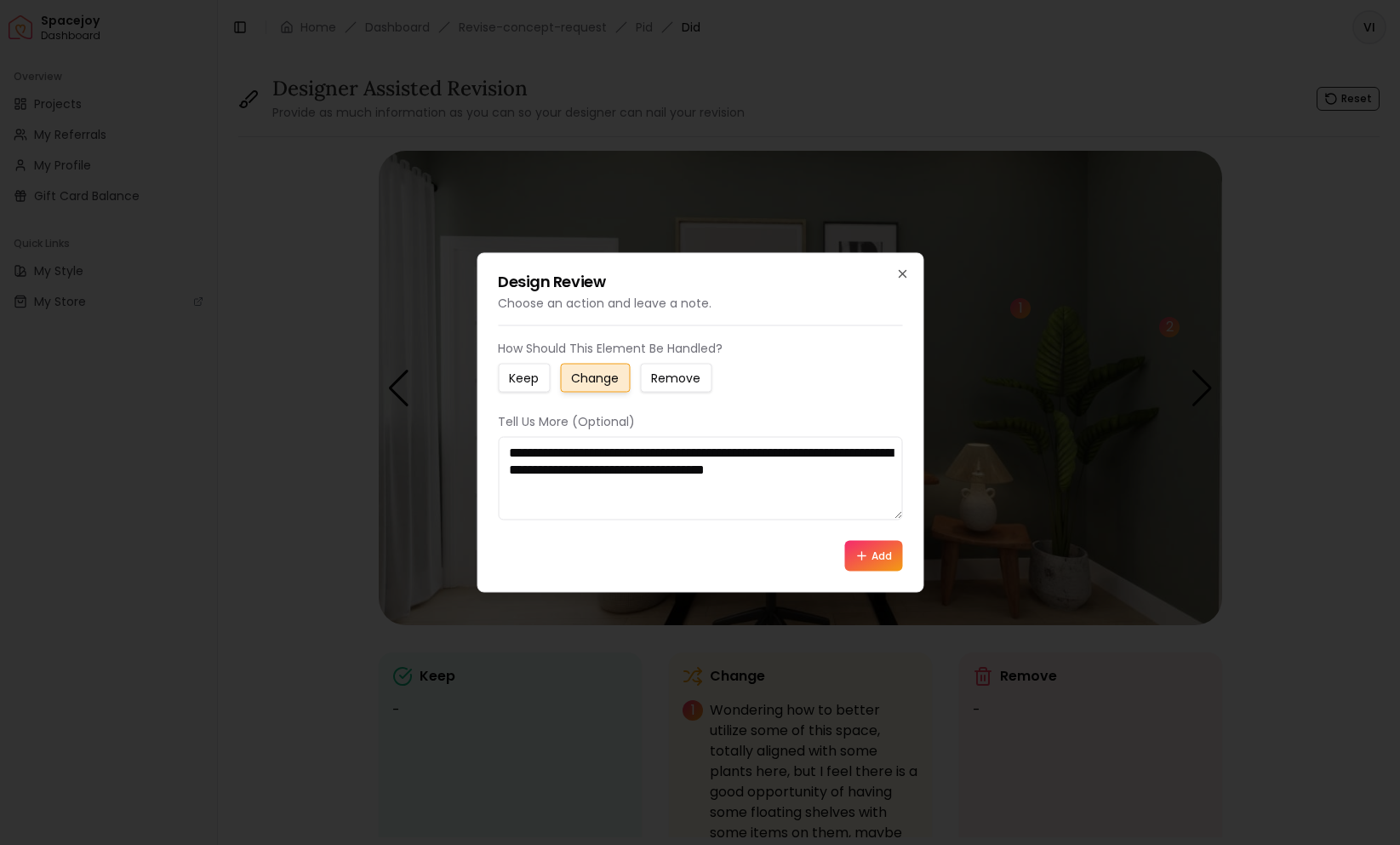
type textarea "**********"
drag, startPoint x: 601, startPoint y: 259, endPoint x: 561, endPoint y: 278, distance: 44.3
click at [561, 278] on div "**********" at bounding box center [700, 422] width 447 height 340
click at [904, 267] on icon "button" at bounding box center [903, 274] width 14 height 14
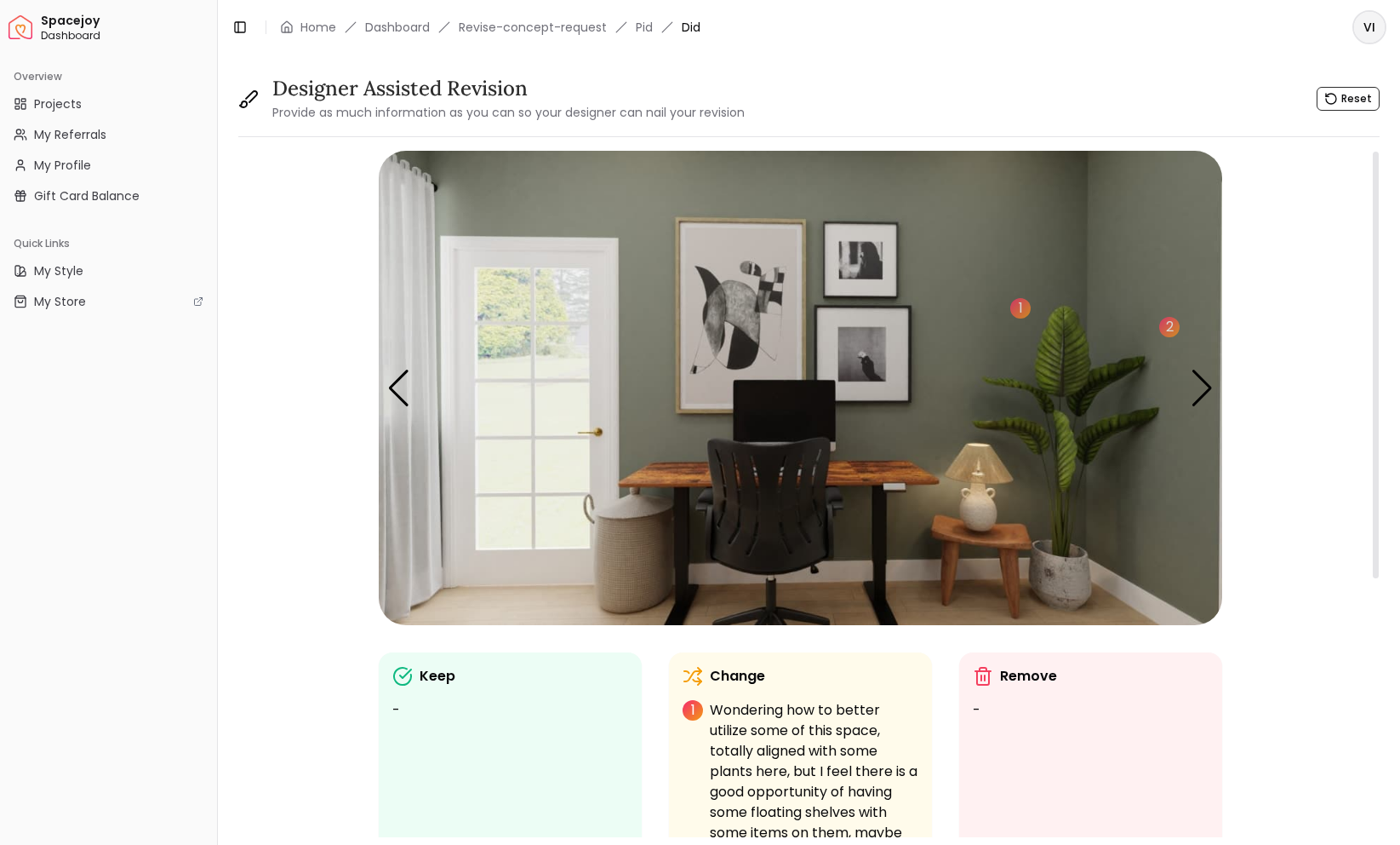
click at [774, 304] on img "2 / 5" at bounding box center [800, 388] width 844 height 474
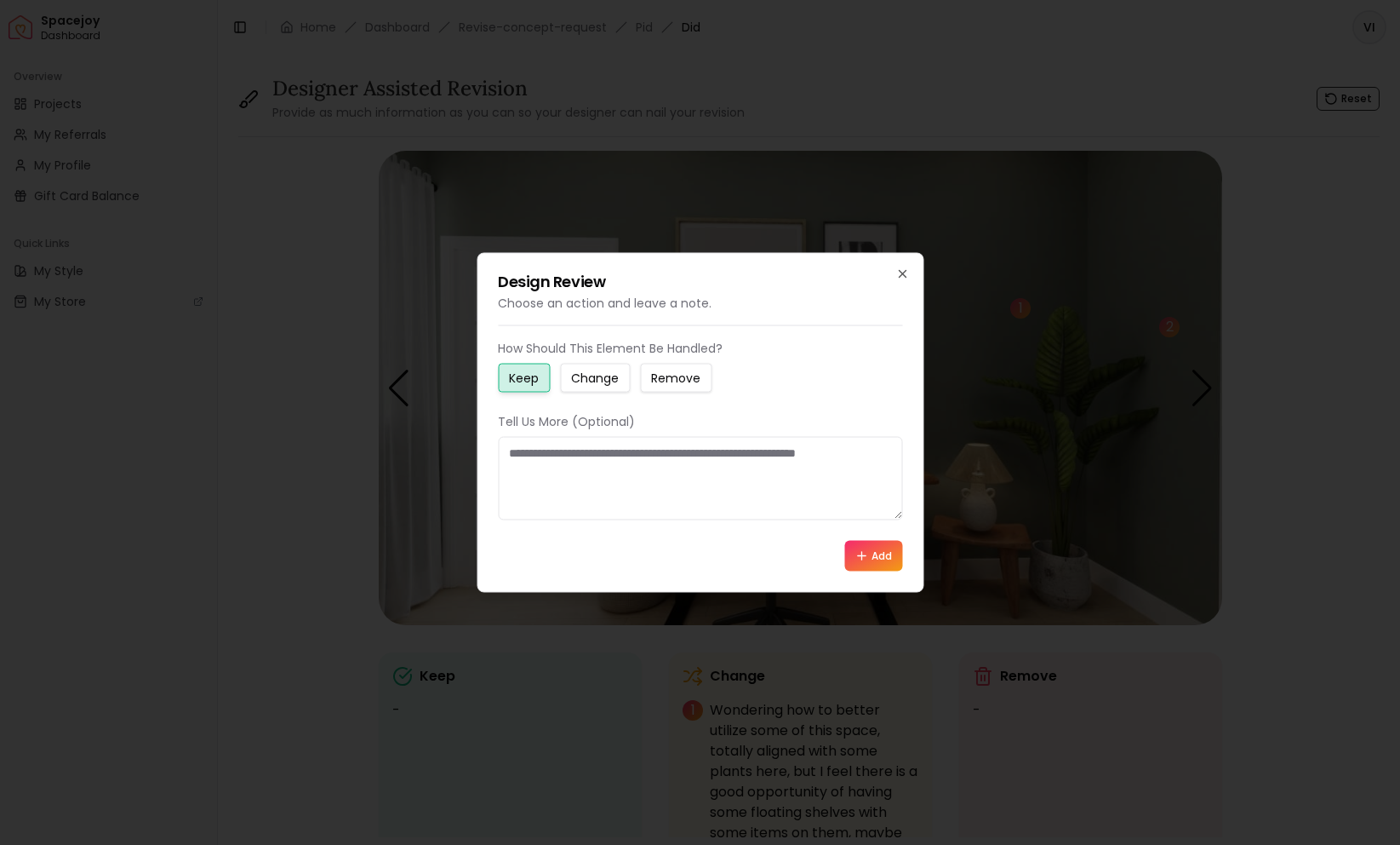
click at [636, 377] on div "Keep Change Remove" at bounding box center [700, 378] width 404 height 29
click at [617, 380] on small "Change" at bounding box center [595, 379] width 48 height 17
click at [601, 472] on textarea at bounding box center [700, 479] width 404 height 83
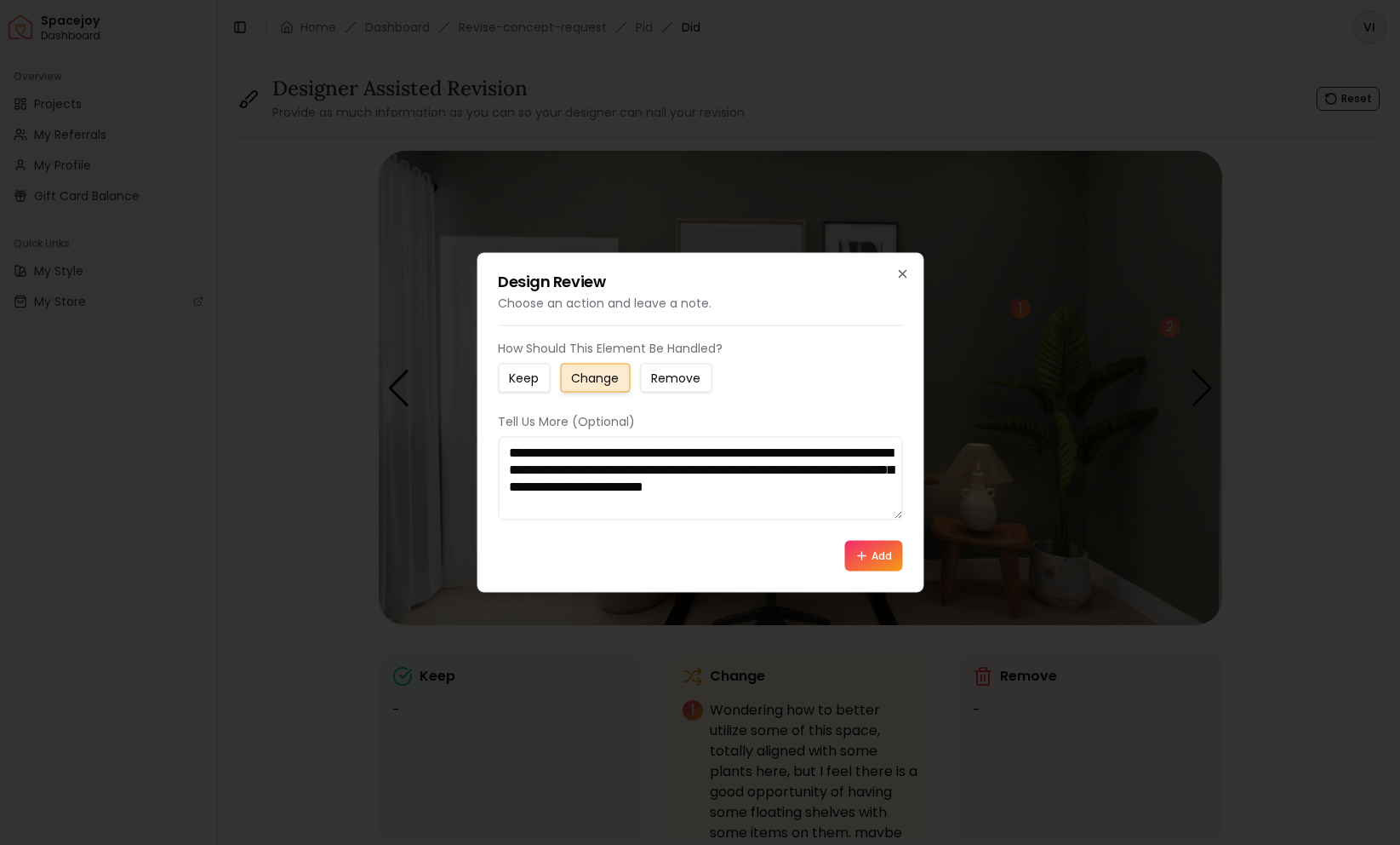
type textarea "**********"
click at [902, 551] on div "**********" at bounding box center [700, 422] width 447 height 340
click at [882, 558] on button "Add" at bounding box center [873, 556] width 58 height 30
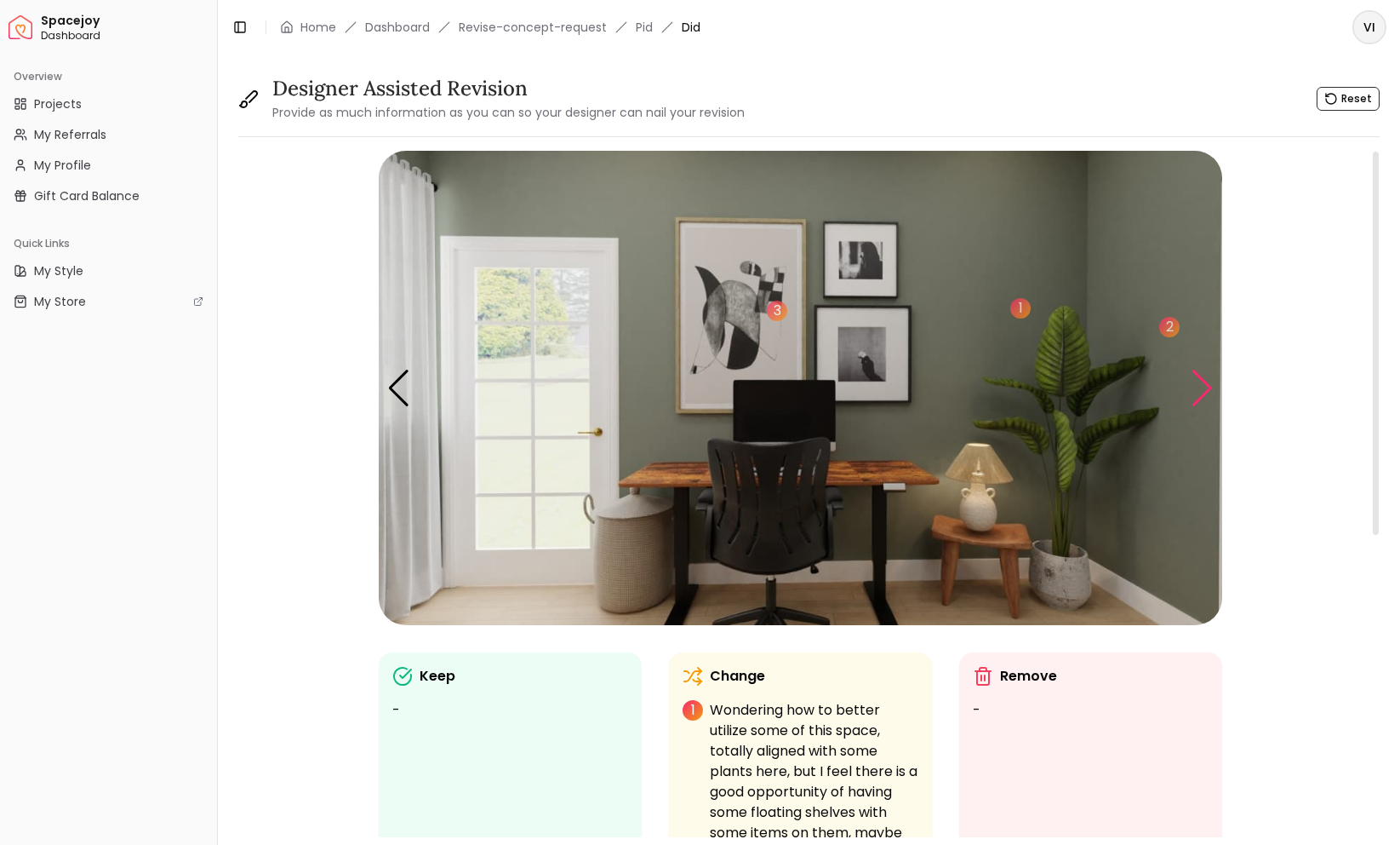
click at [1211, 380] on div "Next slide" at bounding box center [1202, 388] width 23 height 37
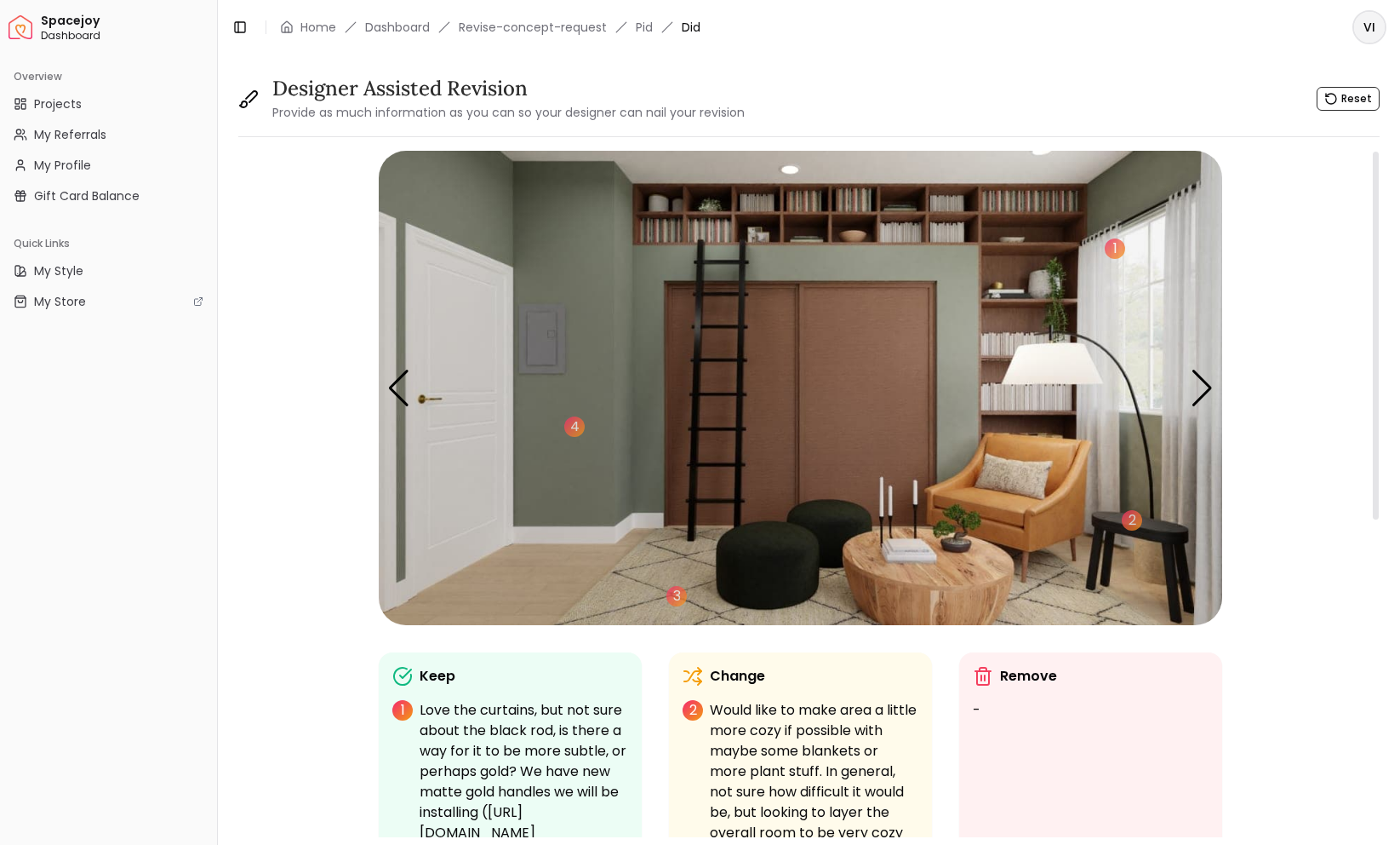
click at [864, 216] on img "3 / 5" at bounding box center [800, 388] width 844 height 474
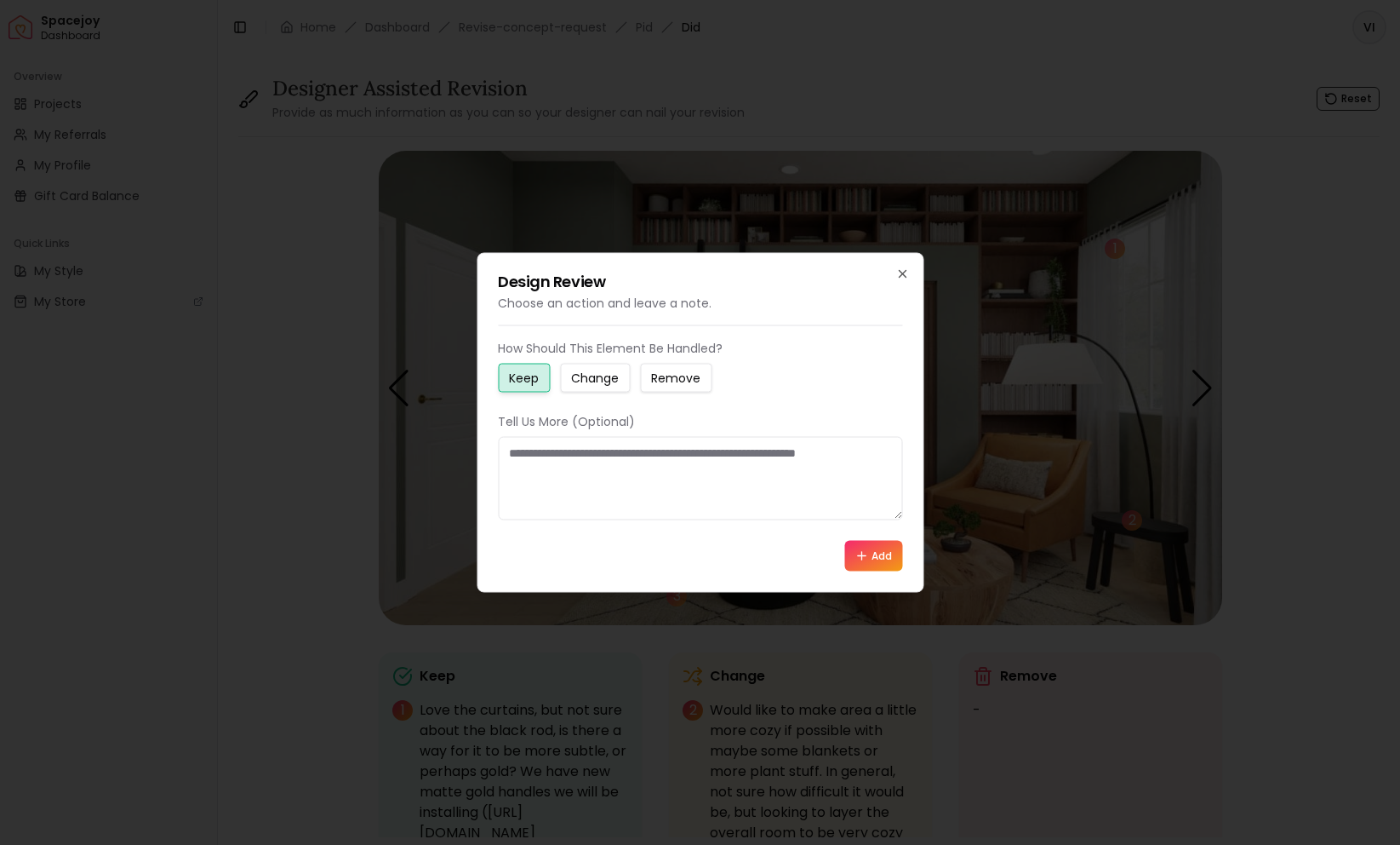
click at [578, 383] on small "Change" at bounding box center [595, 379] width 48 height 17
click at [555, 505] on textarea at bounding box center [700, 479] width 404 height 83
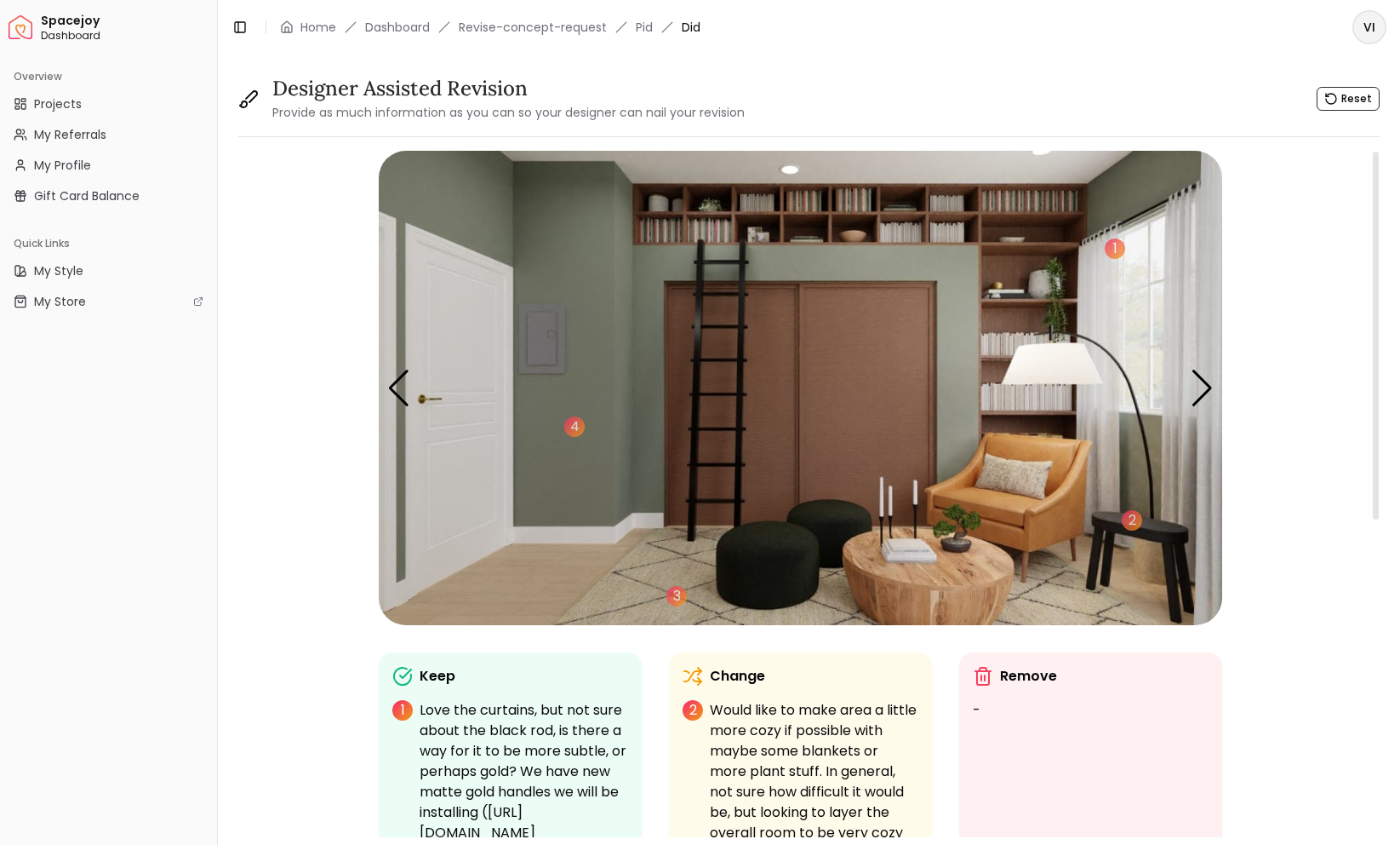
click at [779, 211] on img "3 / 5" at bounding box center [800, 388] width 844 height 474
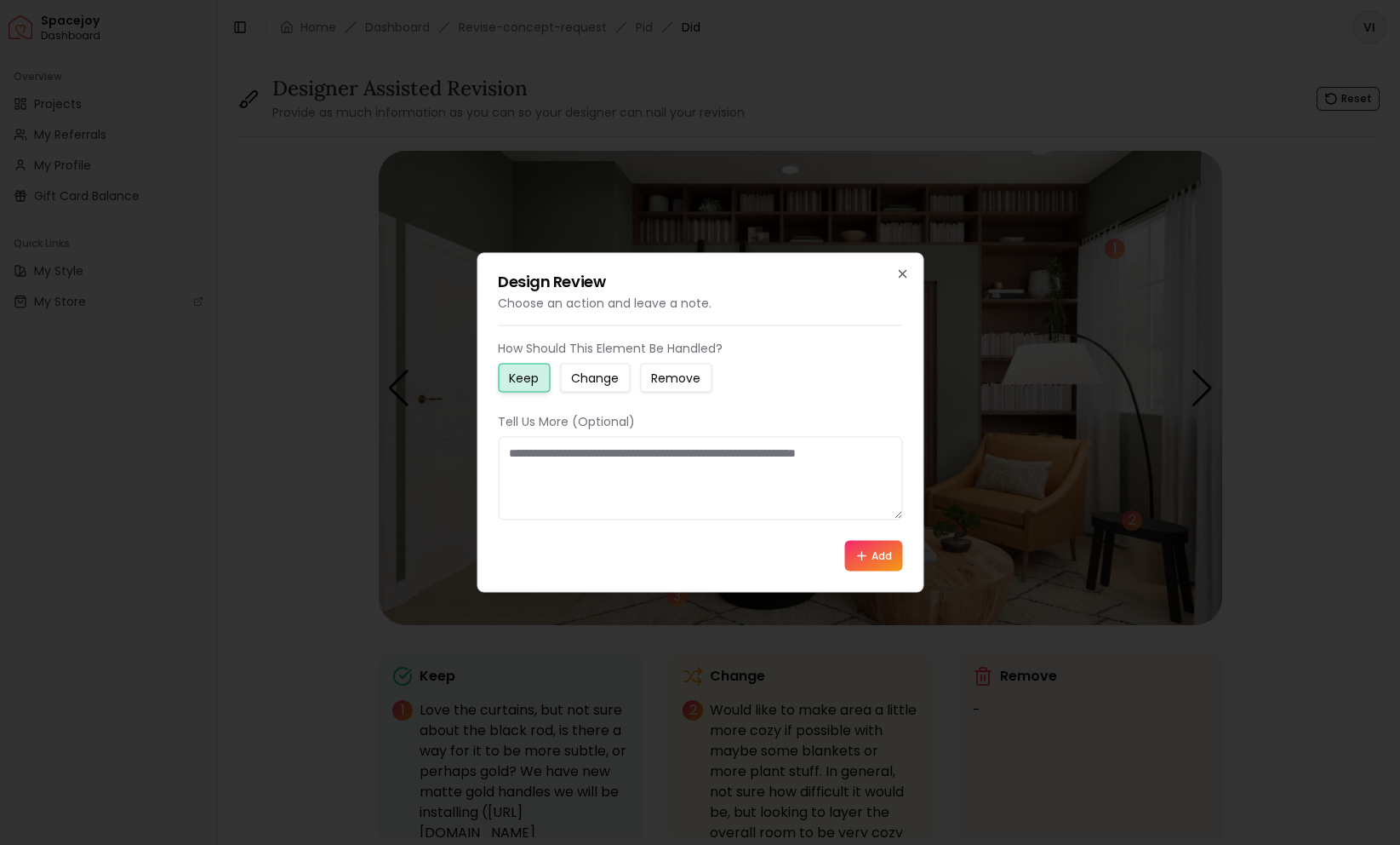
click at [626, 386] on button "Change" at bounding box center [595, 378] width 69 height 29
click at [590, 459] on textarea at bounding box center [700, 479] width 404 height 83
type textarea "**********"
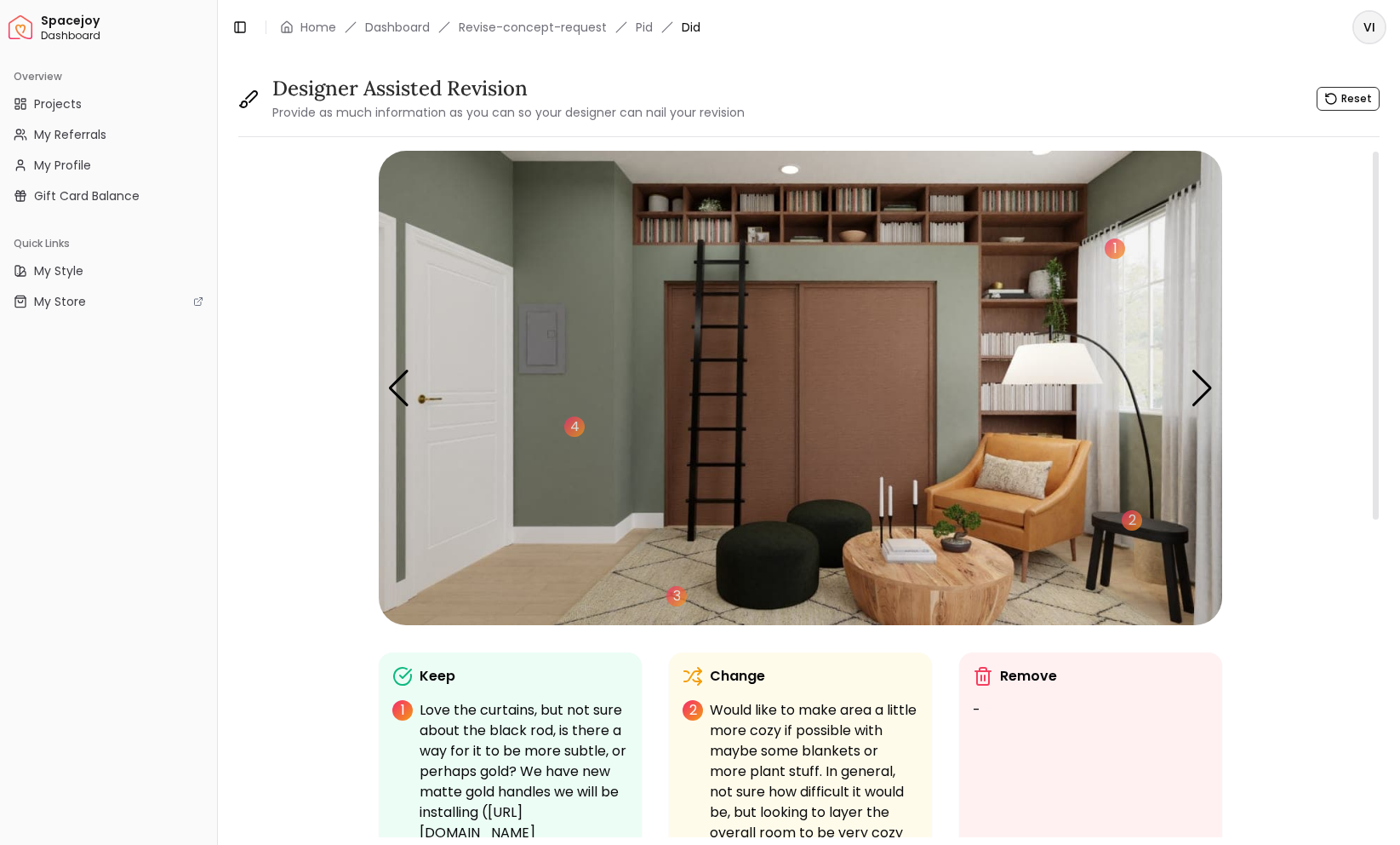
click at [822, 221] on img "3 / 5" at bounding box center [800, 388] width 844 height 474
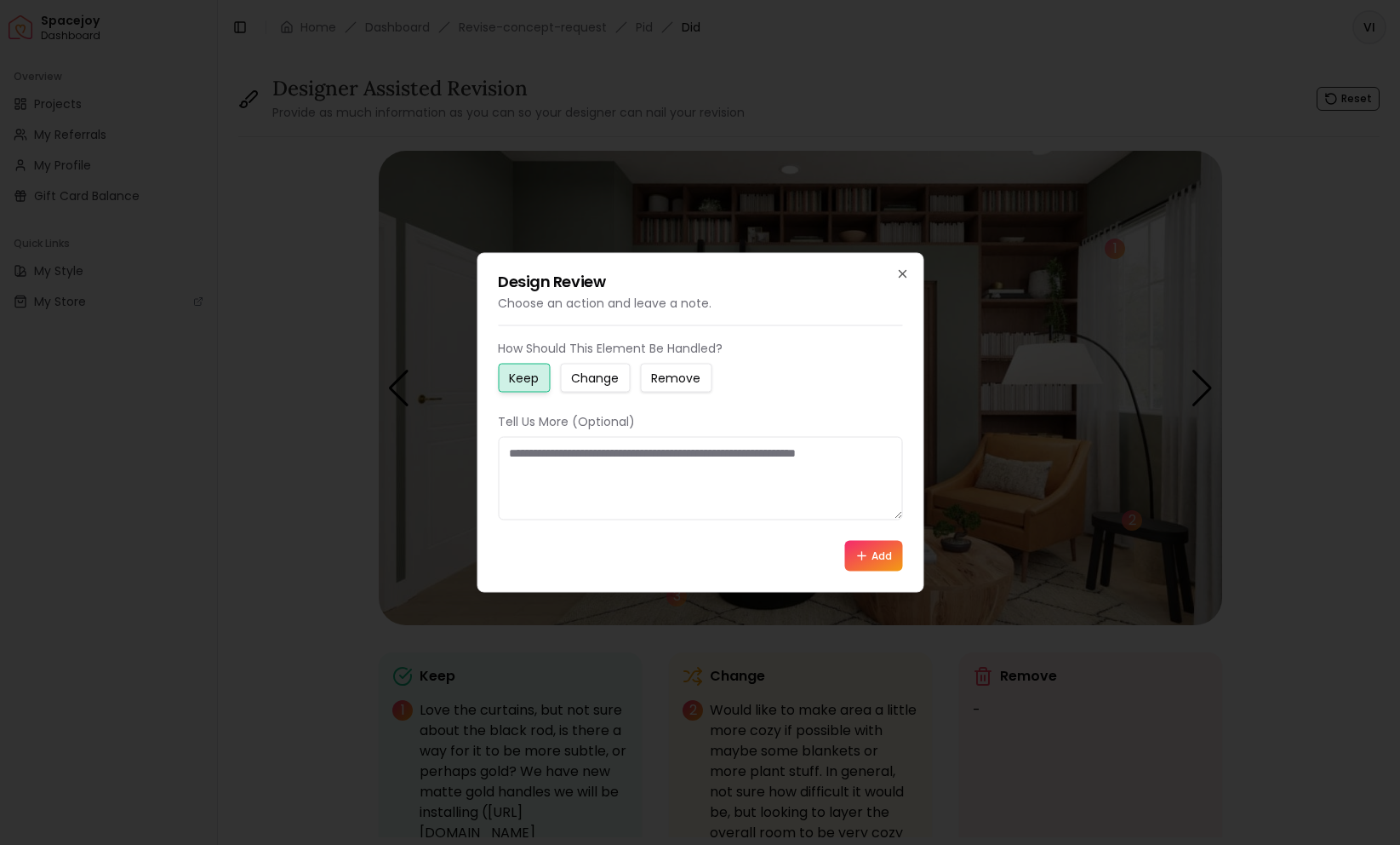
click at [628, 380] on button "Change" at bounding box center [595, 378] width 69 height 29
click at [610, 489] on textarea at bounding box center [700, 479] width 404 height 83
type textarea "**********"
click at [893, 284] on h2 "Design Review" at bounding box center [700, 282] width 404 height 16
click at [893, 282] on h2 "Design Review" at bounding box center [700, 282] width 404 height 16
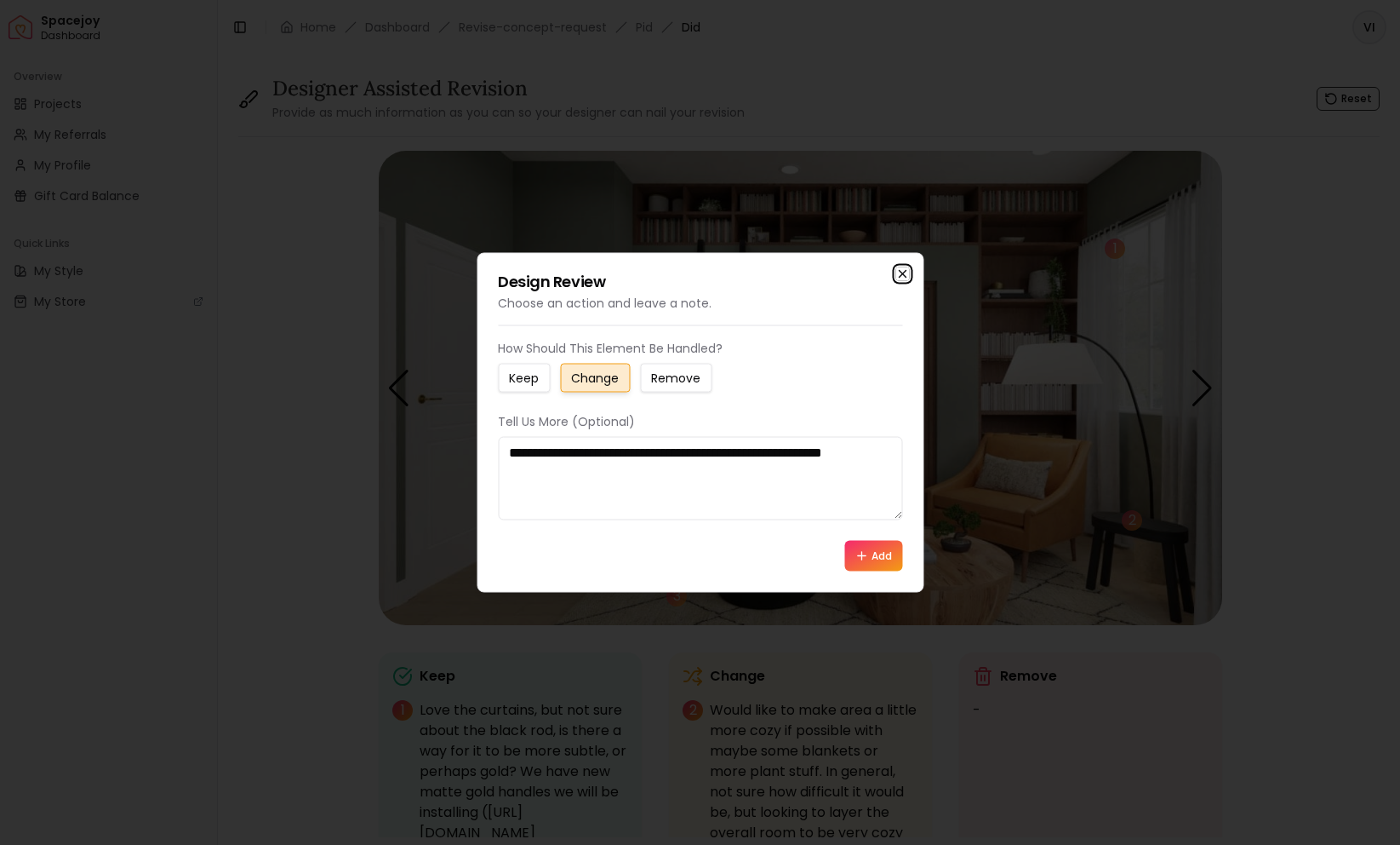
click at [901, 274] on icon "button" at bounding box center [903, 274] width 7 height 7
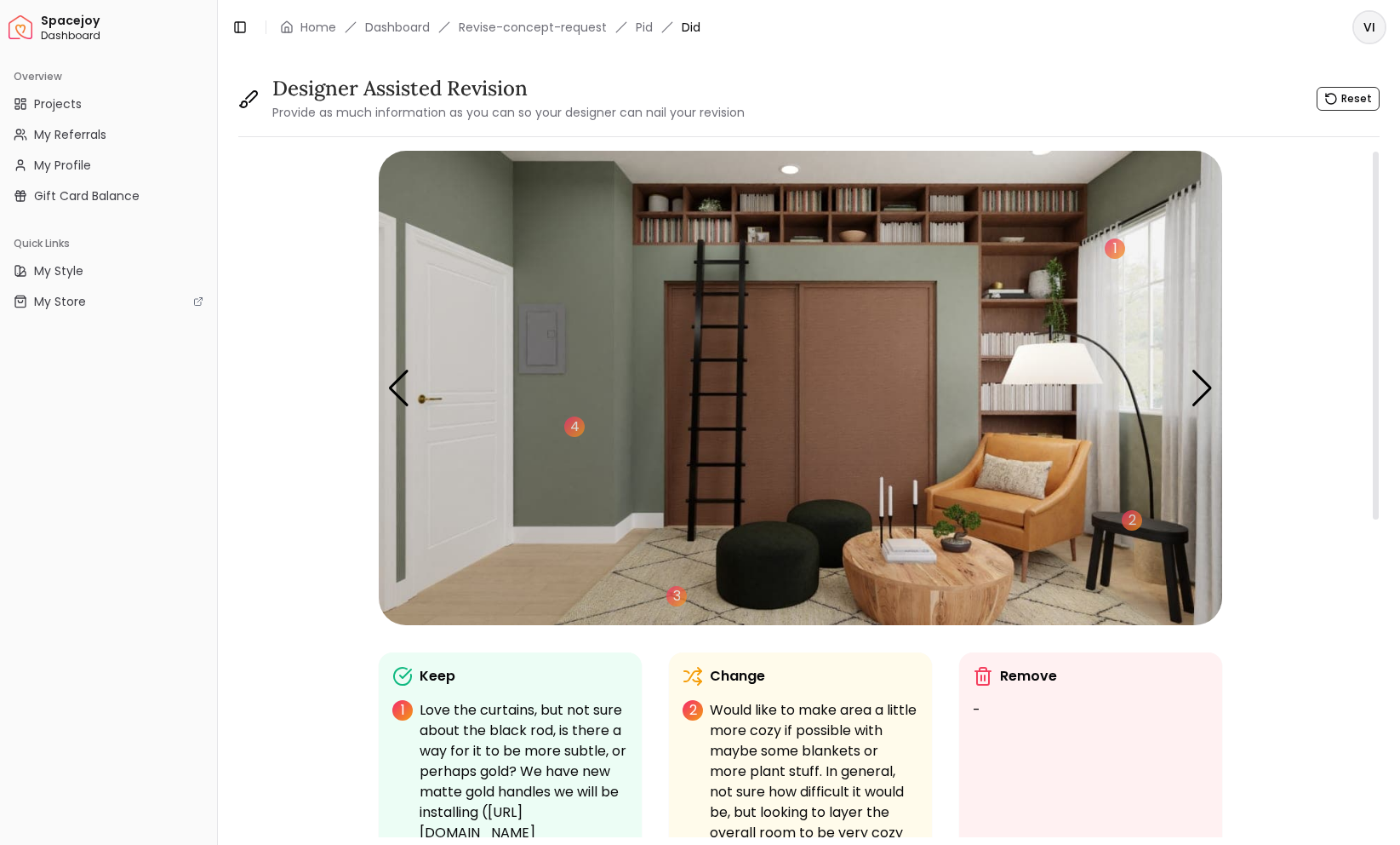
click at [792, 214] on img "3 / 5" at bounding box center [800, 388] width 844 height 474
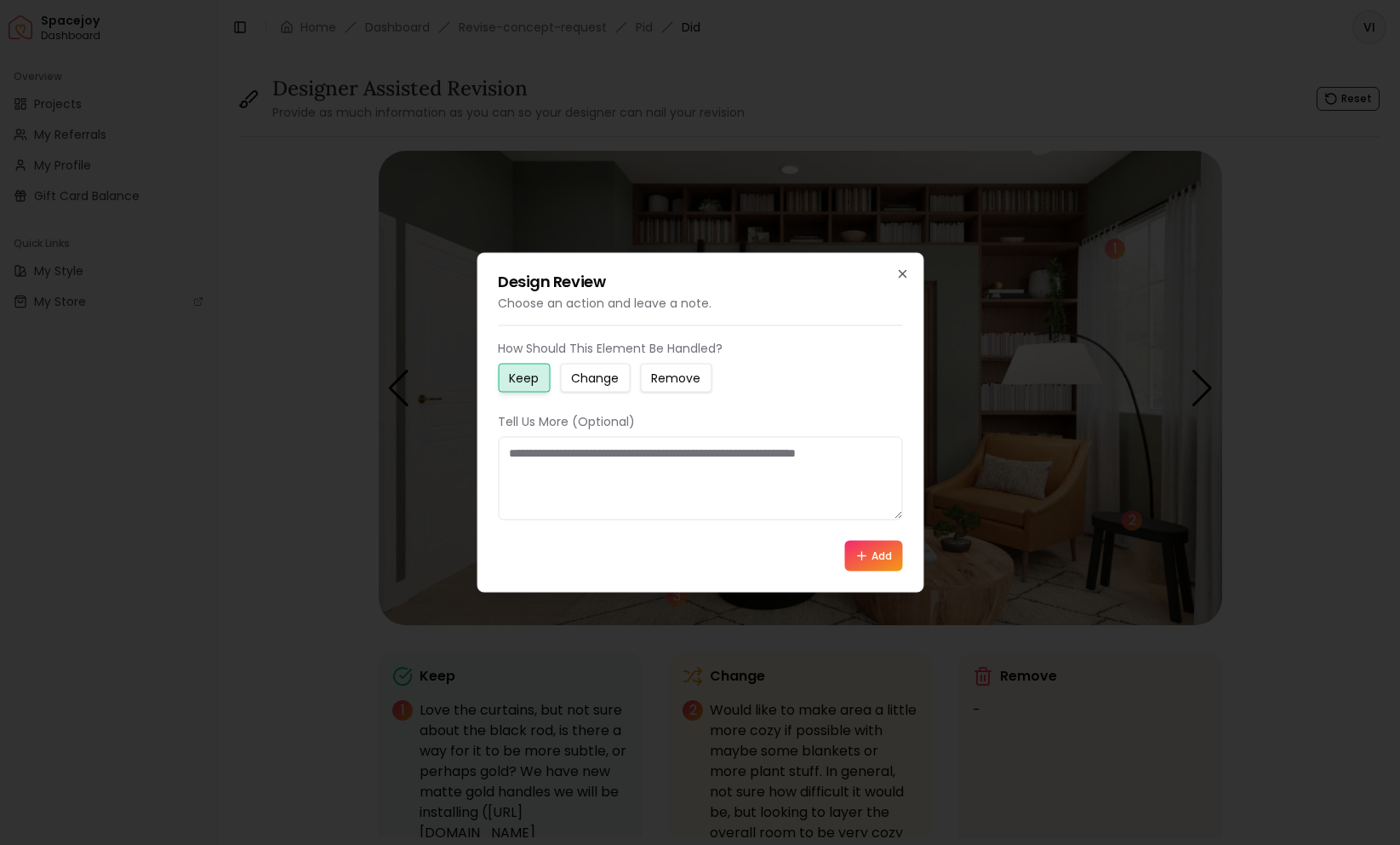
click at [605, 386] on button "Change" at bounding box center [595, 378] width 69 height 29
click at [562, 485] on textarea at bounding box center [700, 479] width 404 height 83
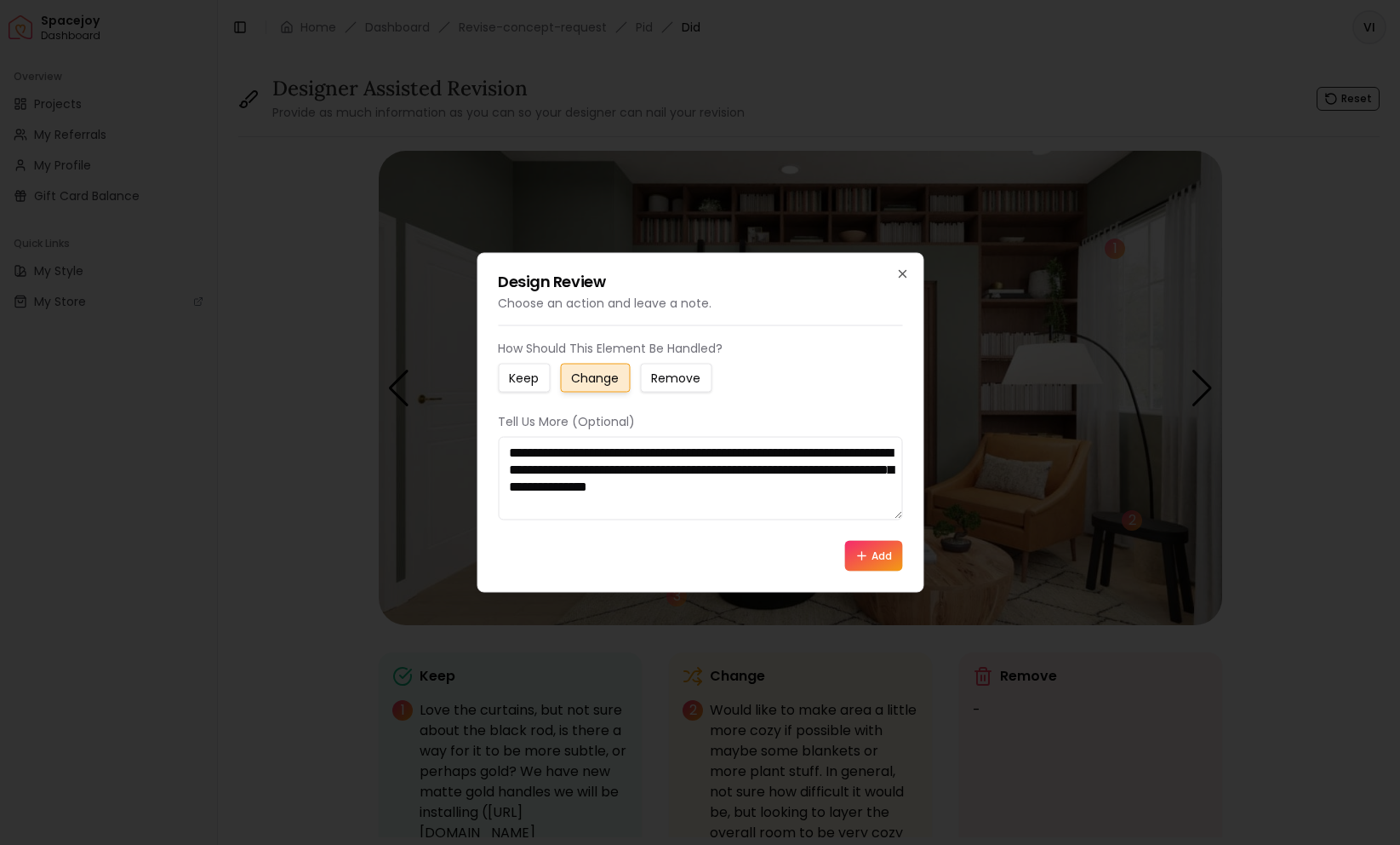
type textarea "**********"
click at [872, 552] on button "Add" at bounding box center [873, 556] width 58 height 30
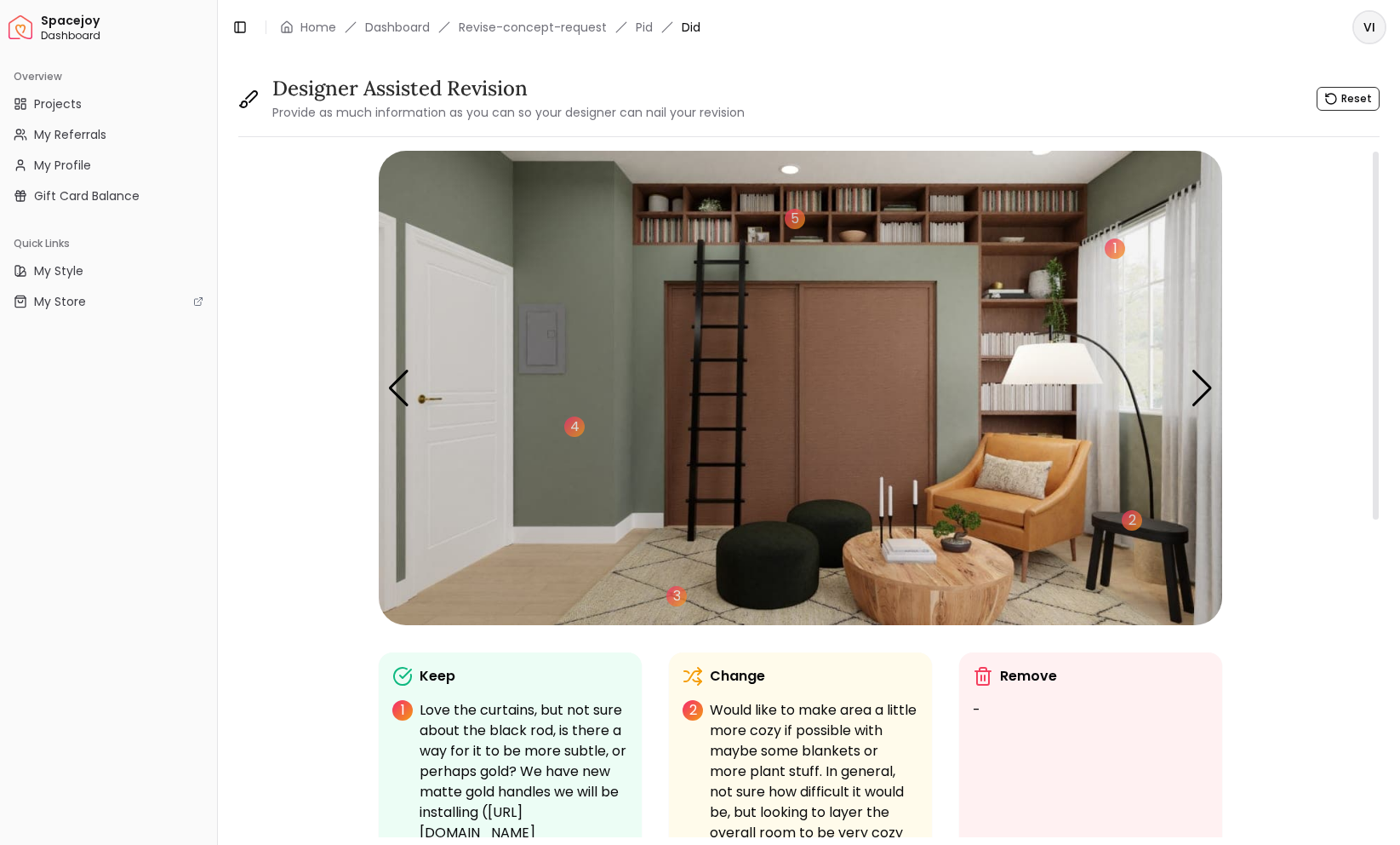
click at [887, 503] on img "3 / 5" at bounding box center [800, 388] width 844 height 474
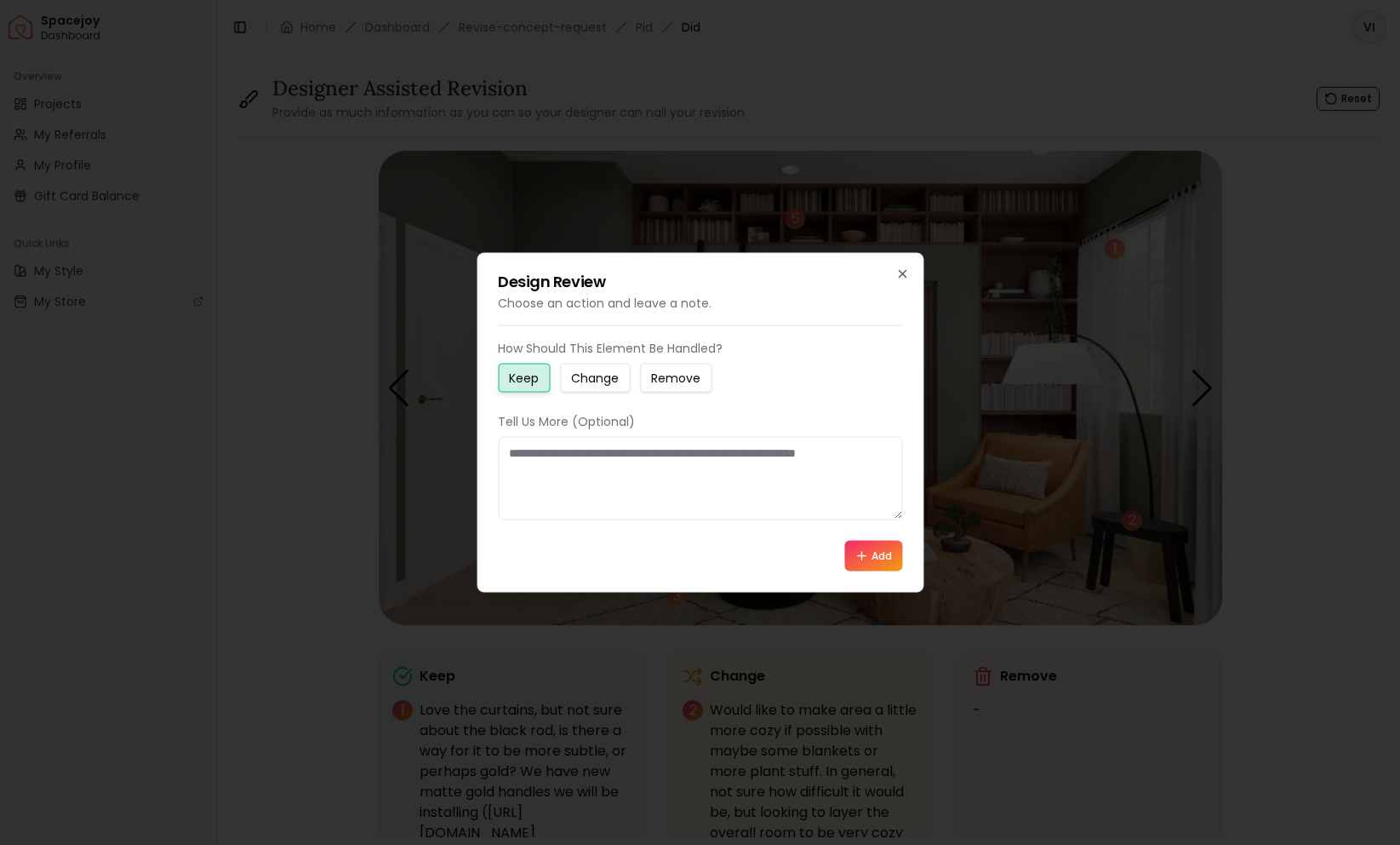
click at [624, 378] on button "Change" at bounding box center [595, 378] width 69 height 29
click at [588, 476] on textarea at bounding box center [700, 479] width 404 height 83
type textarea "***"
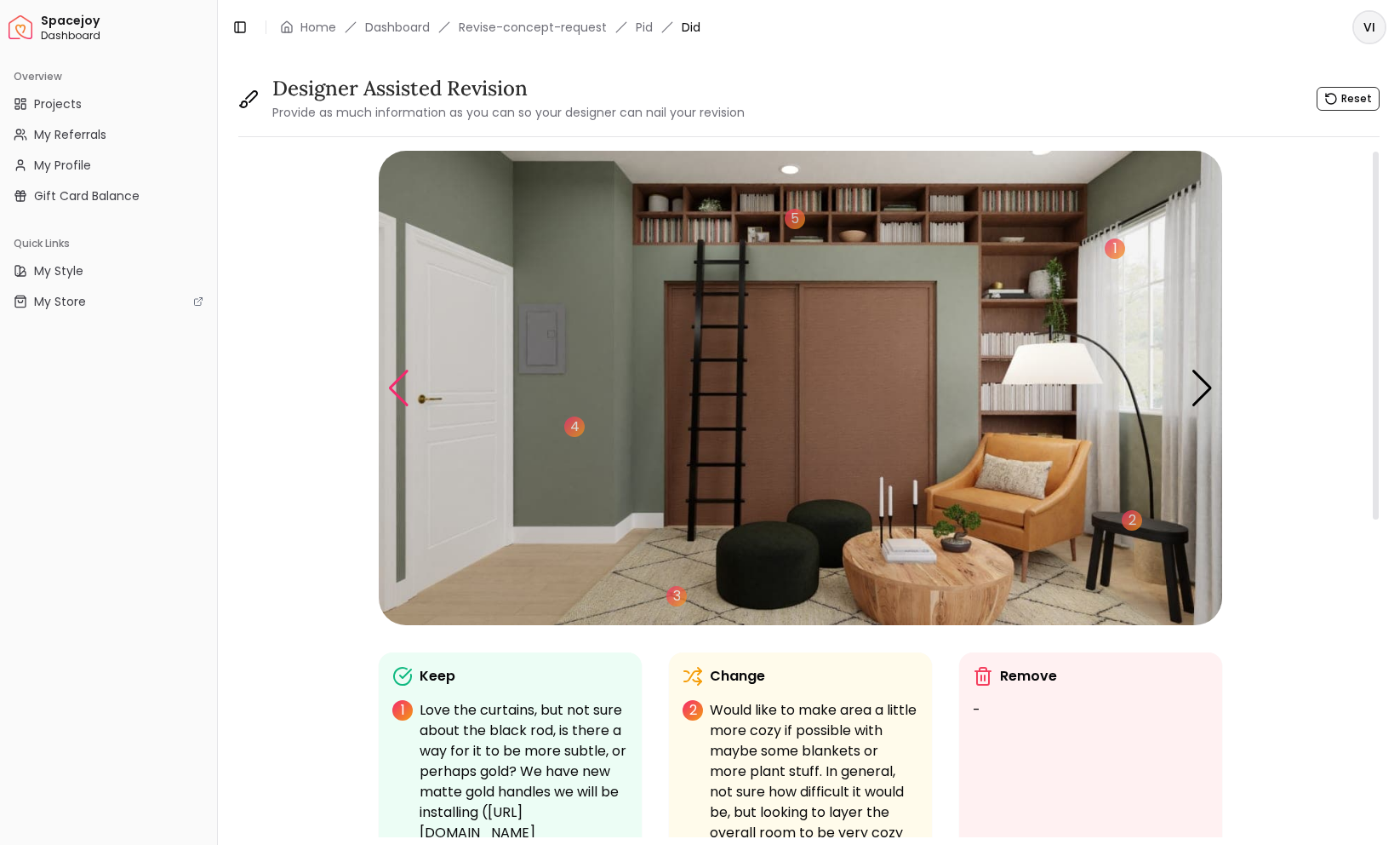
click at [403, 380] on div "Previous slide" at bounding box center [398, 388] width 23 height 37
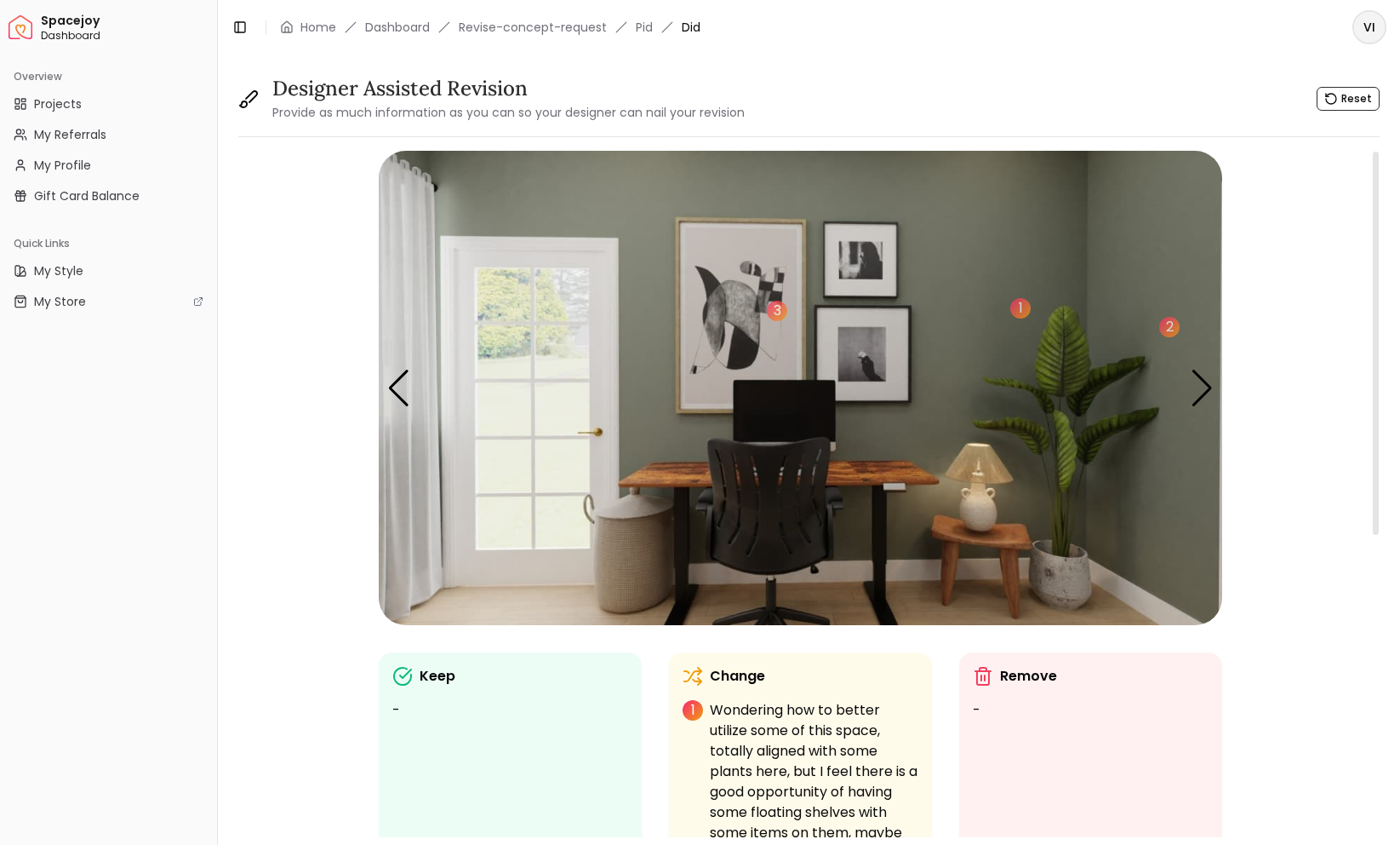
click at [634, 520] on img "2 / 5" at bounding box center [800, 388] width 844 height 474
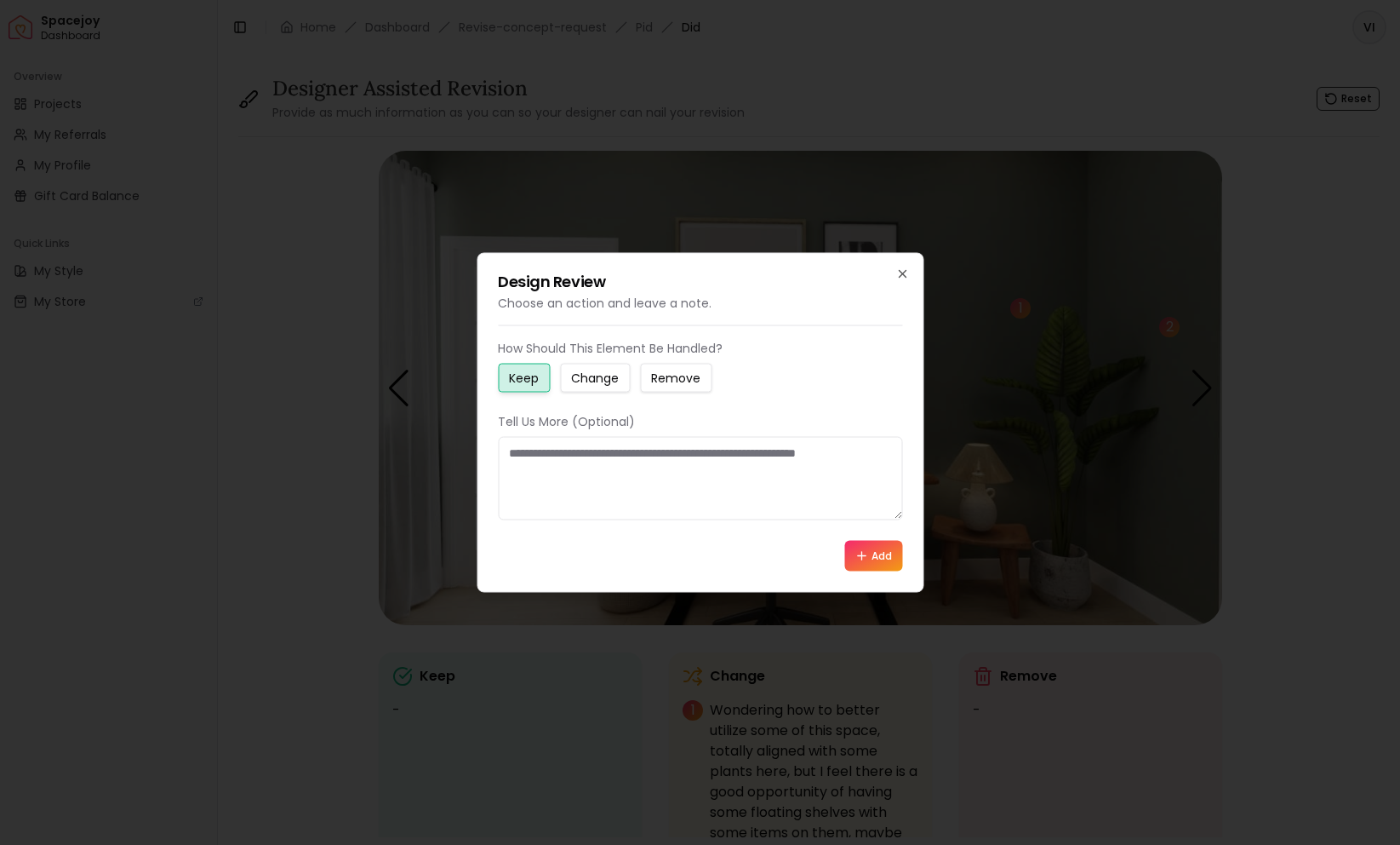
click at [588, 373] on small "Change" at bounding box center [595, 379] width 48 height 17
click at [584, 452] on textarea at bounding box center [700, 479] width 404 height 83
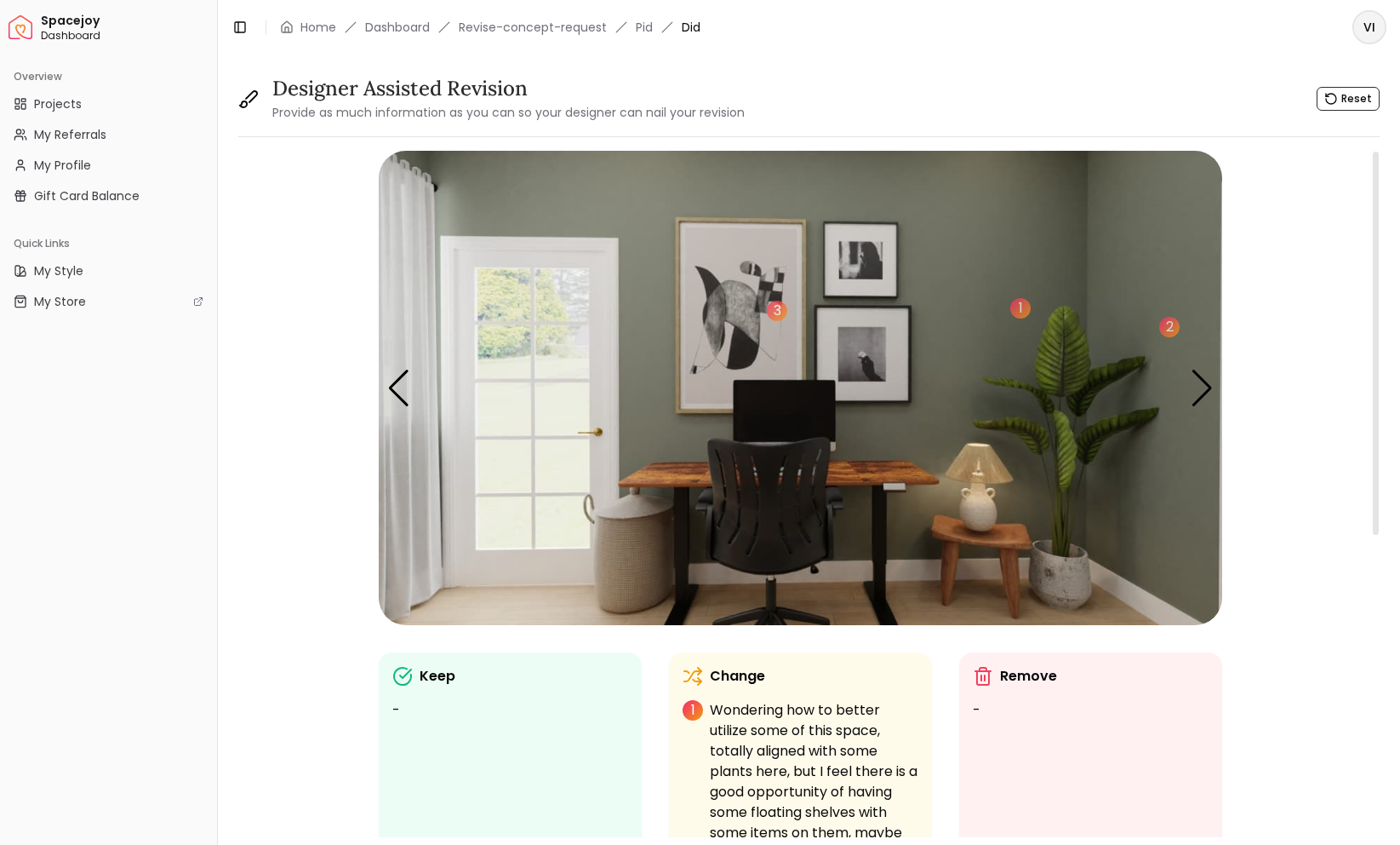
click at [1018, 176] on img "2 / 5" at bounding box center [800, 388] width 844 height 474
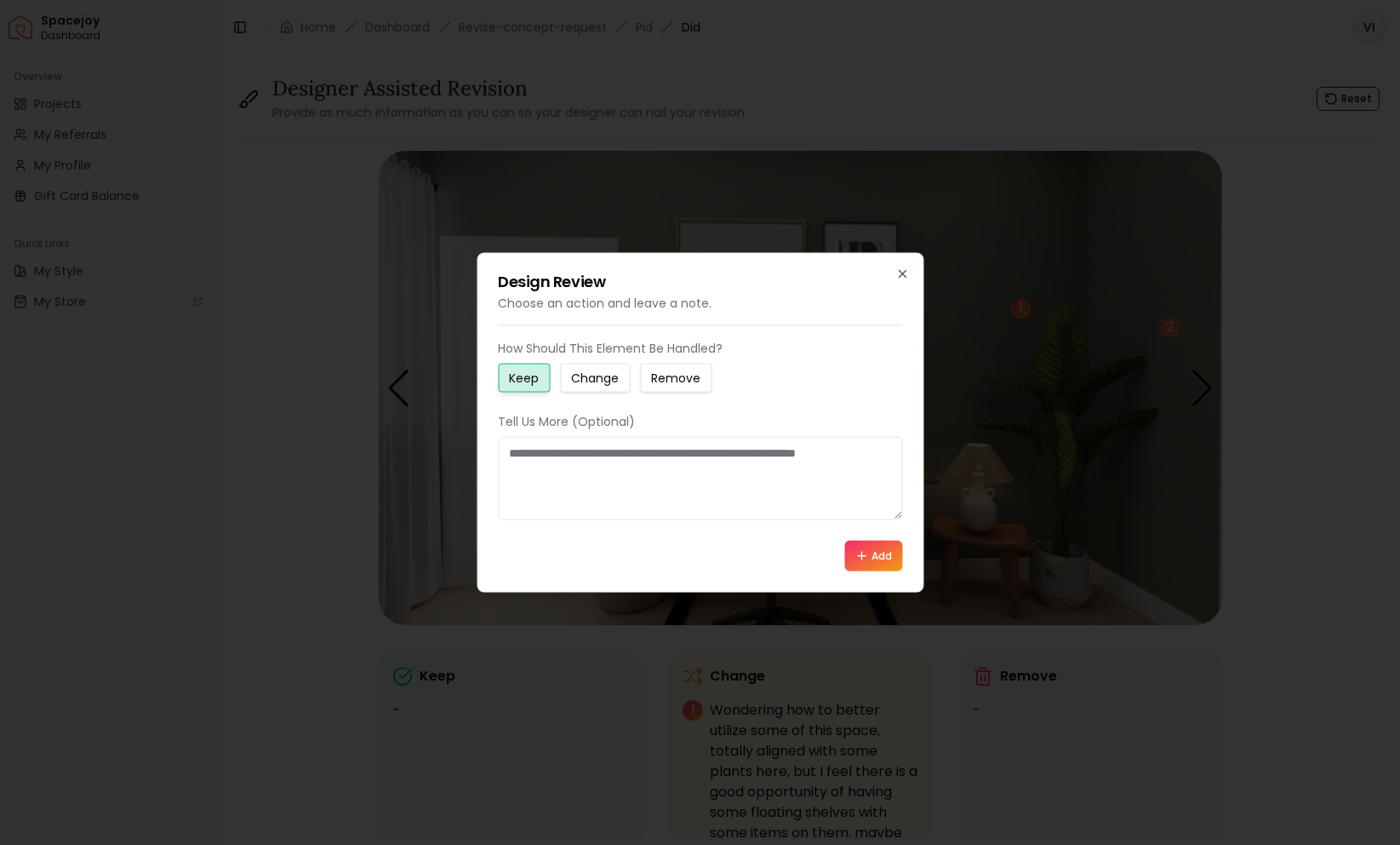
click at [570, 373] on button "Change" at bounding box center [595, 378] width 69 height 29
click at [569, 469] on textarea at bounding box center [700, 479] width 404 height 83
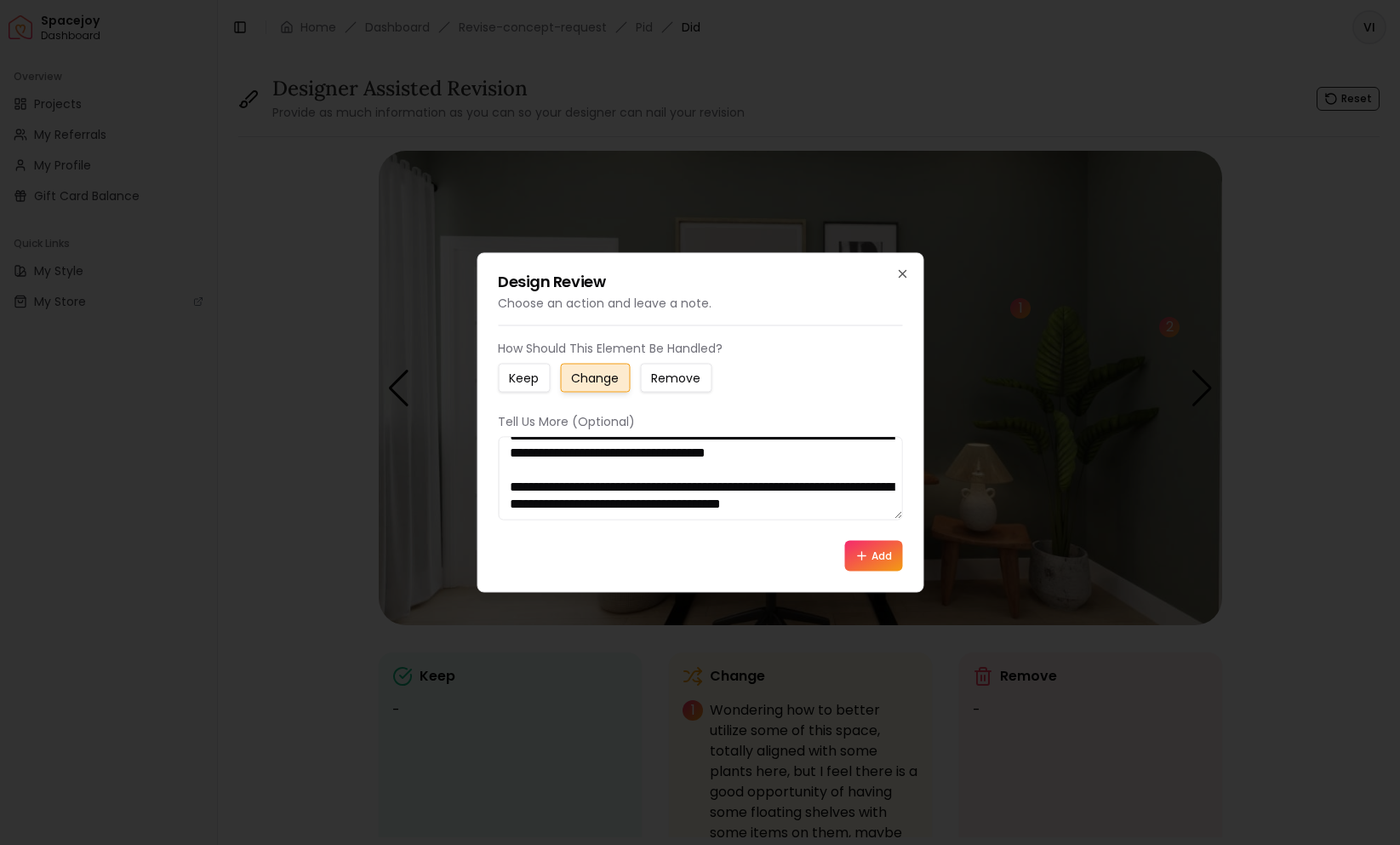
scroll to position [45, 0]
paste textarea "**********"
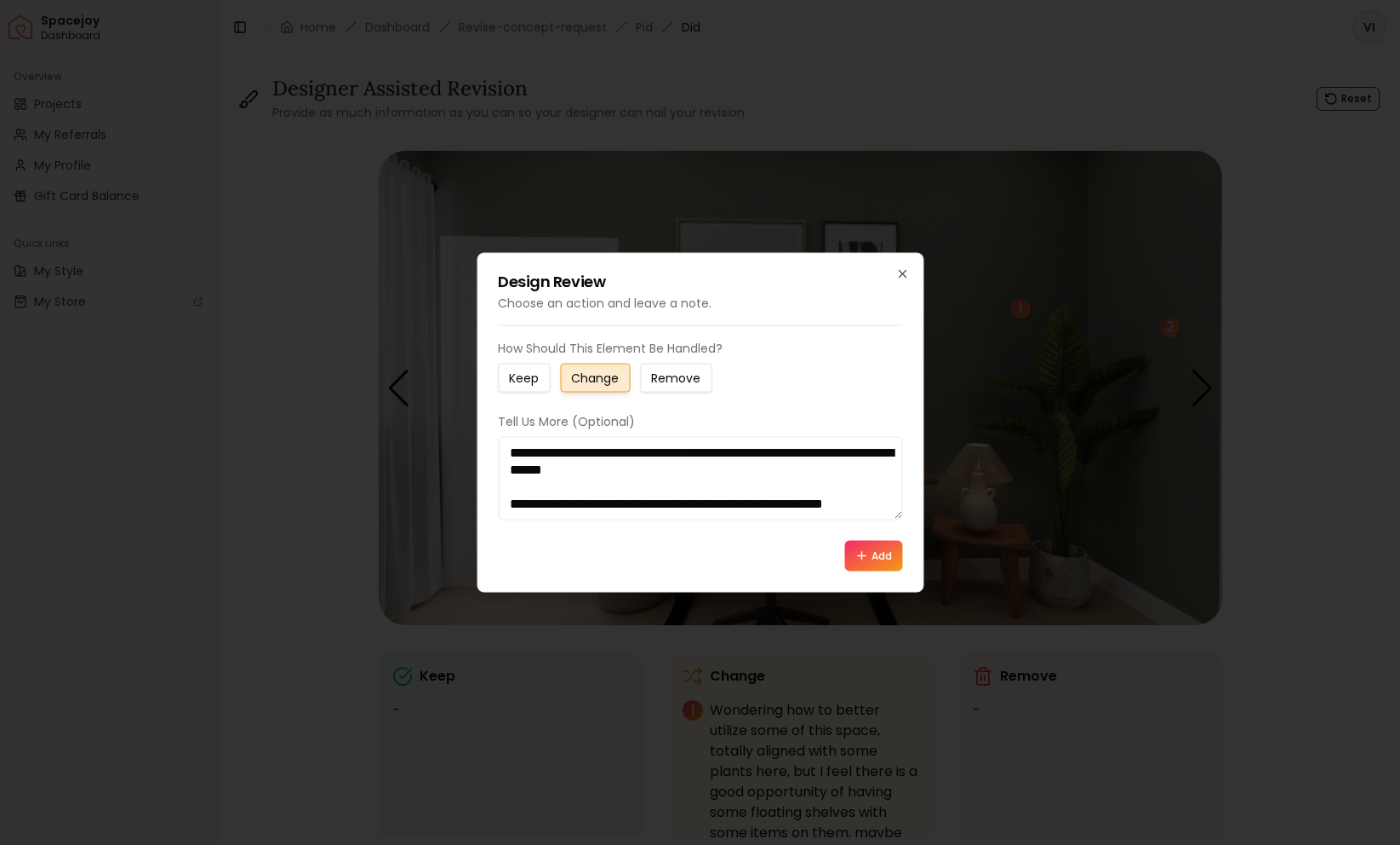
scroll to position [198, 0]
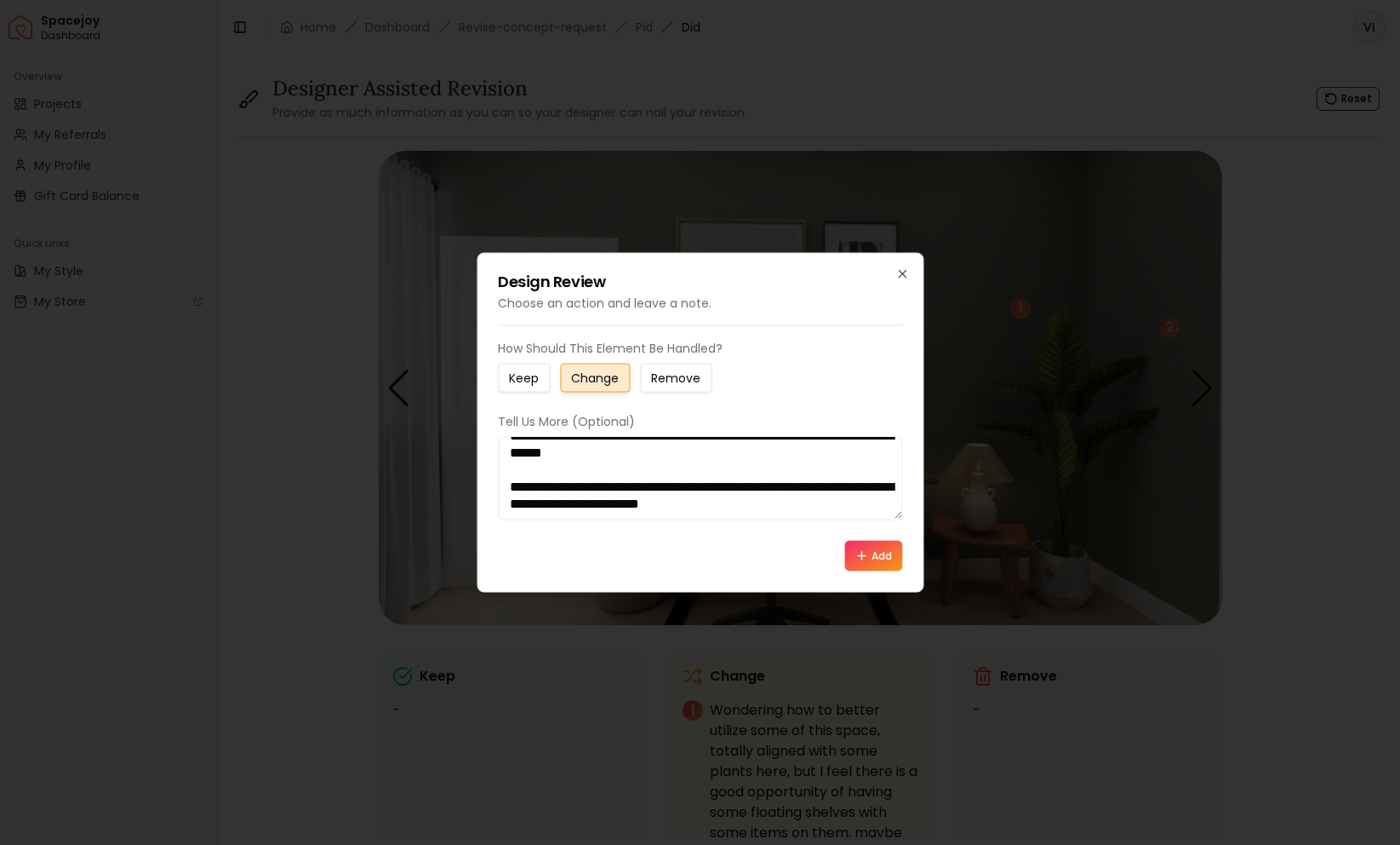
type textarea "**********"
click at [881, 566] on button "Add" at bounding box center [873, 556] width 58 height 30
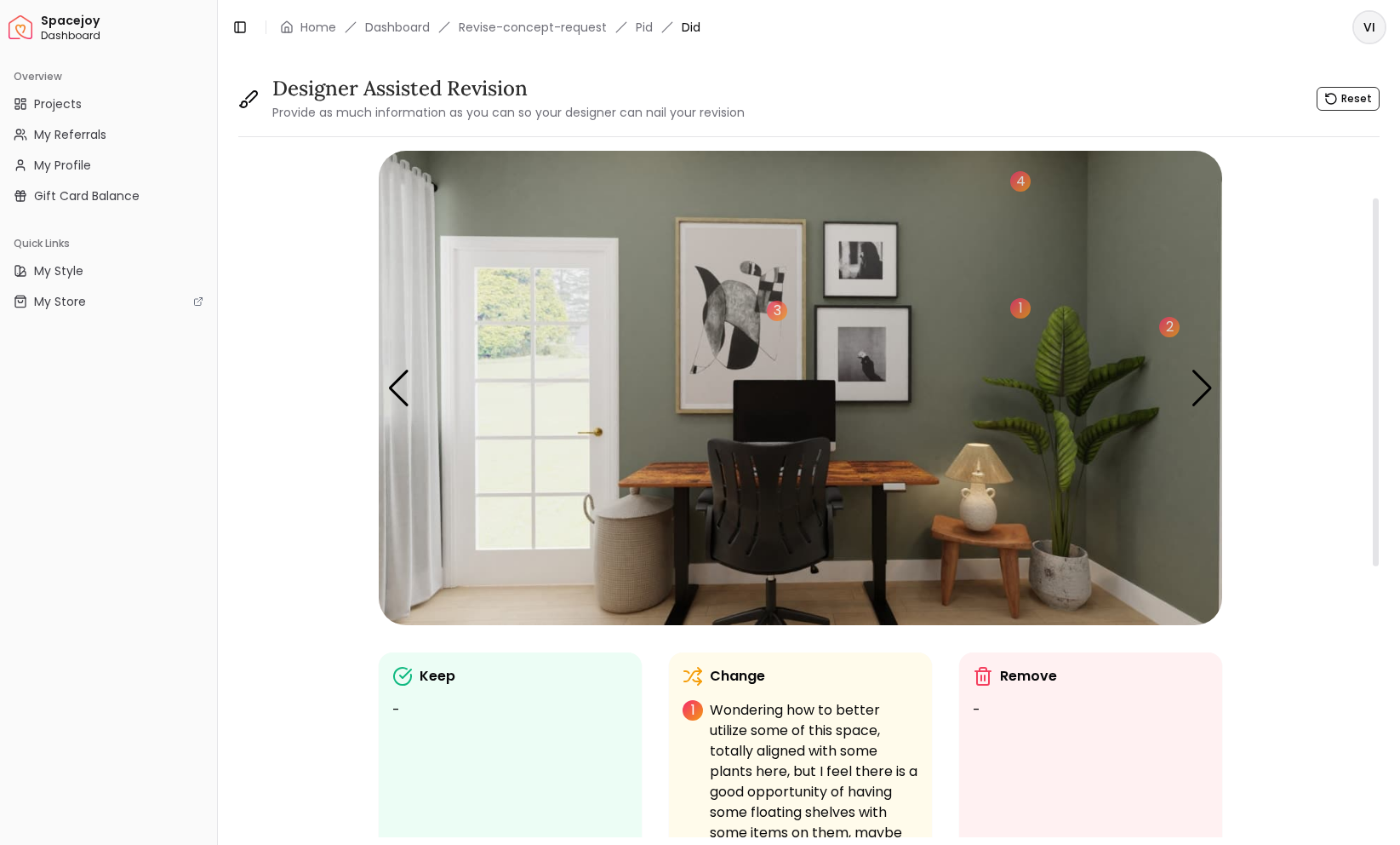
scroll to position [89, 0]
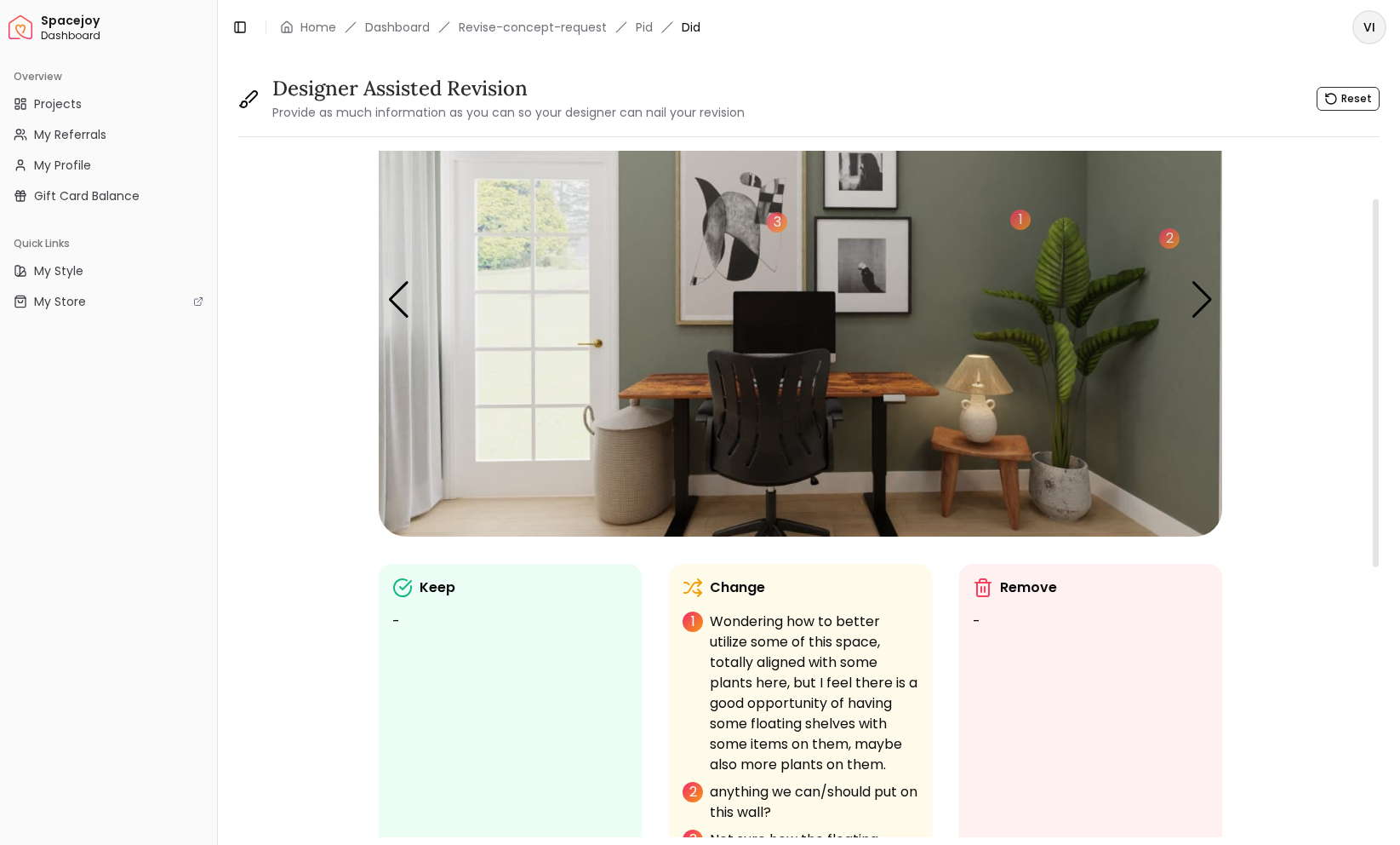
click at [645, 465] on img "2 / 5" at bounding box center [800, 300] width 844 height 474
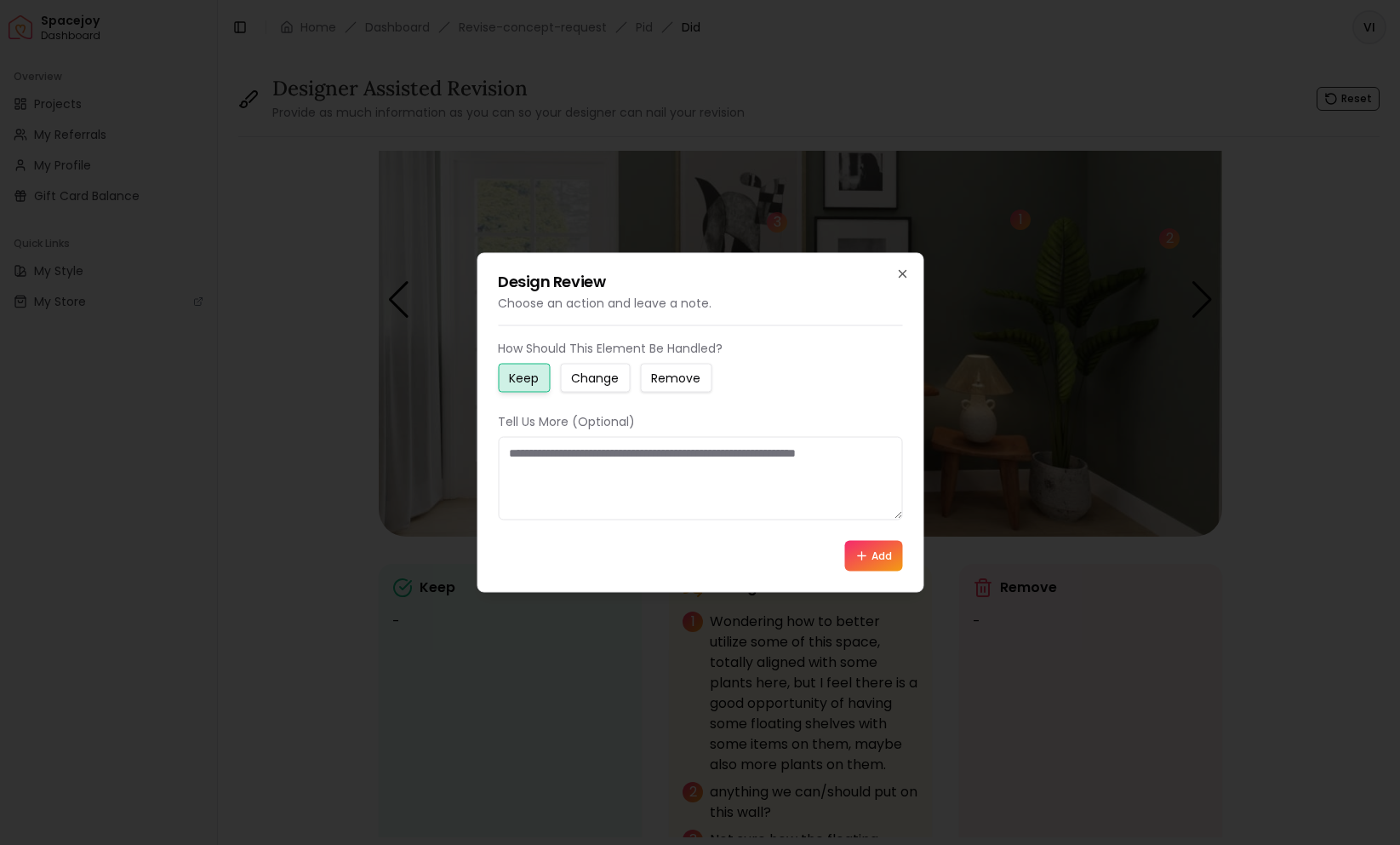
click at [601, 369] on button "Change" at bounding box center [595, 378] width 69 height 29
click at [576, 511] on textarea at bounding box center [700, 479] width 404 height 83
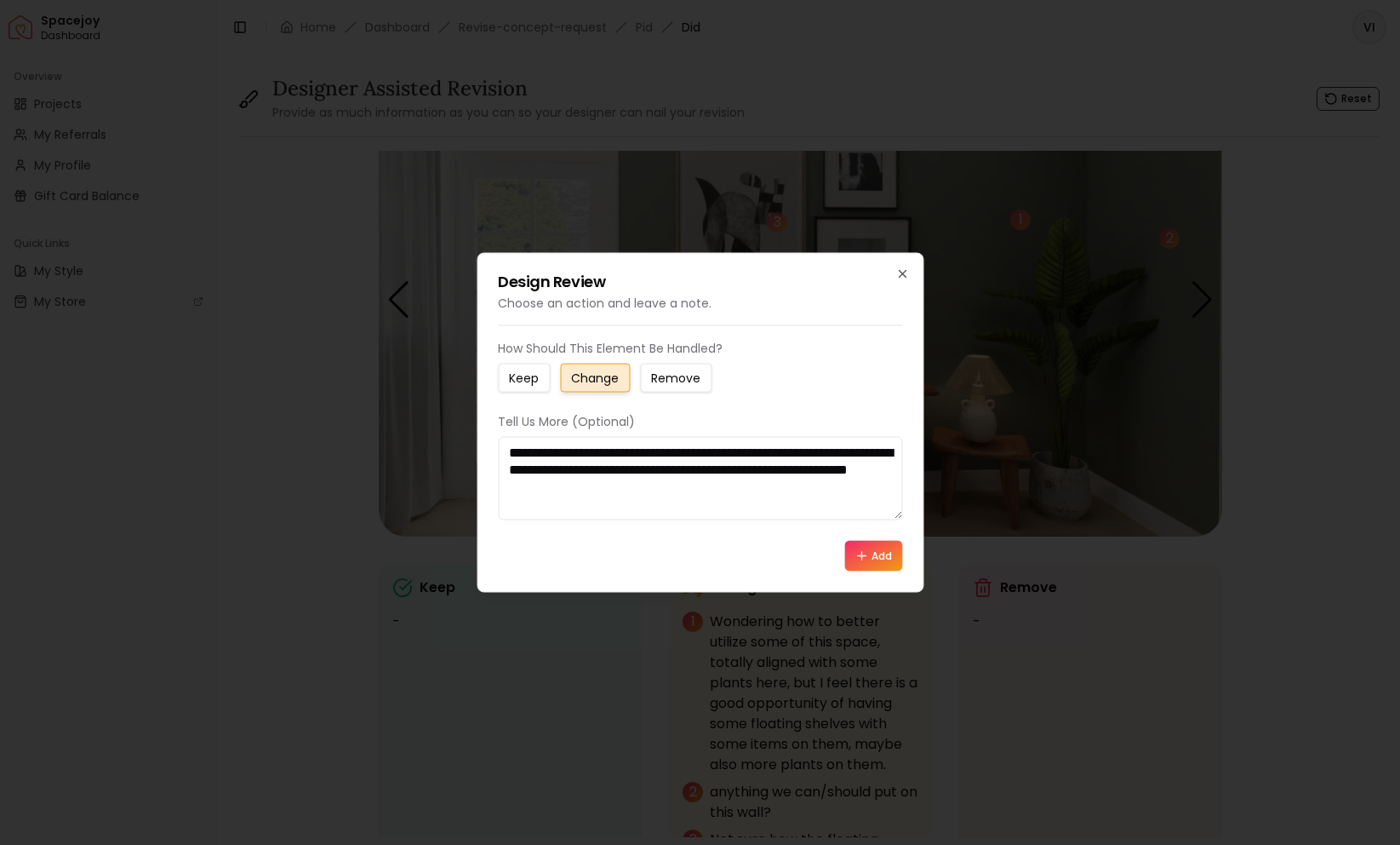
type textarea "**********"
click at [851, 560] on button "Add" at bounding box center [873, 556] width 58 height 30
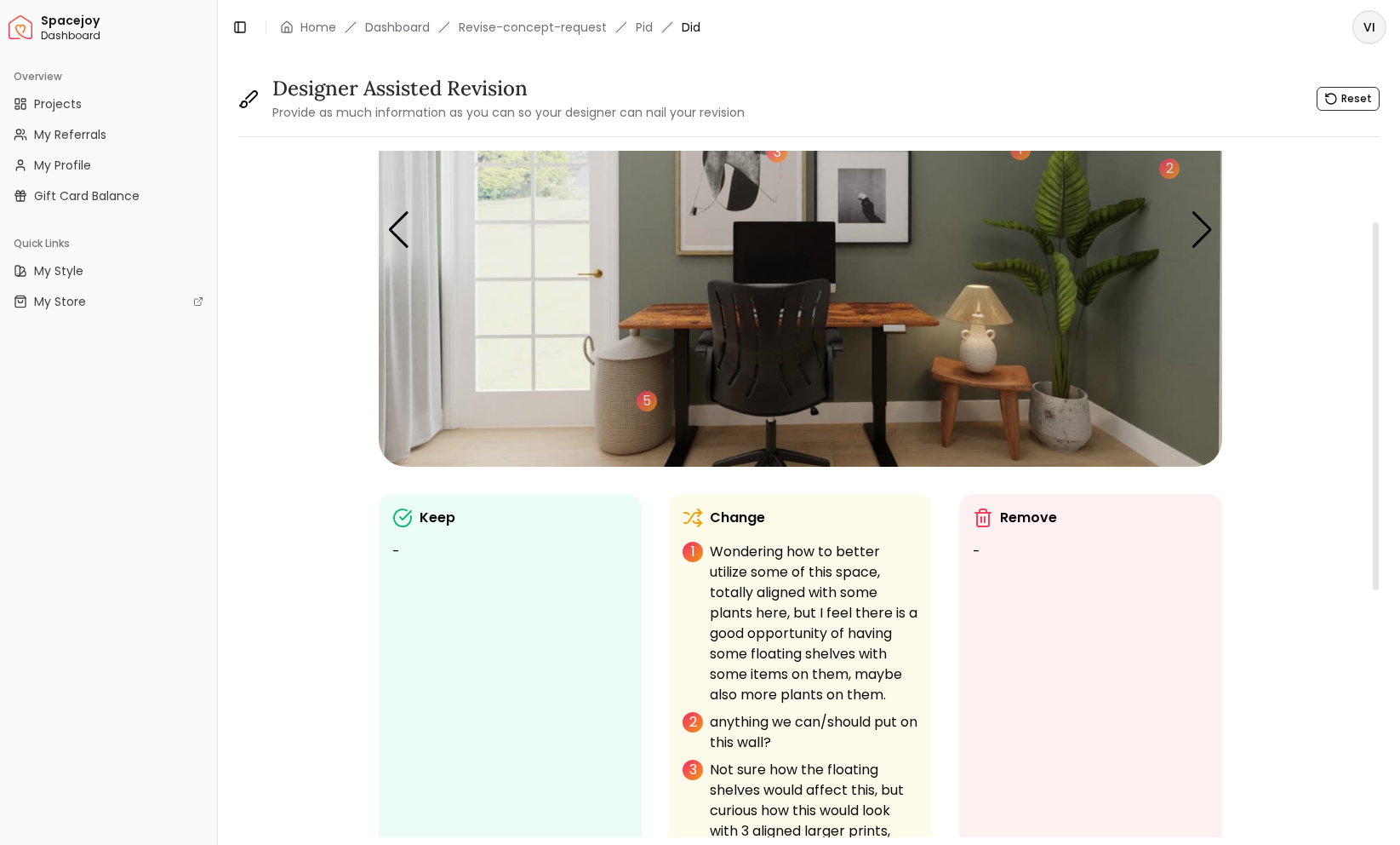
scroll to position [0, 0]
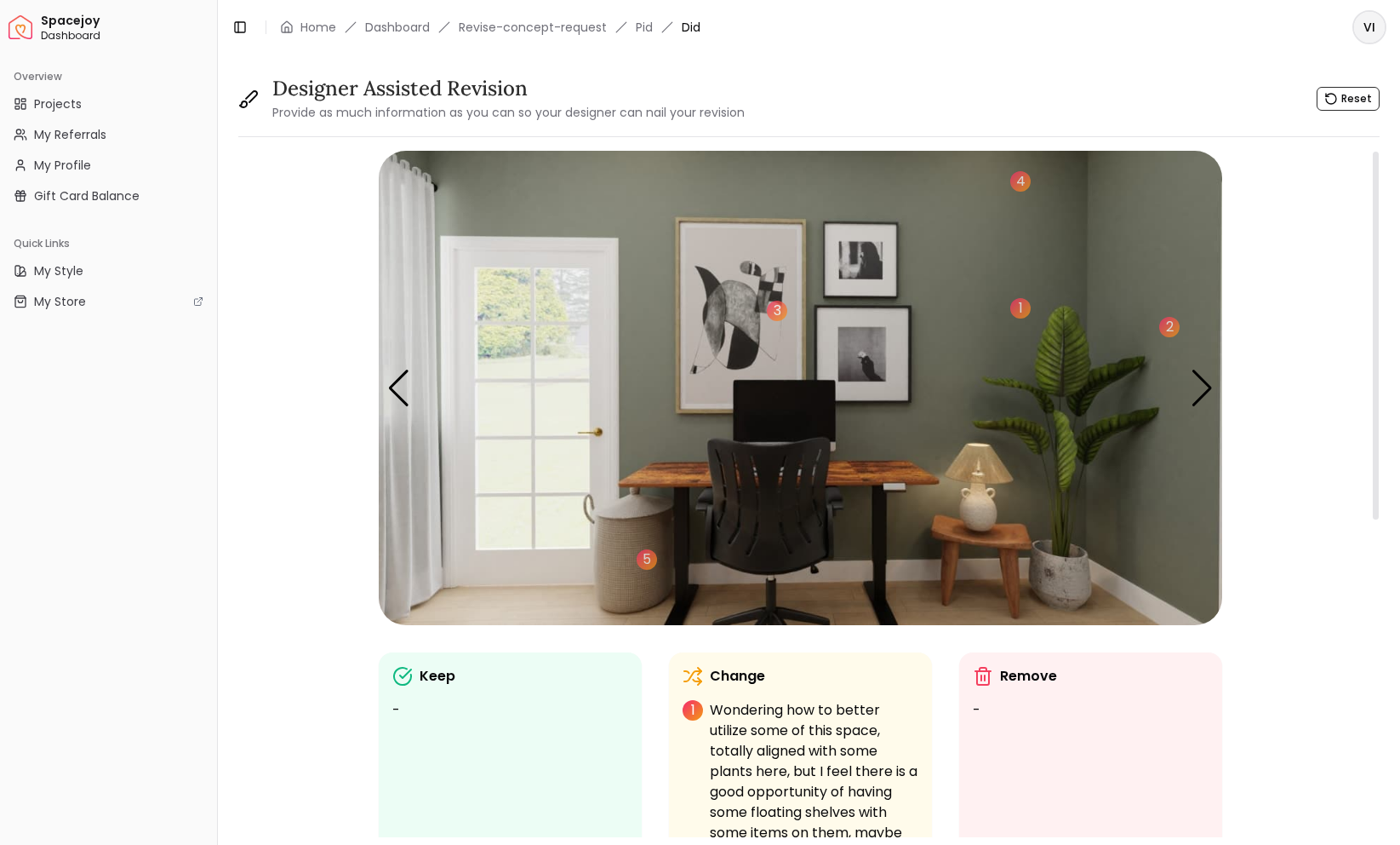
click at [1199, 364] on img "2 / 5" at bounding box center [800, 388] width 844 height 474
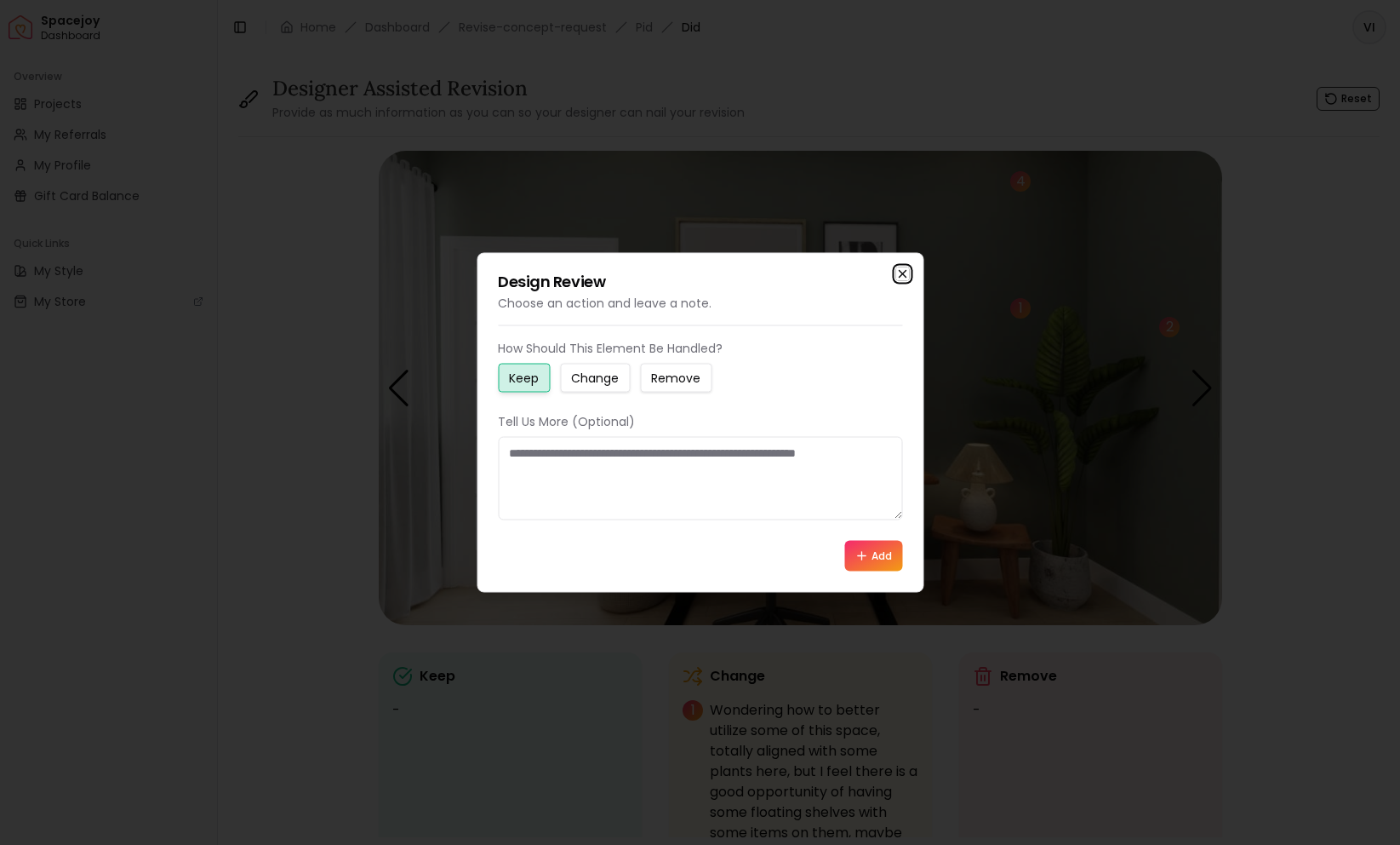
click at [901, 276] on icon "button" at bounding box center [903, 274] width 14 height 14
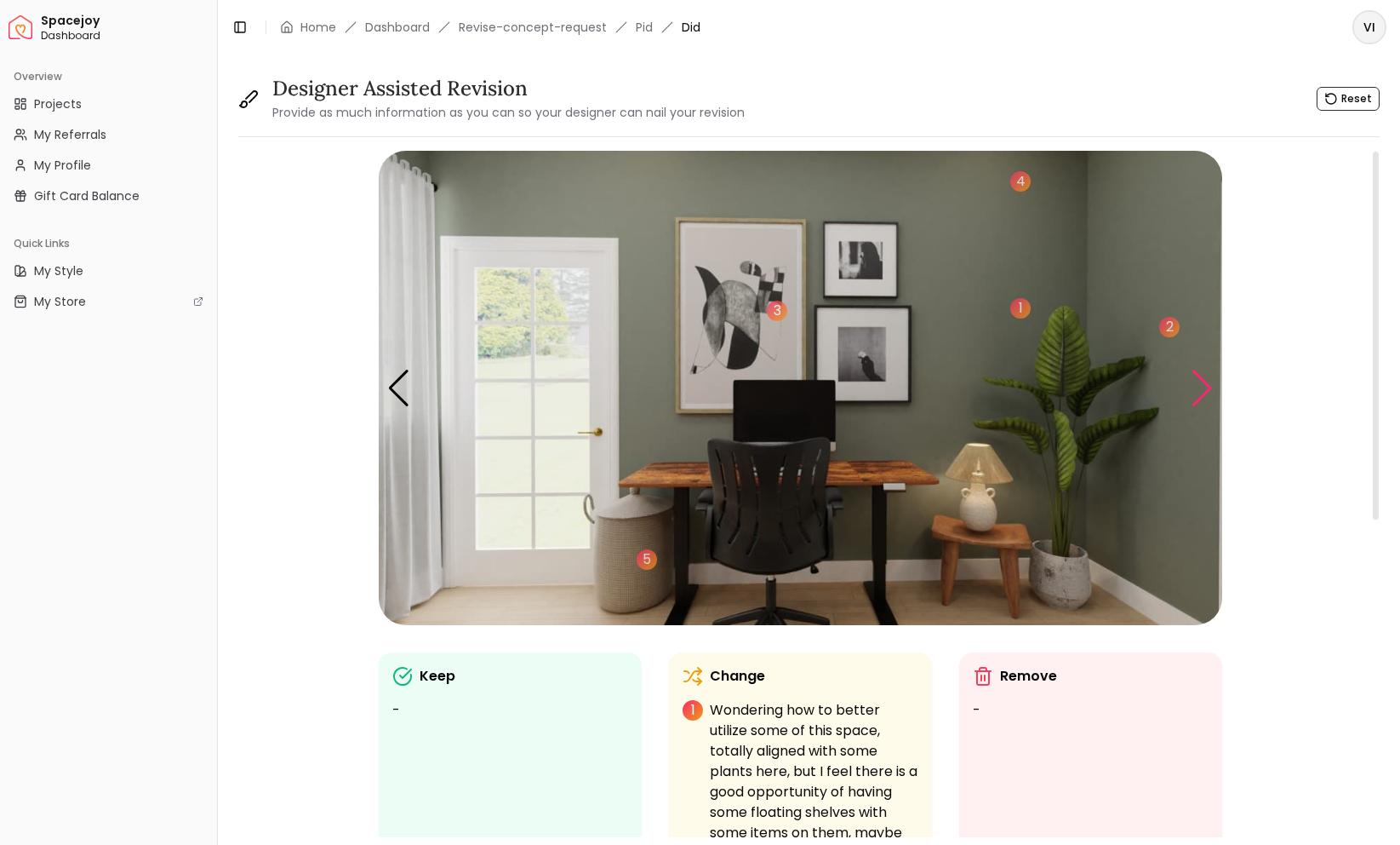
click at [1199, 394] on div "Next slide" at bounding box center [1202, 388] width 23 height 37
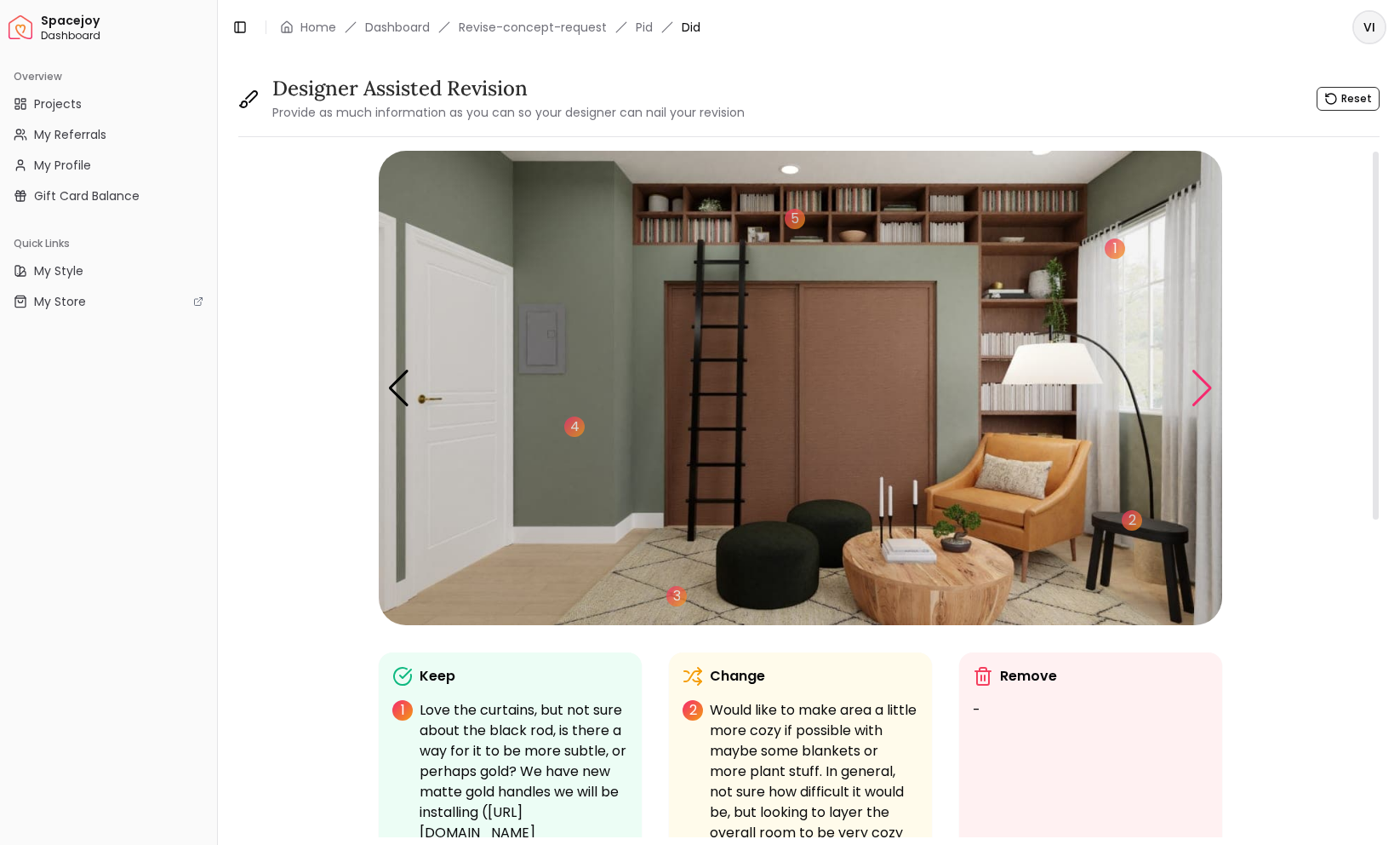
click at [1206, 396] on div "Next slide" at bounding box center [1202, 388] width 23 height 37
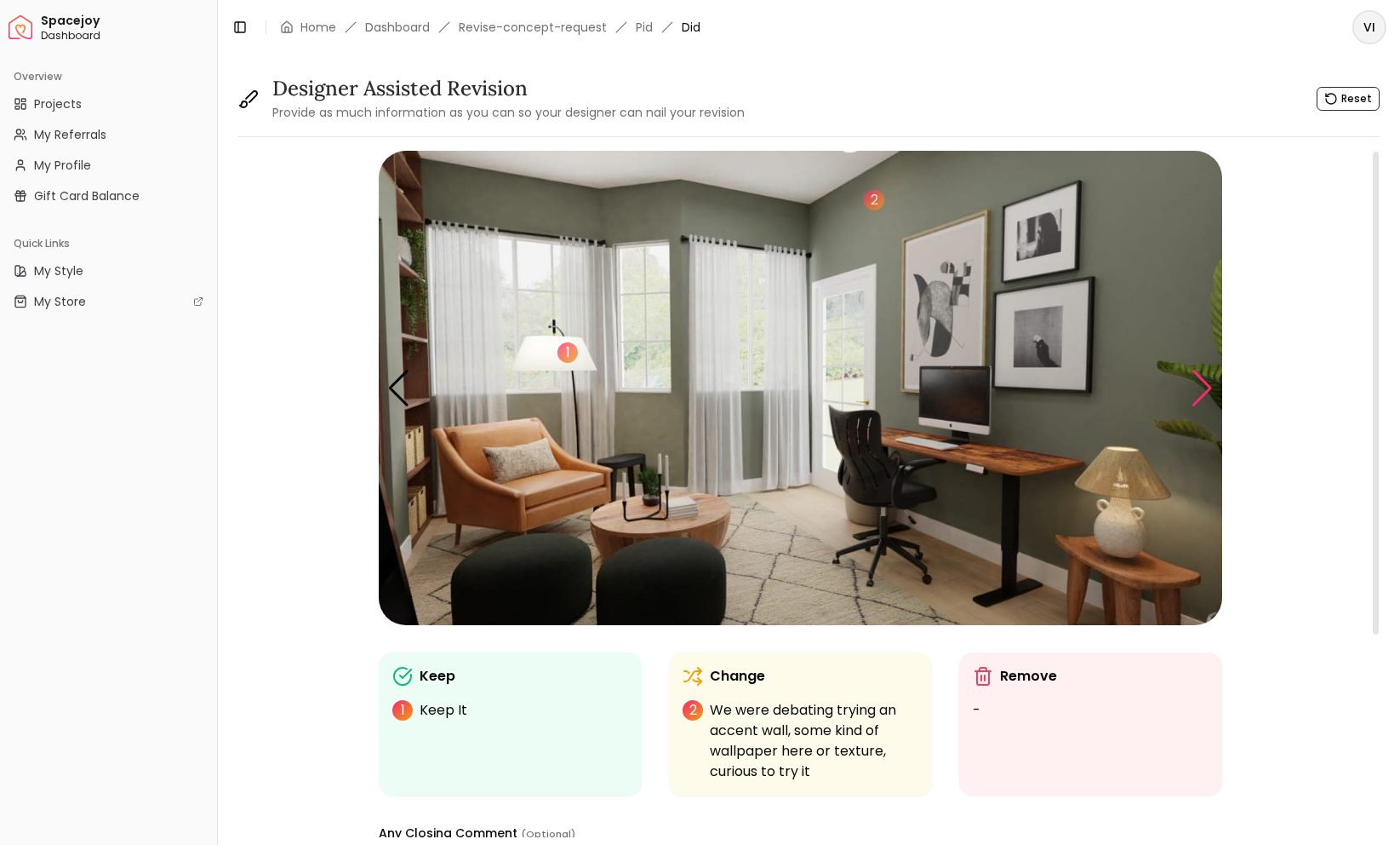
click at [1206, 396] on div "Next slide" at bounding box center [1202, 388] width 23 height 37
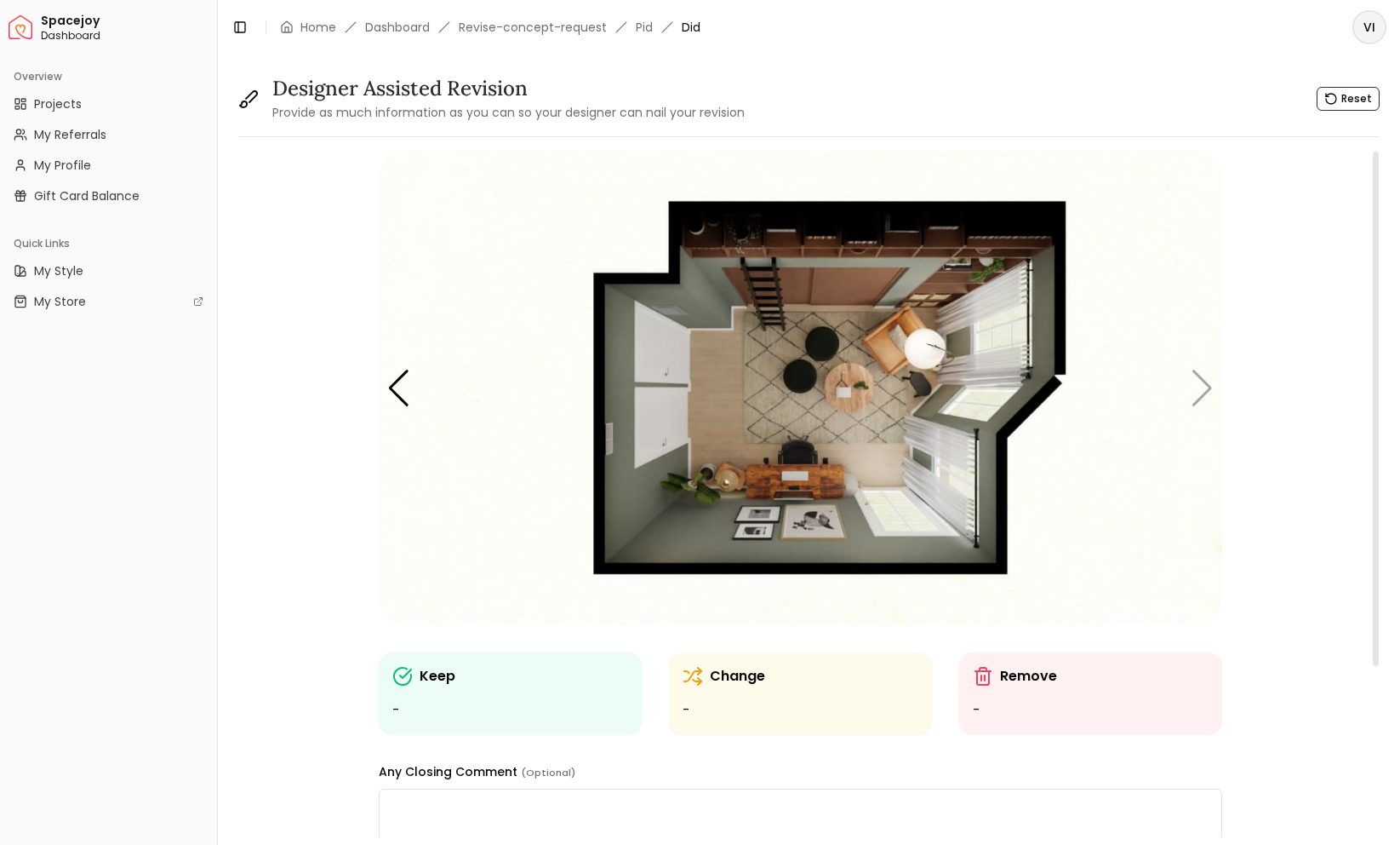
click at [1206, 395] on img "5 / 5" at bounding box center [800, 388] width 844 height 474
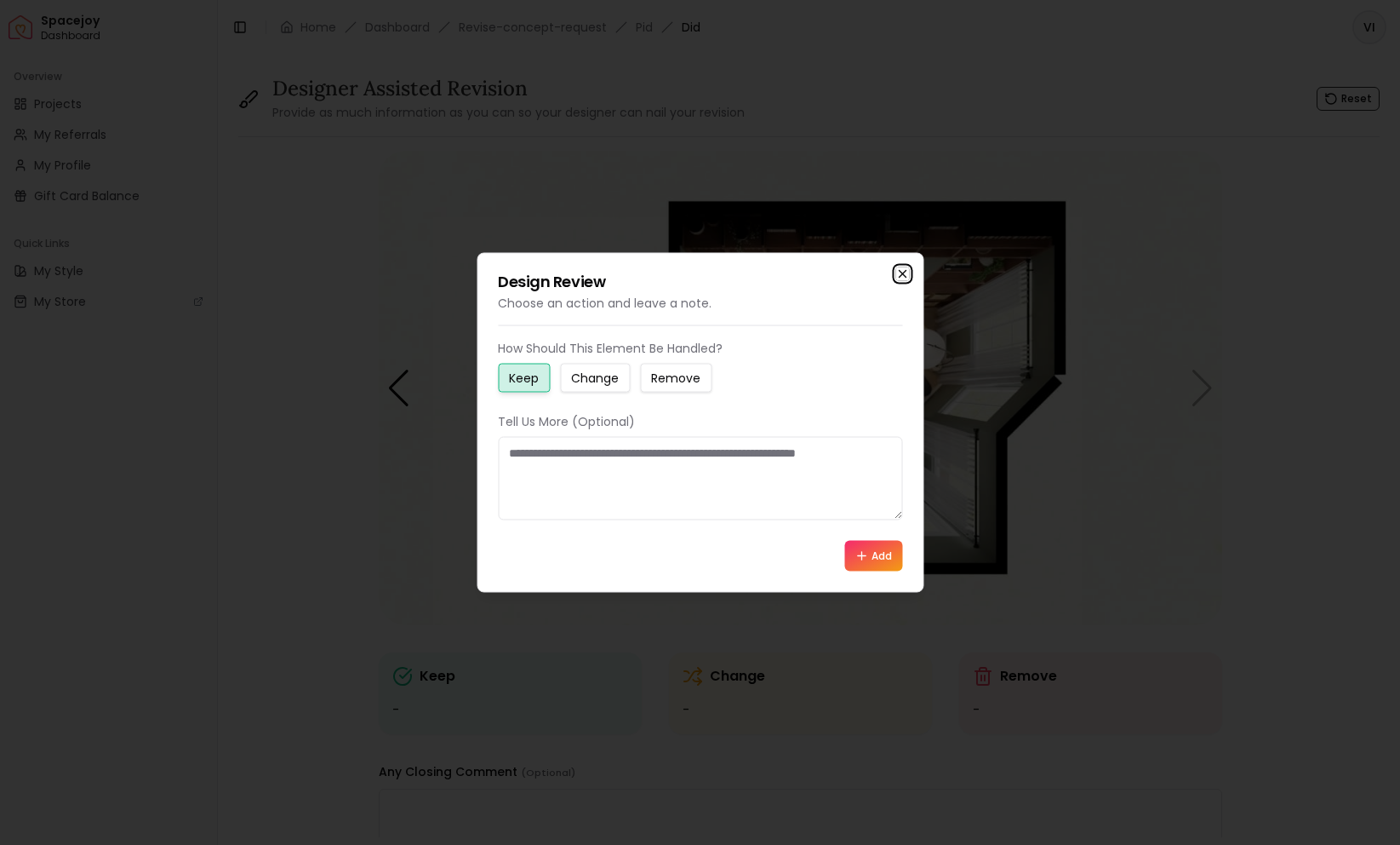
click at [906, 276] on icon "button" at bounding box center [903, 274] width 14 height 14
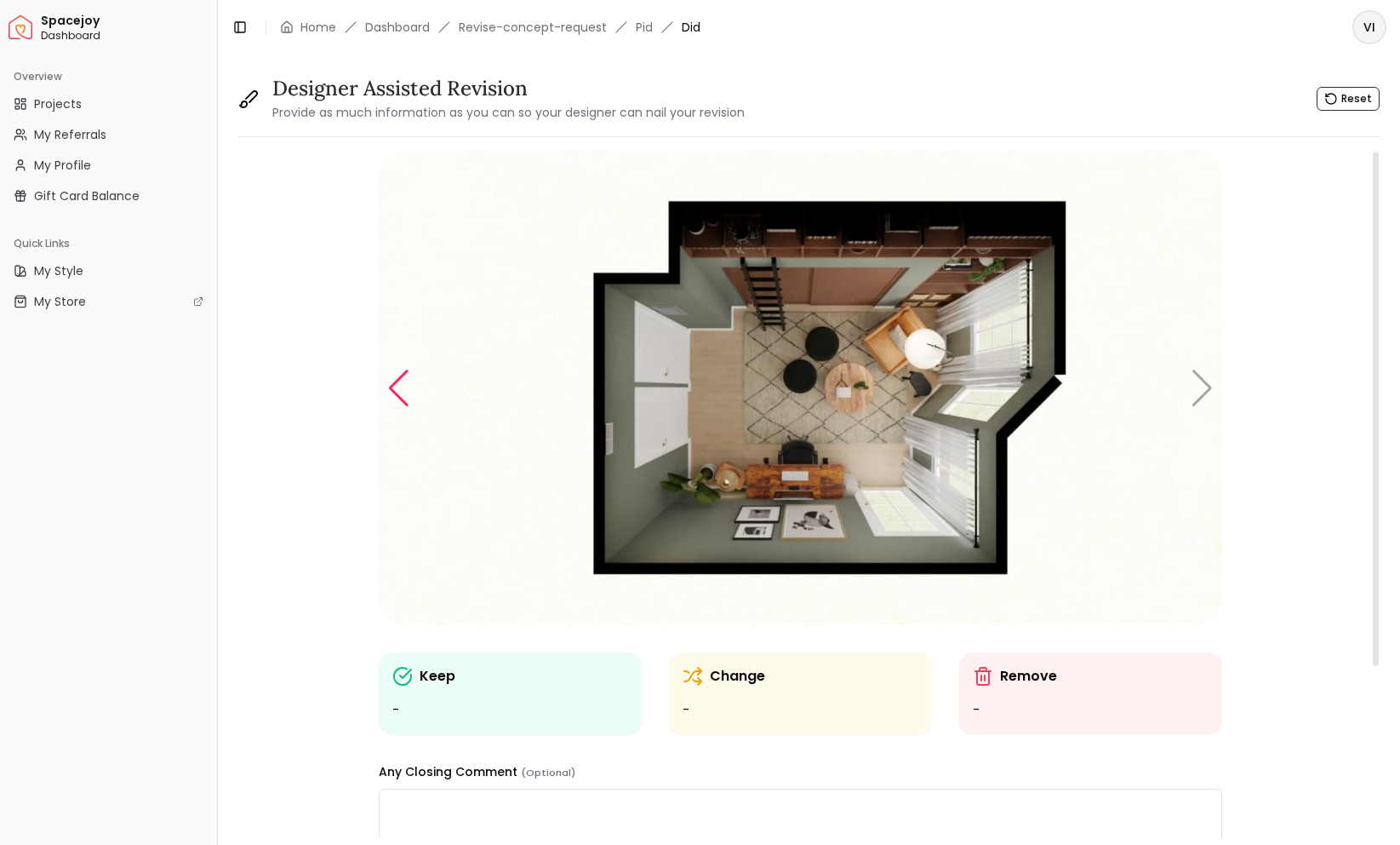
click at [401, 399] on div "Previous slide" at bounding box center [398, 388] width 23 height 37
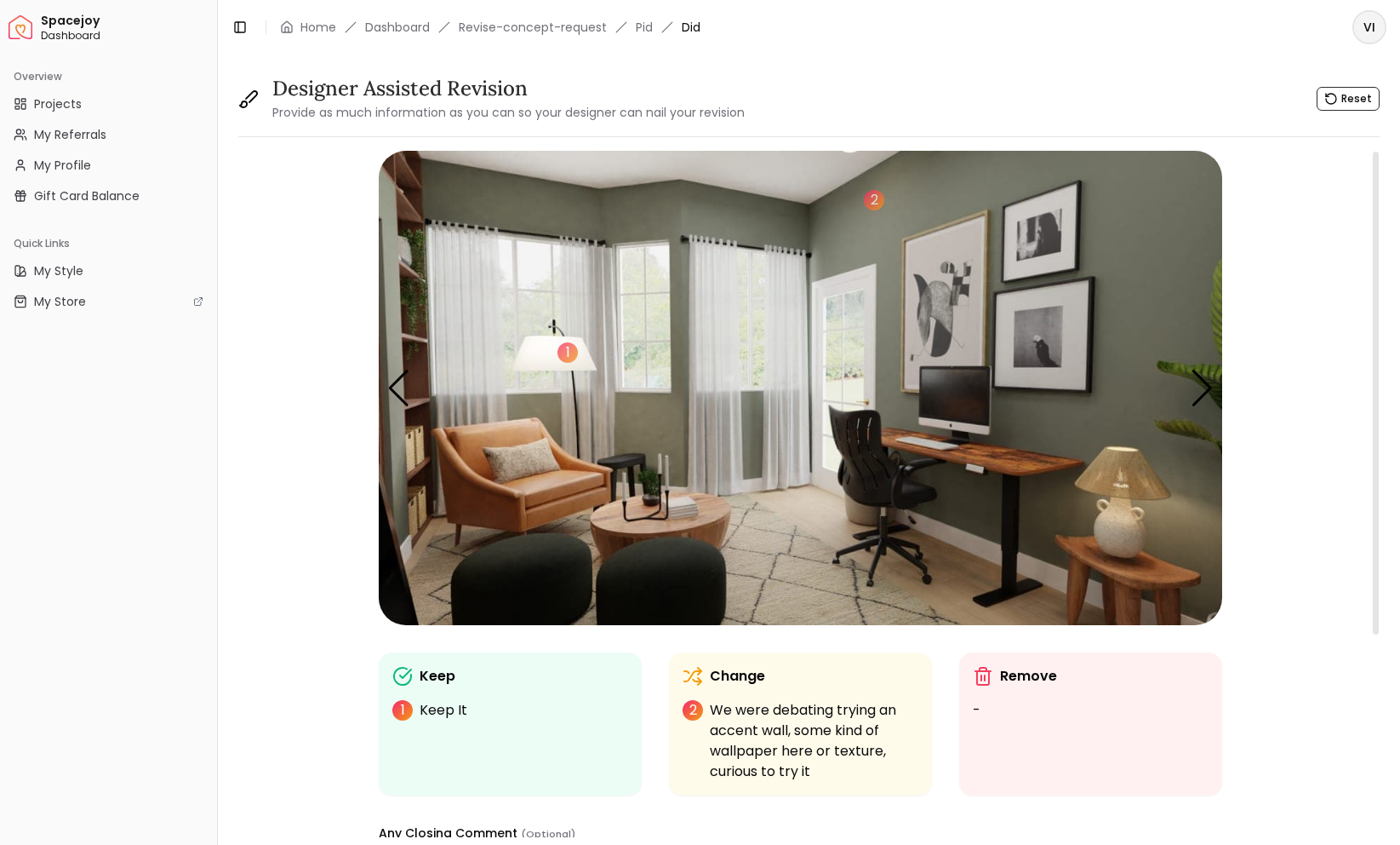
click at [1076, 190] on img "4 / 5" at bounding box center [800, 388] width 844 height 474
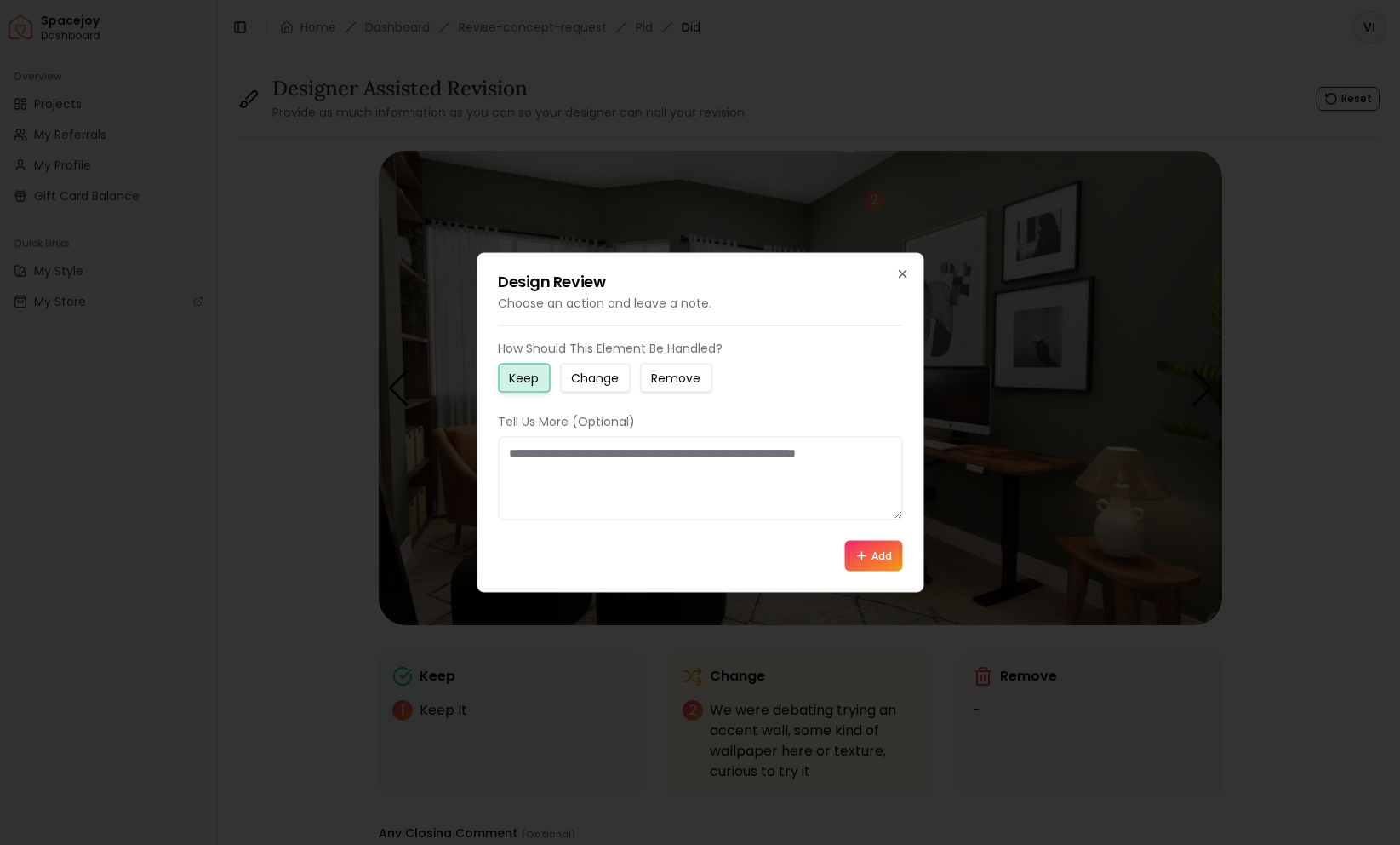
click at [567, 372] on button "Change" at bounding box center [595, 378] width 69 height 29
click at [568, 498] on textarea at bounding box center [700, 479] width 404 height 83
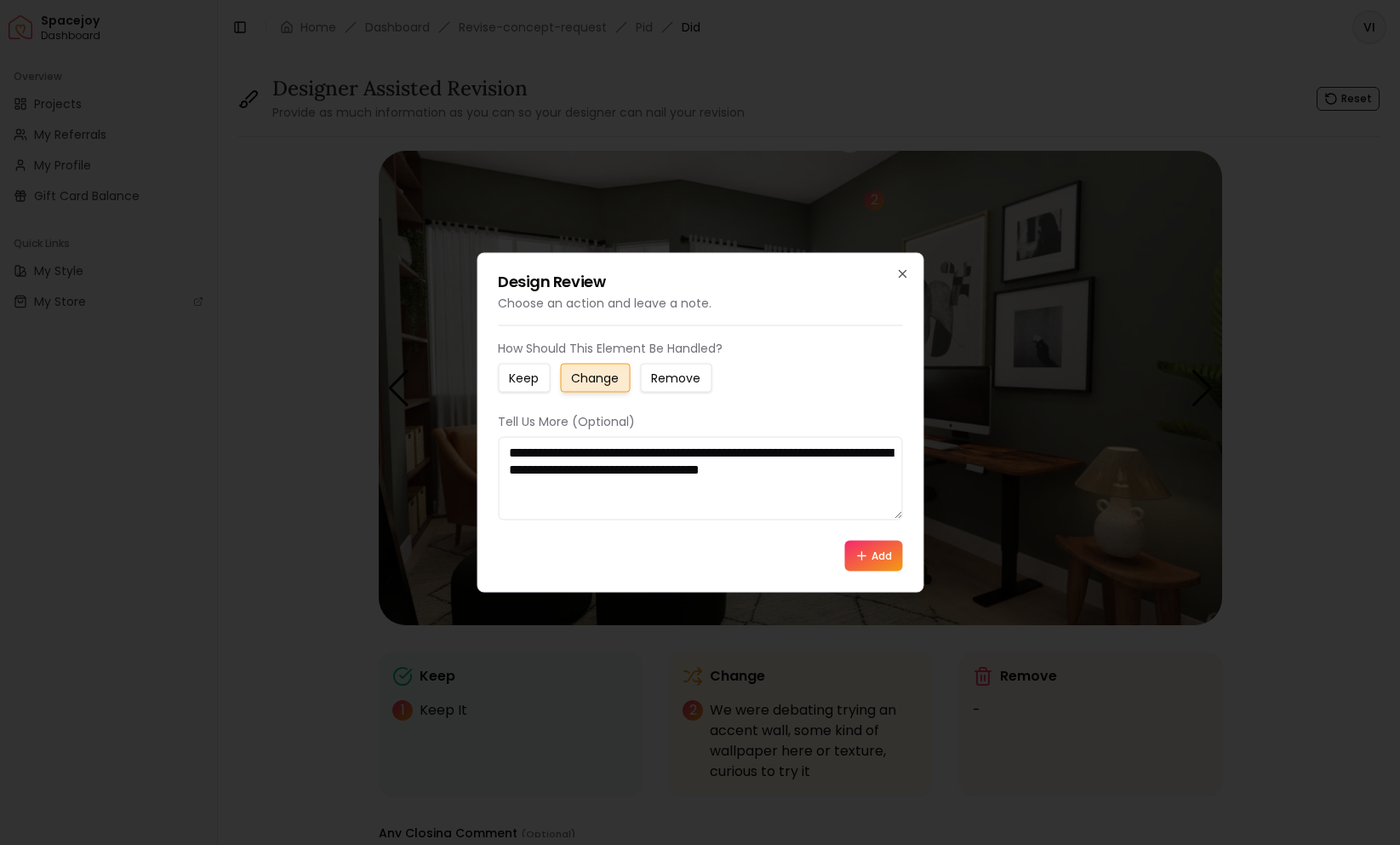
type textarea "**********"
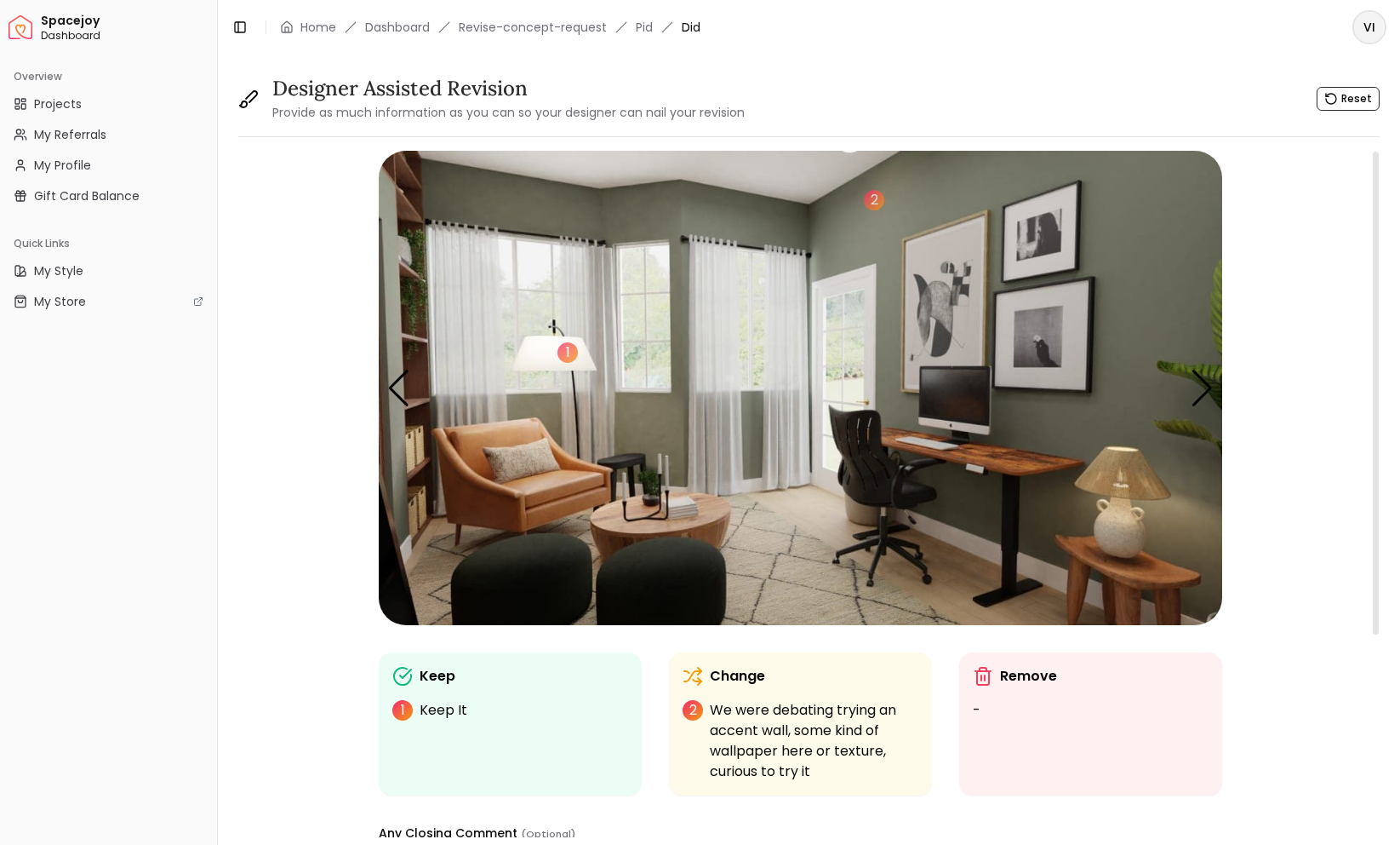
click at [1085, 280] on img "4 / 5" at bounding box center [800, 388] width 844 height 474
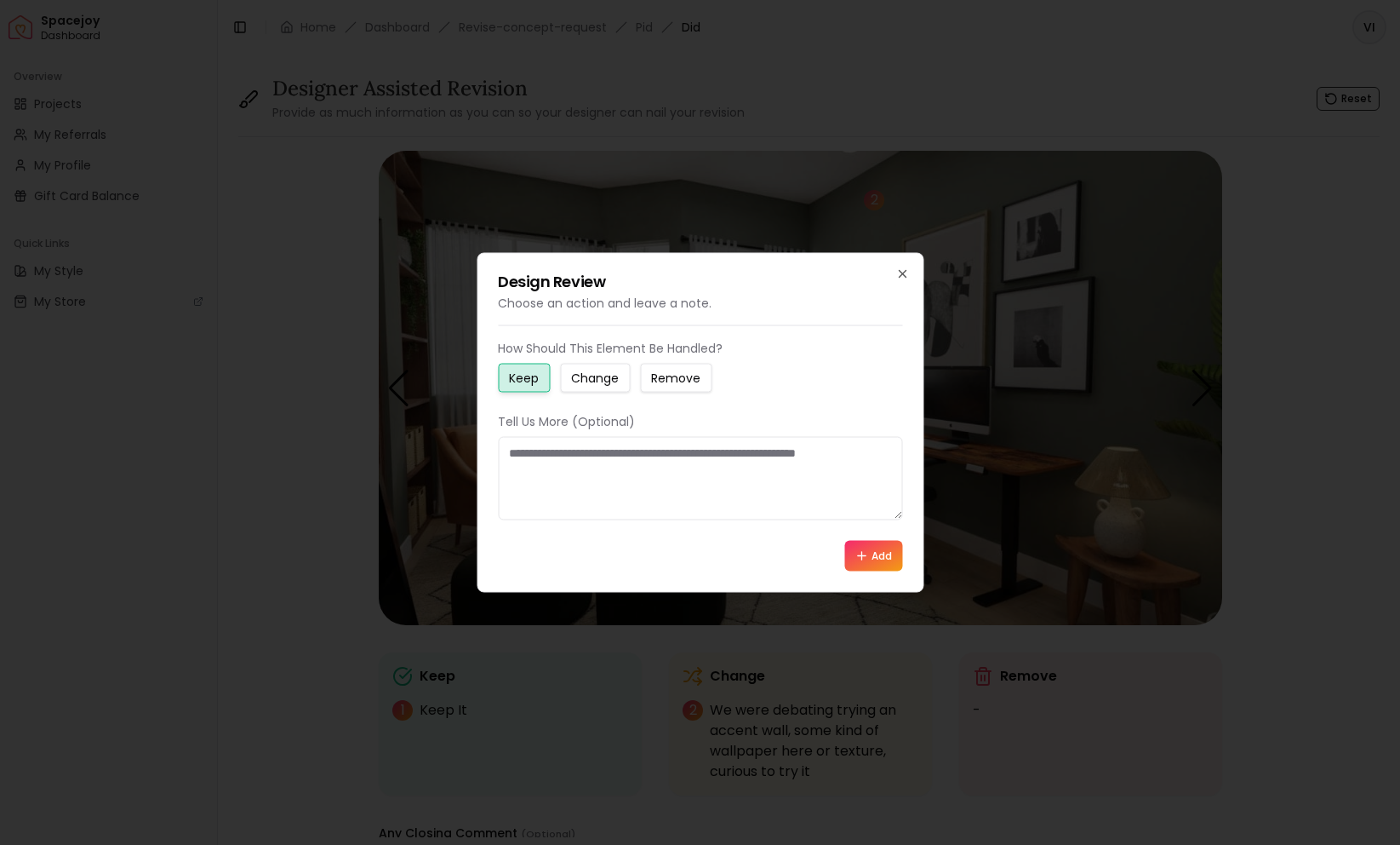
click at [610, 380] on small "Change" at bounding box center [595, 379] width 48 height 17
click at [595, 477] on textarea at bounding box center [700, 479] width 404 height 83
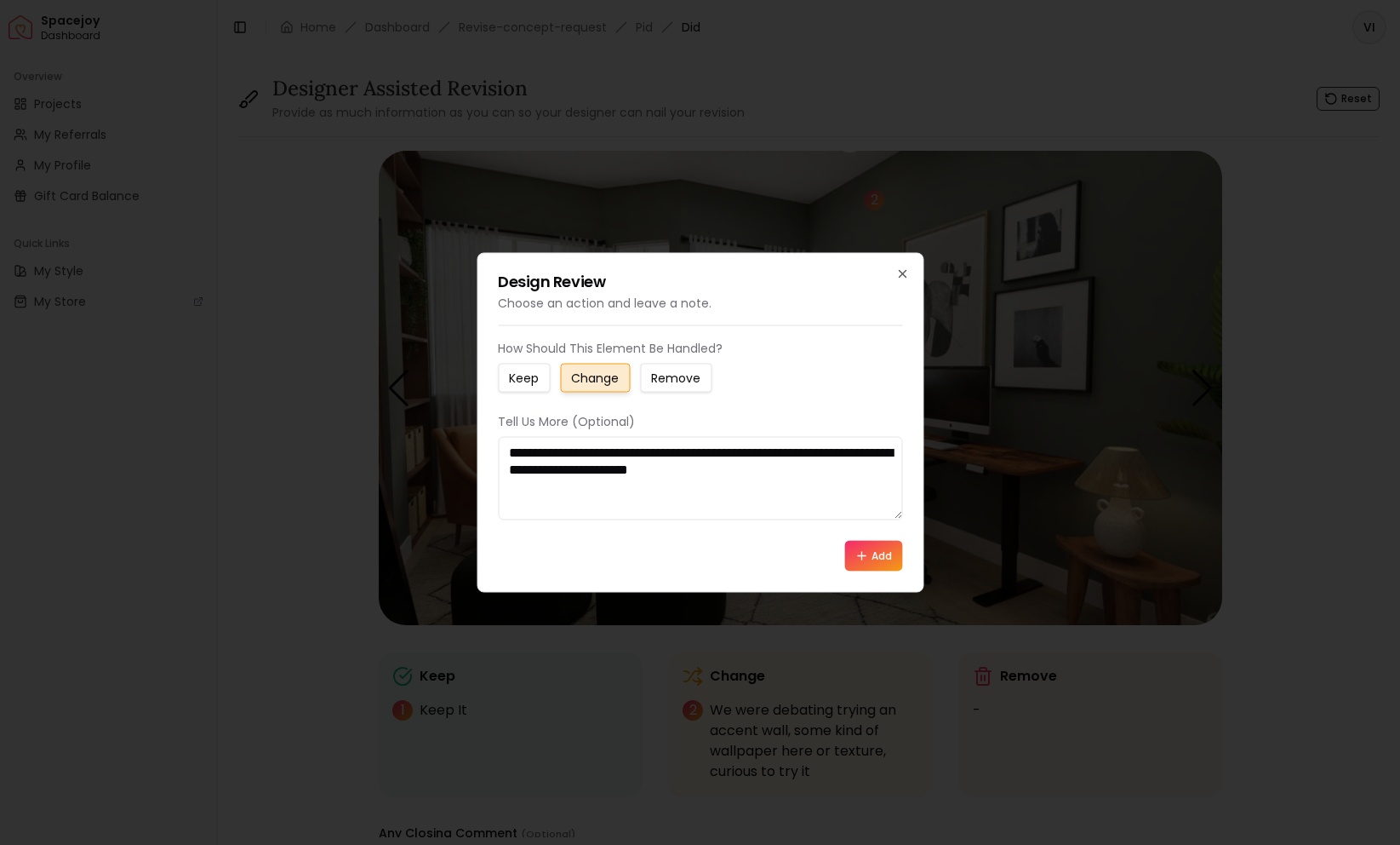
type textarea "**********"
click at [857, 564] on button "Add" at bounding box center [873, 556] width 58 height 30
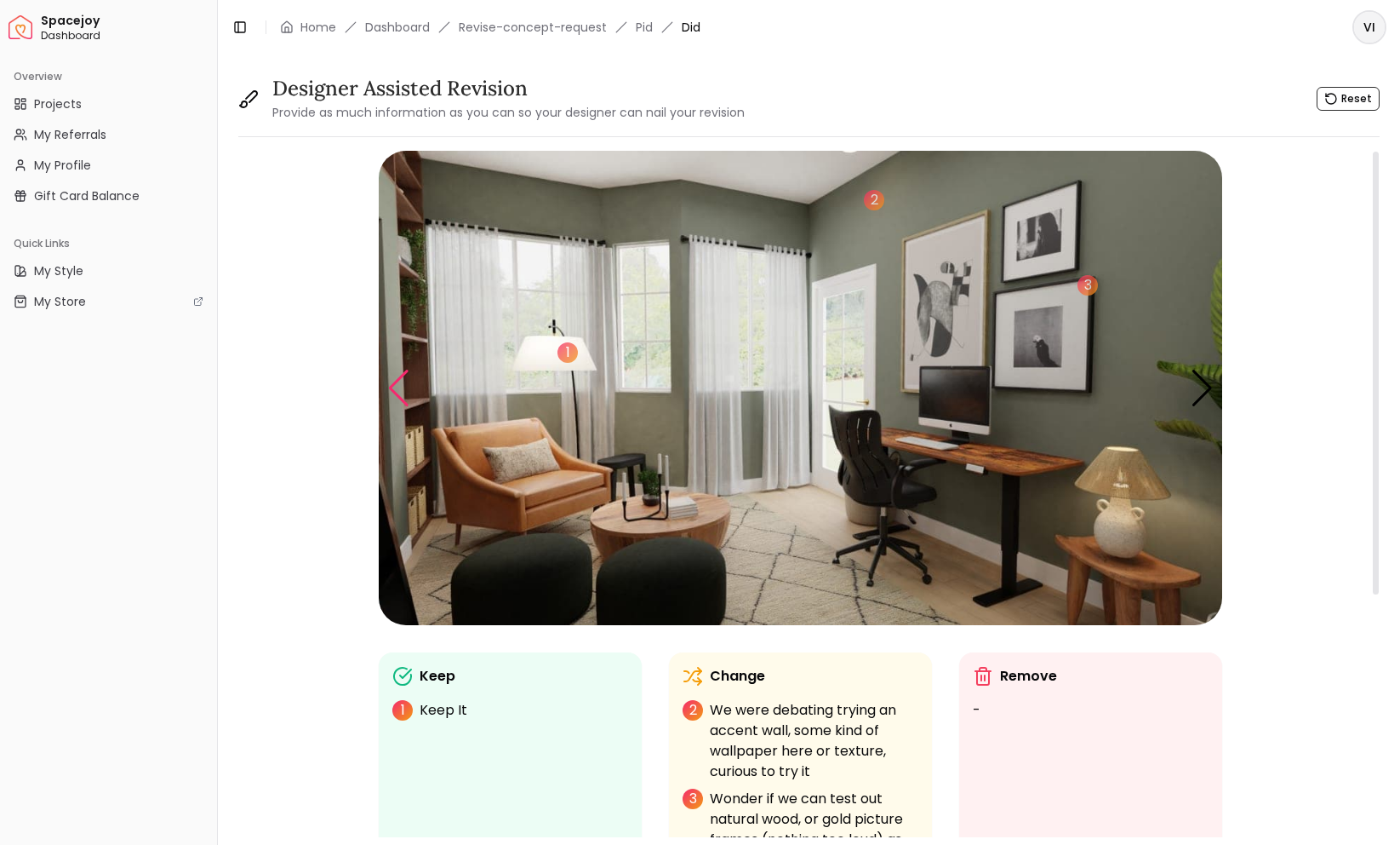
click at [393, 386] on div "Previous slide" at bounding box center [398, 388] width 23 height 37
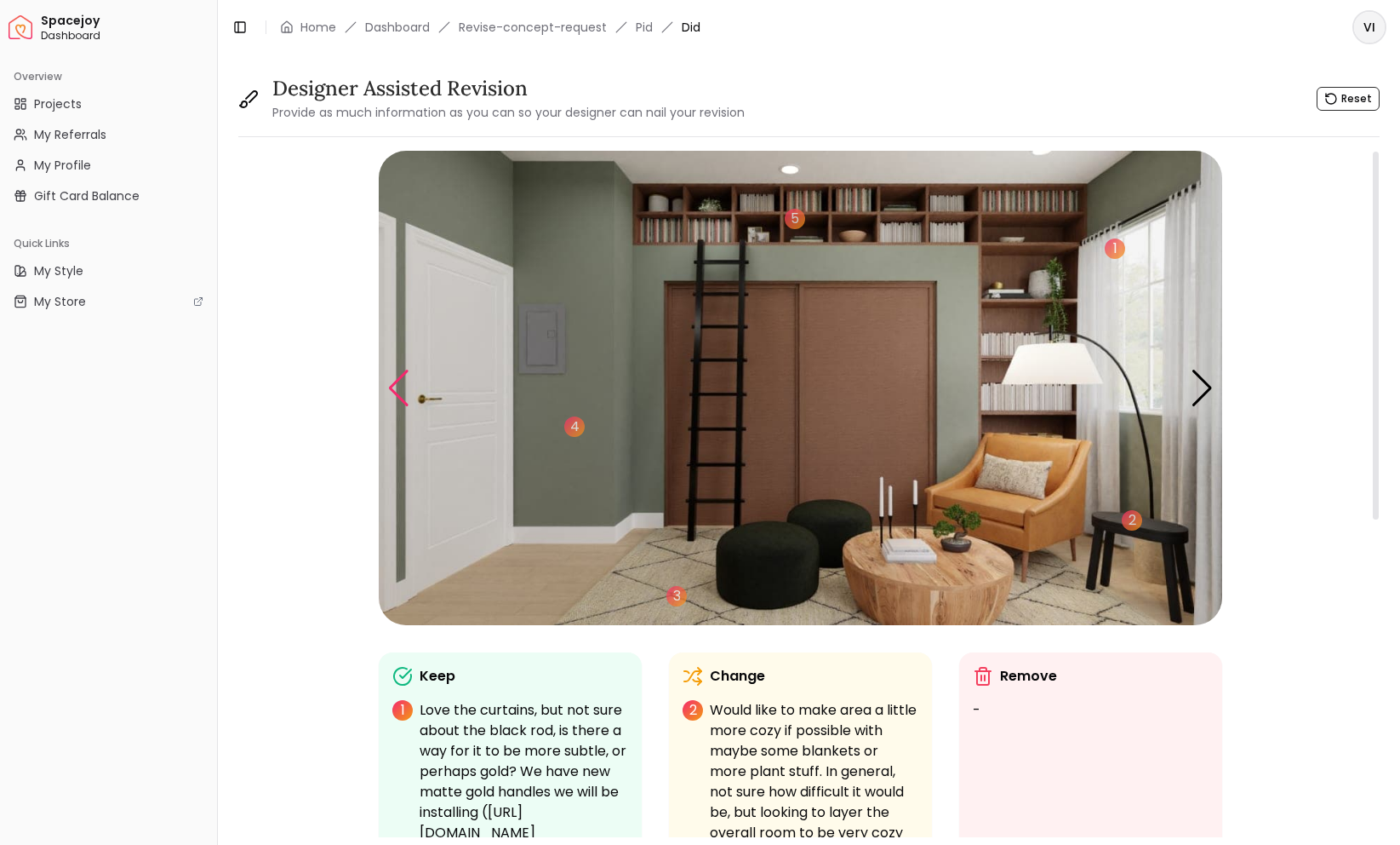
click at [393, 386] on div "Previous slide" at bounding box center [398, 388] width 23 height 37
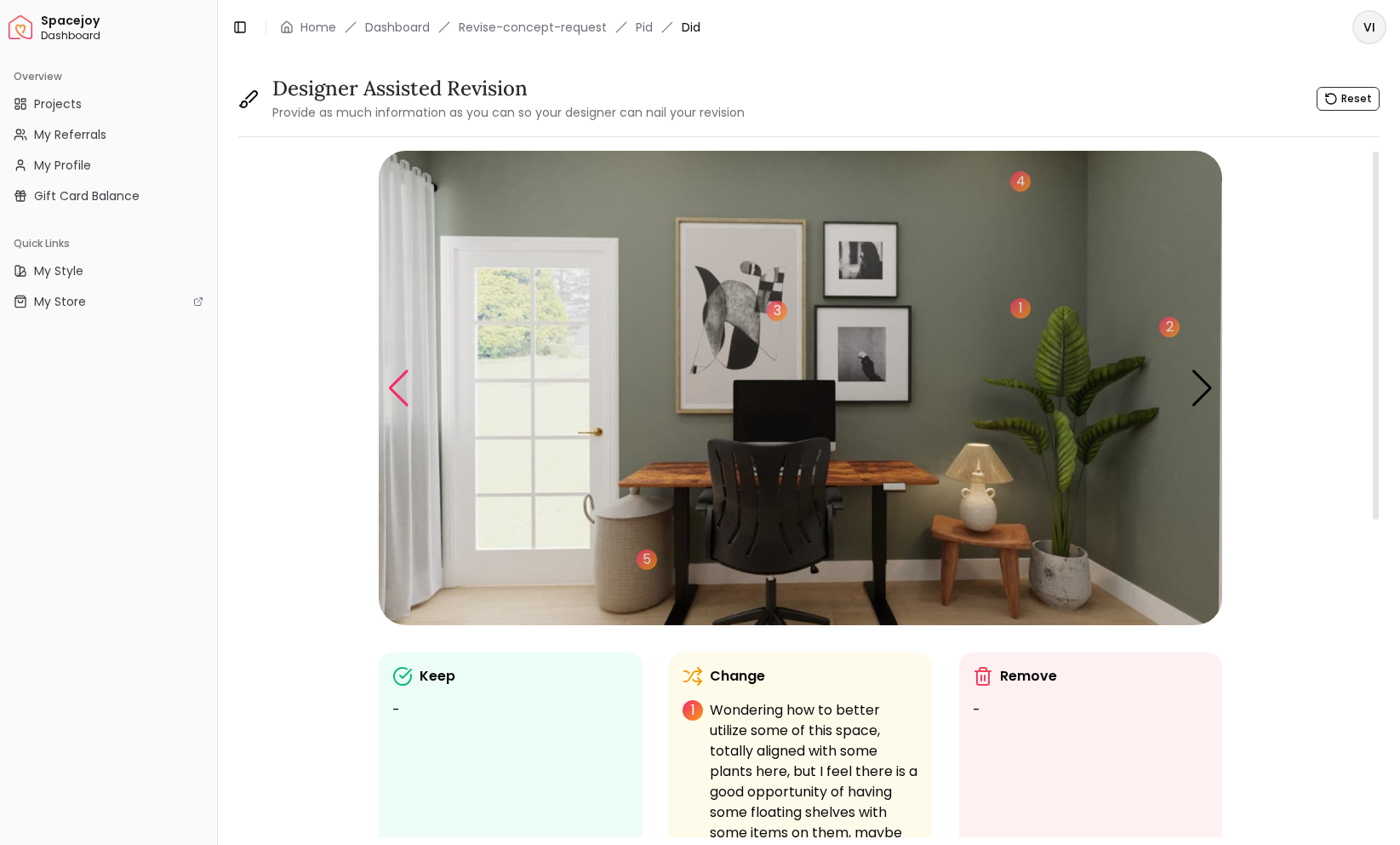
click at [393, 386] on div "Previous slide" at bounding box center [398, 388] width 23 height 37
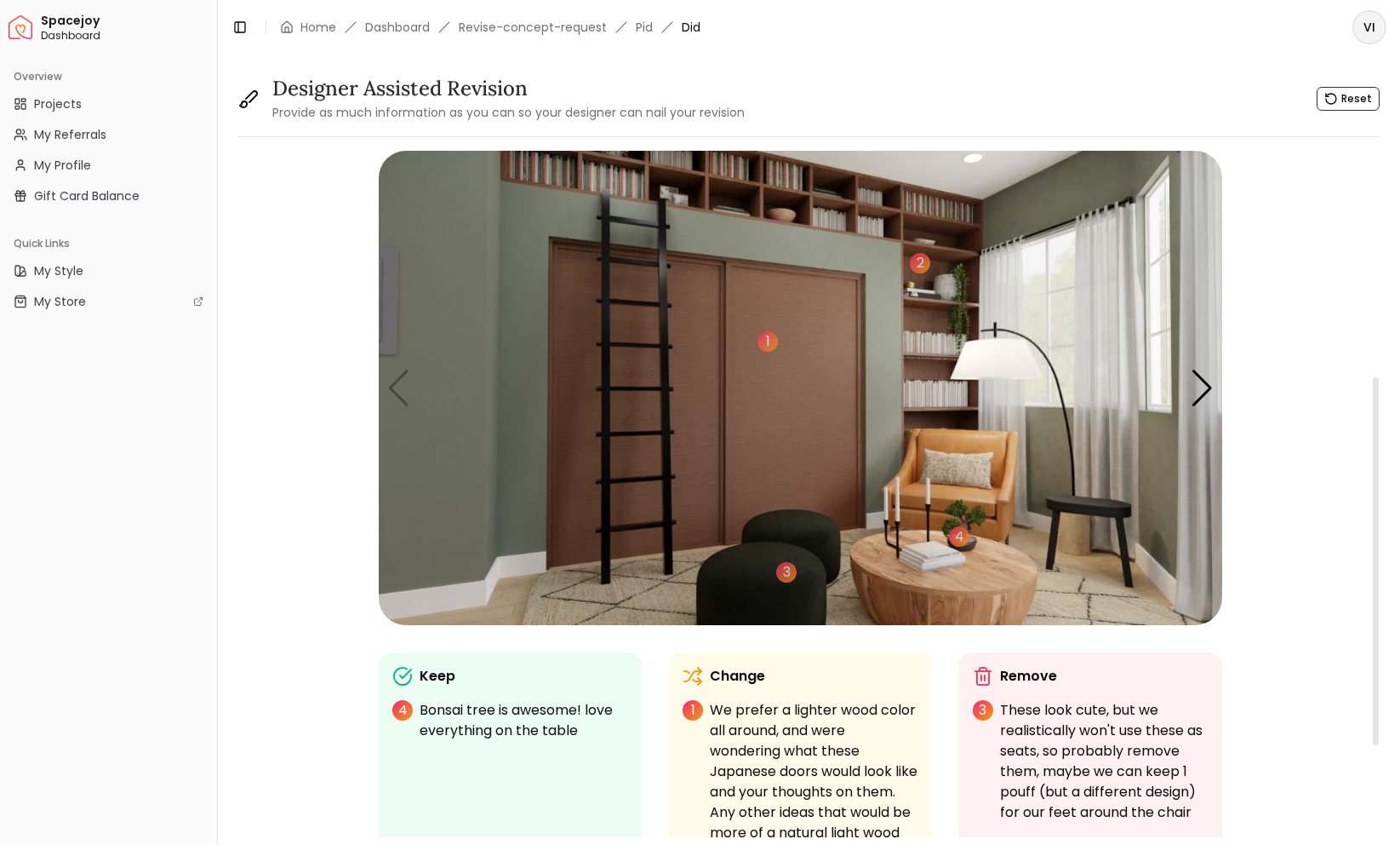
scroll to position [617, 0]
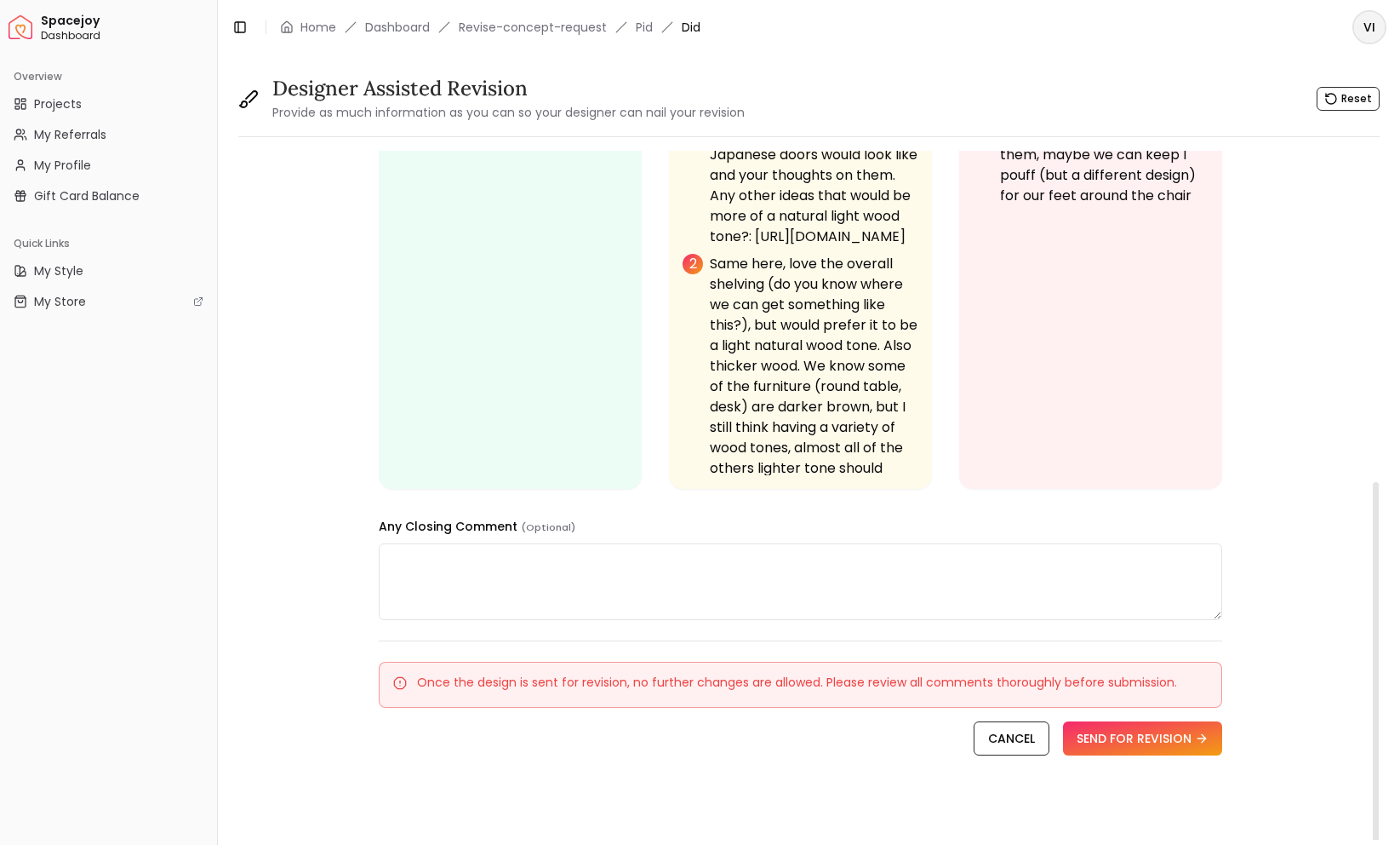
click at [571, 560] on textarea at bounding box center [800, 582] width 844 height 76
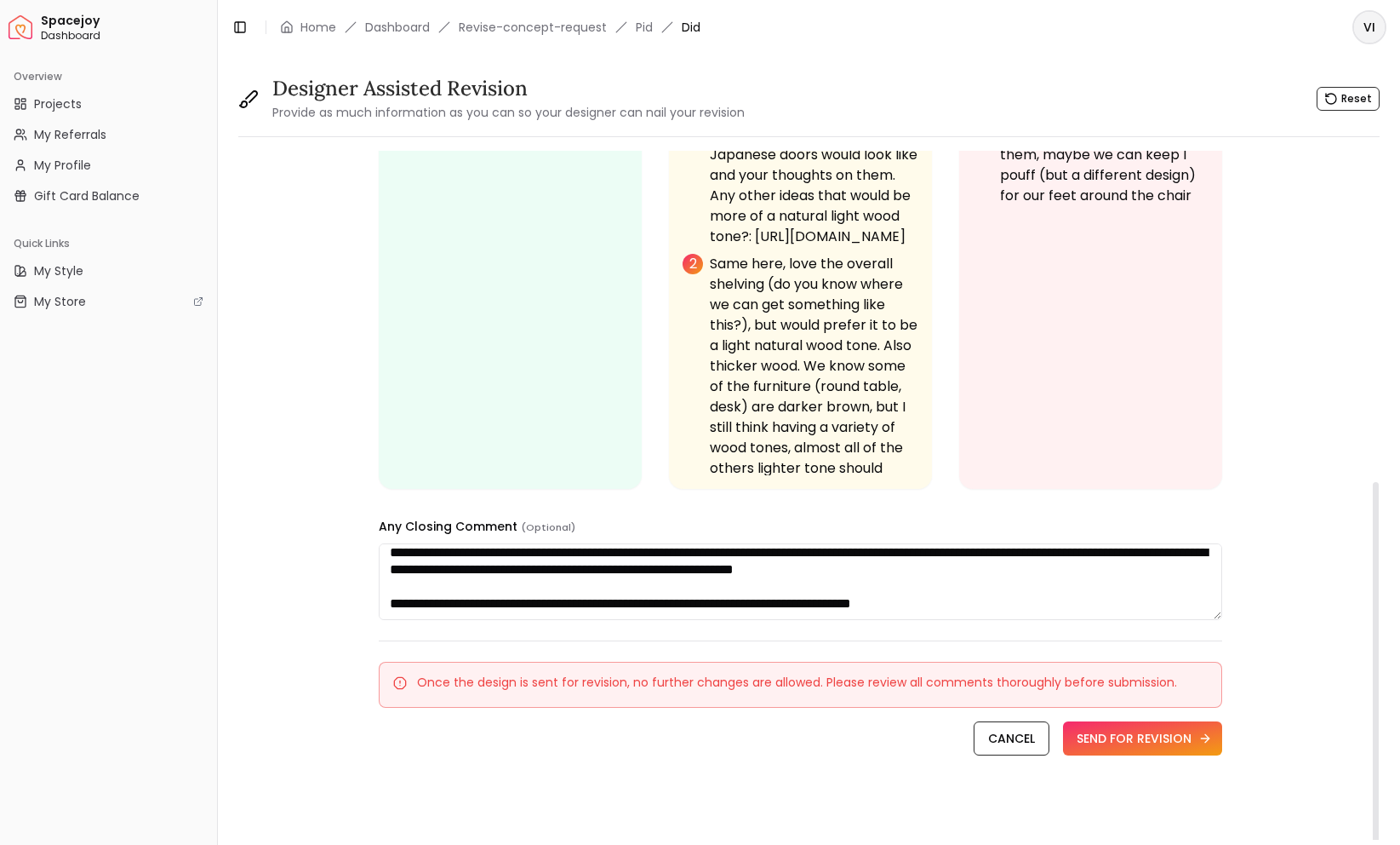
scroll to position [86, 0]
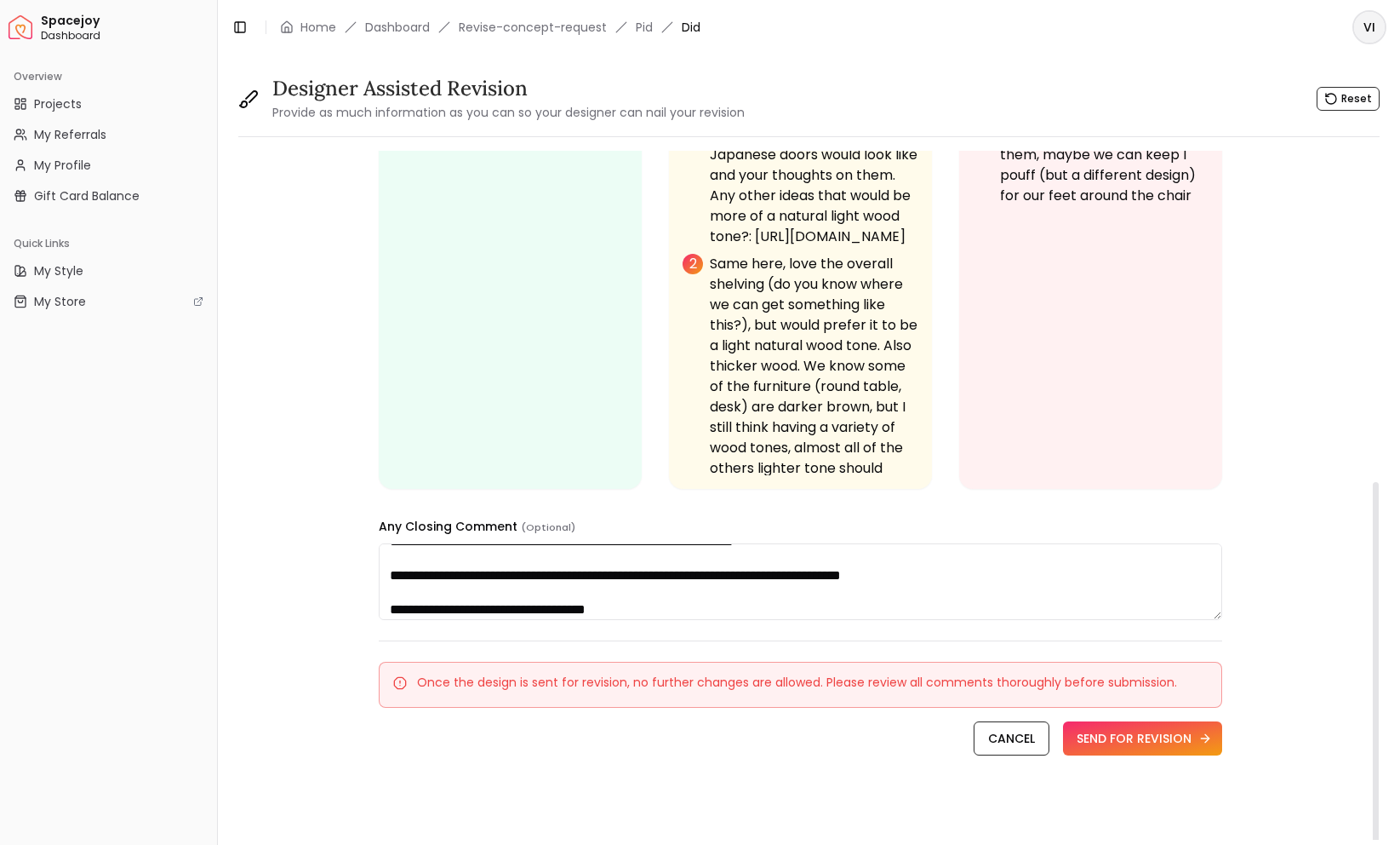
type textarea "**********"
click at [1114, 742] on button "SEND FOR REVISION" at bounding box center [1142, 738] width 159 height 34
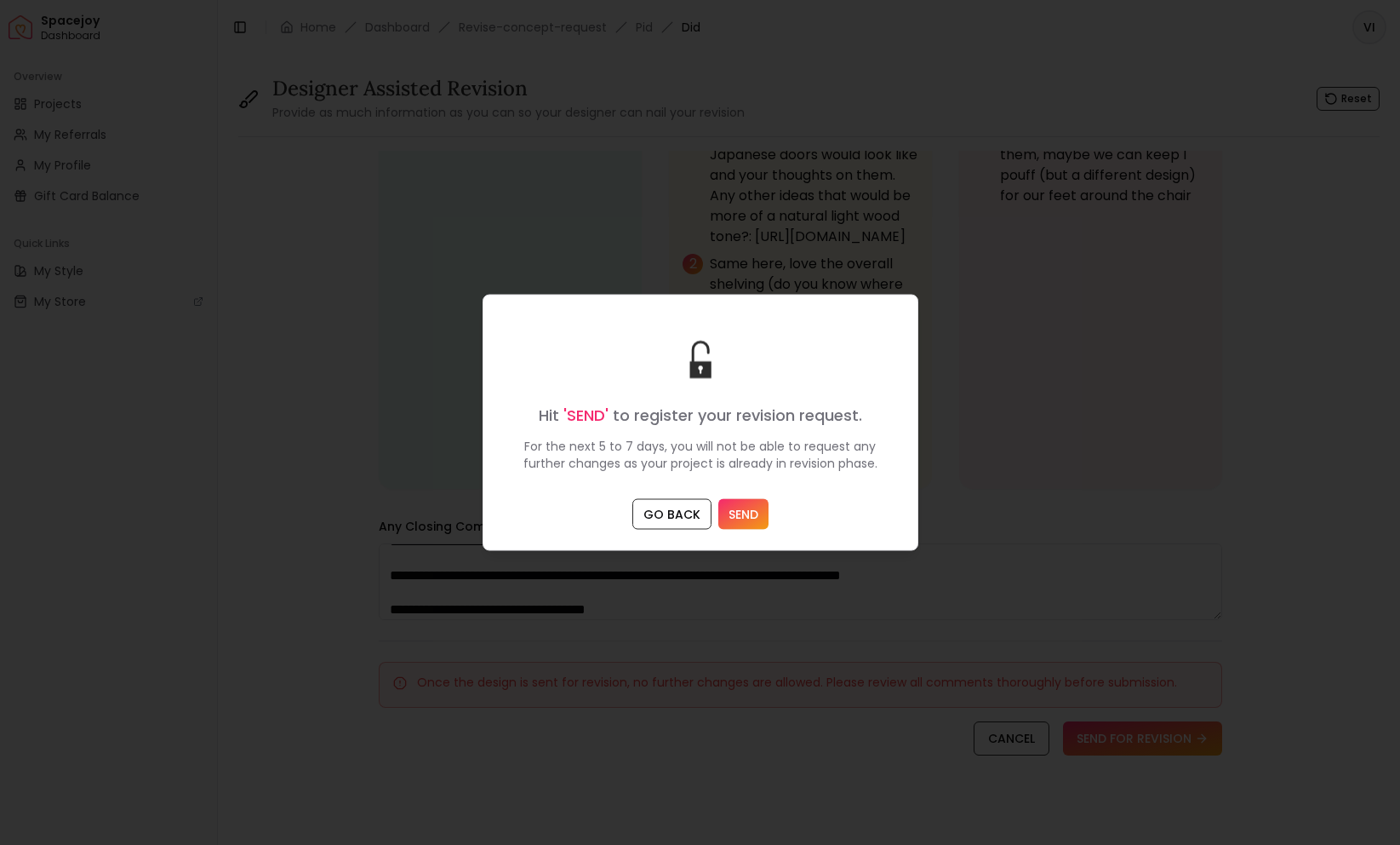
click at [746, 513] on button "SEND" at bounding box center [744, 514] width 50 height 30
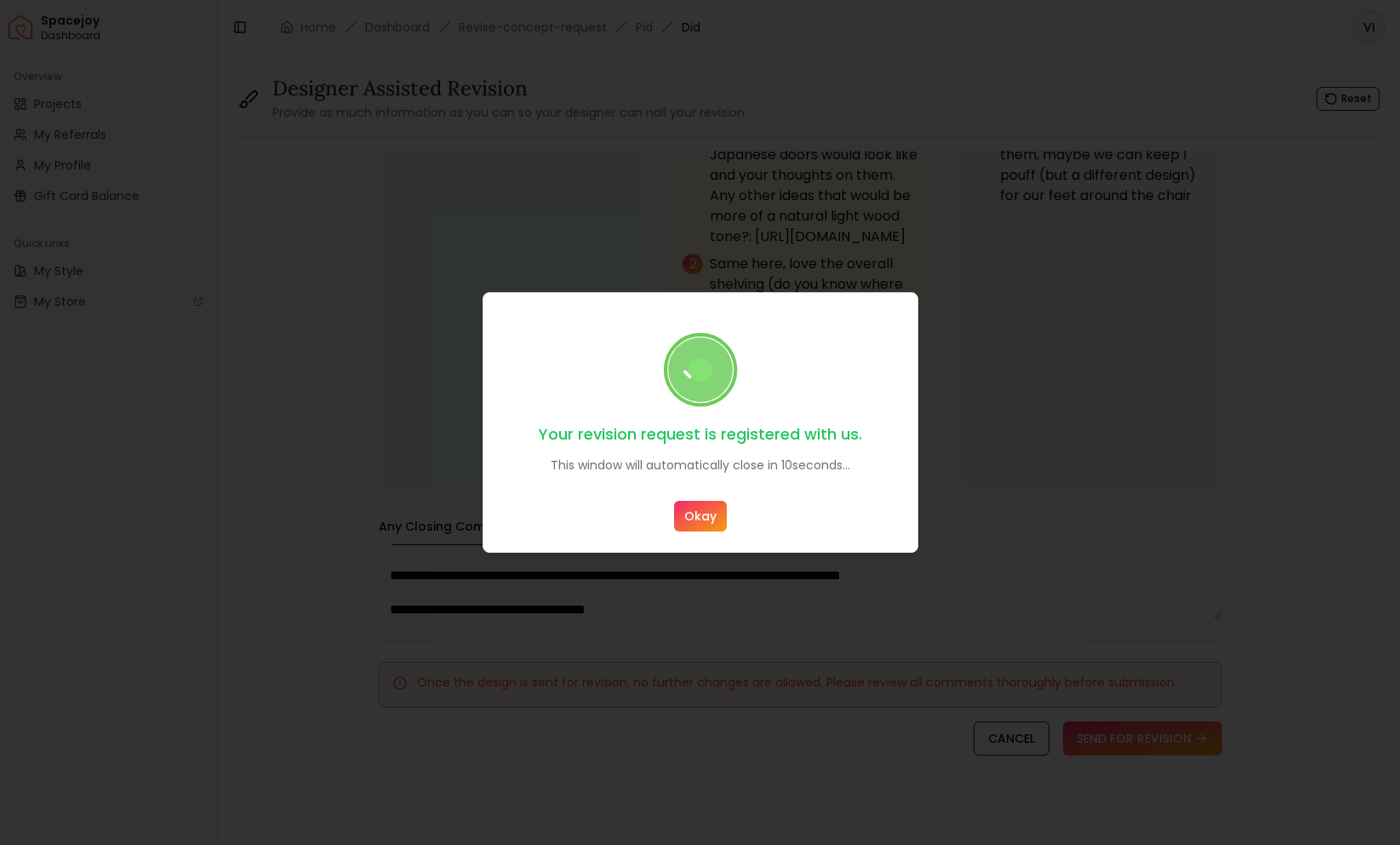
click at [703, 520] on button "Okay" at bounding box center [700, 516] width 53 height 30
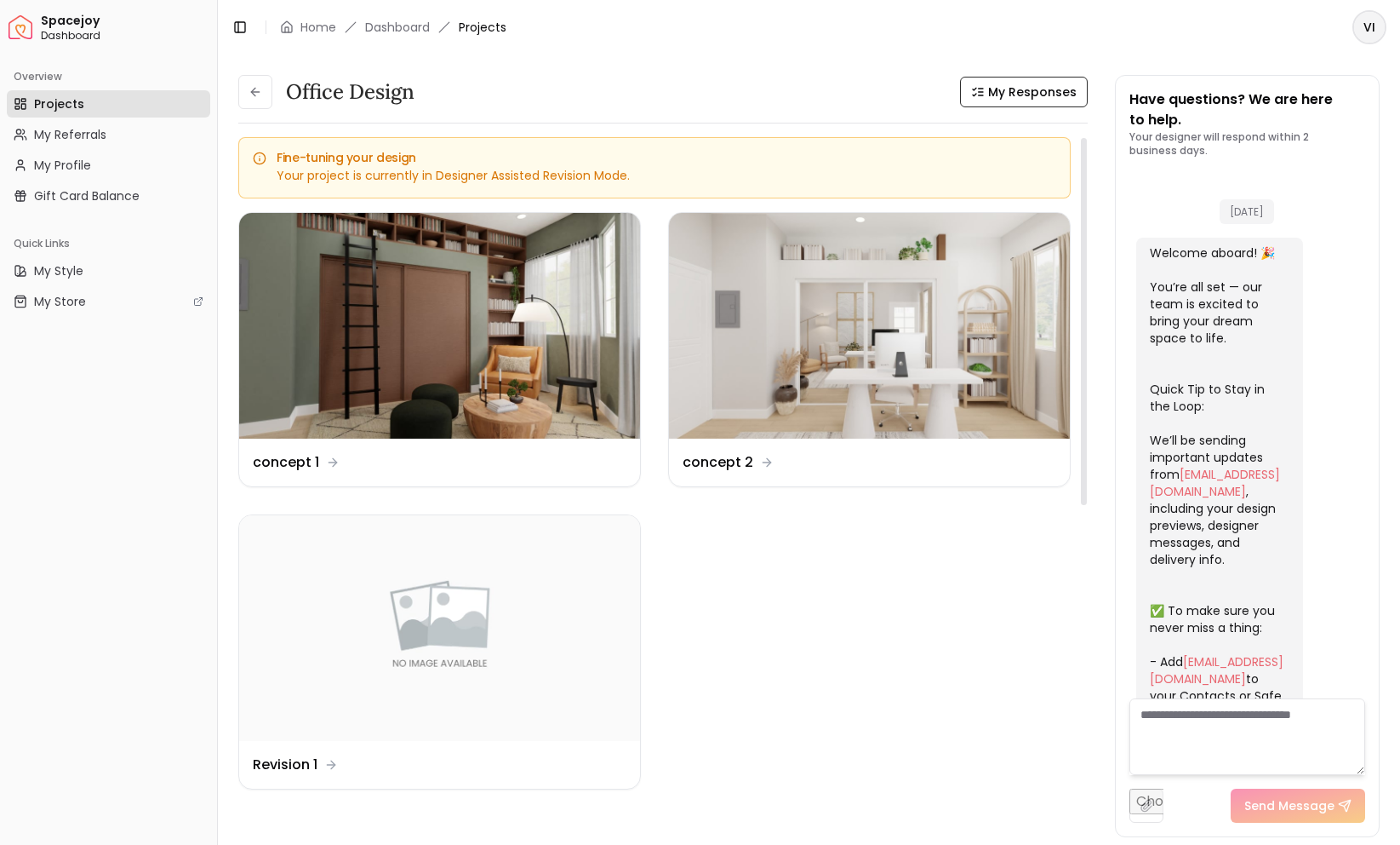
scroll to position [3284, 0]
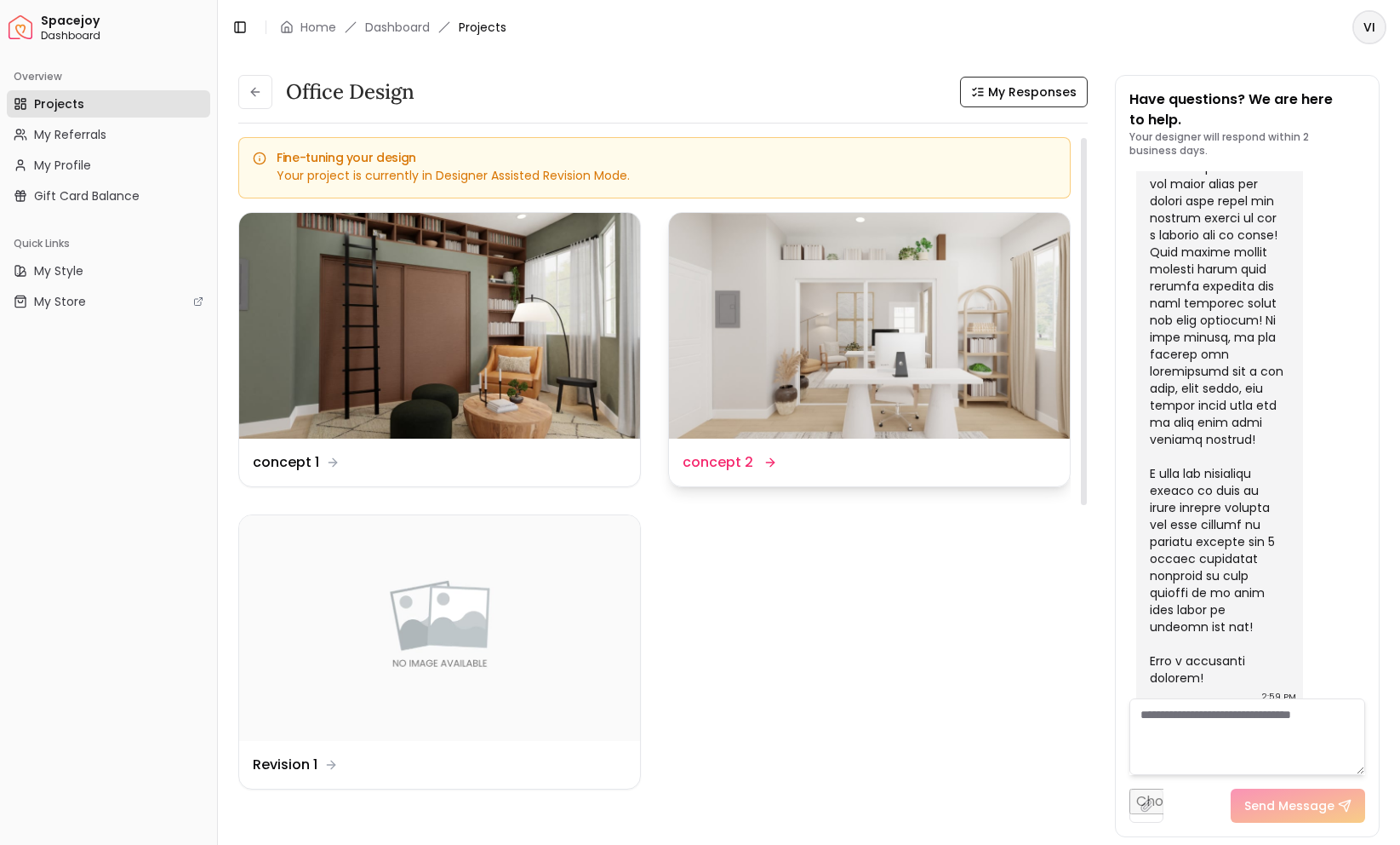
click at [721, 433] on img at bounding box center [870, 326] width 401 height 226
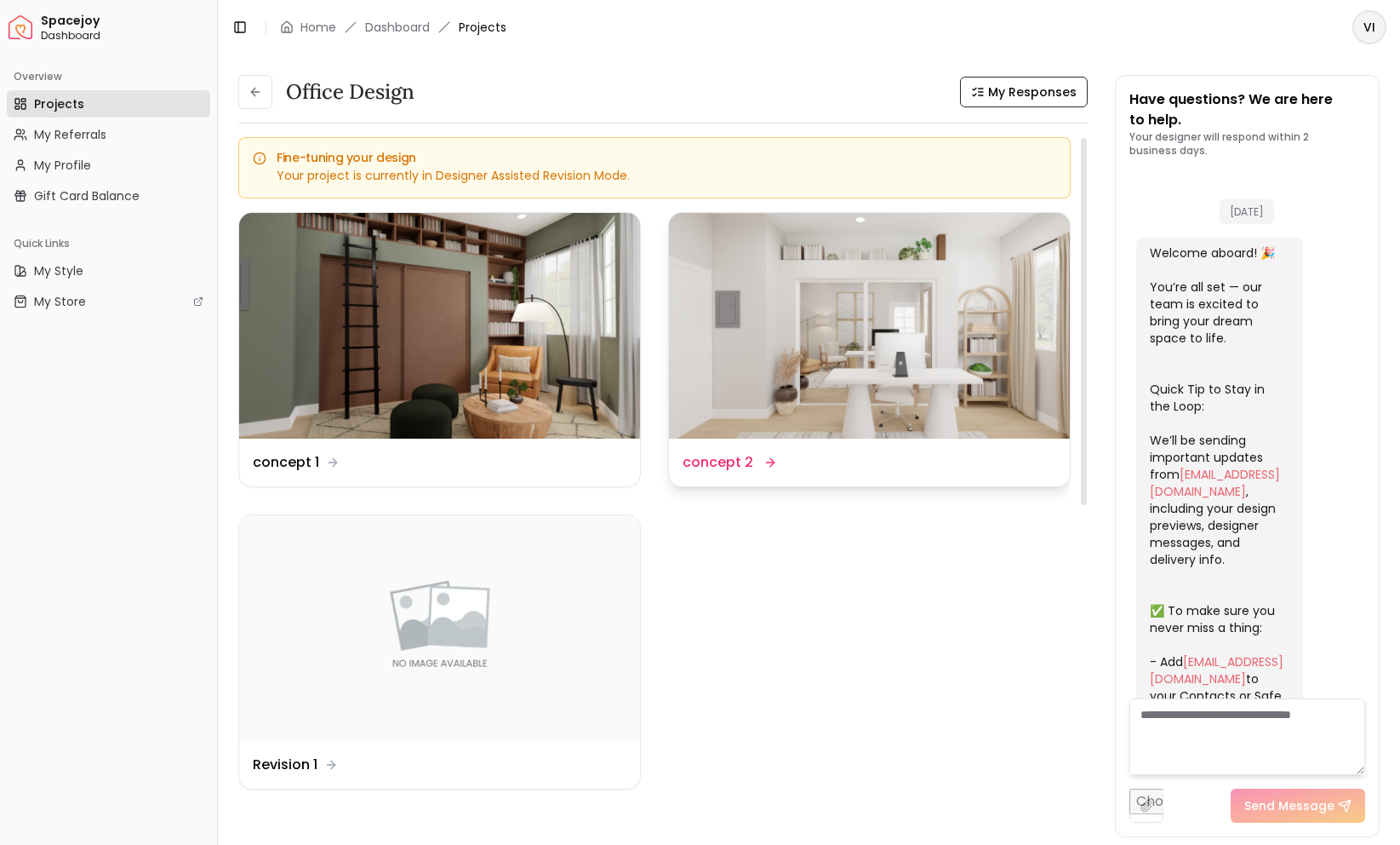
scroll to position [3284, 0]
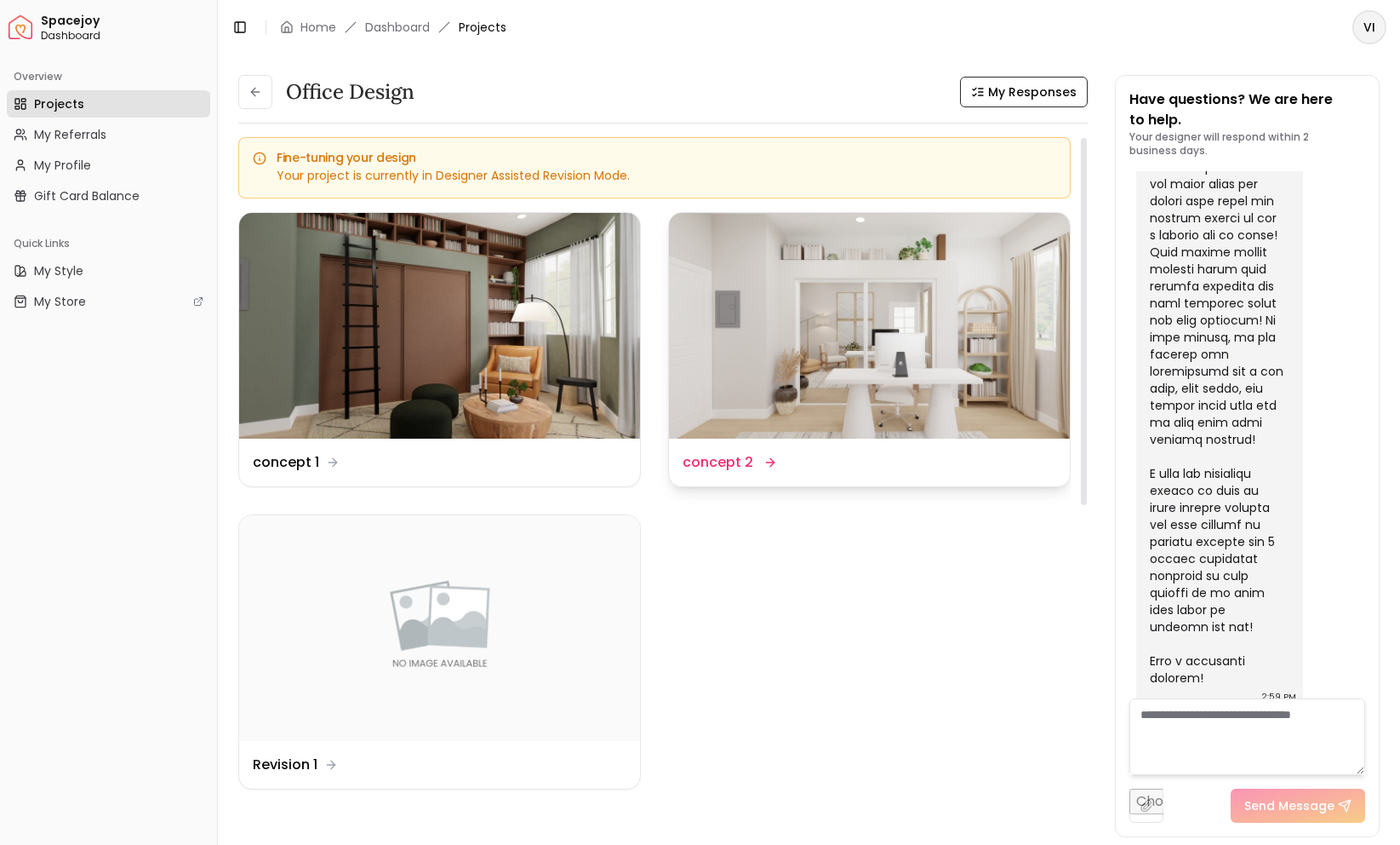
click at [844, 355] on img at bounding box center [870, 326] width 401 height 226
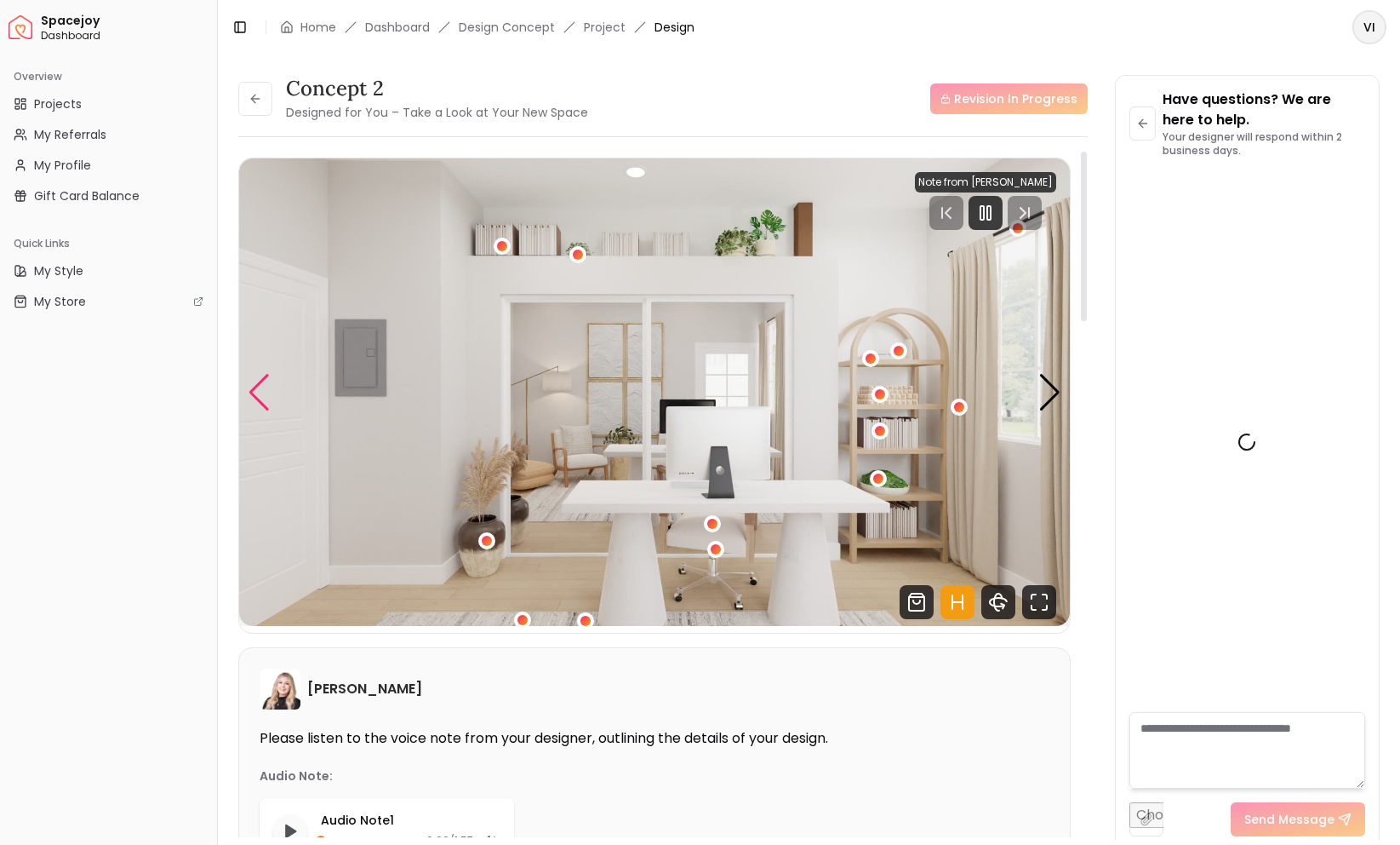
click at [265, 382] on div "Previous slide" at bounding box center [259, 392] width 23 height 37
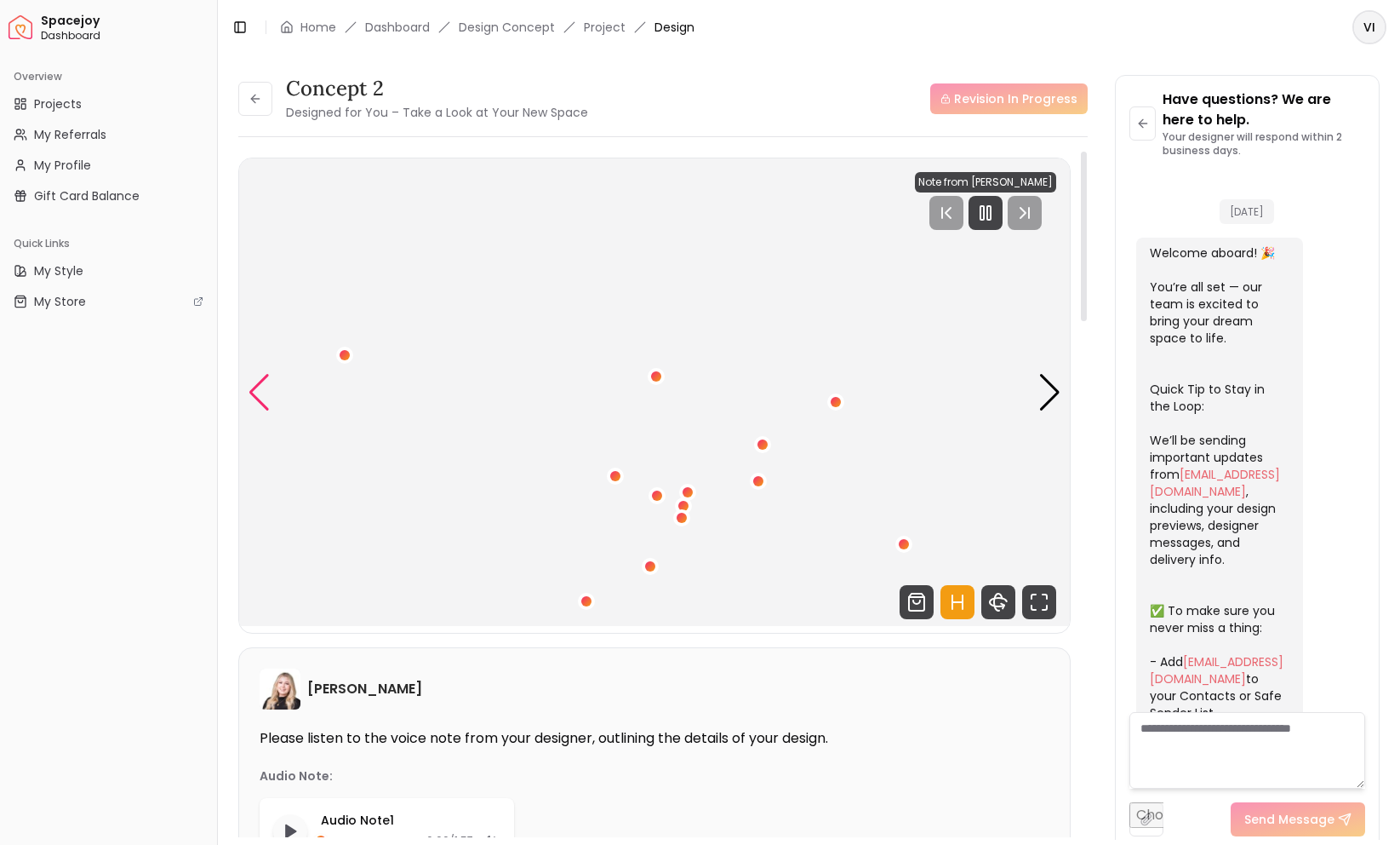
scroll to position [3271, 0]
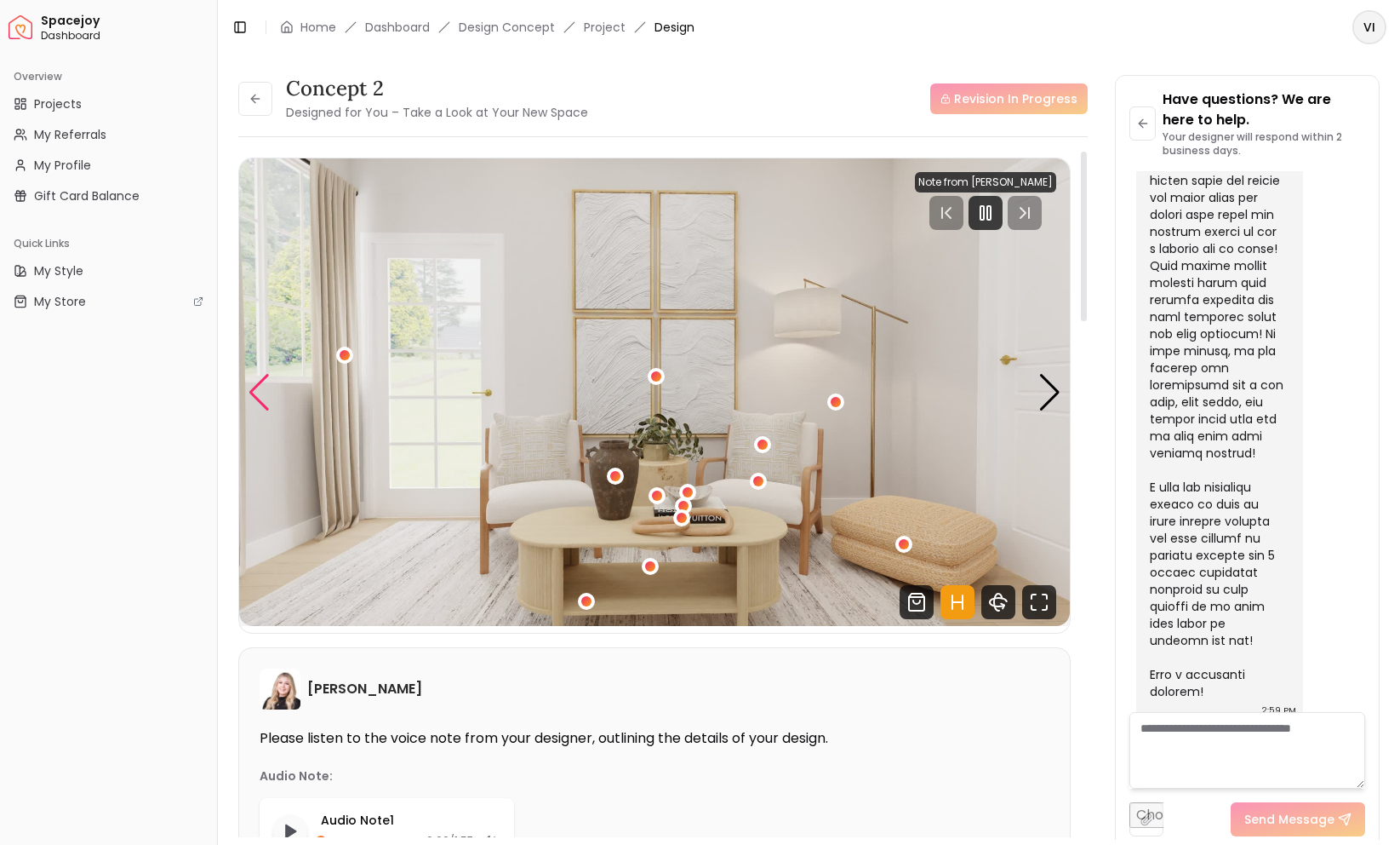
click at [266, 385] on div "Previous slide" at bounding box center [259, 392] width 23 height 37
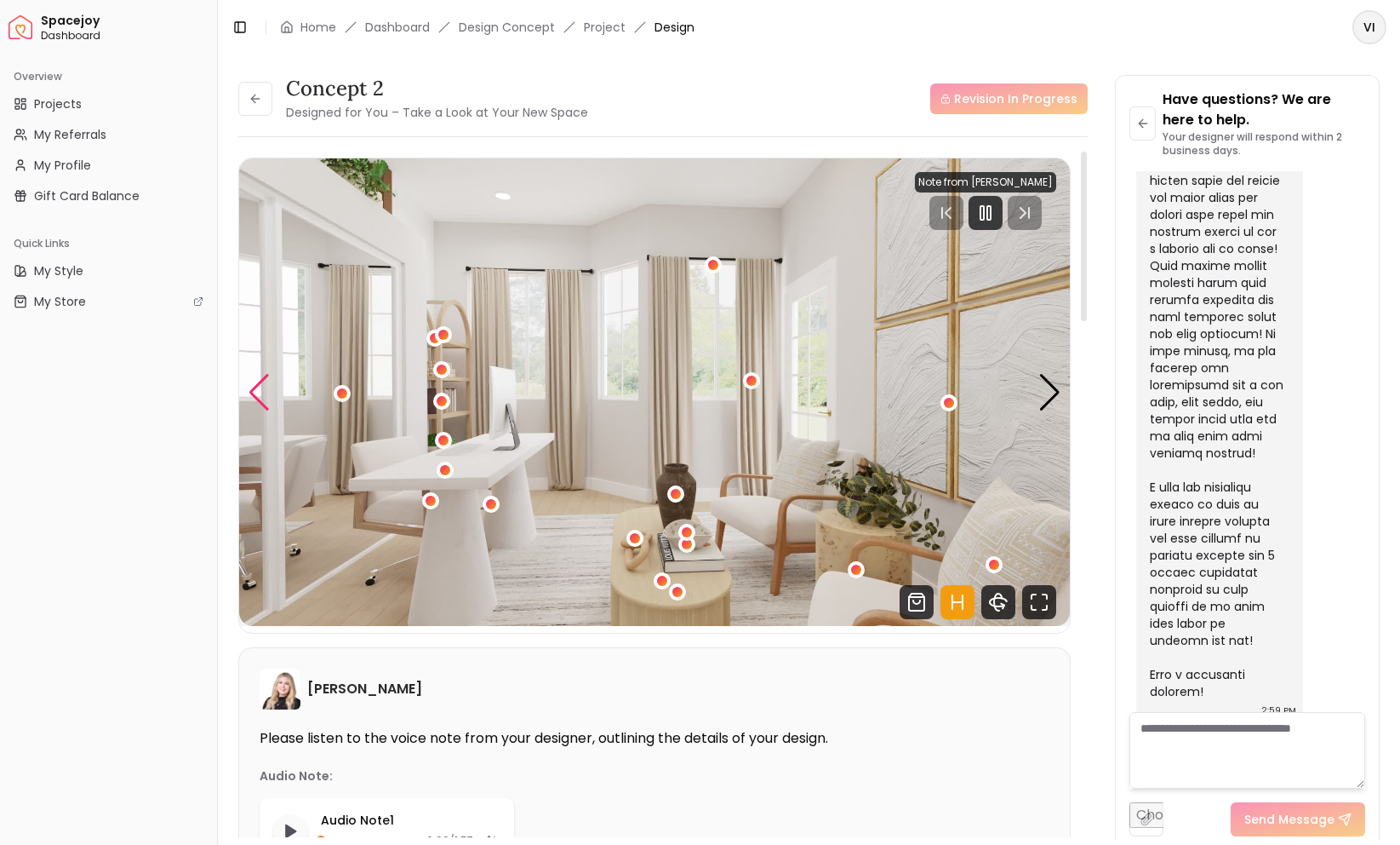
click at [266, 385] on div "Previous slide" at bounding box center [259, 392] width 23 height 37
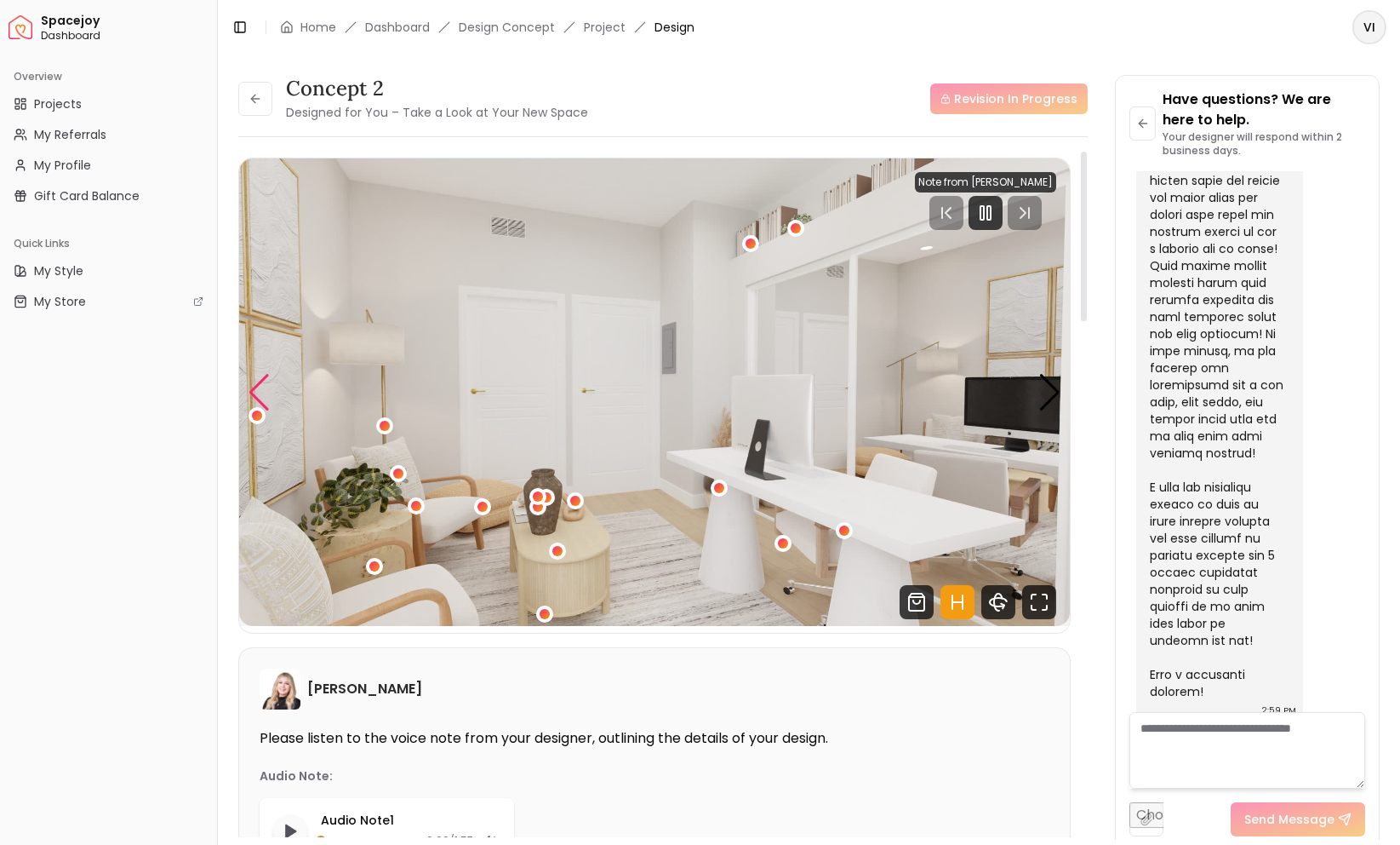
click at [264, 399] on div "Previous slide" at bounding box center [259, 392] width 23 height 37
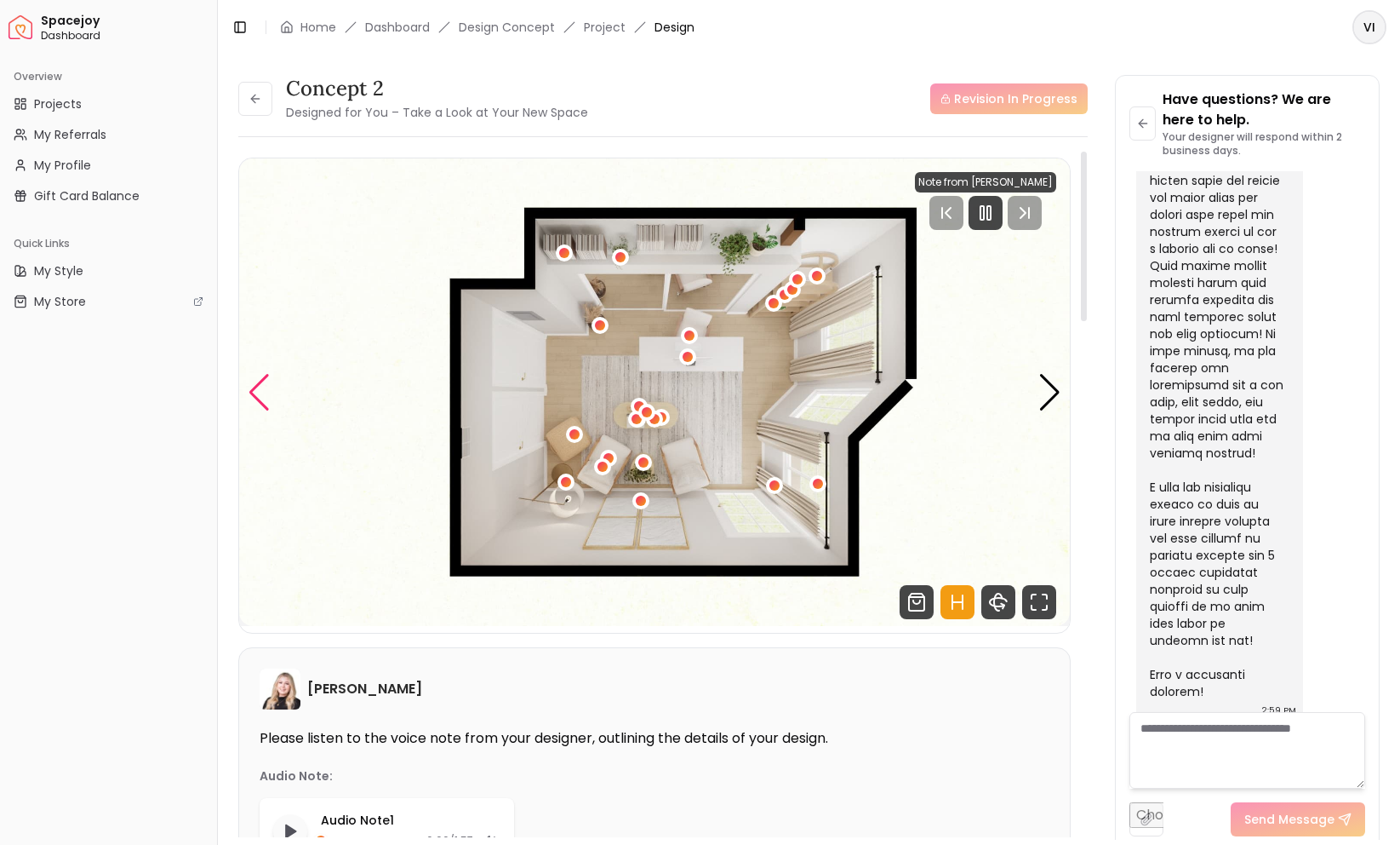
click at [264, 399] on div "Previous slide" at bounding box center [259, 392] width 23 height 37
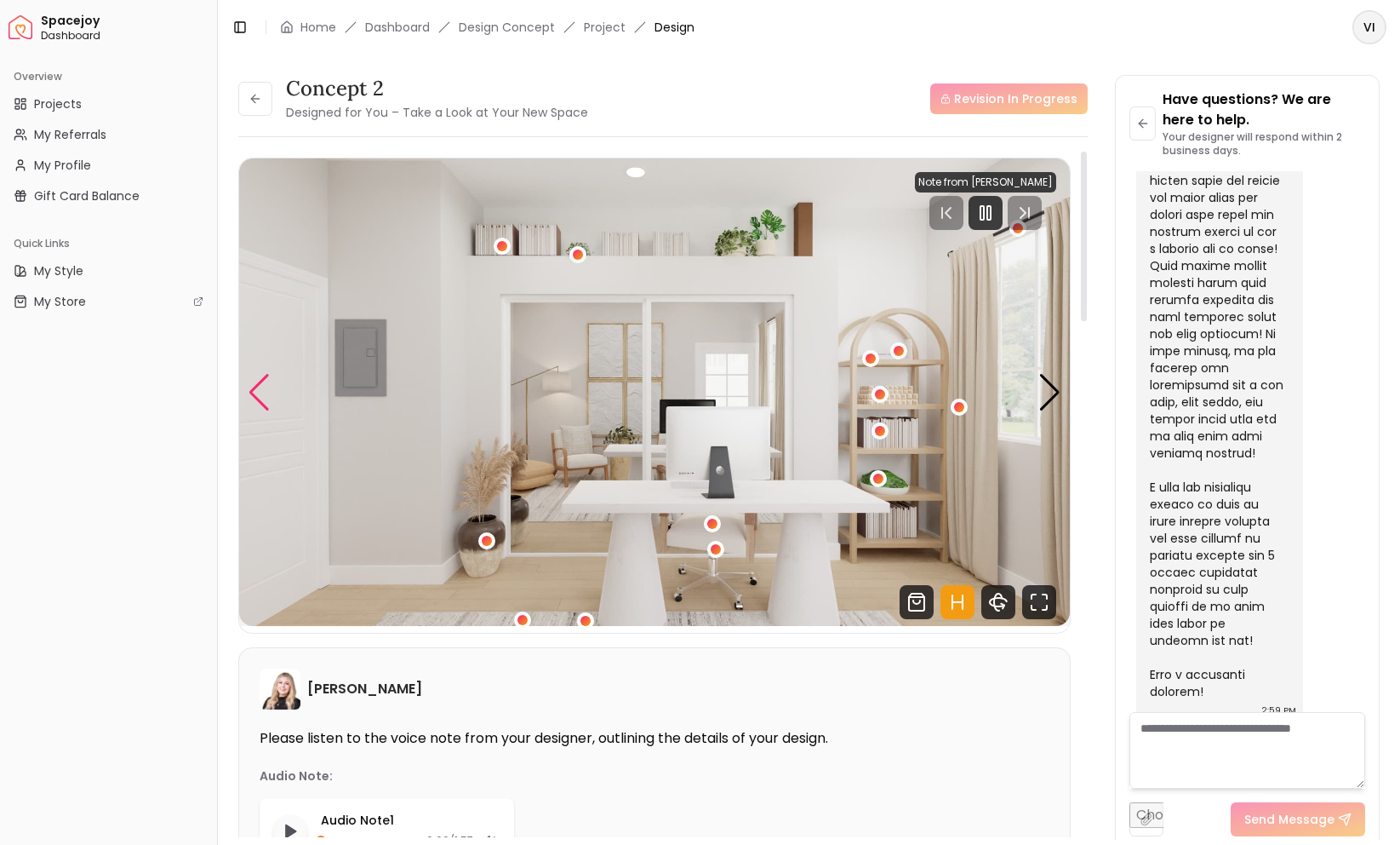
click at [264, 399] on div "Previous slide" at bounding box center [259, 392] width 23 height 37
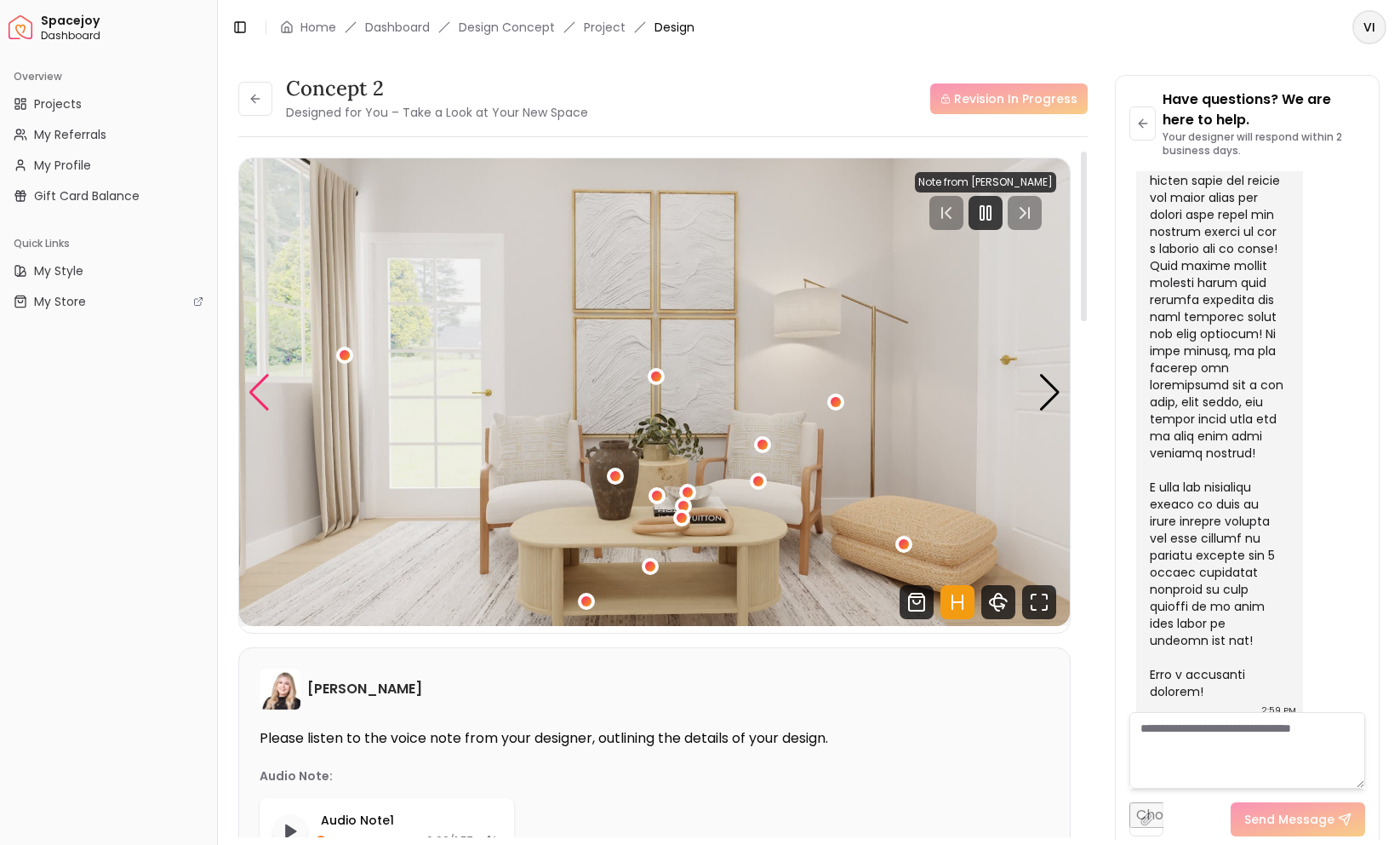
click at [264, 399] on div "Previous slide" at bounding box center [259, 392] width 23 height 37
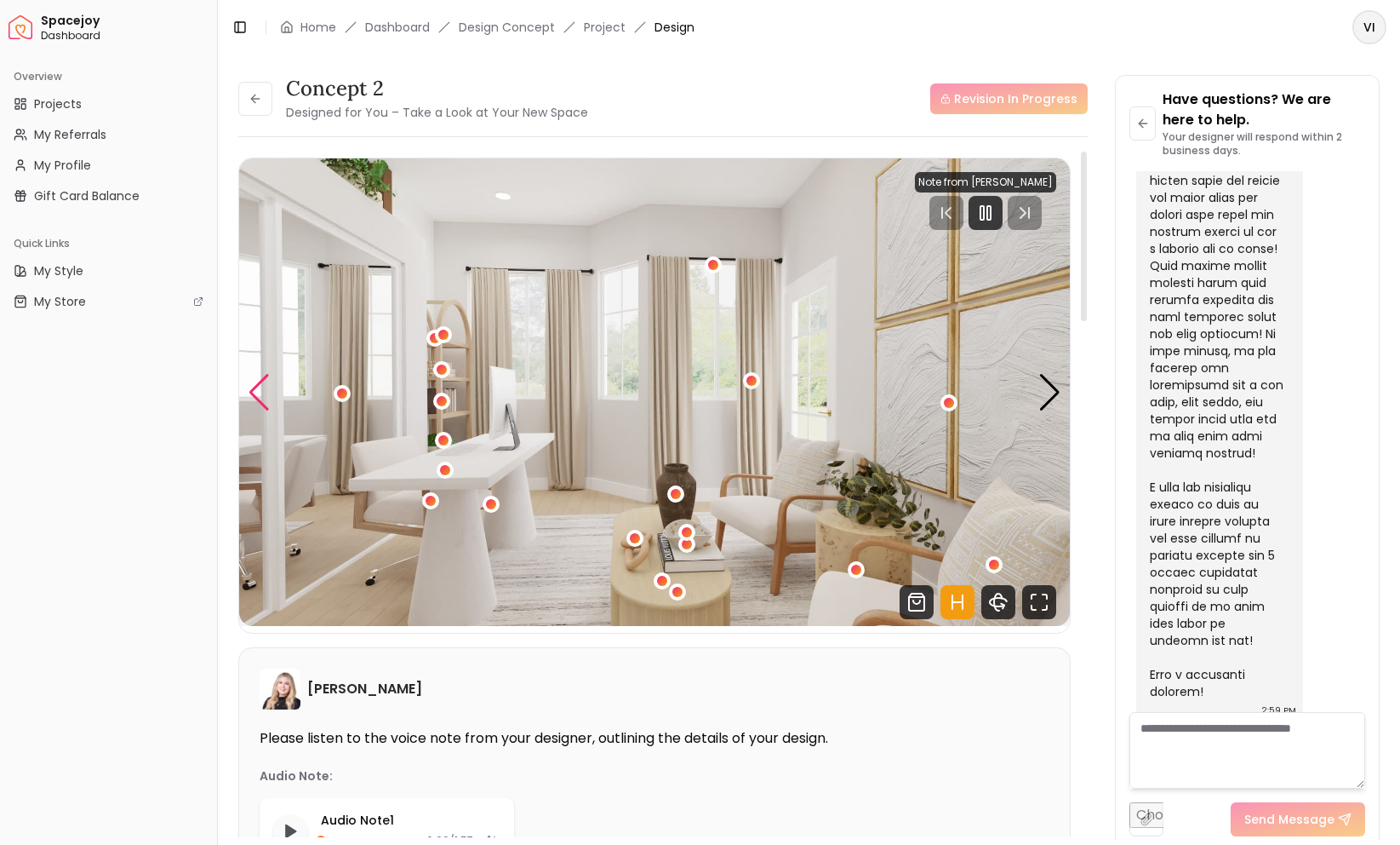
click at [258, 383] on div "Previous slide" at bounding box center [259, 392] width 23 height 37
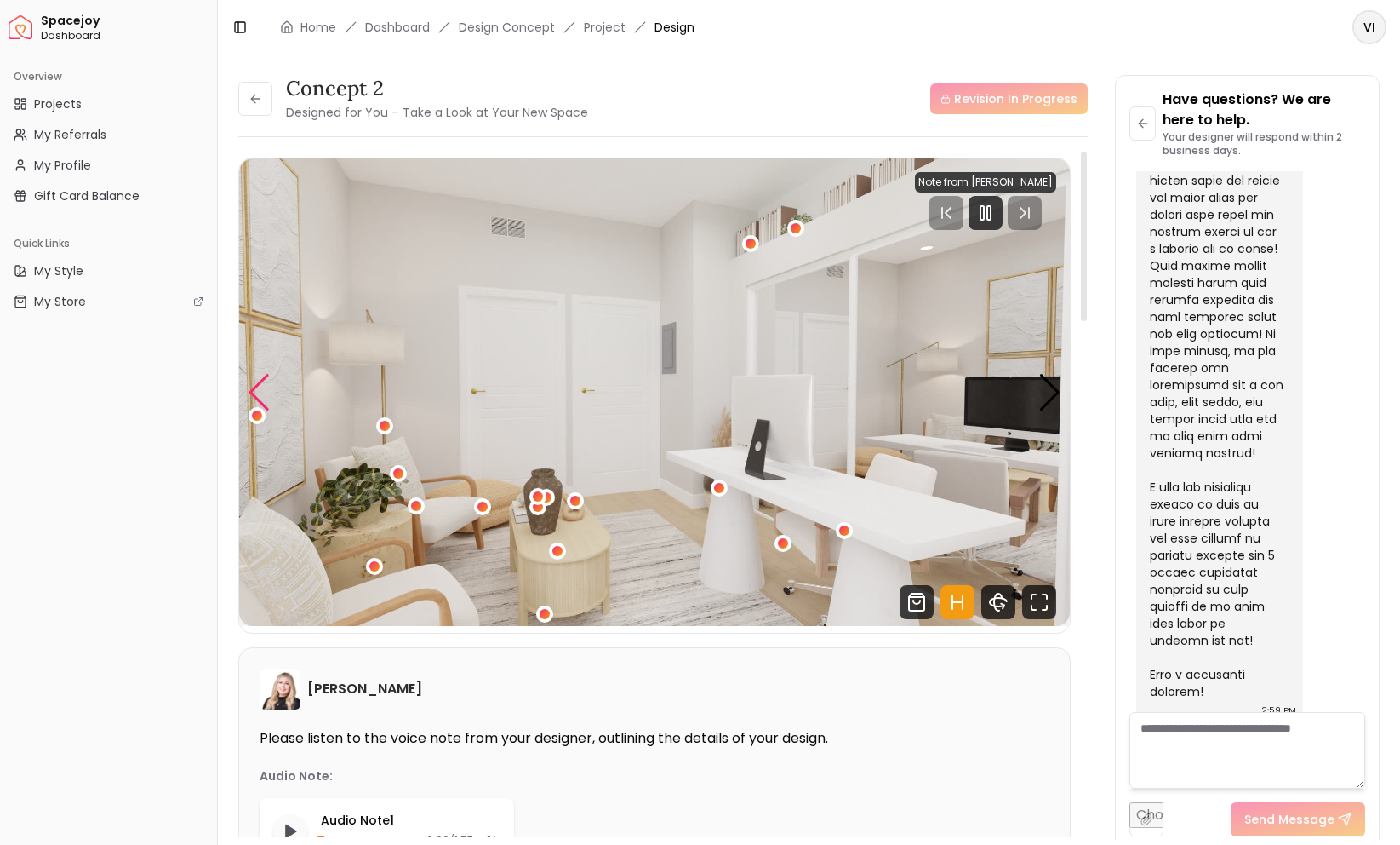
click at [264, 386] on div "Previous slide" at bounding box center [259, 392] width 23 height 37
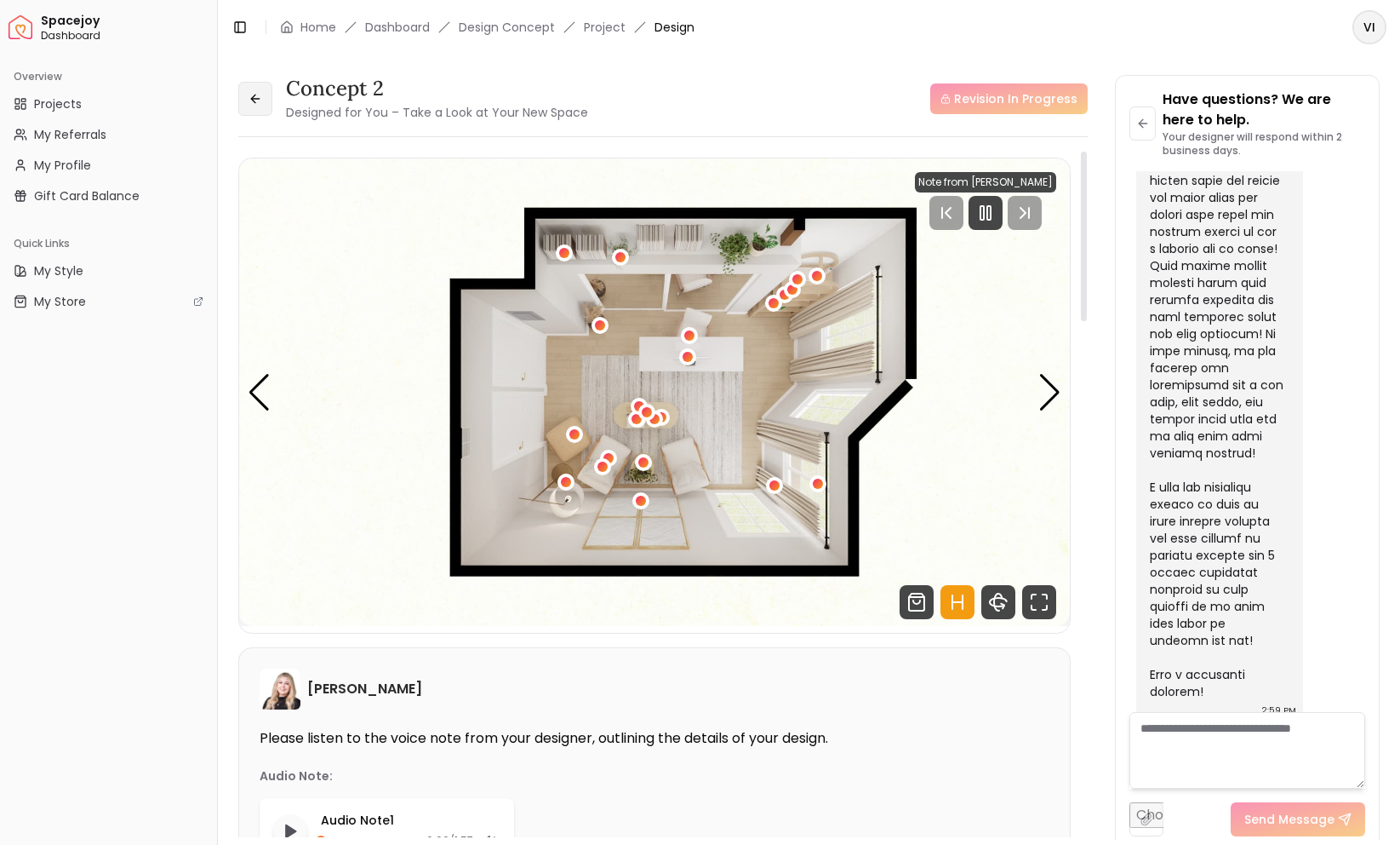
click at [264, 85] on button at bounding box center [255, 98] width 34 height 34
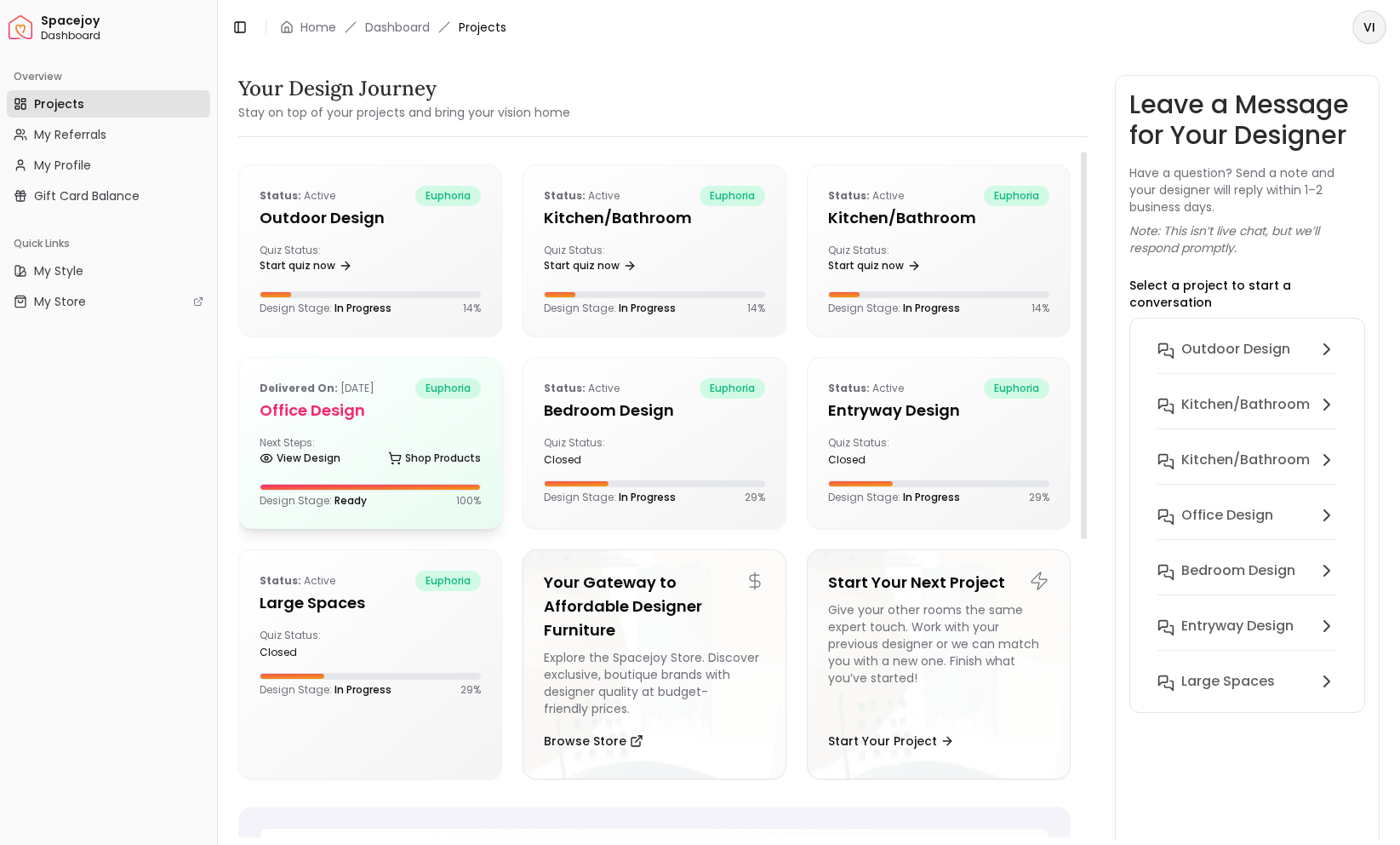
click at [376, 439] on div "Next Steps: View Design Shop Products" at bounding box center [370, 452] width 221 height 34
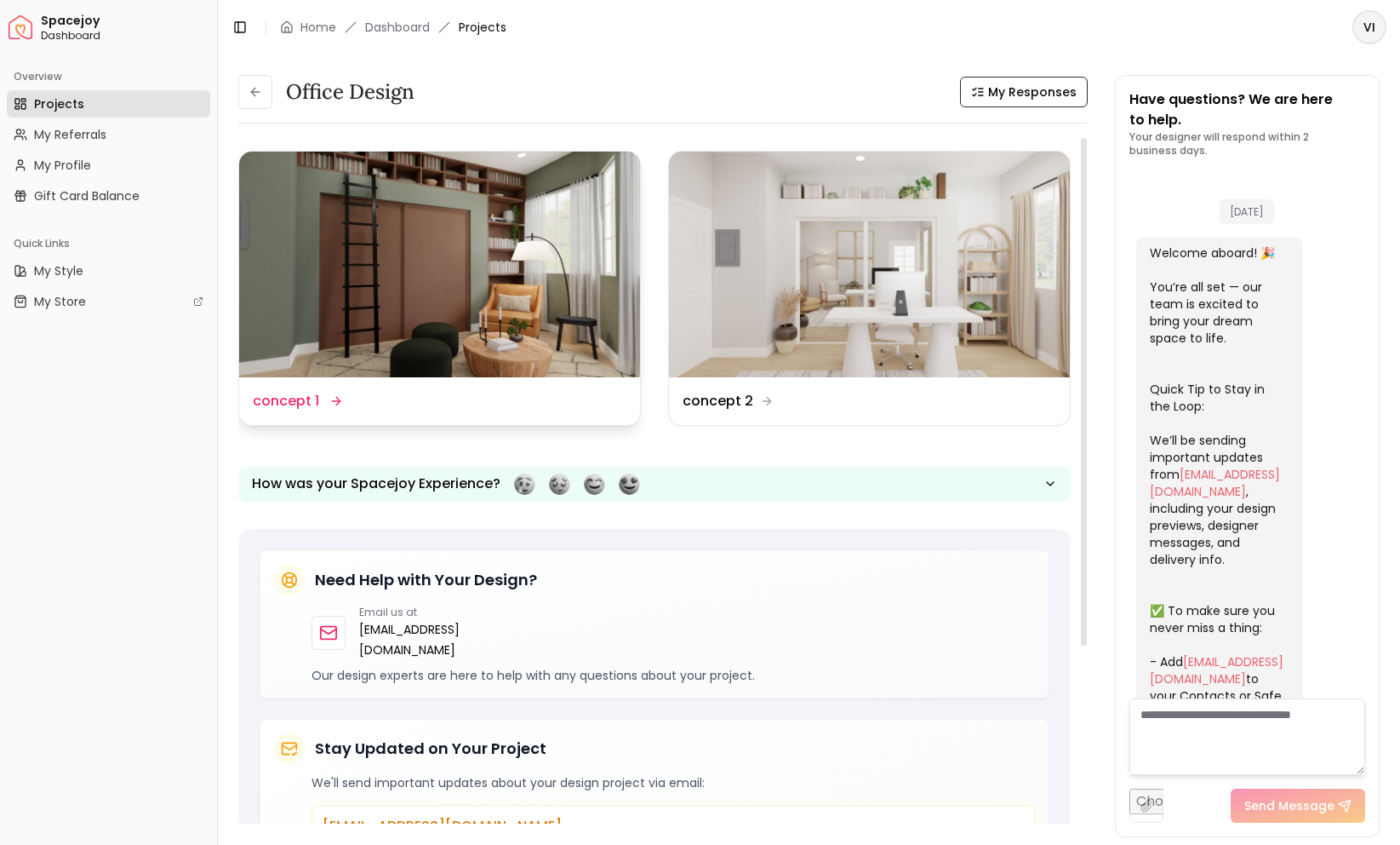
scroll to position [3284, 0]
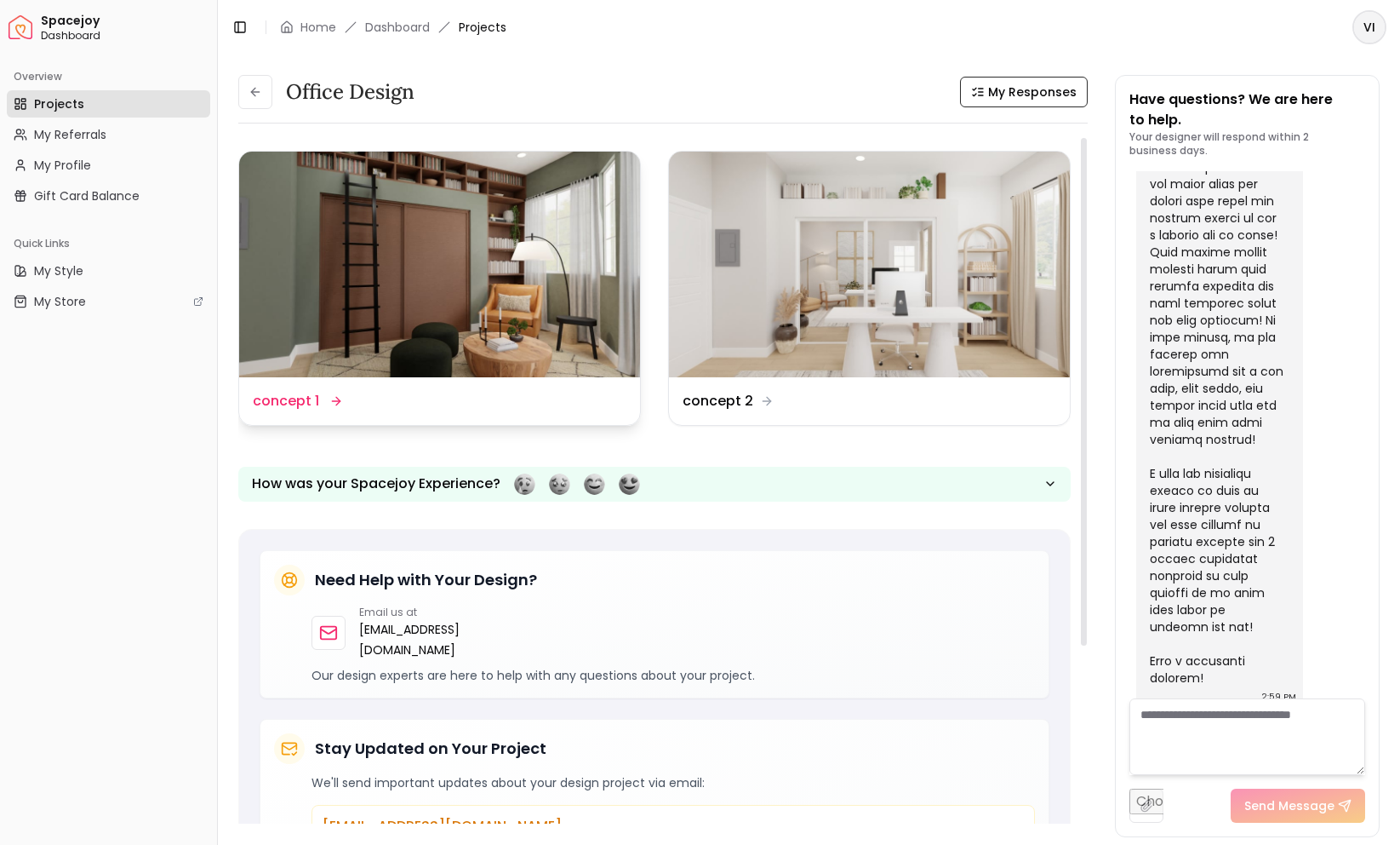
click at [292, 407] on dd "concept 1" at bounding box center [286, 401] width 66 height 21
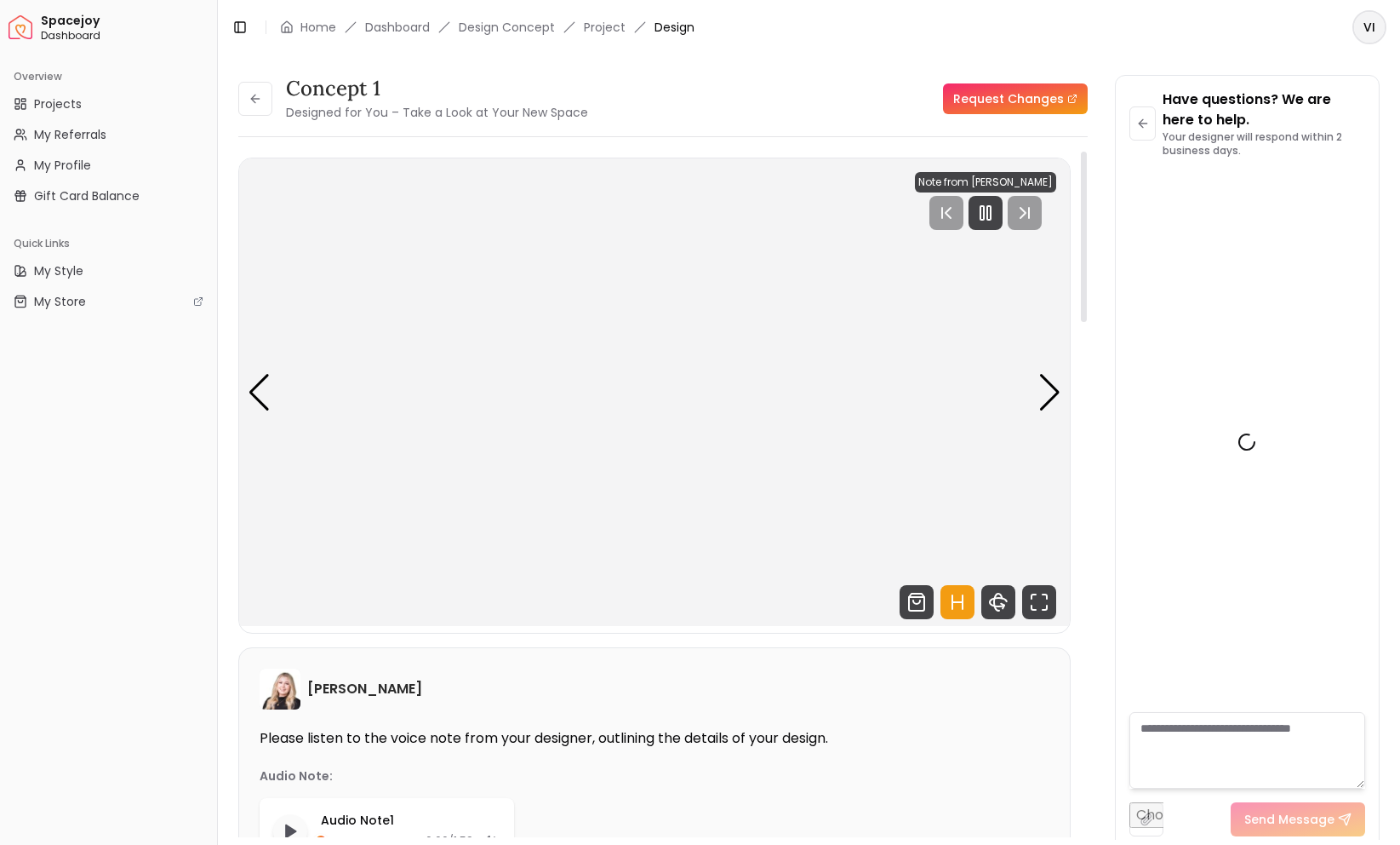
scroll to position [3271, 0]
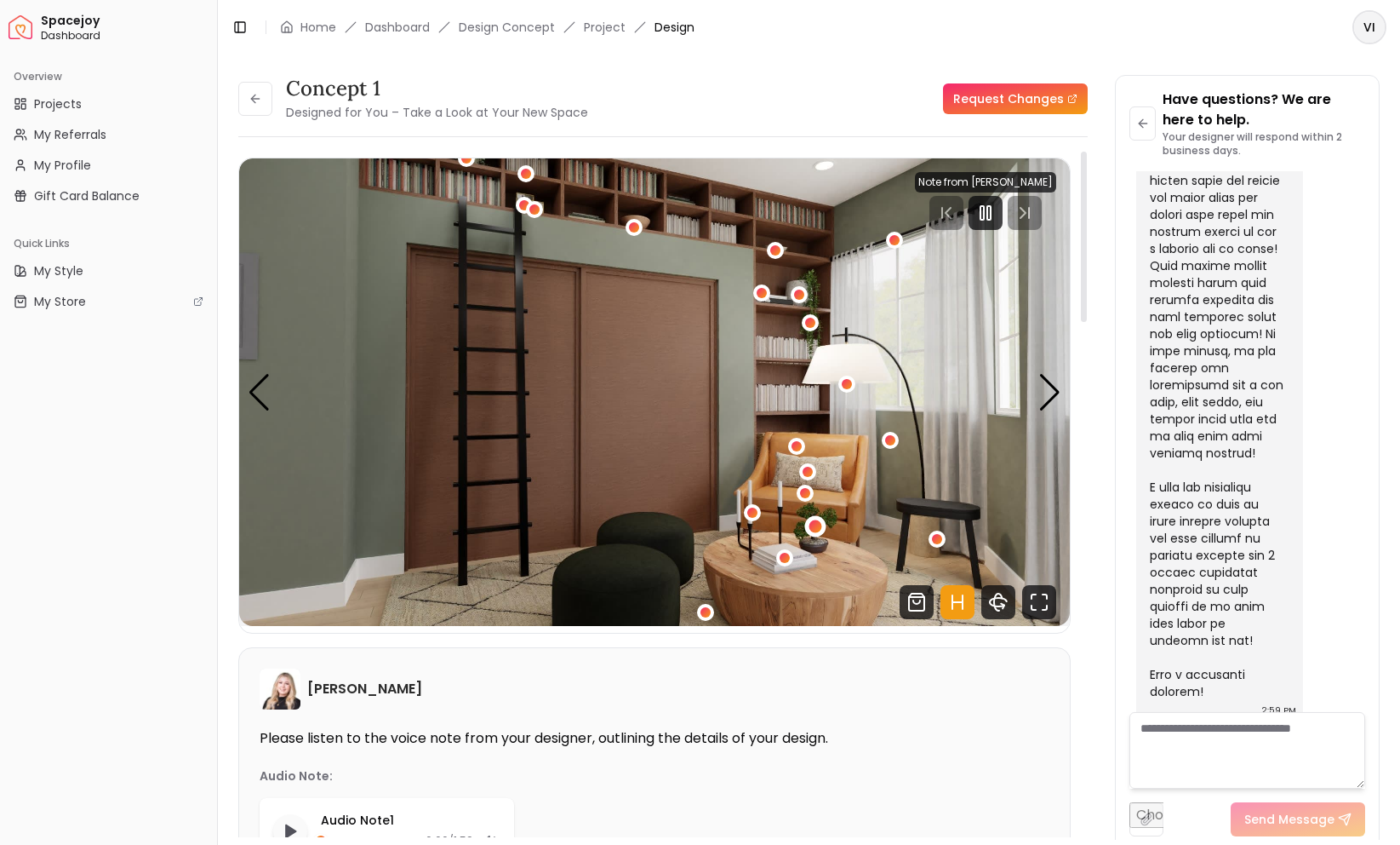
click at [817, 527] on div "1 / 5" at bounding box center [816, 525] width 13 height 13
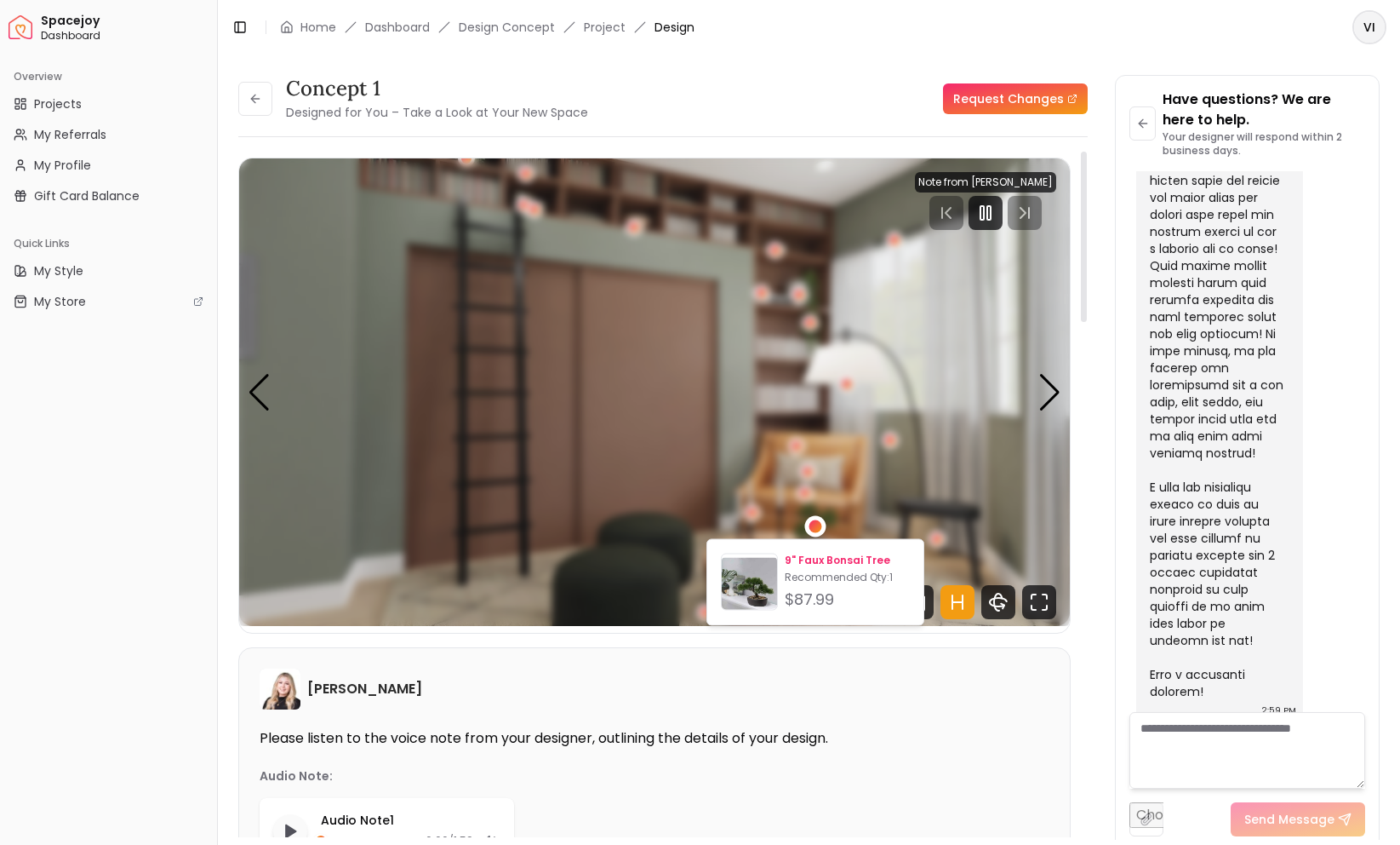
click at [806, 567] on div "9" Faux Bonsai Tree Recommended Qty: 1 $87.99" at bounding box center [847, 582] width 125 height 58
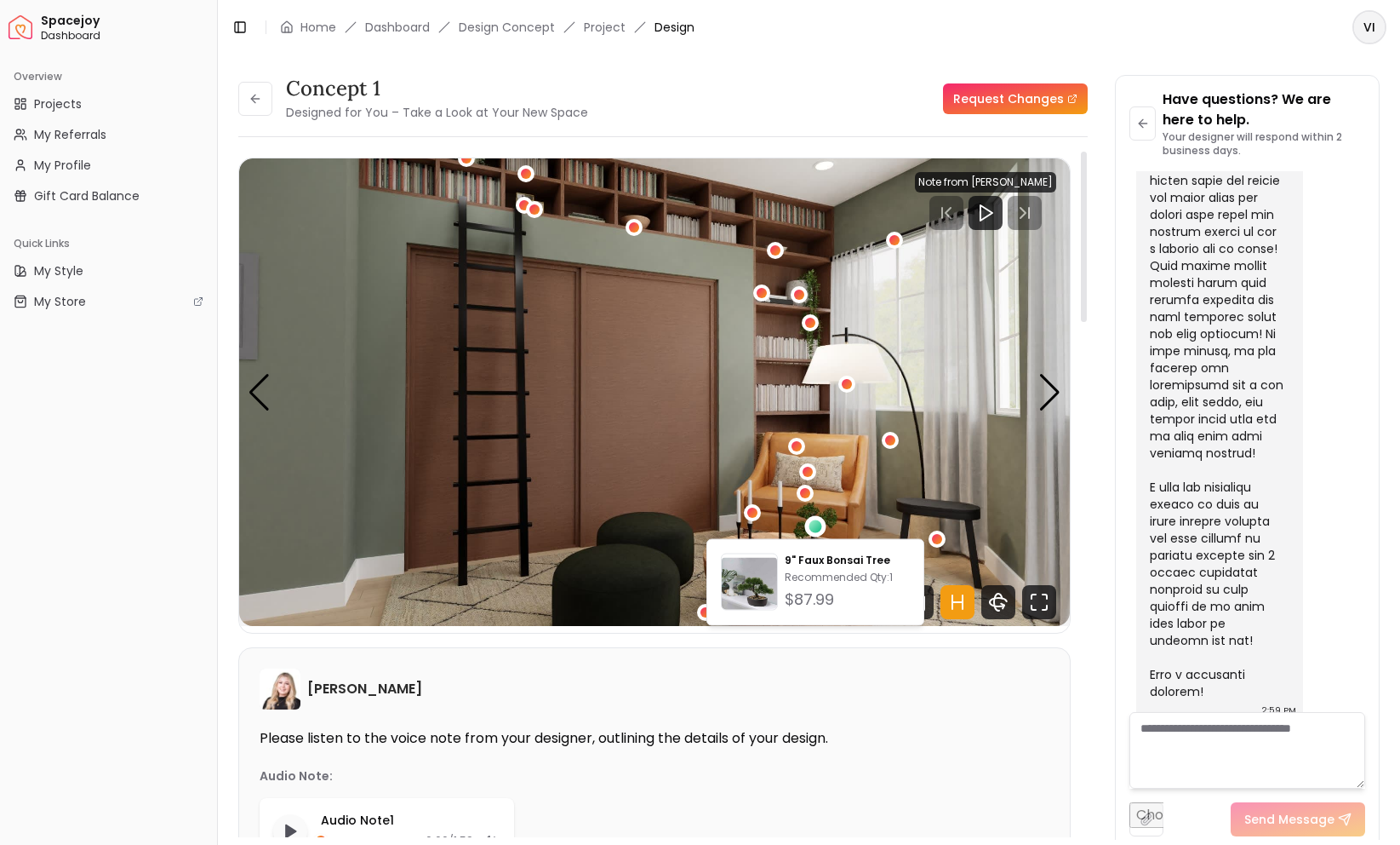
click at [662, 257] on img "1 / 5" at bounding box center [654, 392] width 831 height 467
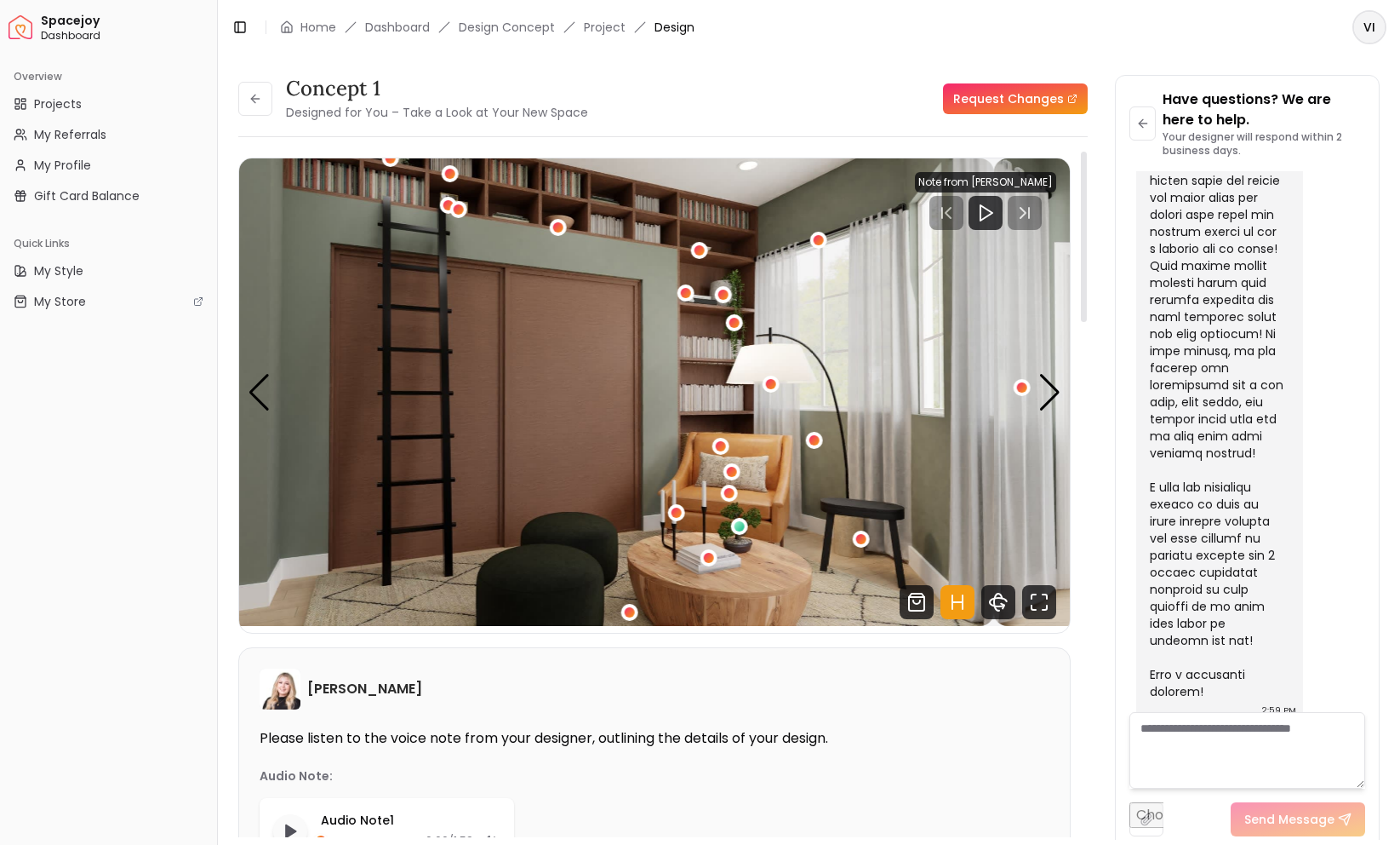
click at [540, 374] on img "1 / 5" at bounding box center [578, 392] width 831 height 467
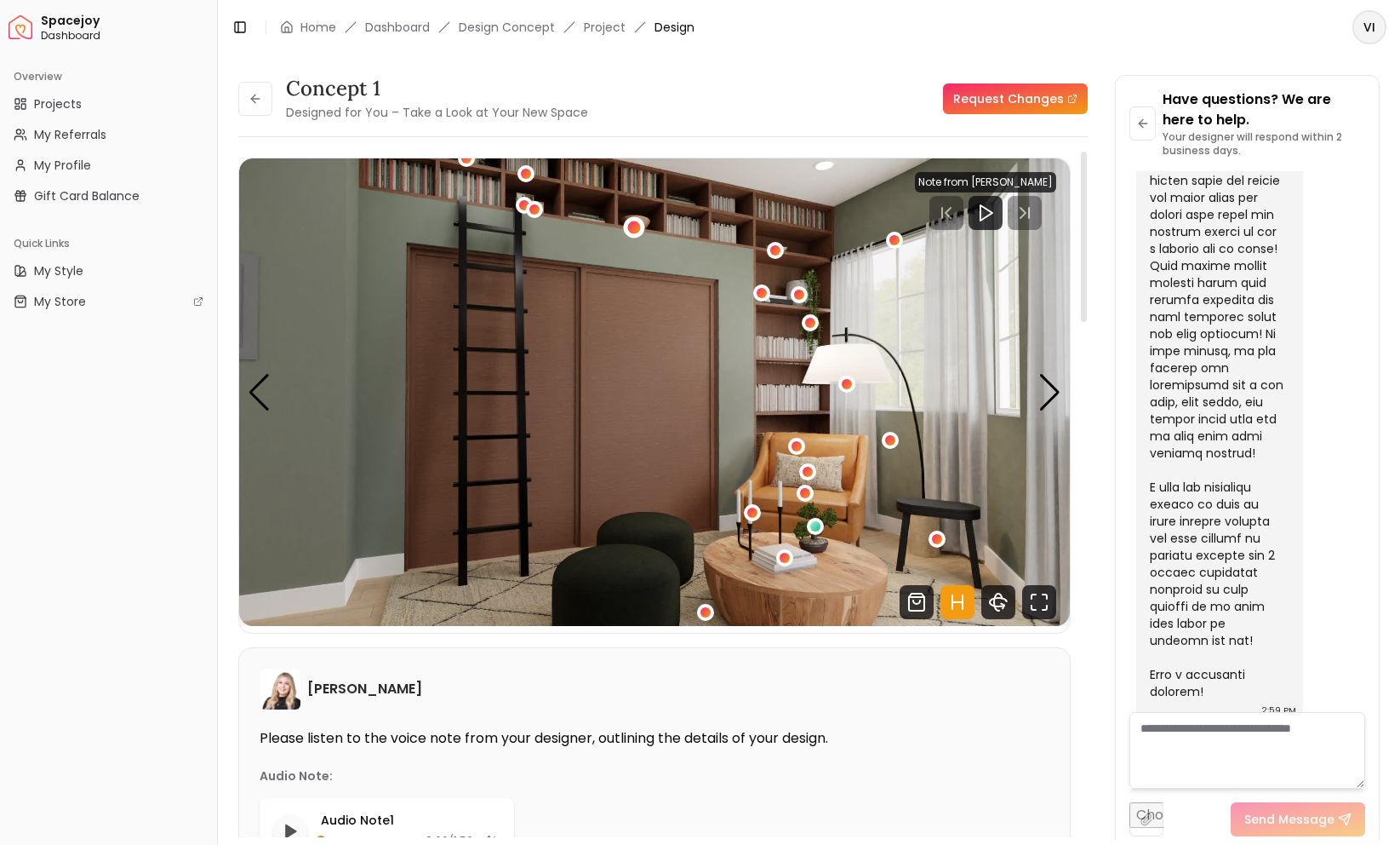
click at [632, 224] on div "1 / 5" at bounding box center [634, 227] width 13 height 13
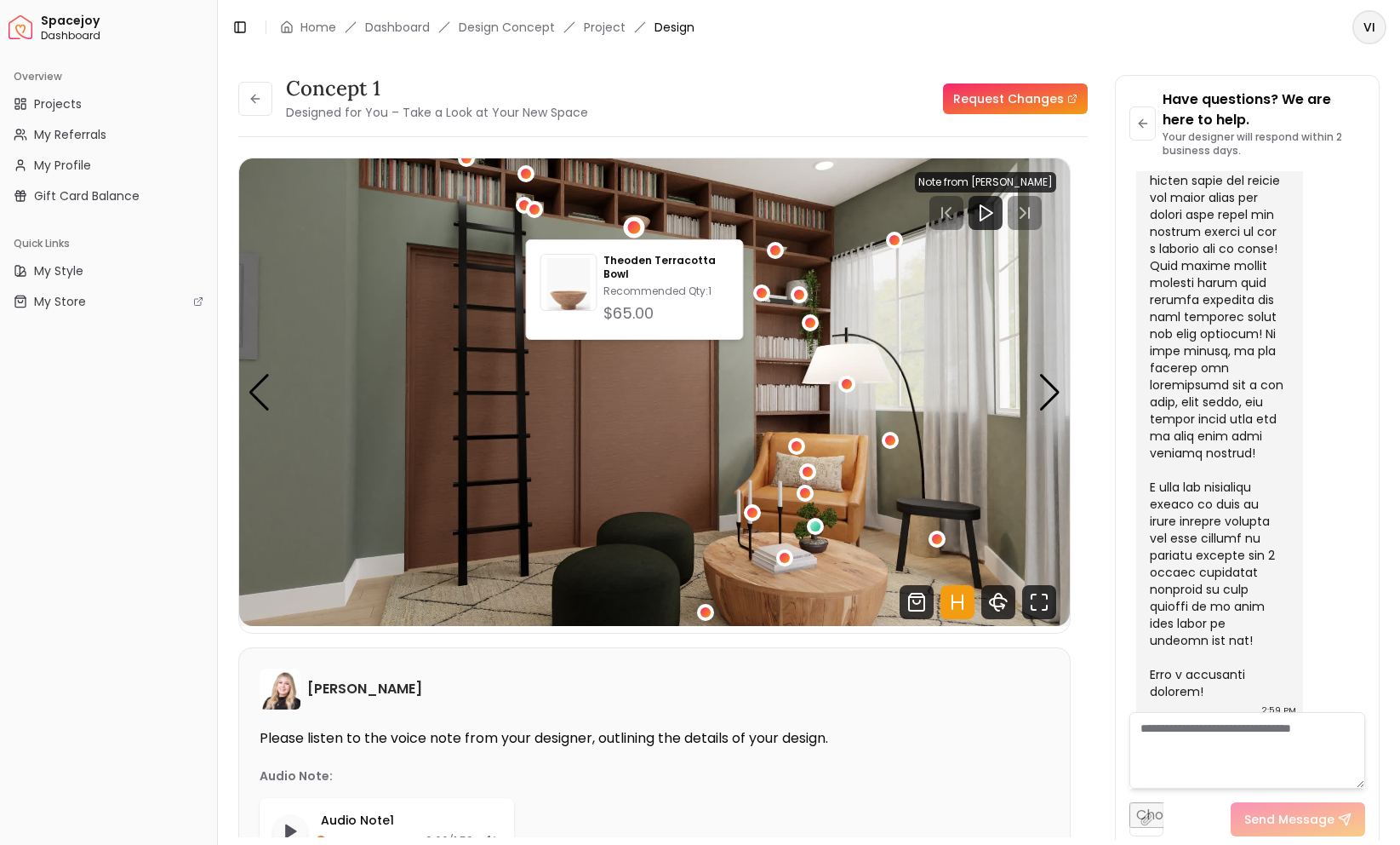
click at [520, 184] on div "1 / 5" at bounding box center [526, 175] width 17 height 21
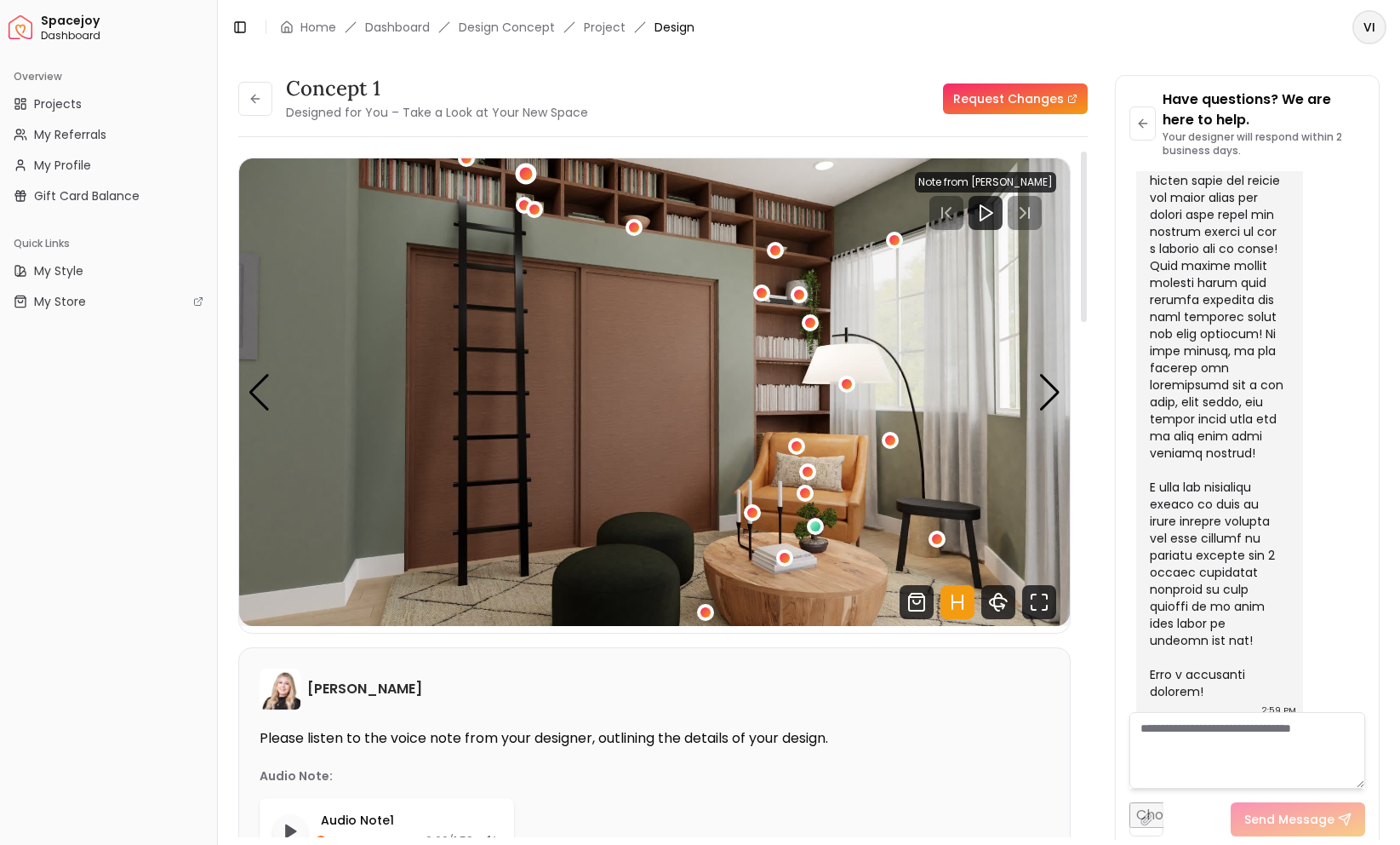
click at [526, 176] on div "1 / 5" at bounding box center [525, 174] width 13 height 13
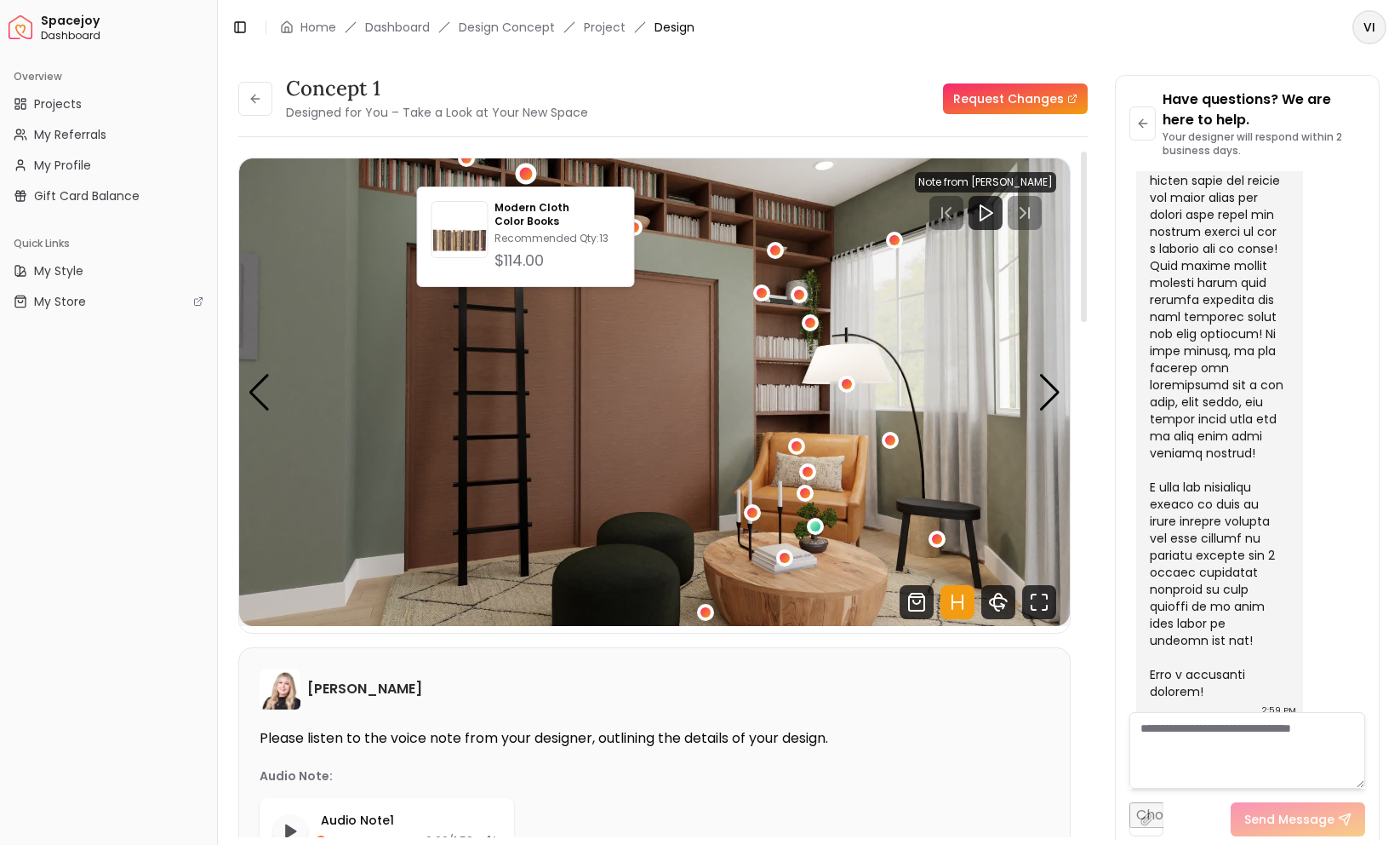
click at [384, 361] on img "1 / 5" at bounding box center [654, 392] width 831 height 467
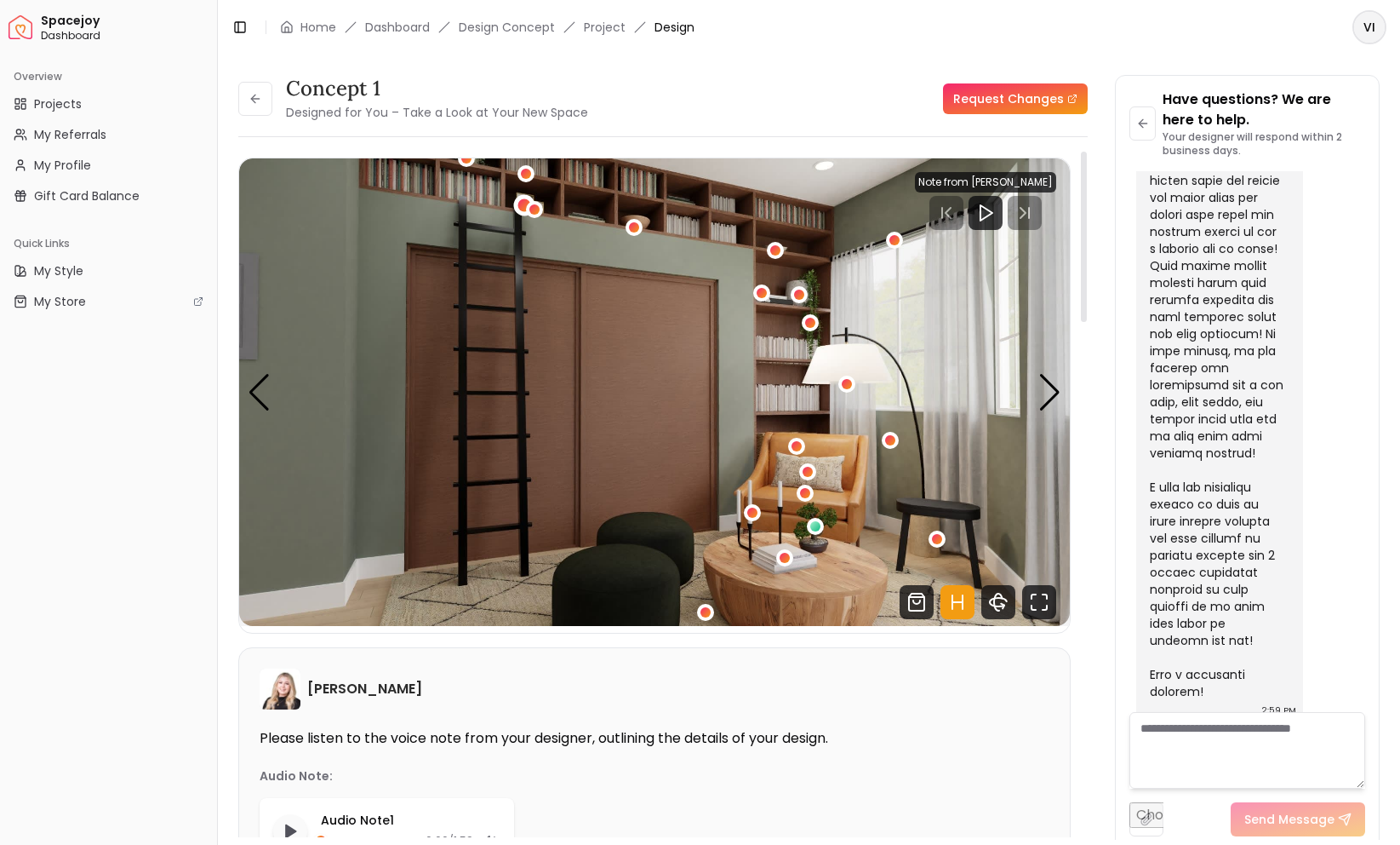
click at [522, 204] on div "1 / 5" at bounding box center [524, 205] width 13 height 13
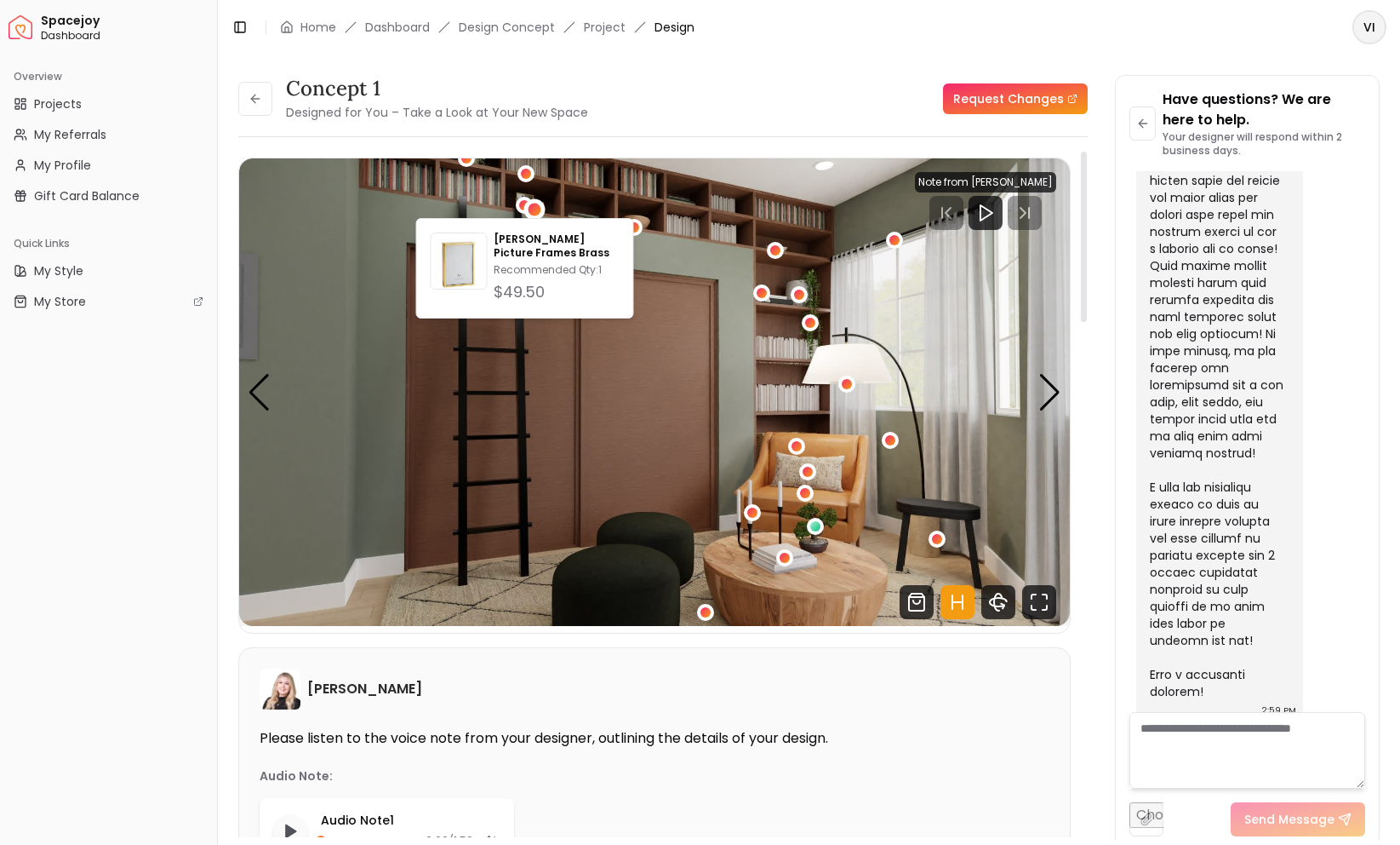
click at [540, 208] on div "1 / 5" at bounding box center [535, 208] width 13 height 13
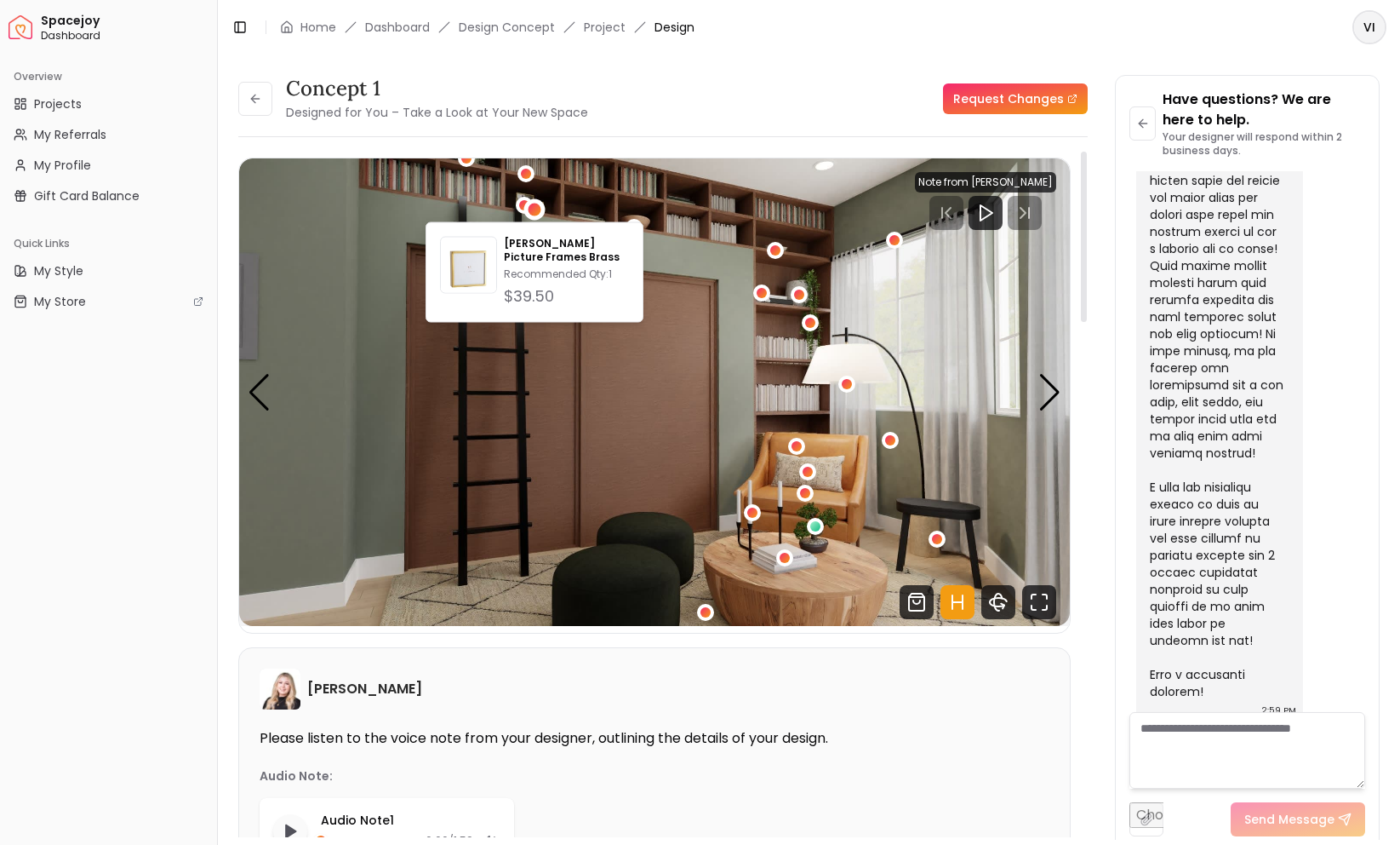
click at [433, 189] on img "1 / 5" at bounding box center [654, 392] width 831 height 467
